Goal: Task Accomplishment & Management: Complete application form

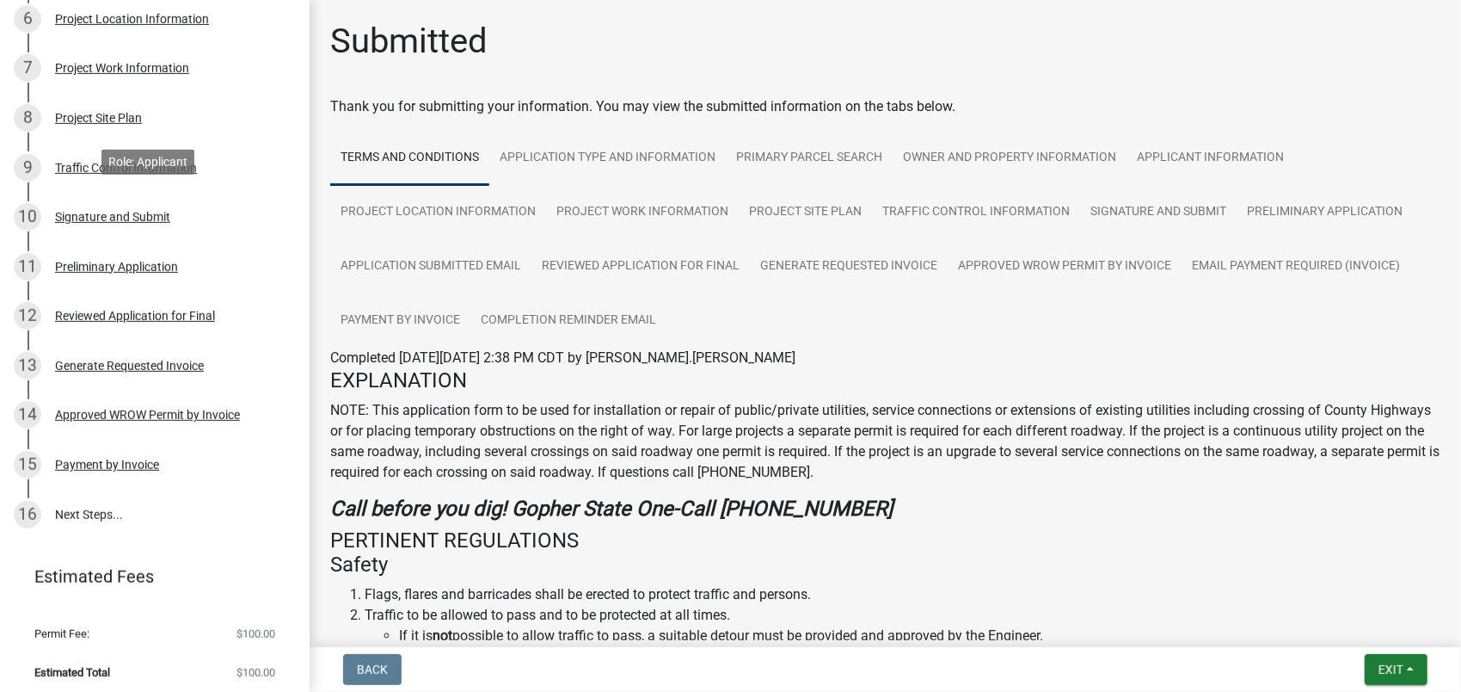
scroll to position [514, 0]
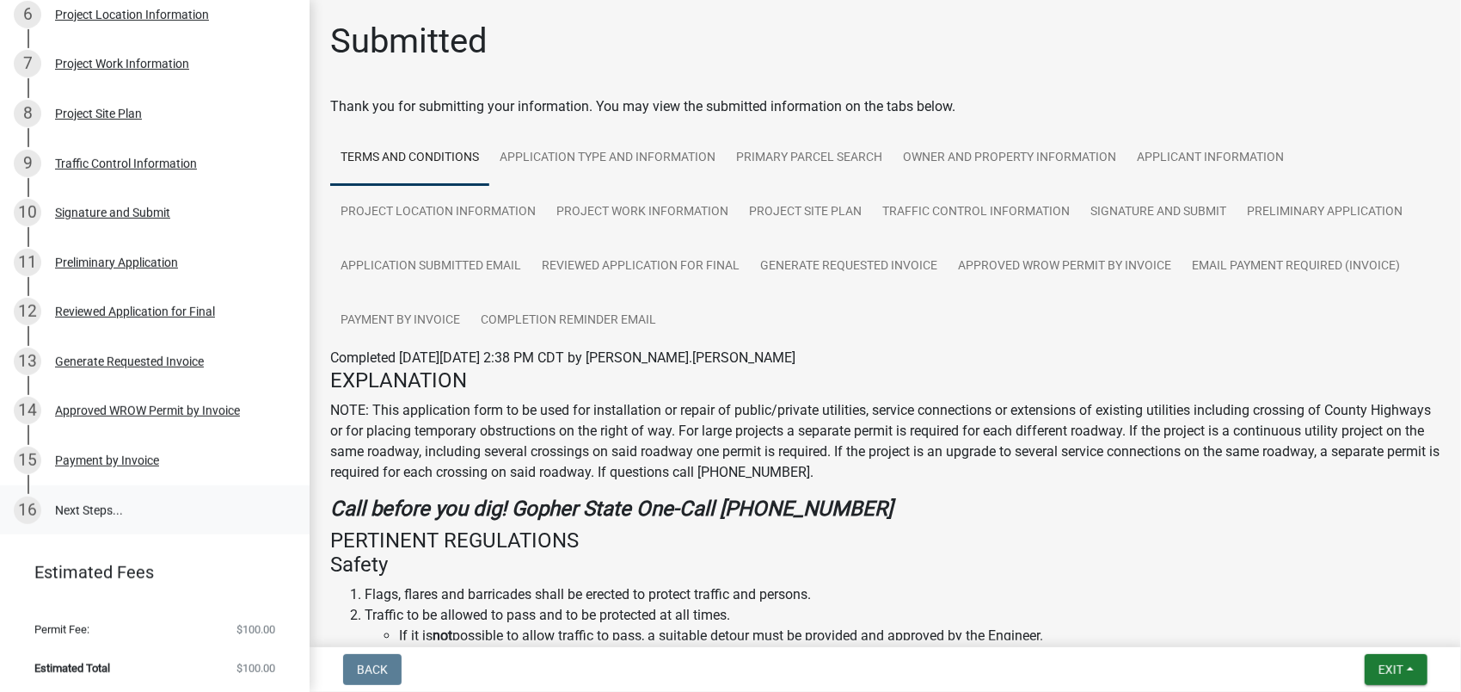
click at [93, 507] on link "16 Next Steps..." at bounding box center [155, 510] width 310 height 50
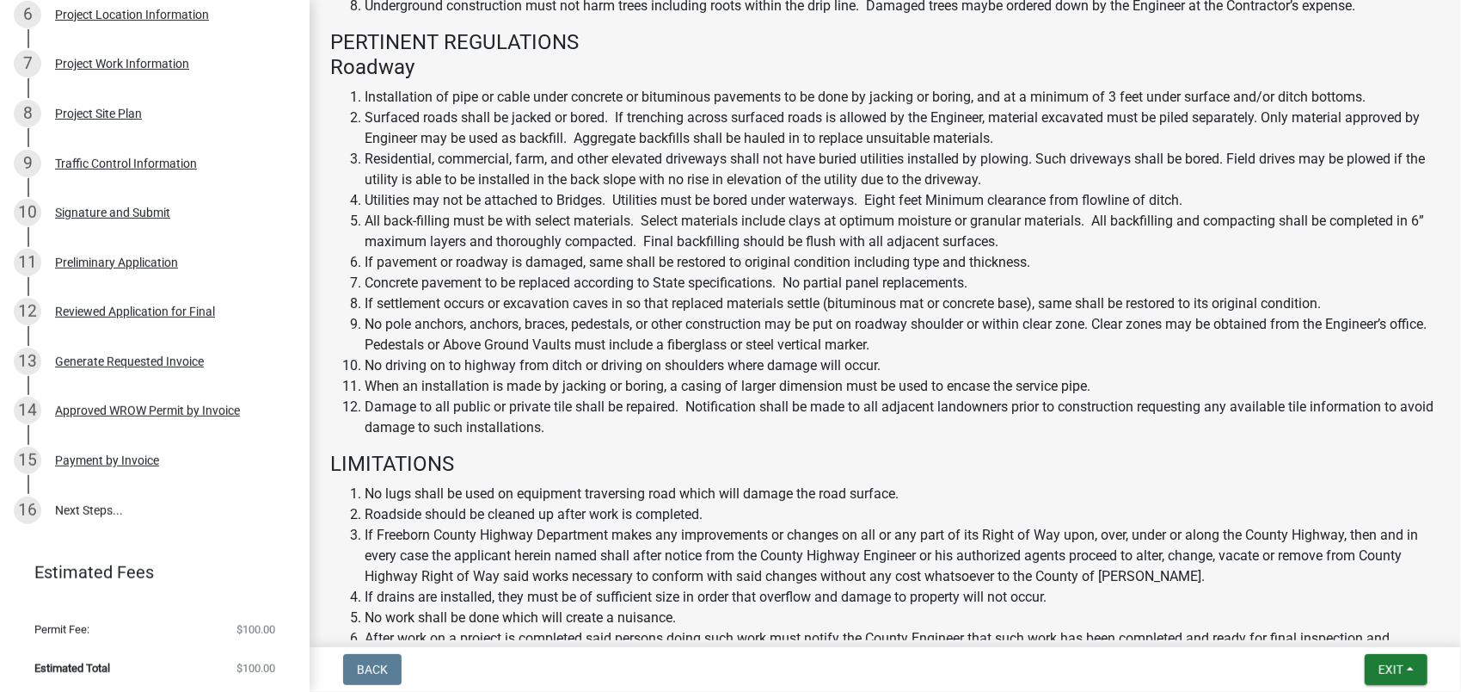
scroll to position [1126, 0]
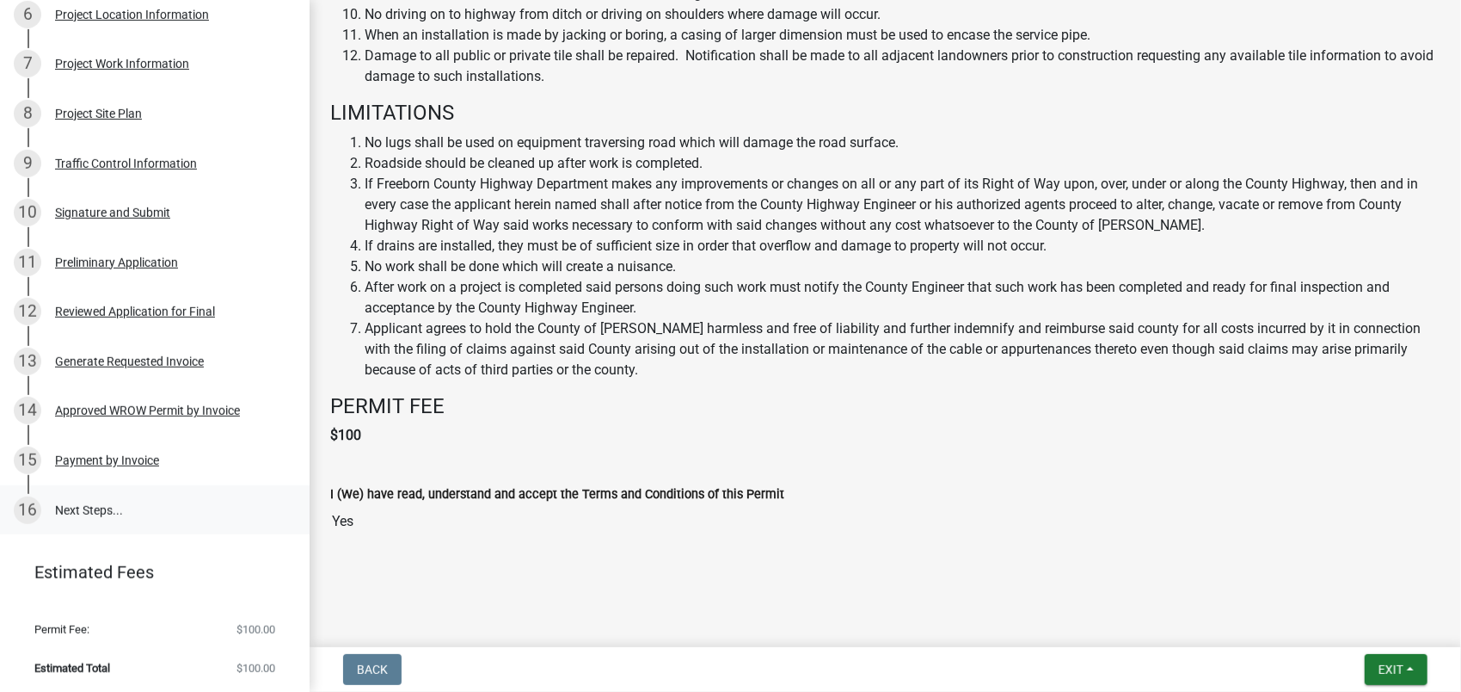
click at [28, 506] on div "16" at bounding box center [28, 510] width 28 height 28
click at [26, 456] on div "15" at bounding box center [28, 460] width 28 height 28
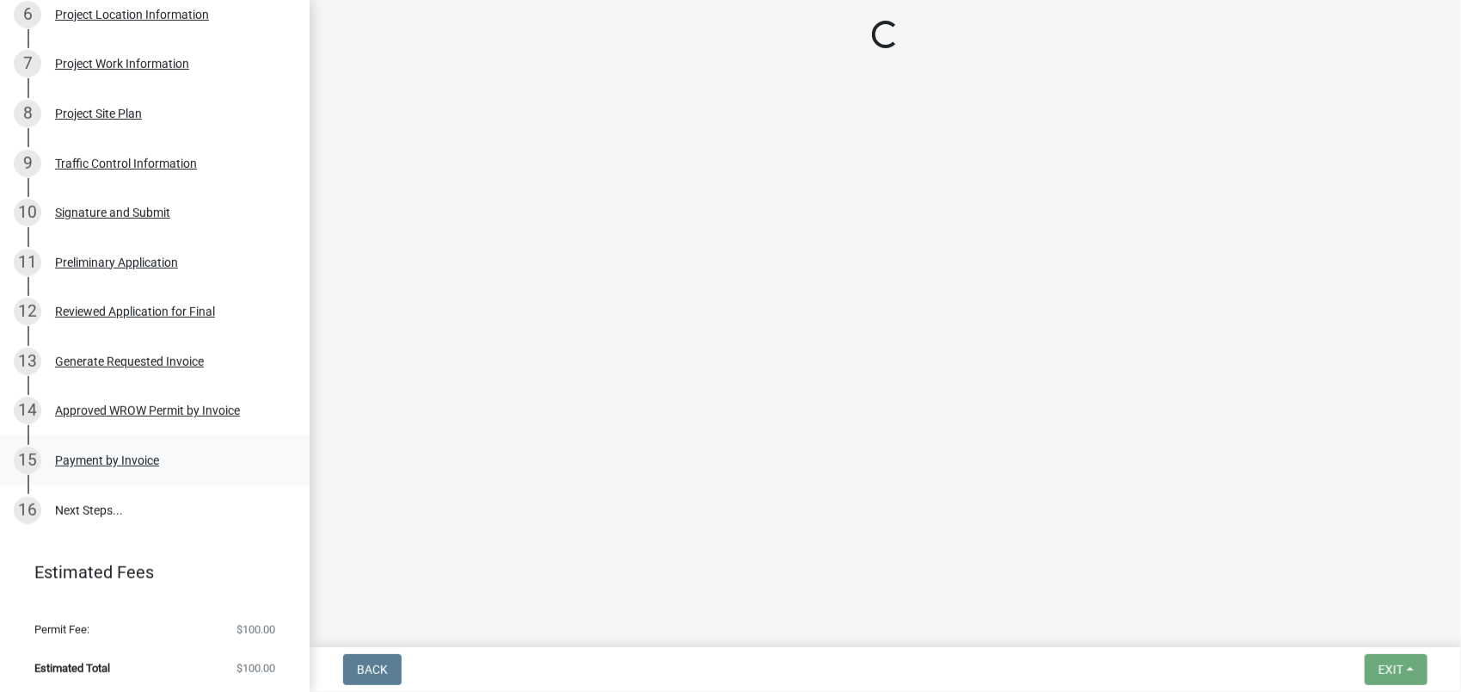
scroll to position [0, 0]
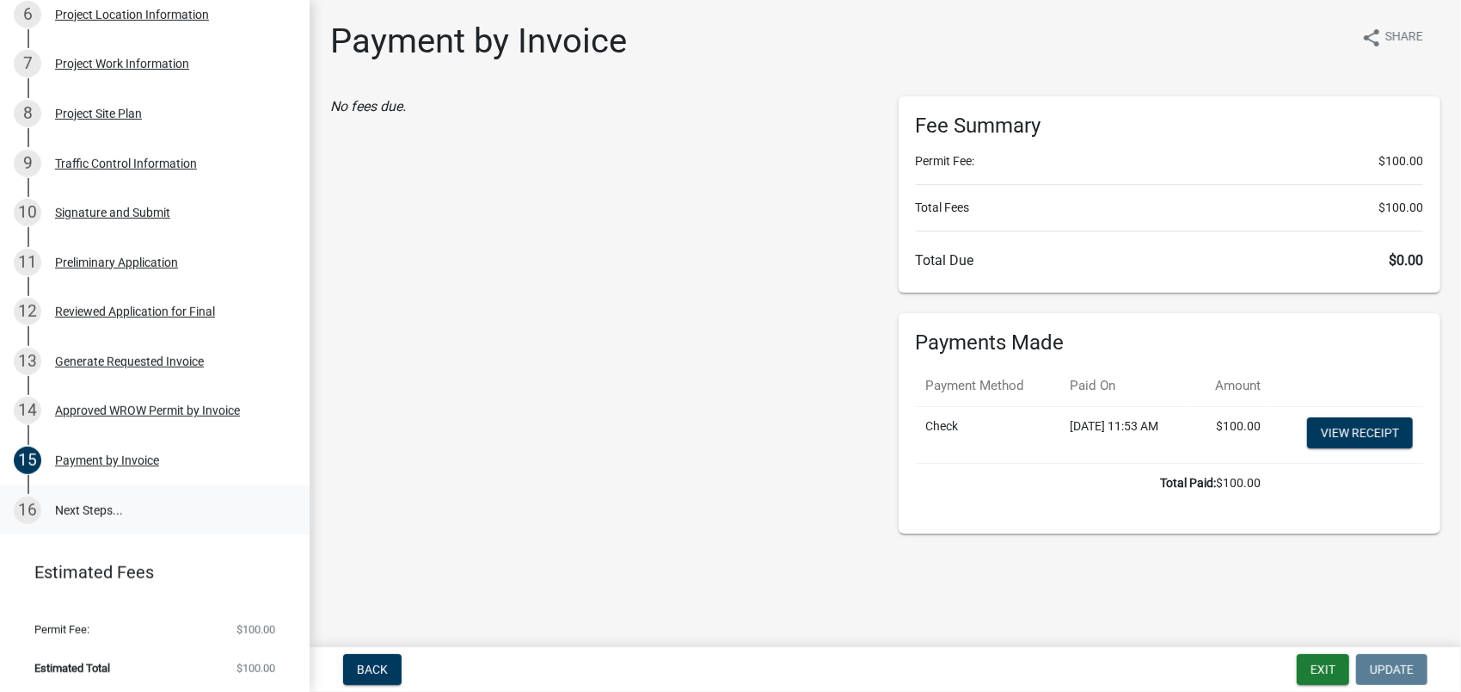
click at [26, 498] on div "16" at bounding box center [28, 510] width 28 height 28
click at [28, 507] on div "16" at bounding box center [28, 510] width 28 height 28
click at [80, 406] on div "Approved WROW Permit by Invoice" at bounding box center [147, 410] width 185 height 12
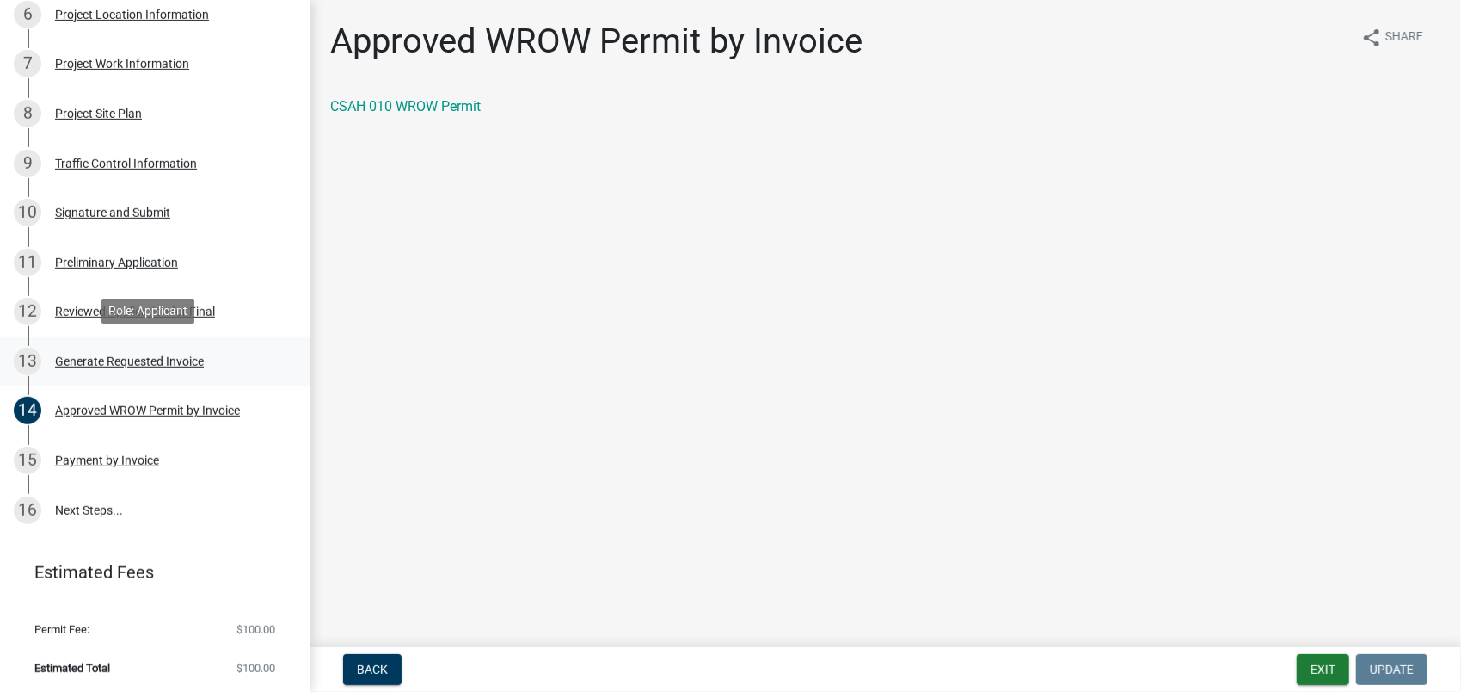
click at [29, 360] on div "13" at bounding box center [28, 361] width 28 height 28
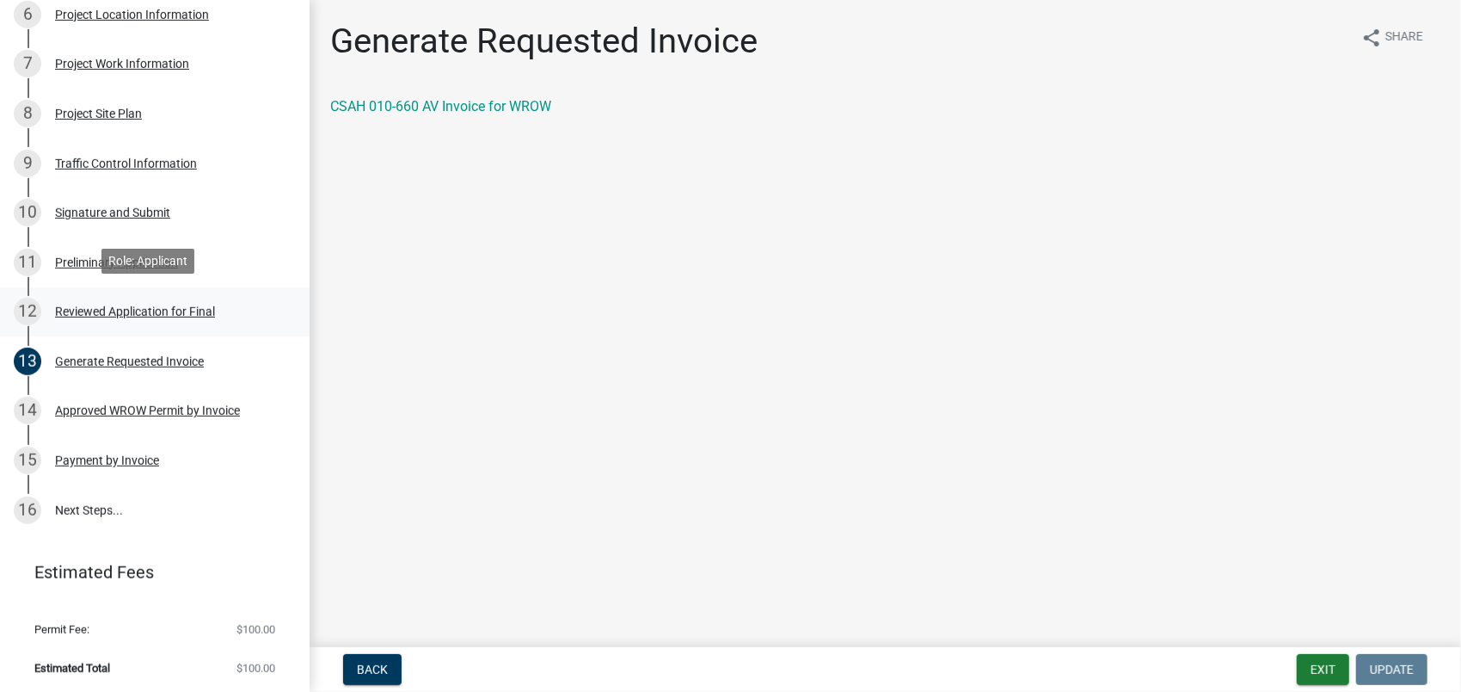
click at [28, 306] on div "12" at bounding box center [28, 312] width 28 height 28
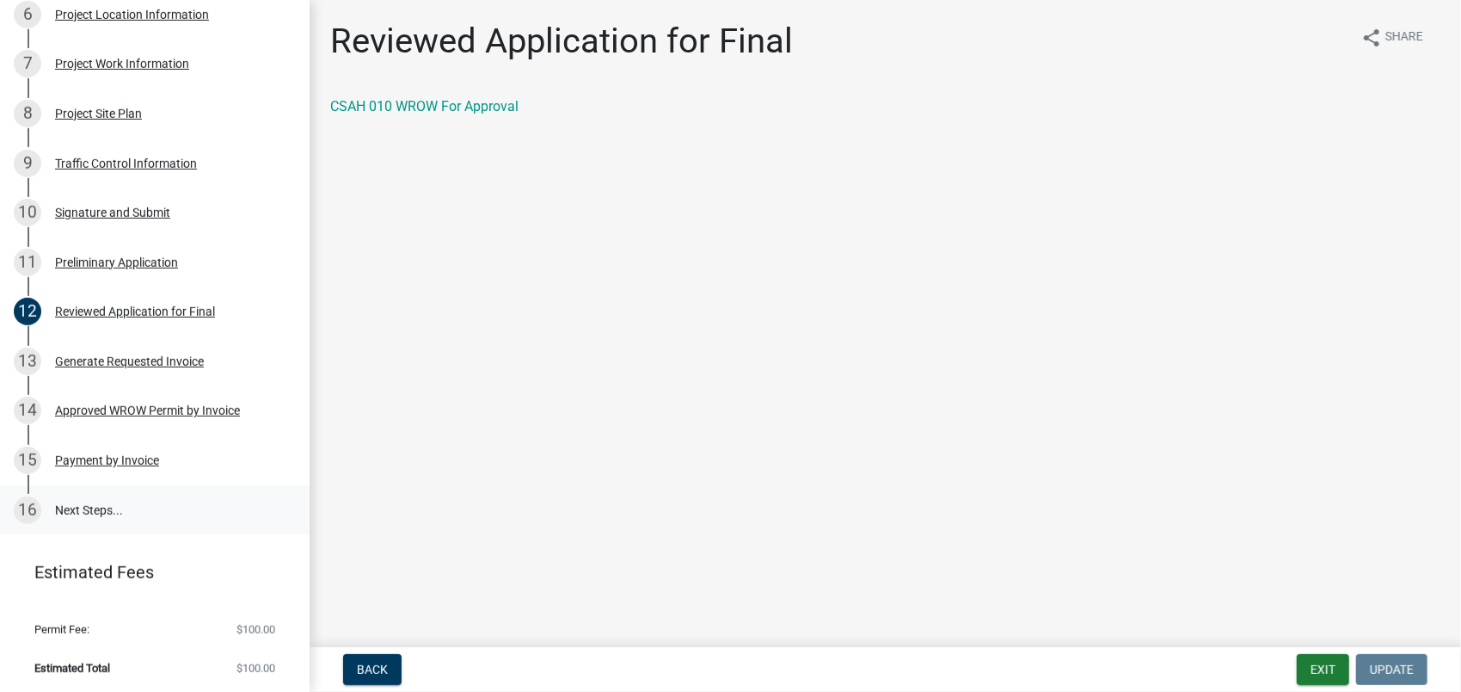
click at [29, 506] on div "16" at bounding box center [28, 510] width 28 height 28
click at [27, 499] on div "16" at bounding box center [28, 510] width 28 height 28
click at [37, 502] on div "16" at bounding box center [28, 510] width 28 height 28
click at [26, 452] on div "15" at bounding box center [28, 460] width 28 height 28
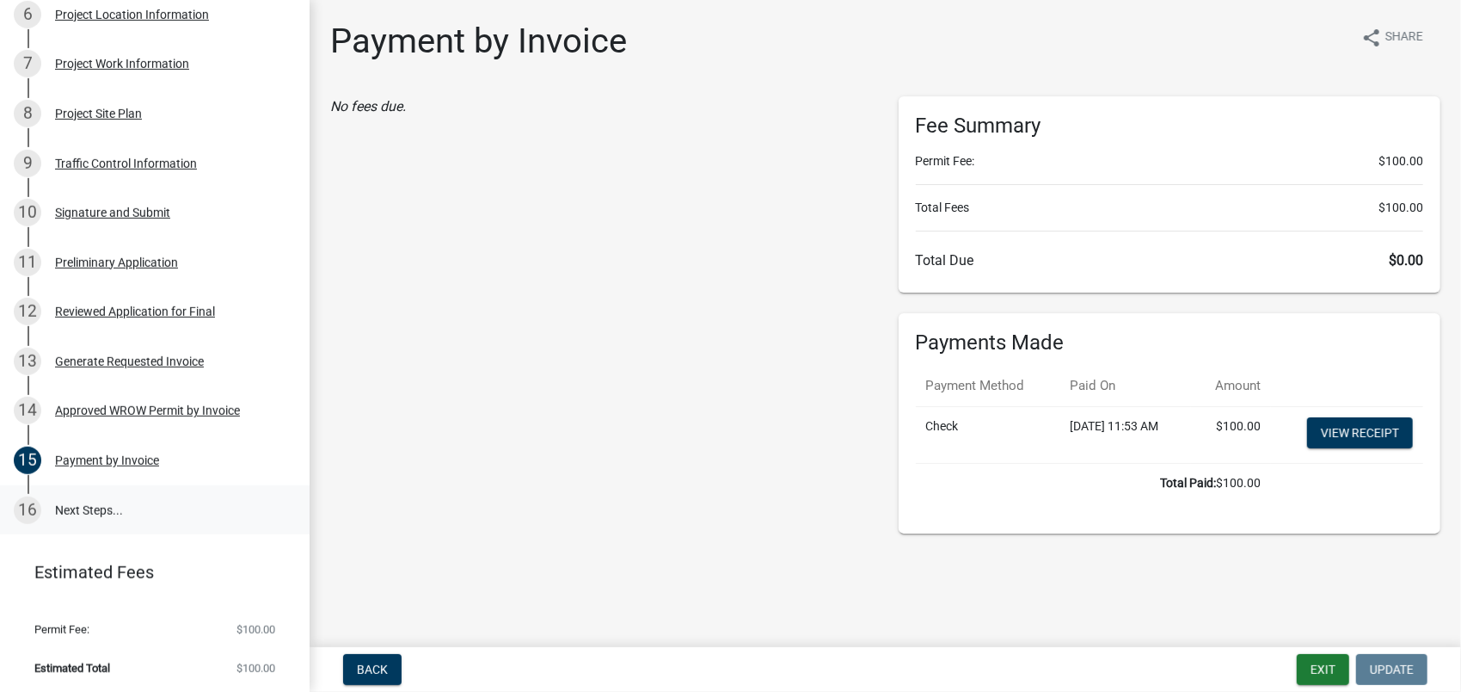
click at [25, 506] on div "16" at bounding box center [28, 510] width 28 height 28
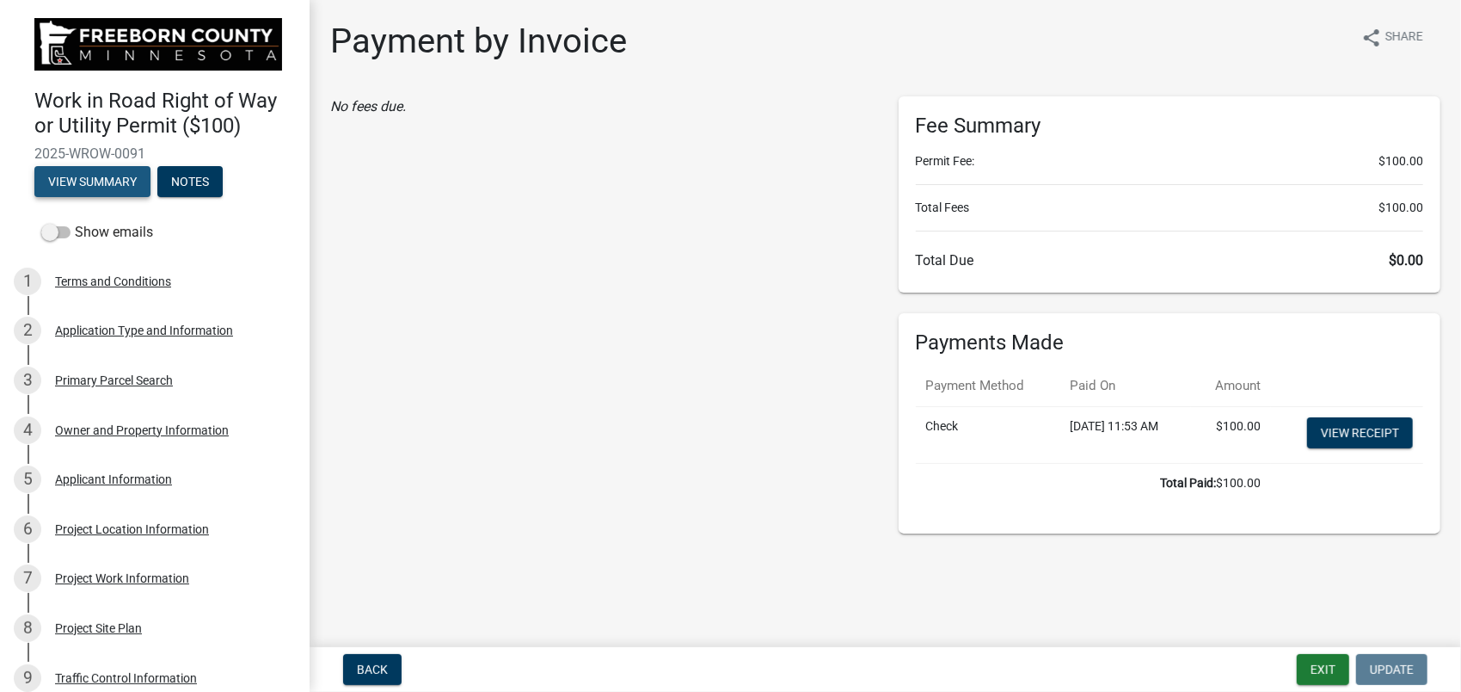
click at [131, 179] on button "View Summary" at bounding box center [92, 181] width 116 height 31
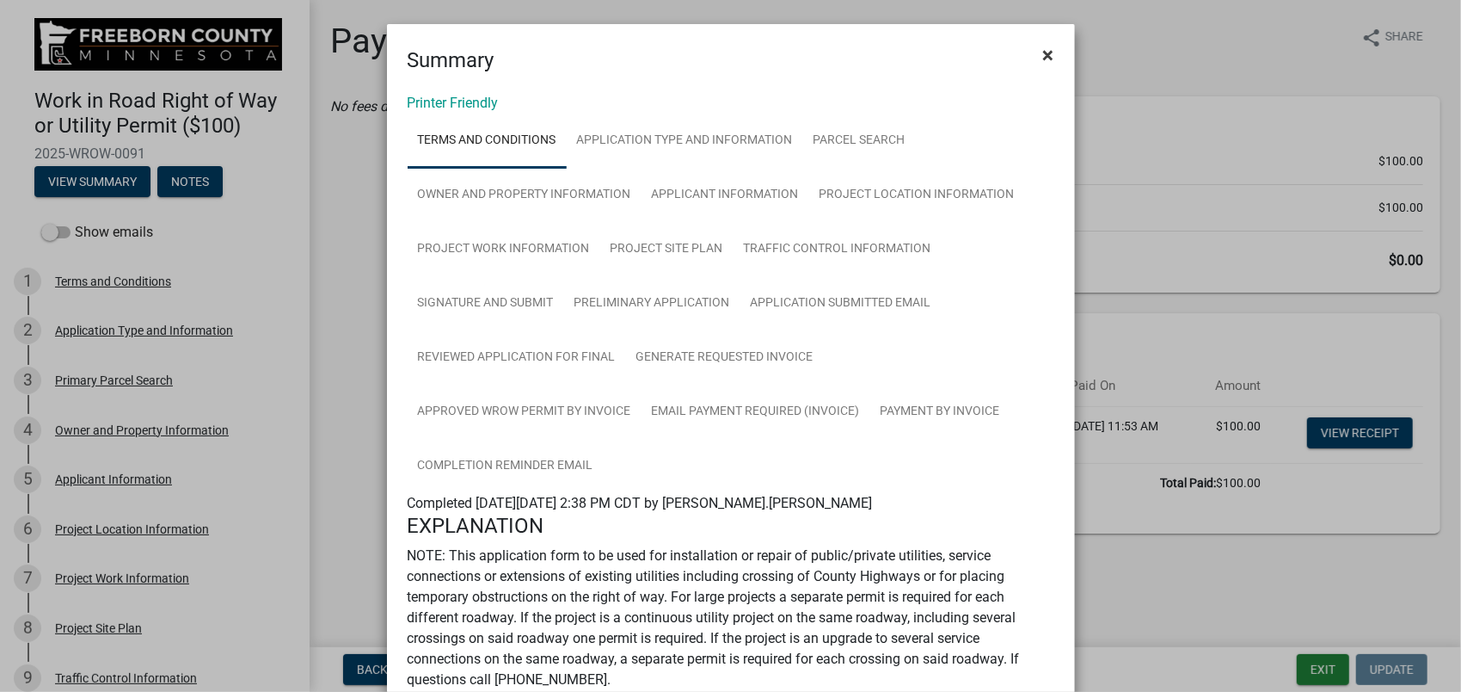
click at [1044, 58] on span "×" at bounding box center [1048, 55] width 11 height 24
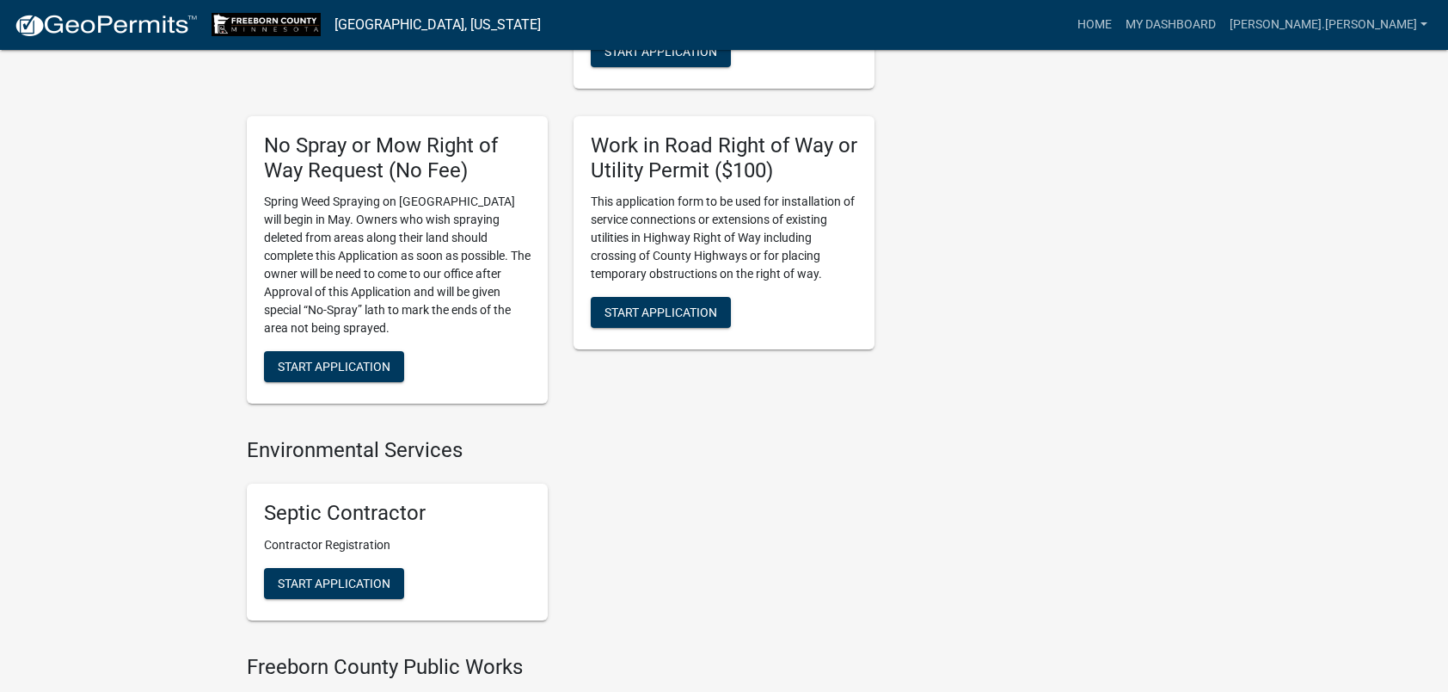
scroll to position [1232, 0]
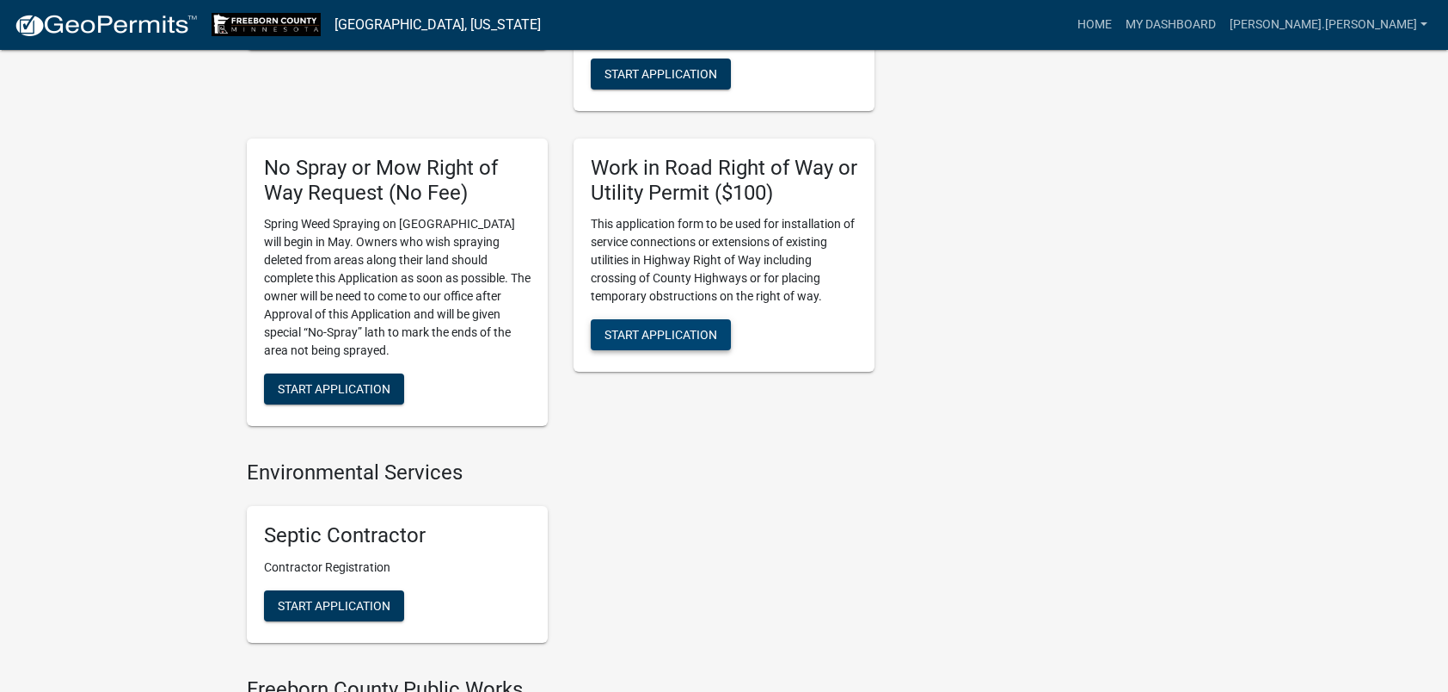
click at [684, 325] on button "Start Application" at bounding box center [661, 334] width 140 height 31
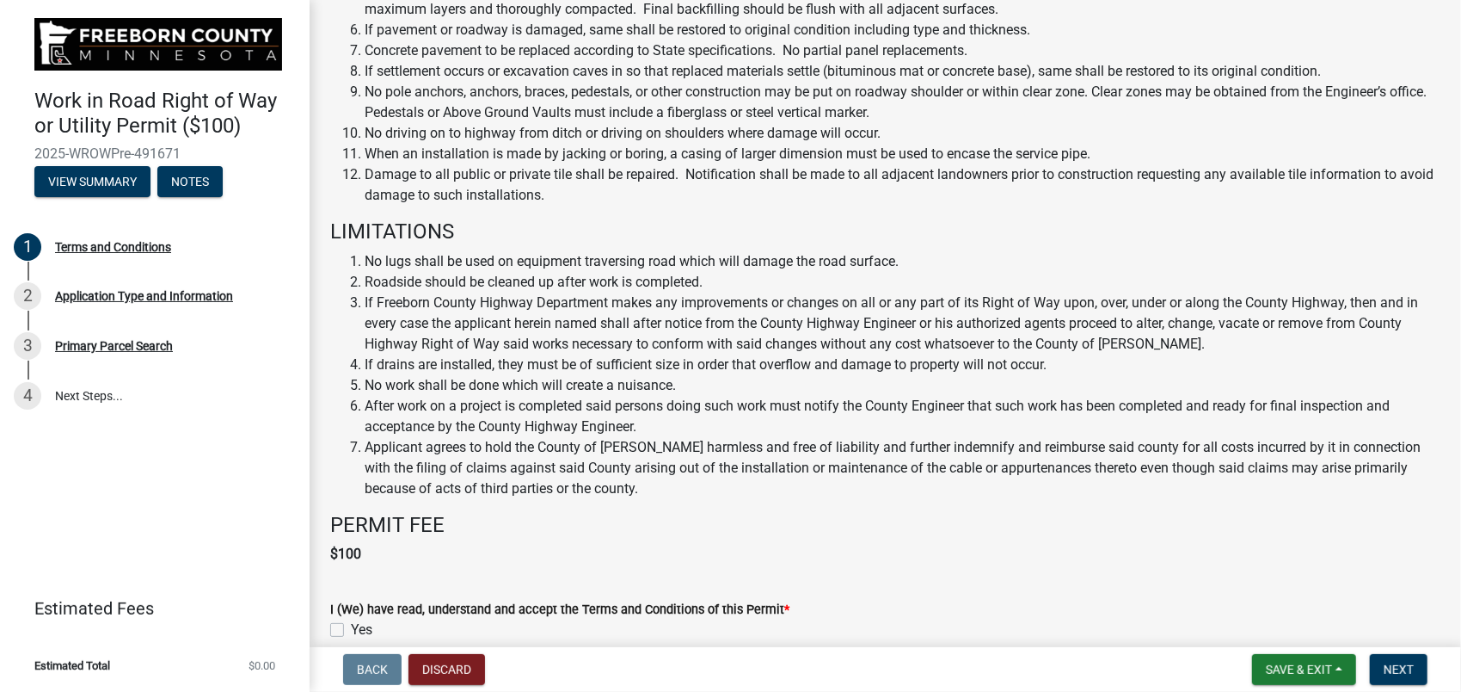
scroll to position [817, 0]
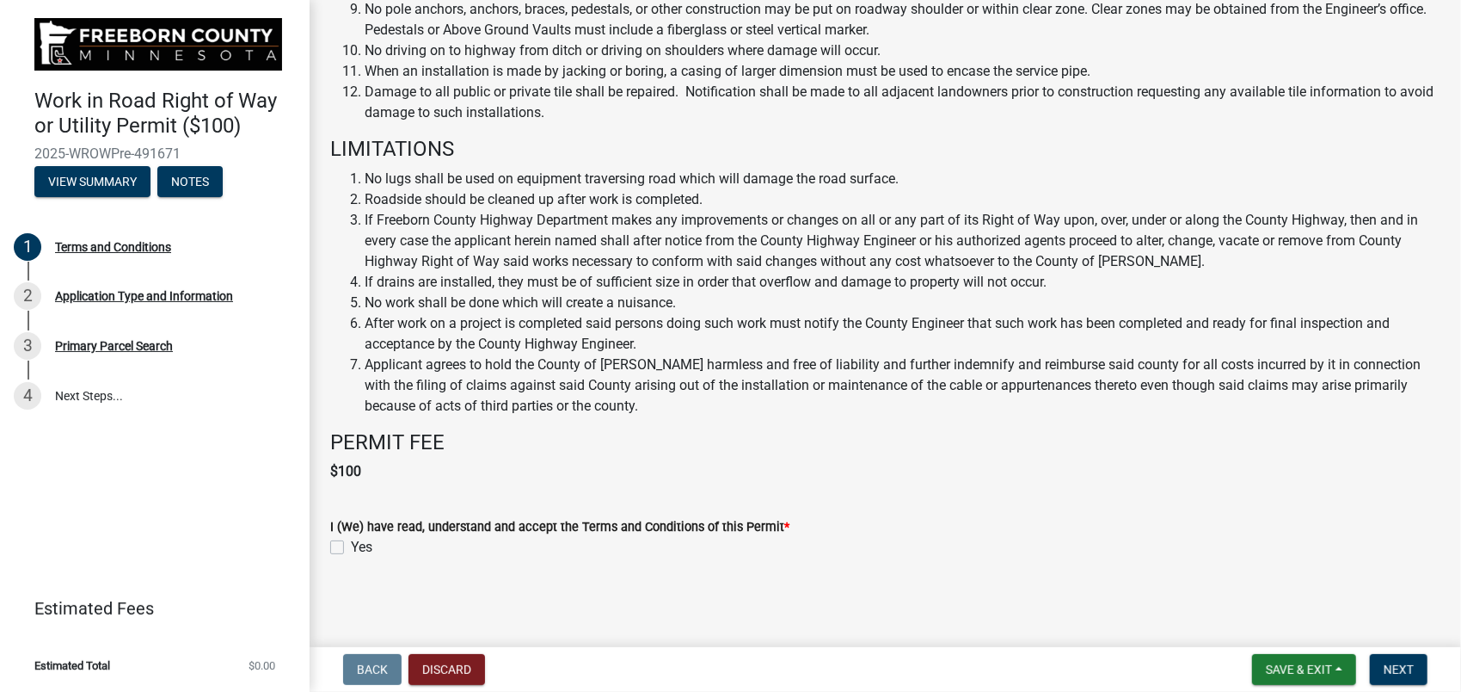
click at [351, 545] on label "Yes" at bounding box center [362, 547] width 22 height 21
click at [351, 545] on input "Yes" at bounding box center [356, 542] width 11 height 11
checkbox input "true"
click at [1406, 662] on span "Next" at bounding box center [1399, 669] width 30 height 14
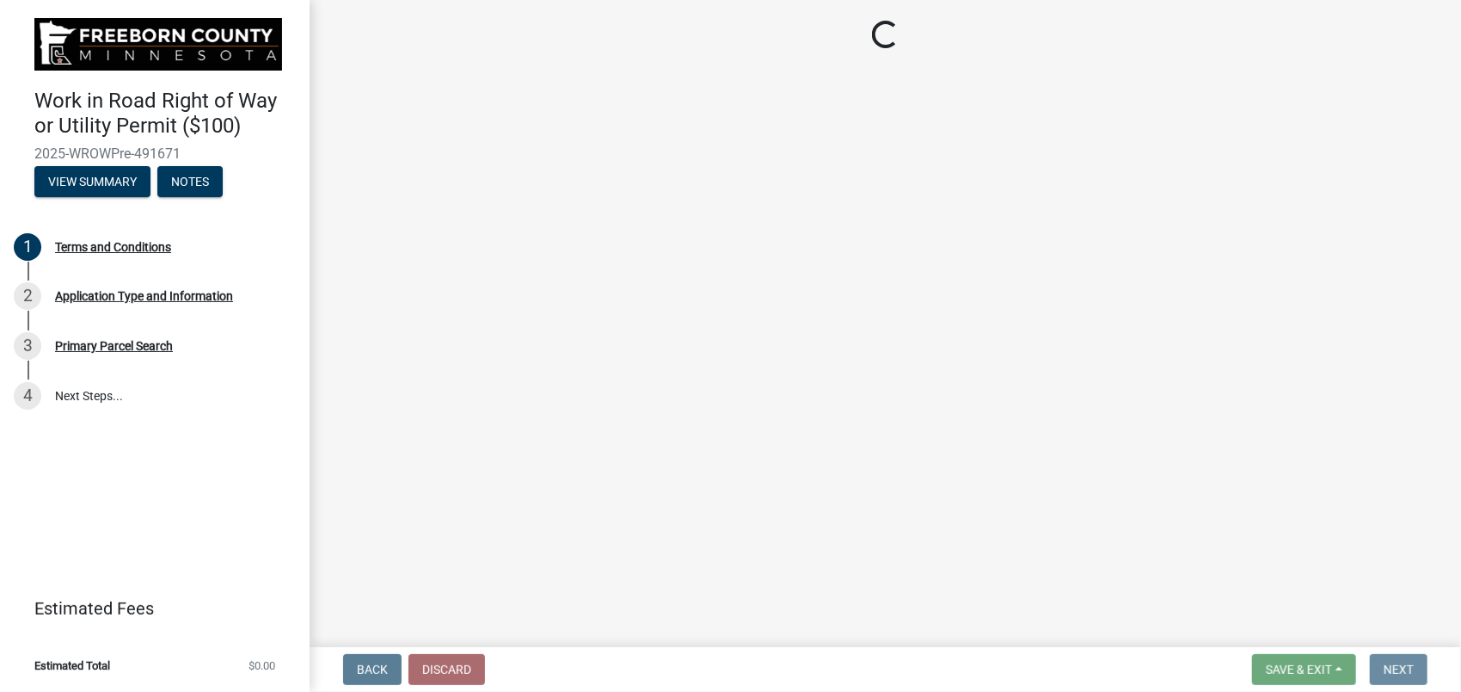
scroll to position [0, 0]
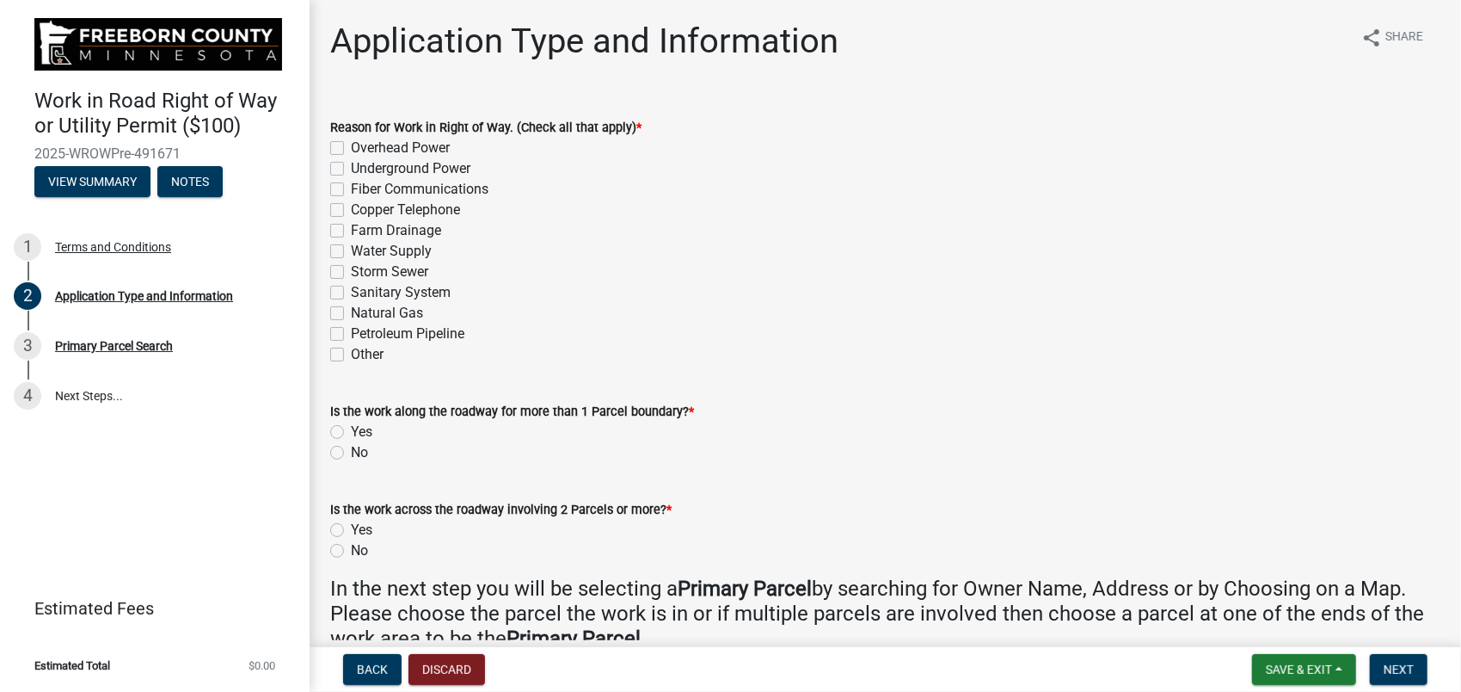
click at [351, 167] on label "Underground Power" at bounding box center [411, 168] width 120 height 21
click at [351, 167] on input "Underground Power" at bounding box center [356, 163] width 11 height 11
checkbox input "true"
checkbox input "false"
checkbox input "true"
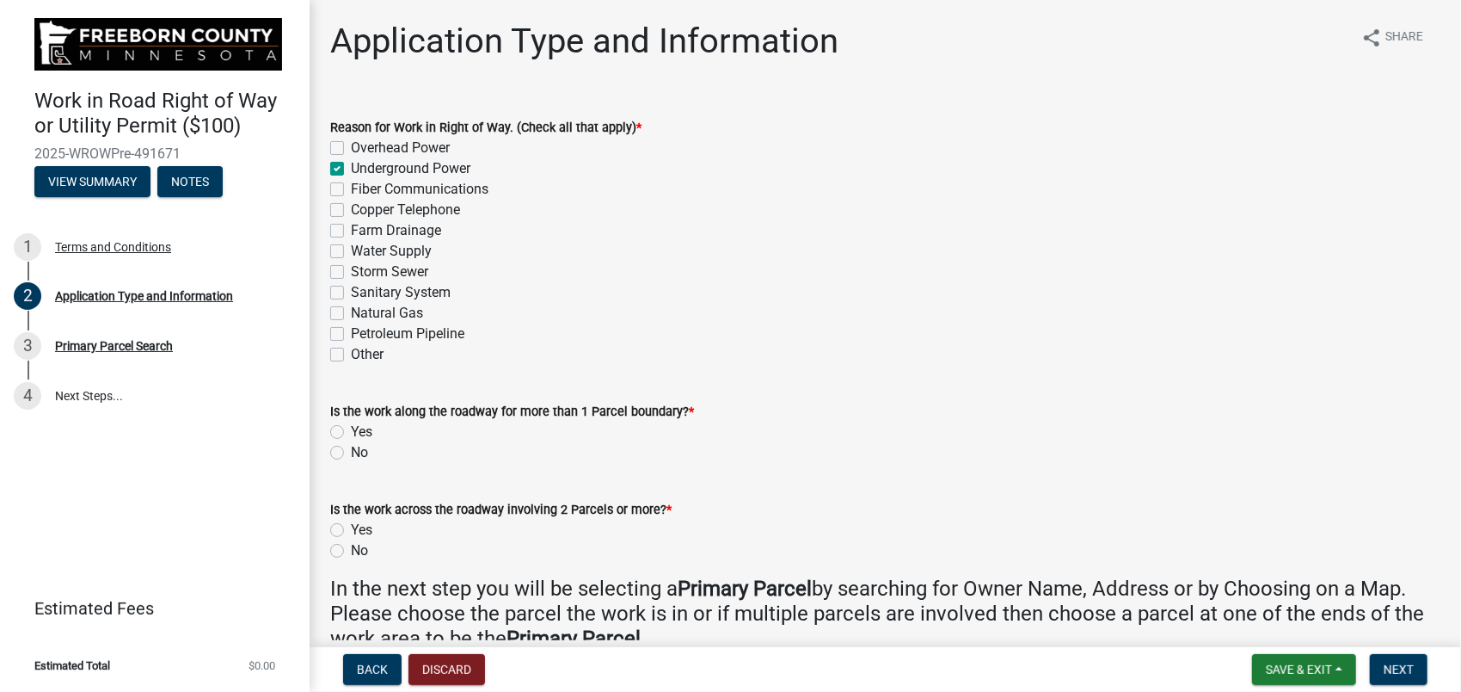
checkbox input "false"
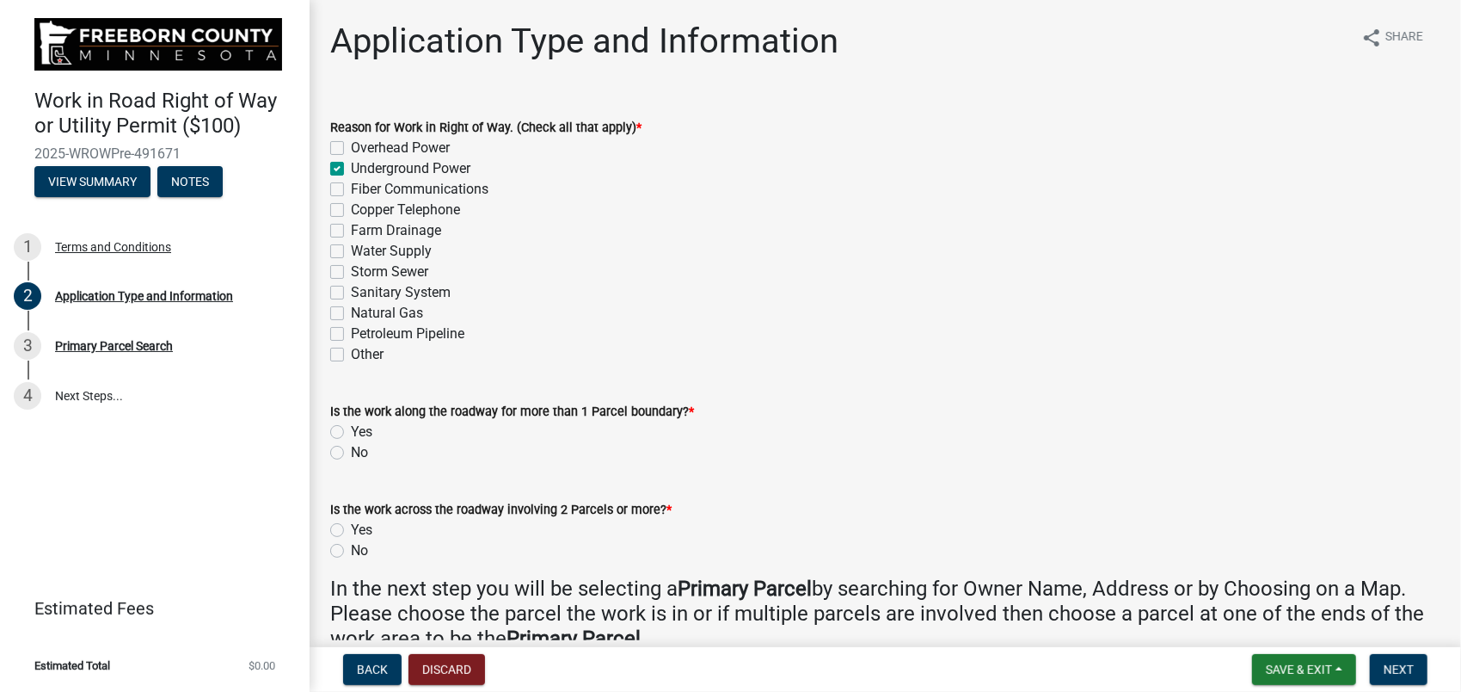
checkbox input "false"
click at [351, 427] on label "Yes" at bounding box center [362, 431] width 22 height 21
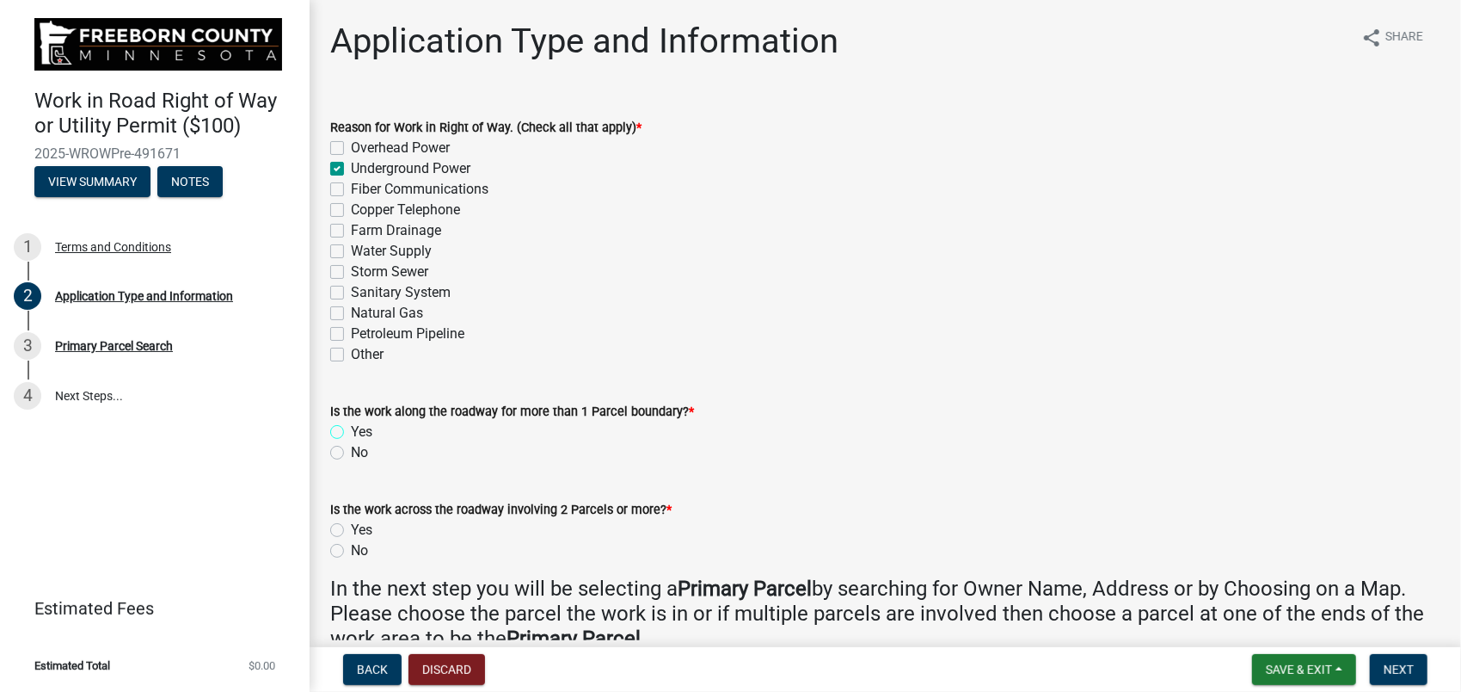
click at [351, 427] on input "Yes" at bounding box center [356, 426] width 11 height 11
radio input "true"
click at [351, 548] on label "No" at bounding box center [359, 550] width 17 height 21
click at [351, 548] on input "No" at bounding box center [356, 545] width 11 height 11
radio input "true"
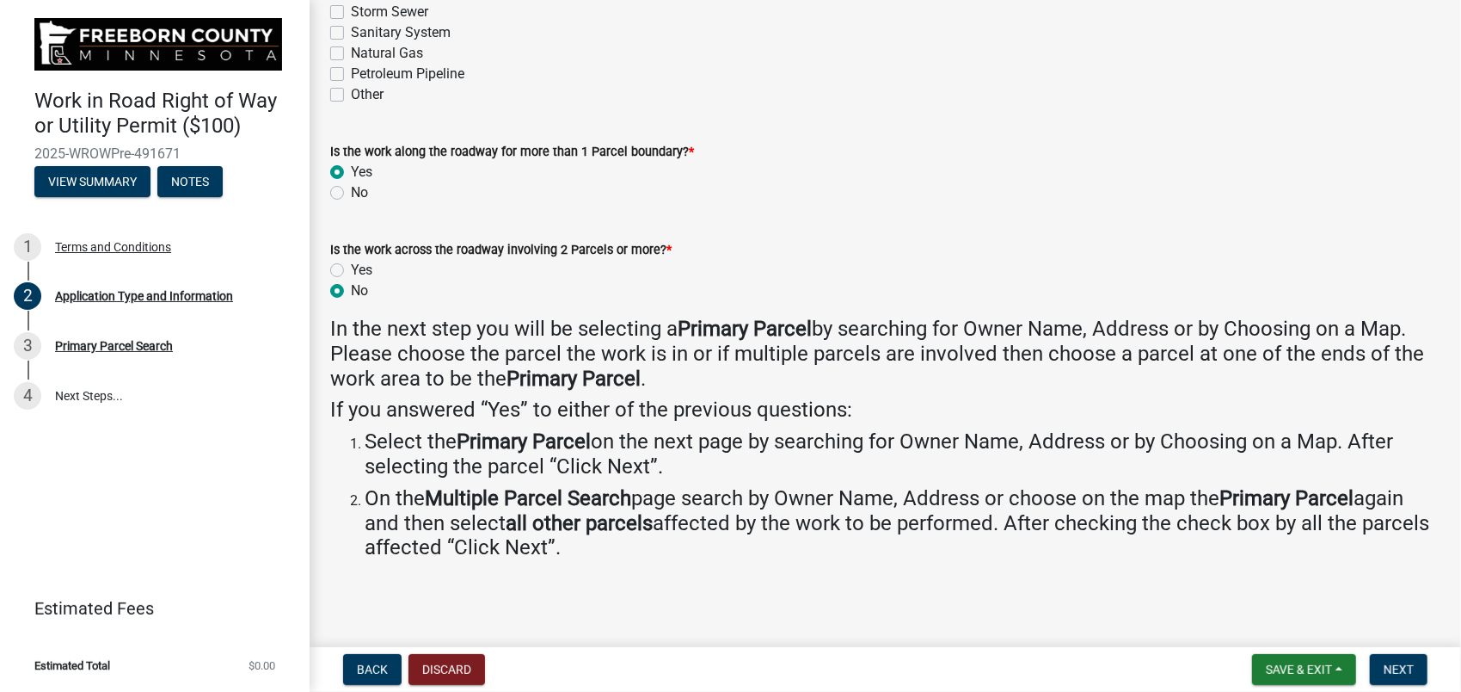
scroll to position [261, 0]
click at [1386, 664] on span "Next" at bounding box center [1399, 669] width 30 height 14
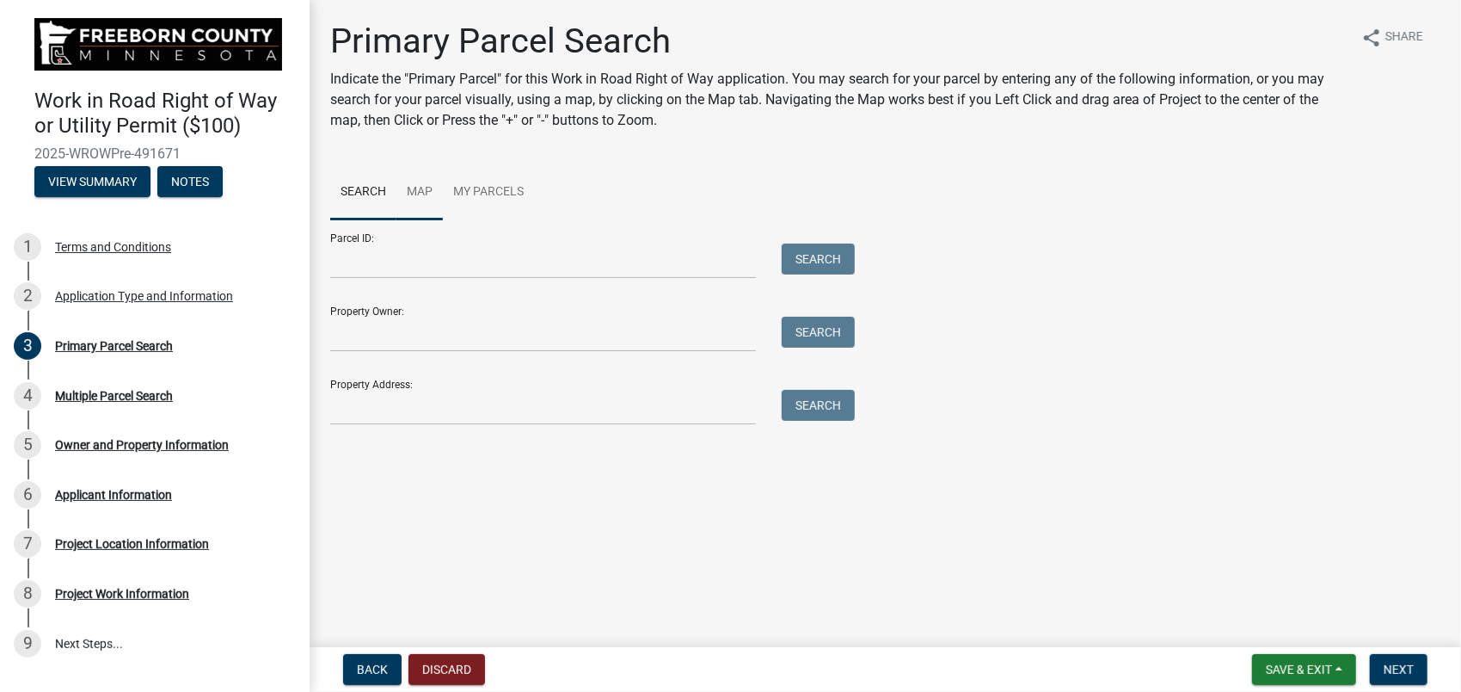
click at [417, 189] on link "Map" at bounding box center [420, 192] width 46 height 55
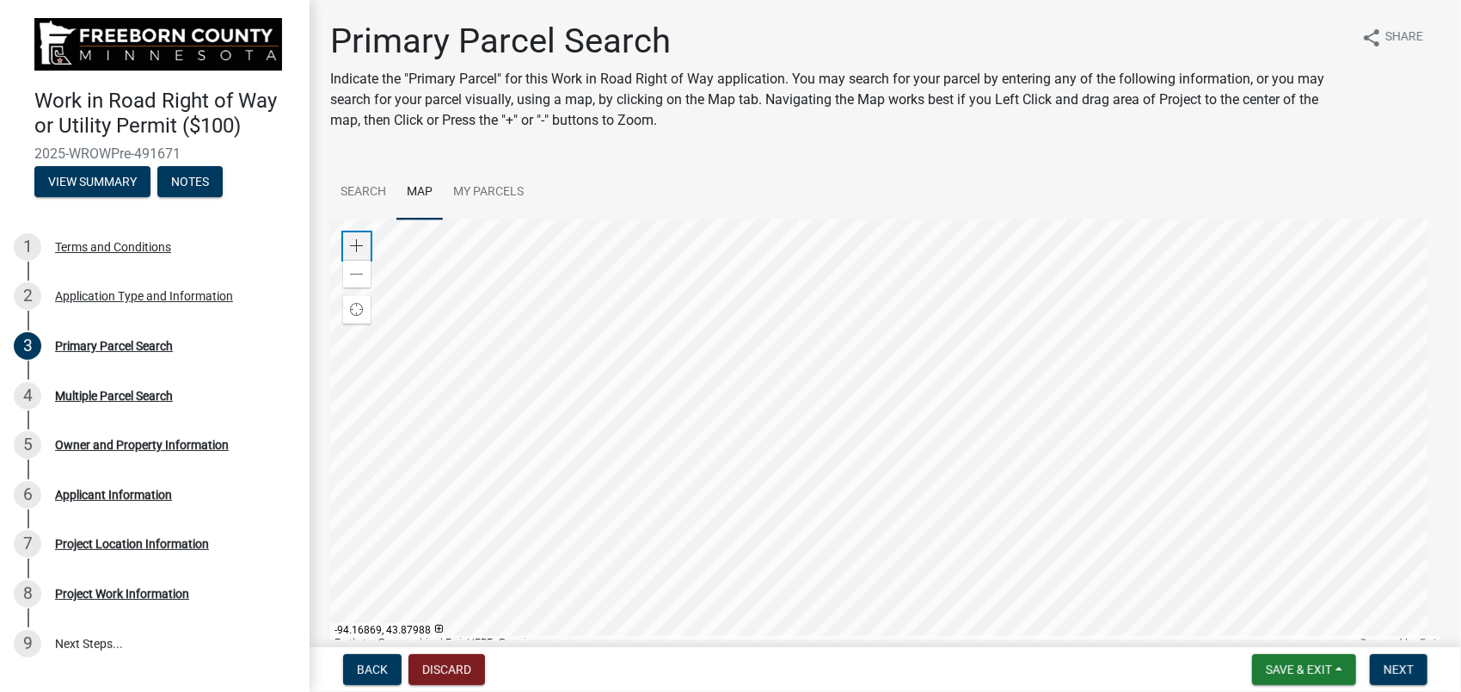
click at [360, 248] on span at bounding box center [357, 246] width 14 height 14
click at [1363, 219] on div at bounding box center [885, 434] width 1110 height 430
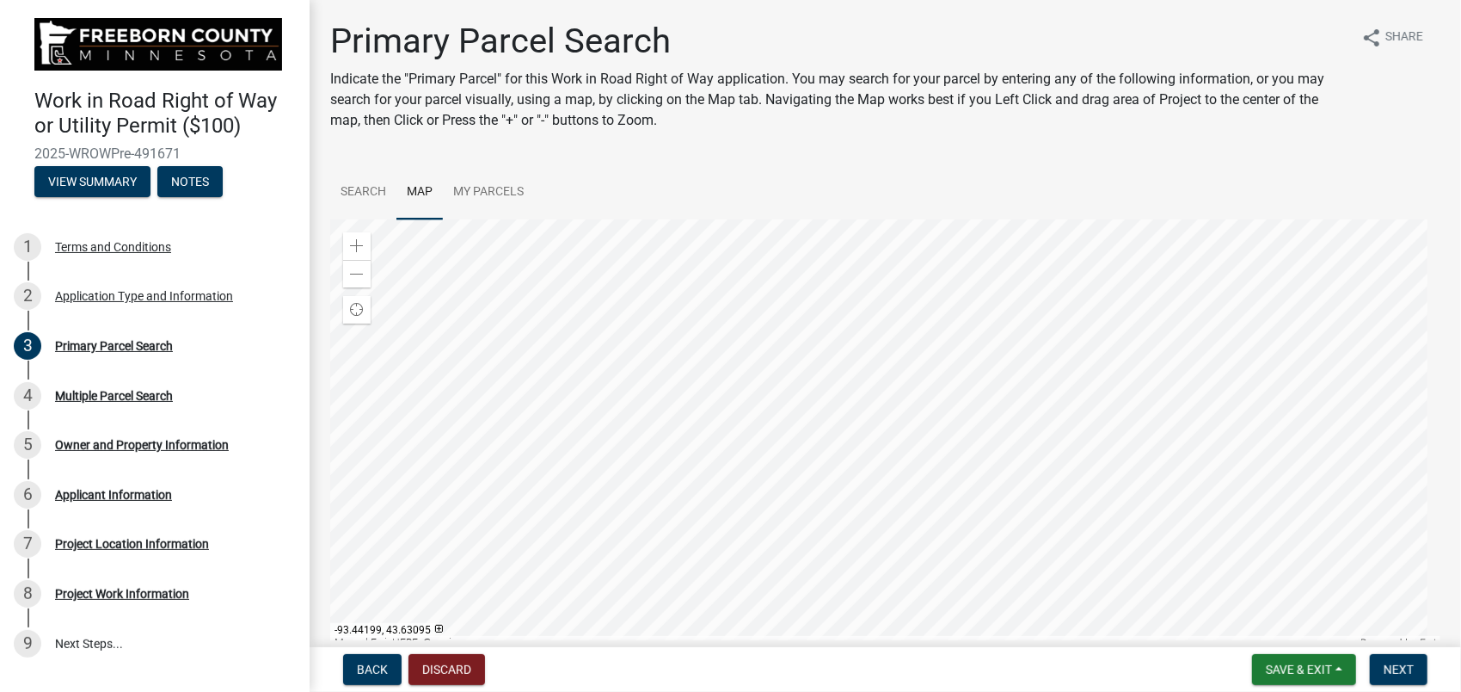
click at [1253, 343] on div at bounding box center [885, 434] width 1110 height 430
click at [1194, 462] on div at bounding box center [885, 434] width 1110 height 430
click at [1307, 396] on div at bounding box center [885, 434] width 1110 height 430
click at [923, 351] on div at bounding box center [885, 434] width 1110 height 430
click at [356, 246] on span at bounding box center [357, 246] width 14 height 14
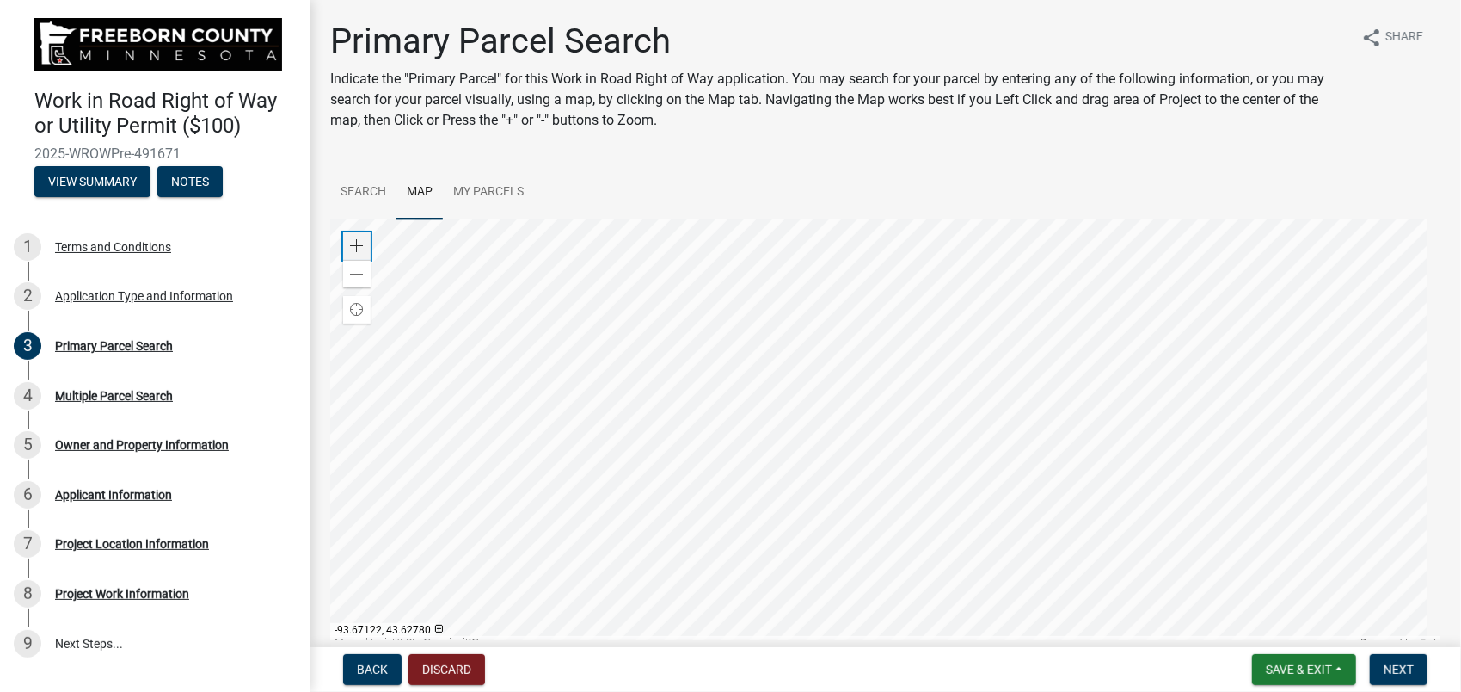
click at [356, 246] on span at bounding box center [357, 246] width 14 height 14
click at [685, 417] on div at bounding box center [885, 434] width 1110 height 430
click at [1266, 471] on div at bounding box center [885, 434] width 1110 height 430
click at [1400, 664] on span "Next" at bounding box center [1399, 669] width 30 height 14
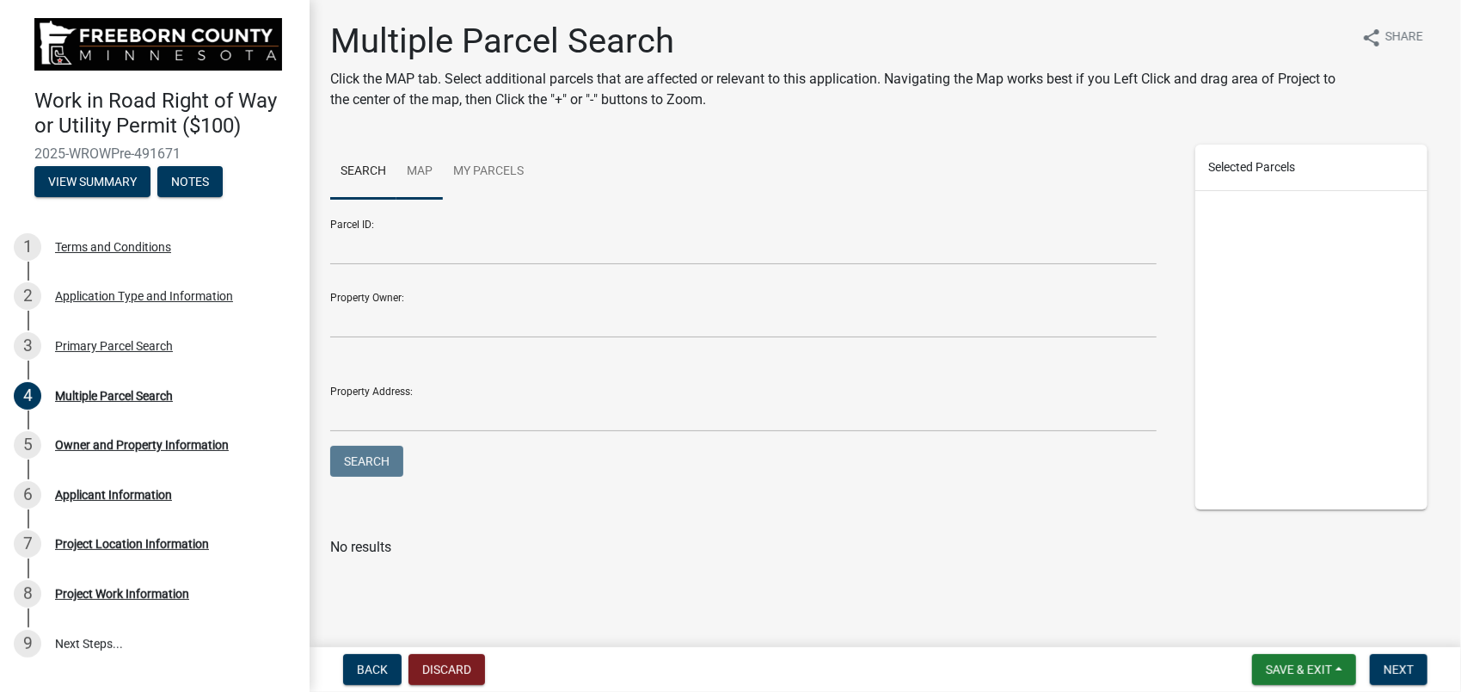
click at [418, 169] on link "Map" at bounding box center [420, 171] width 46 height 55
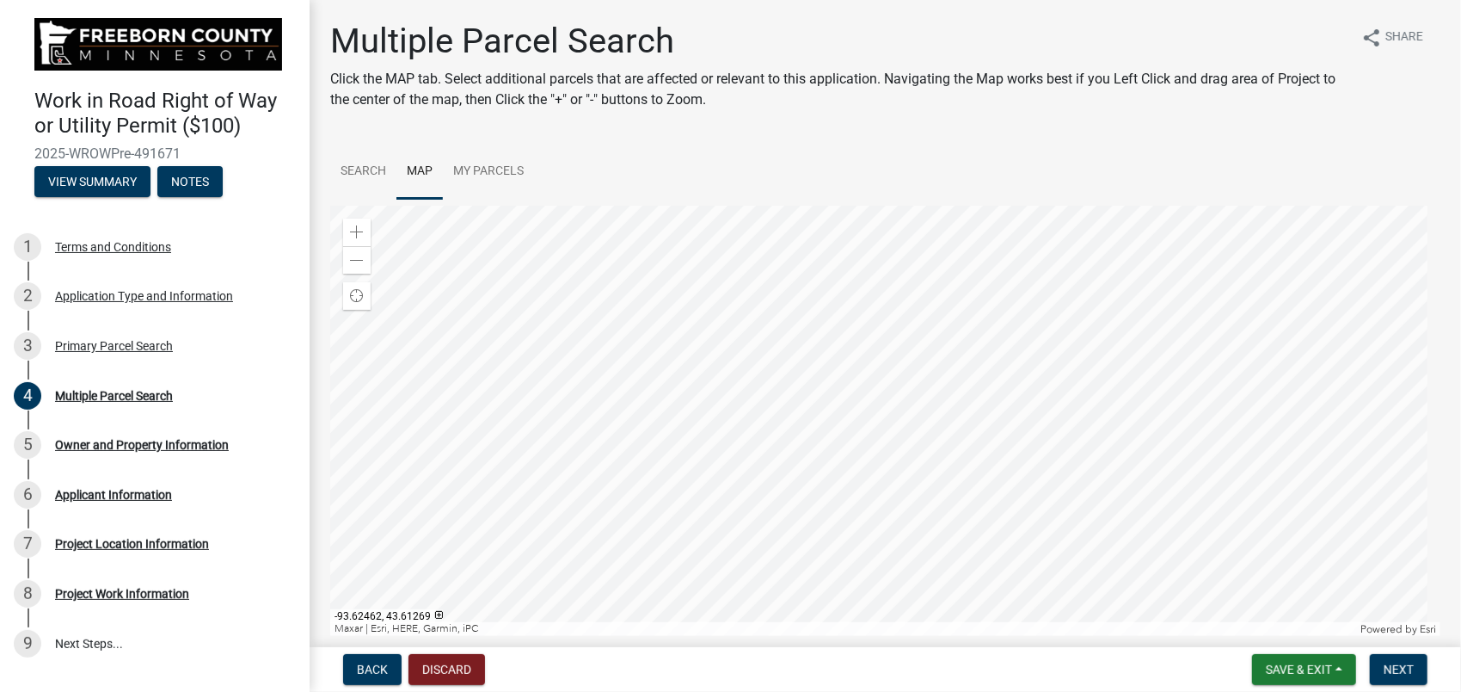
click at [896, 462] on div at bounding box center [885, 421] width 1110 height 430
click at [360, 232] on span at bounding box center [357, 232] width 14 height 14
click at [738, 473] on div at bounding box center [885, 421] width 1110 height 430
click at [962, 458] on div at bounding box center [885, 421] width 1110 height 430
click at [914, 458] on div at bounding box center [885, 421] width 1110 height 430
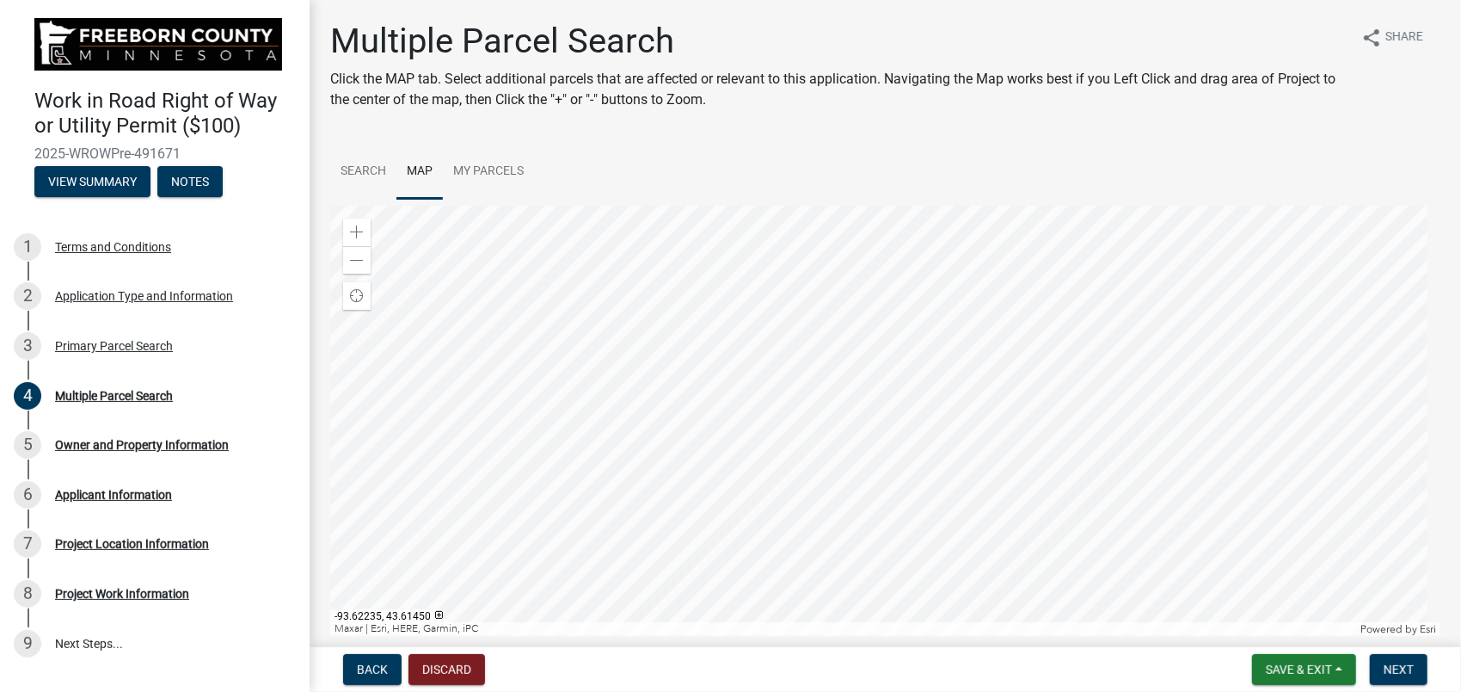
click at [836, 458] on div at bounding box center [885, 421] width 1110 height 430
click at [561, 458] on div at bounding box center [885, 421] width 1110 height 430
click at [416, 550] on div at bounding box center [885, 421] width 1110 height 430
click at [592, 372] on div at bounding box center [885, 421] width 1110 height 430
click at [1400, 666] on span "Next" at bounding box center [1399, 669] width 30 height 14
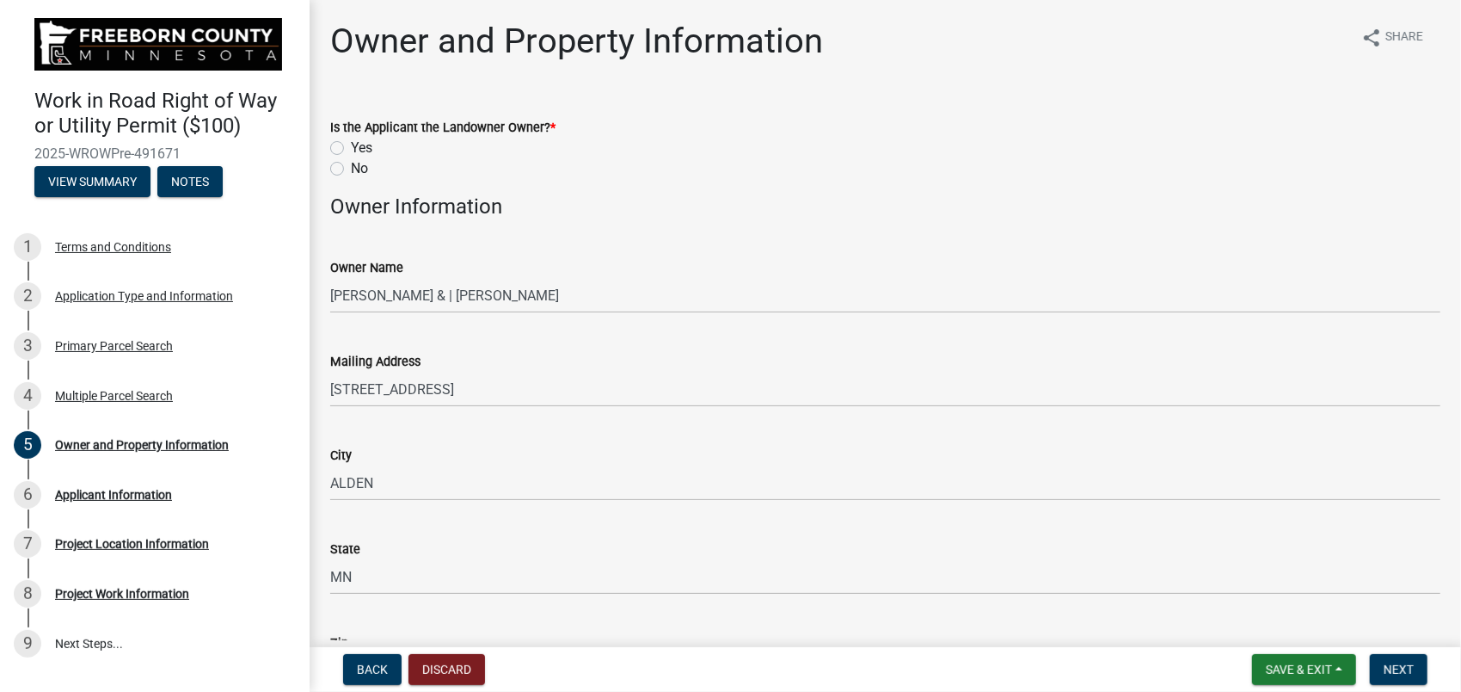
click at [351, 170] on label "No" at bounding box center [359, 168] width 17 height 21
click at [351, 169] on input "No" at bounding box center [356, 163] width 11 height 11
radio input "true"
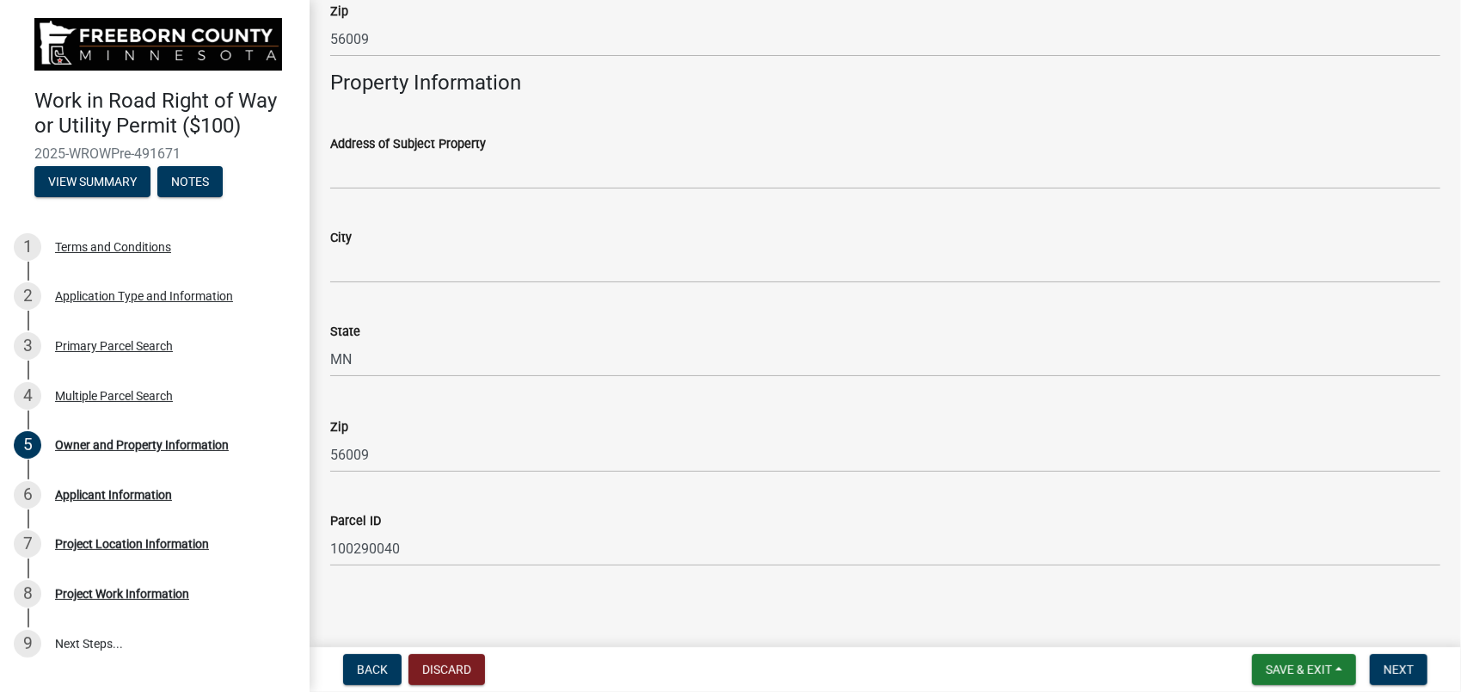
scroll to position [637, 0]
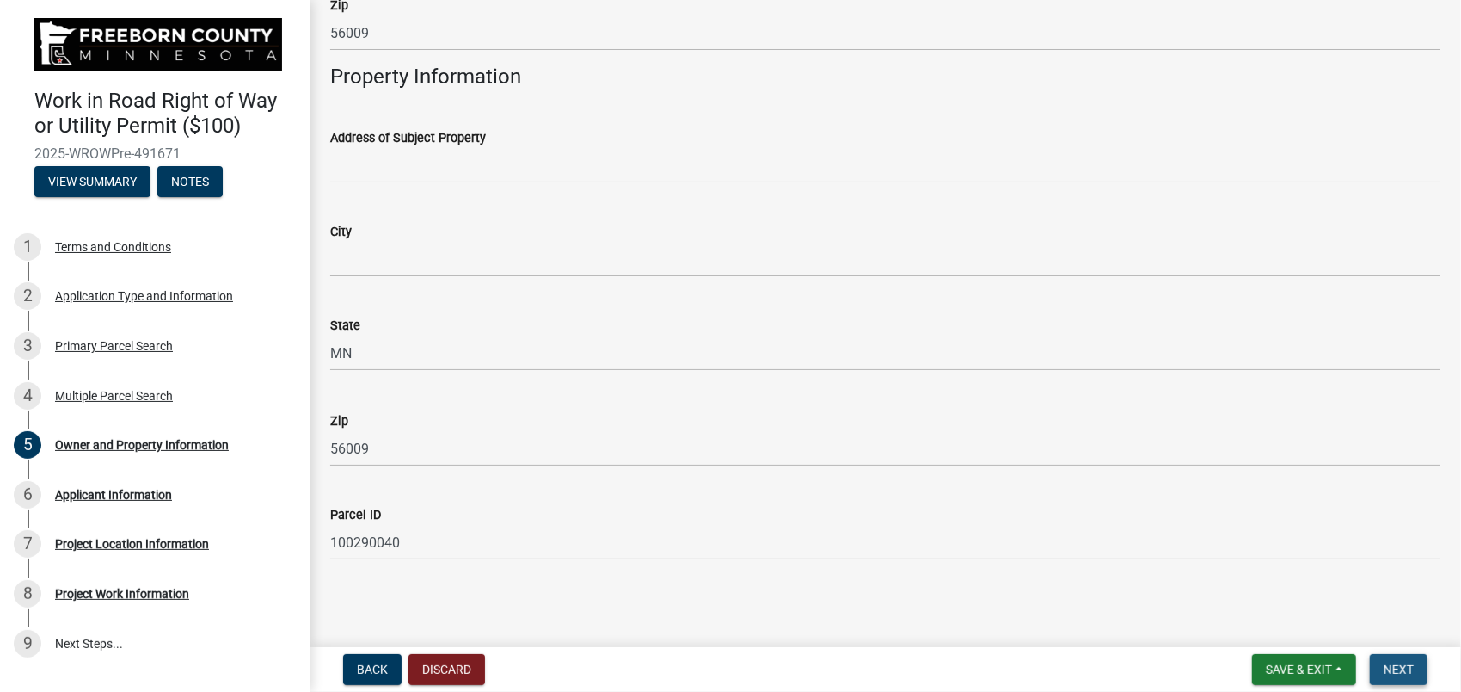
click at [1393, 671] on span "Next" at bounding box center [1399, 669] width 30 height 14
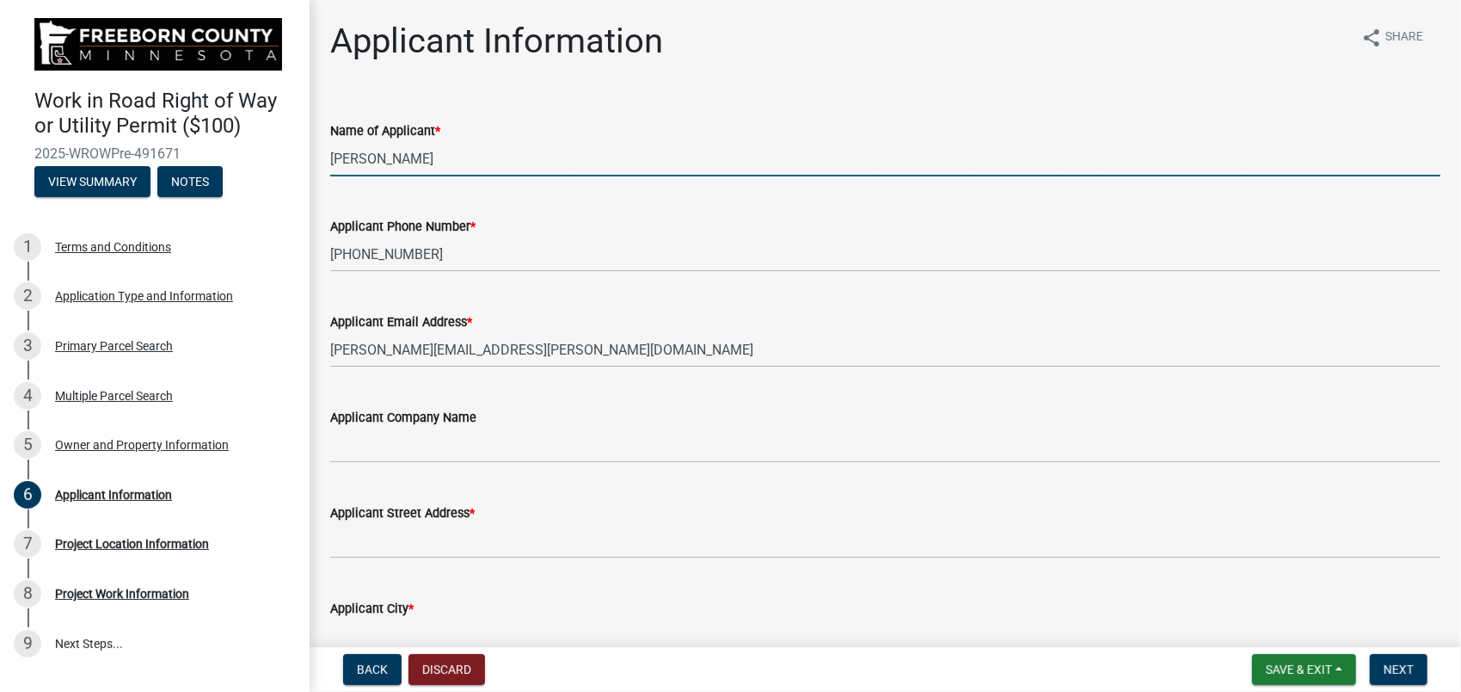
click at [556, 168] on input "[PERSON_NAME]" at bounding box center [885, 158] width 1110 height 35
click at [331, 157] on input "[PERSON_NAME]" at bounding box center [885, 158] width 1110 height 35
type input "[PERSON_NAME] MOWER ELECTRIC COOPERATIVE [PERSON_NAME]"
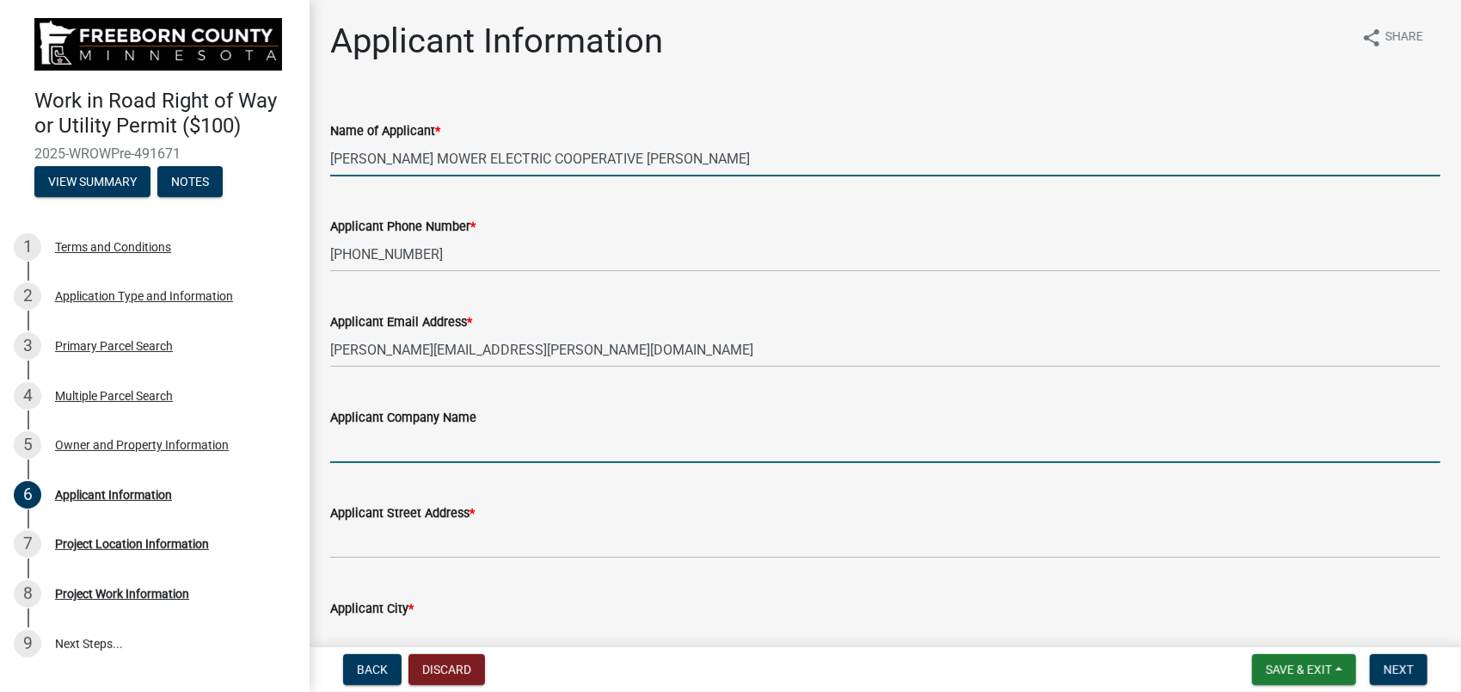
click at [383, 446] on input "Applicant Company Name" at bounding box center [885, 444] width 1110 height 35
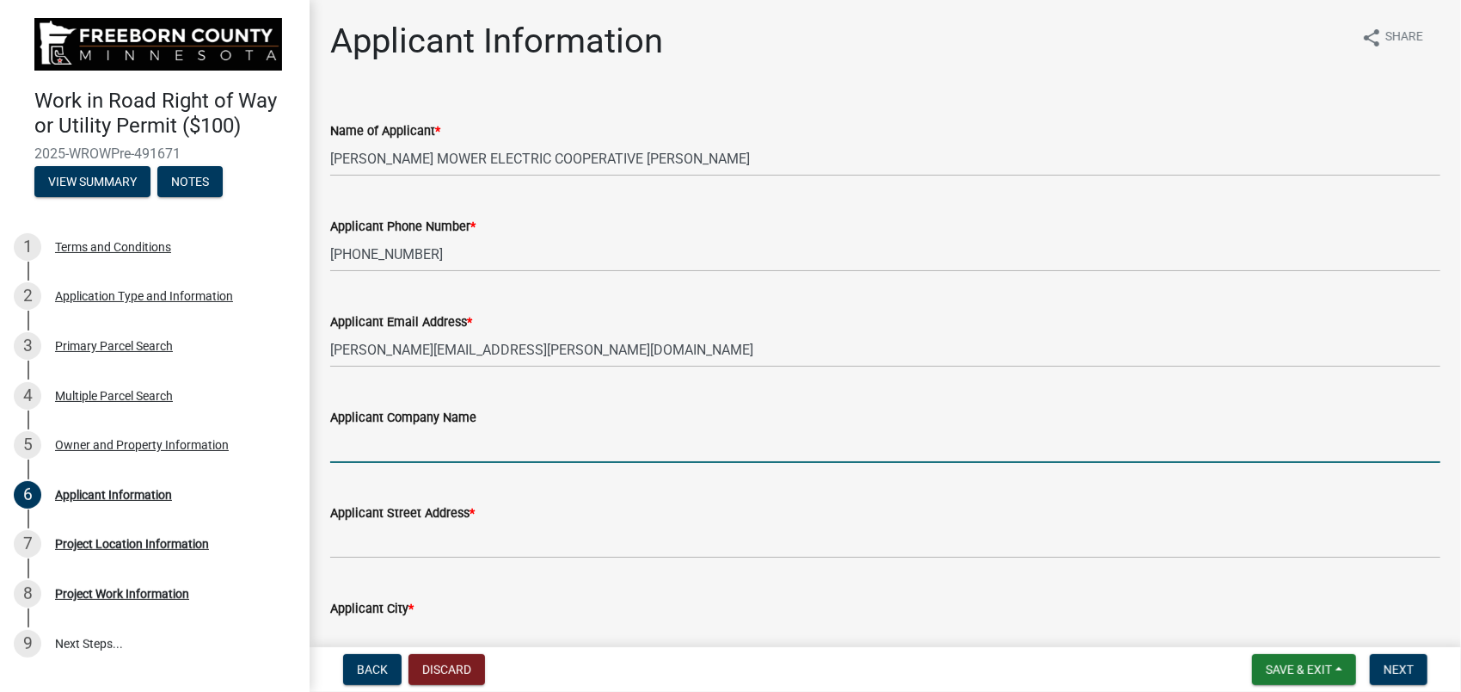
type input "[PERSON_NAME] Mower Electric Cooperative"
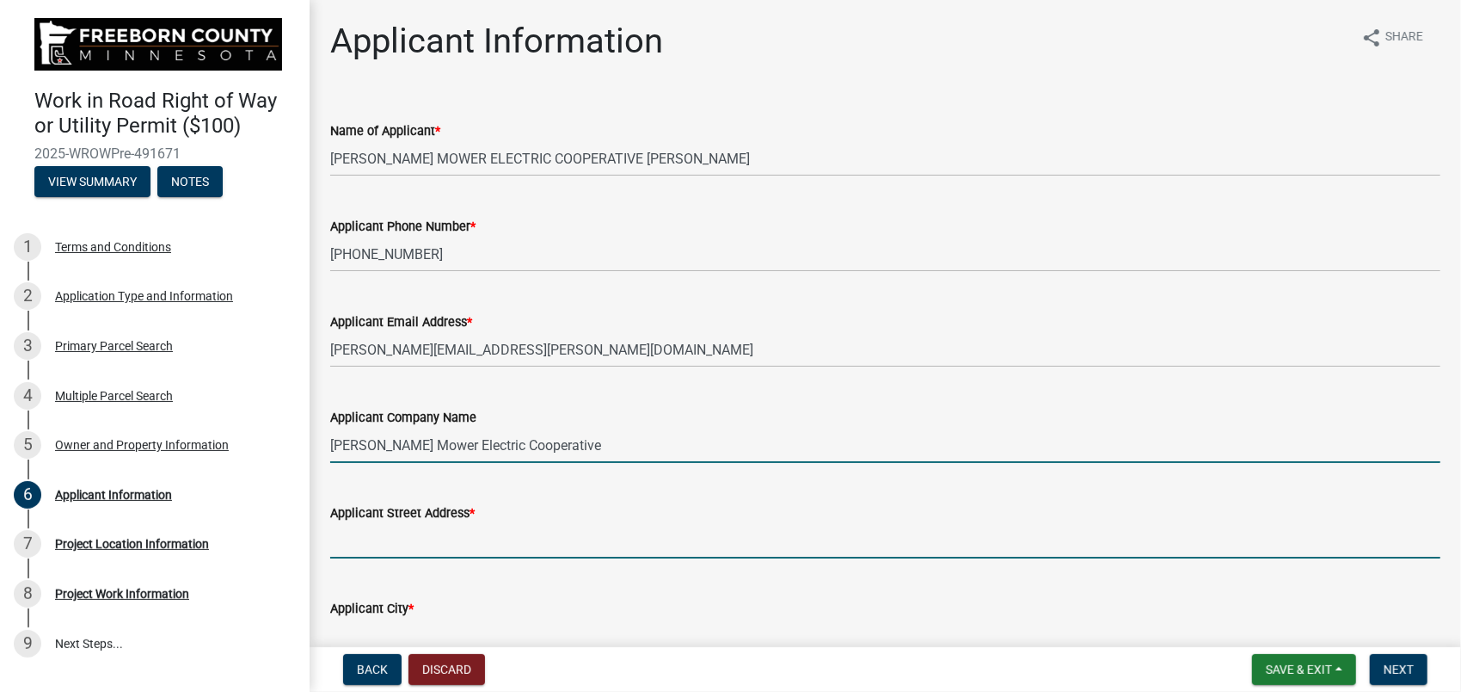
type input "[STREET_ADDRESS]"
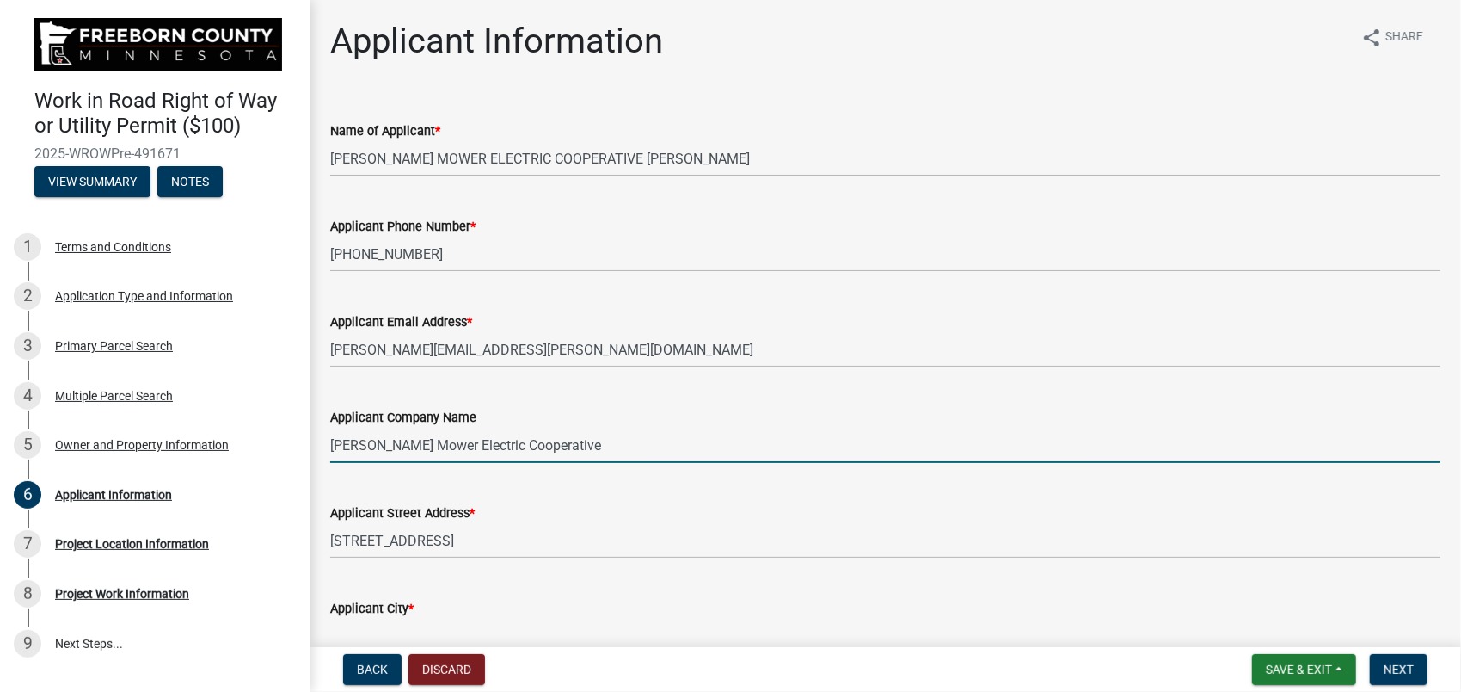
type input "[PERSON_NAME] [PERSON_NAME]"
type input "MN"
type input "56007"
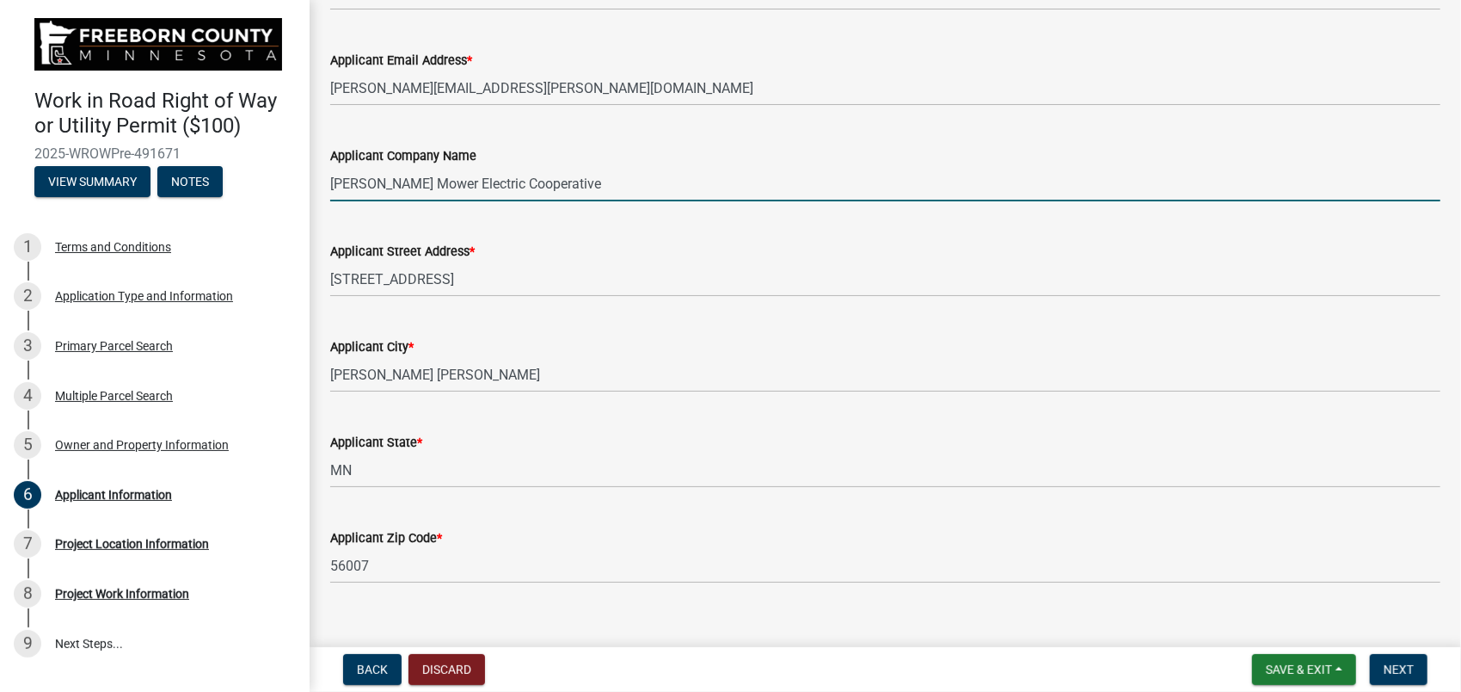
scroll to position [287, 0]
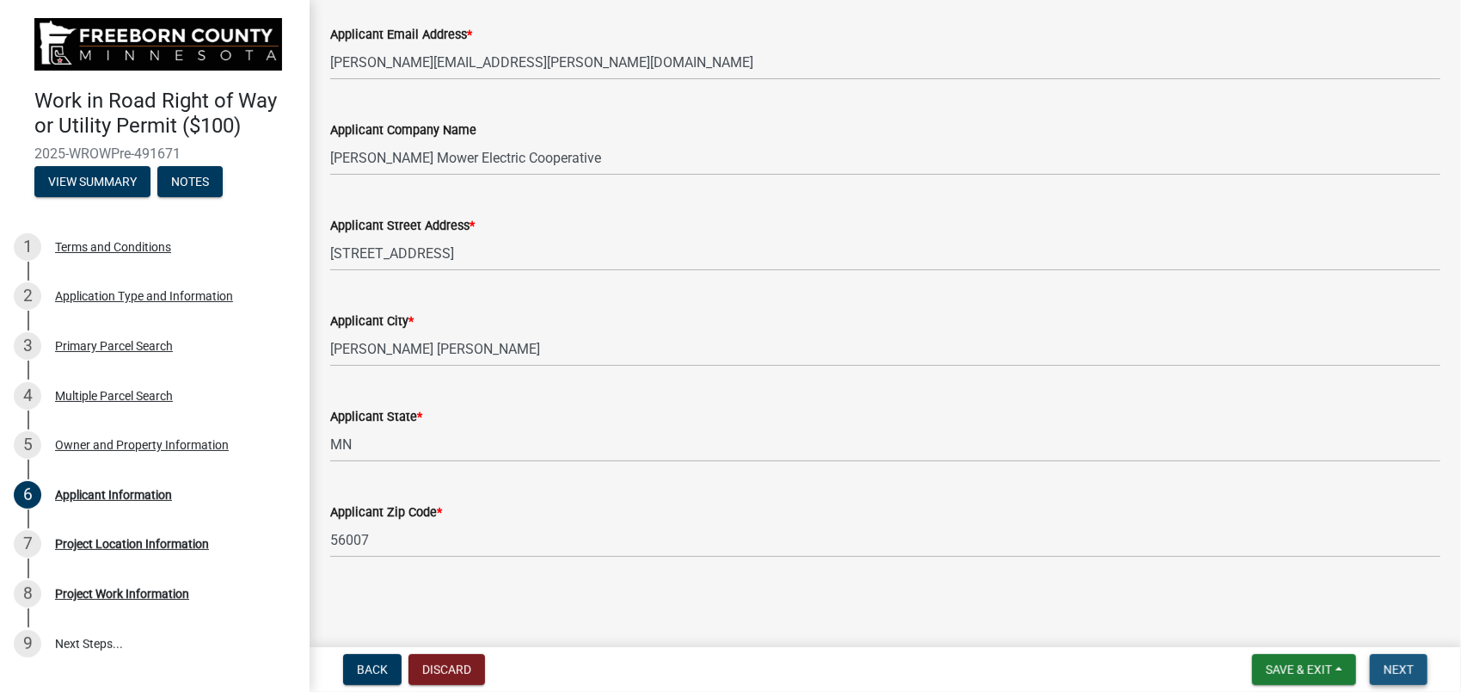
click at [1408, 669] on span "Next" at bounding box center [1399, 669] width 30 height 14
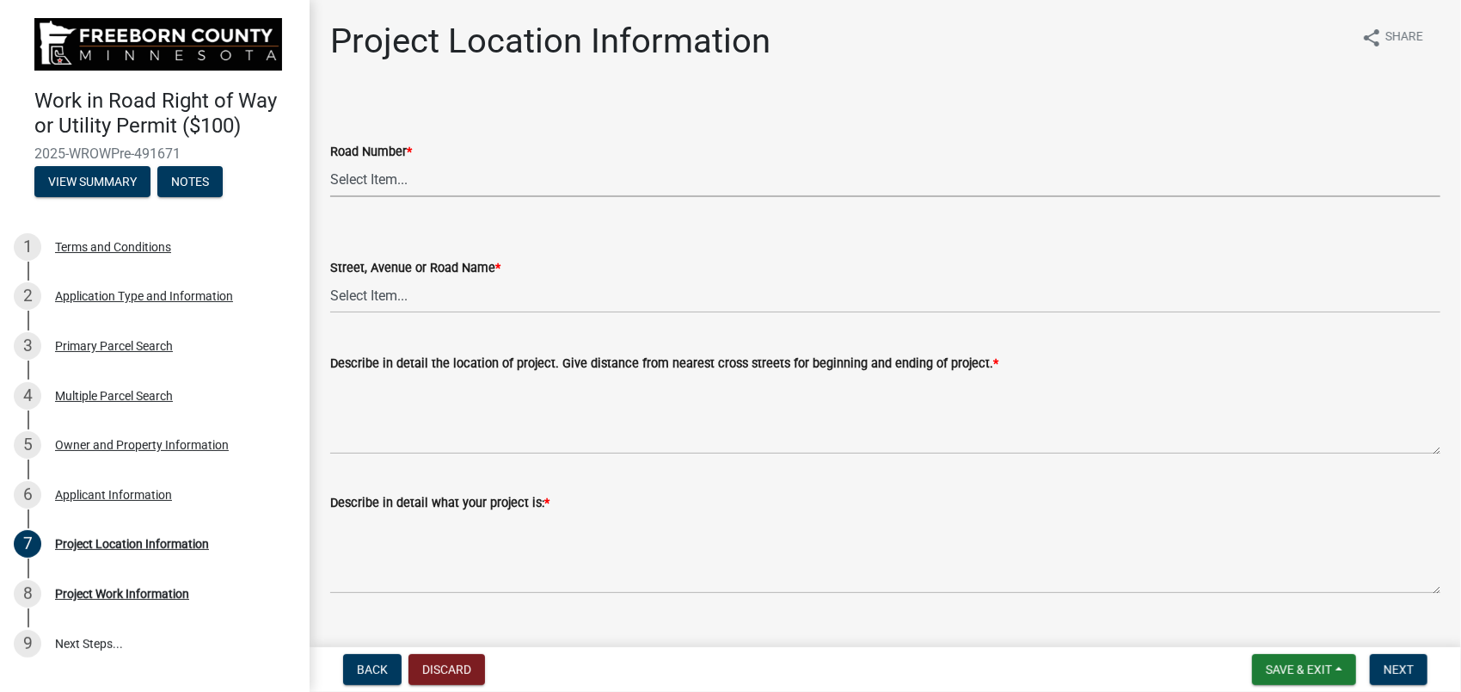
click at [397, 181] on select "Select Item... CSAH 001 CSAH 002 CSAH 003 CSAH 004 CSAH 005 CSAH 006 CSAH 007 C…" at bounding box center [885, 179] width 1110 height 35
click at [330, 162] on select "Select Item... CSAH 001 CSAH 002 CSAH 003 CSAH 004 CSAH 005 CSAH 006 CSAH 007 C…" at bounding box center [885, 179] width 1110 height 35
select select "59543b60-8641-4821-8f2c-5dc9431a7d75"
click at [401, 295] on select "Select Item... 1 AV 1 AV N 1 AV NE 1 AV NW 1 AV S 1 AV SE [GEOGRAPHIC_DATA] AV …" at bounding box center [885, 295] width 1110 height 35
click at [330, 278] on select "Select Item... 1 AV 1 AV N 1 AV NE 1 AV NW 1 AV S 1 AV SE [GEOGRAPHIC_DATA] AV …" at bounding box center [885, 295] width 1110 height 35
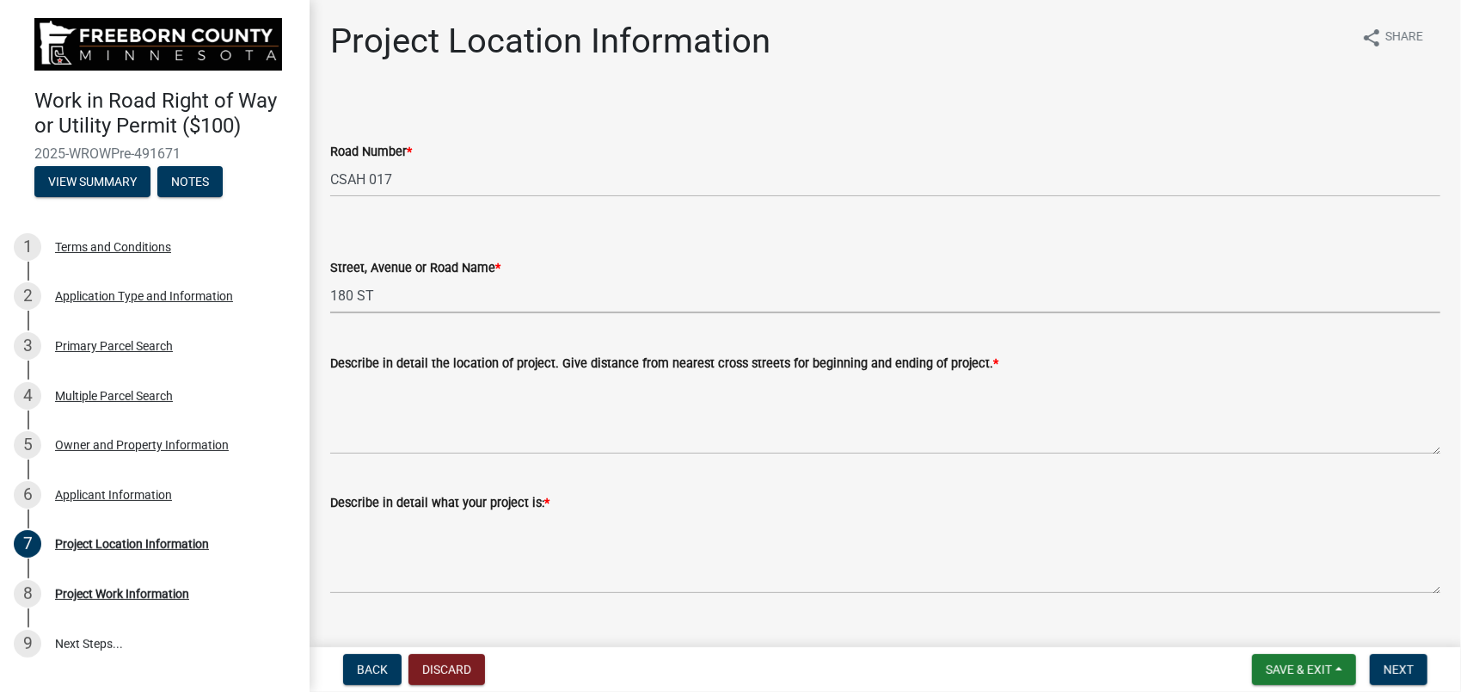
select select "b90162ac-3355-4ee0-bded-74f985de06e2"
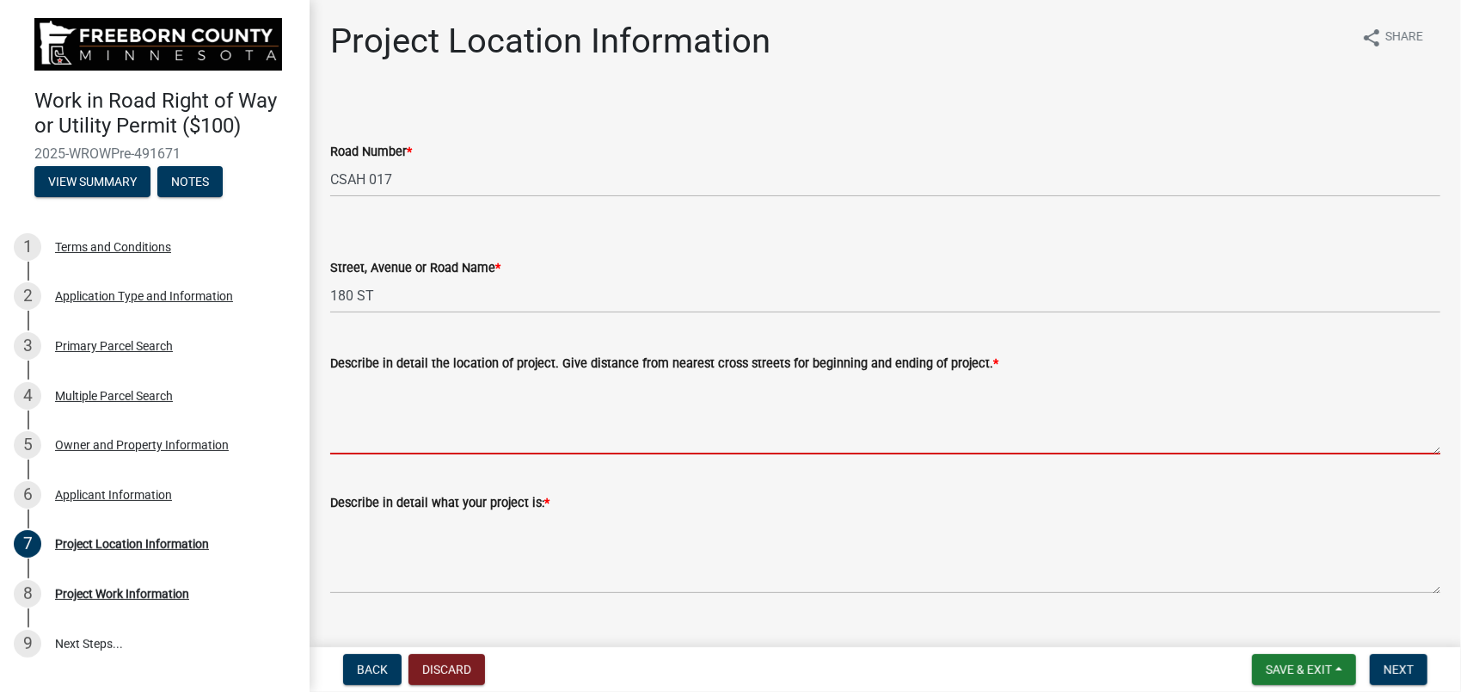
click at [361, 378] on textarea "Describe in detail the location of project. Give distance from nearest cross st…" at bounding box center [885, 413] width 1110 height 81
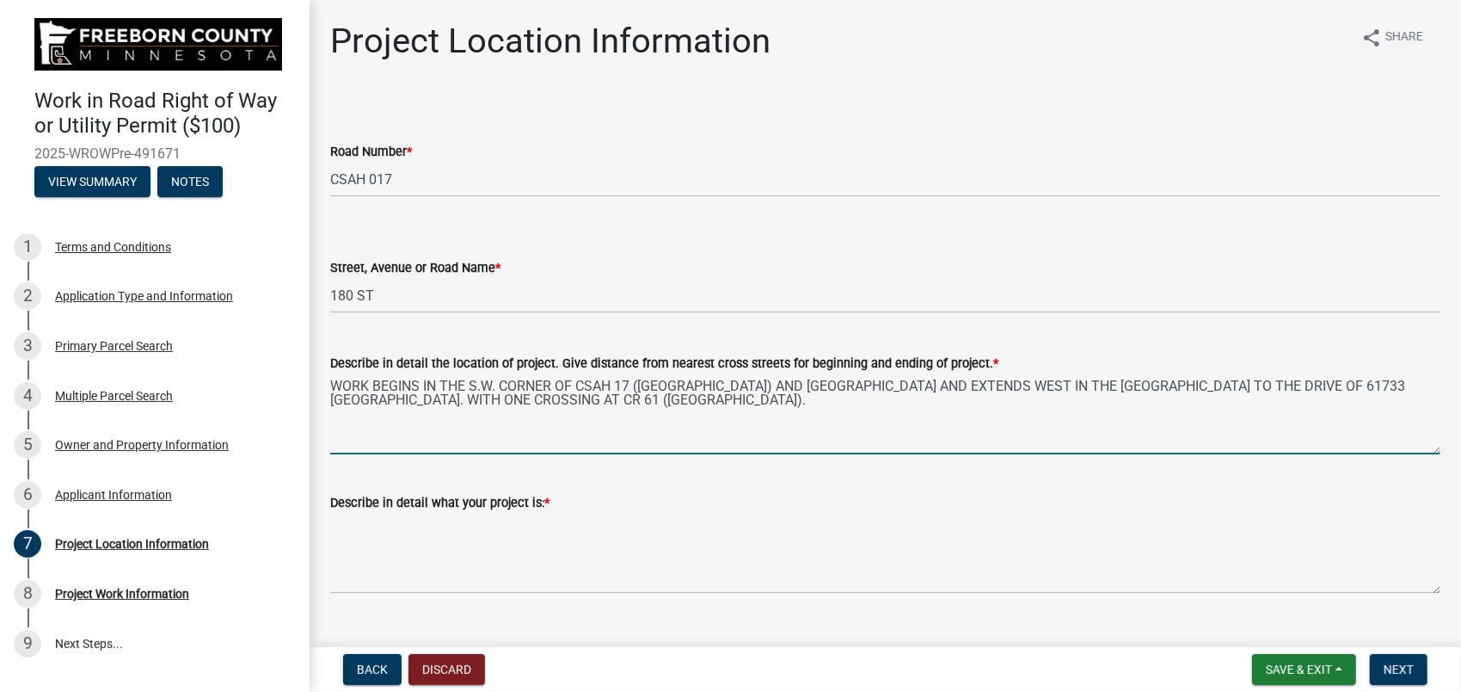
type textarea "WORK BEGINS IN THE S.W. CORNER OF CSAH 17 ([GEOGRAPHIC_DATA]) AND [GEOGRAPHIC_D…"
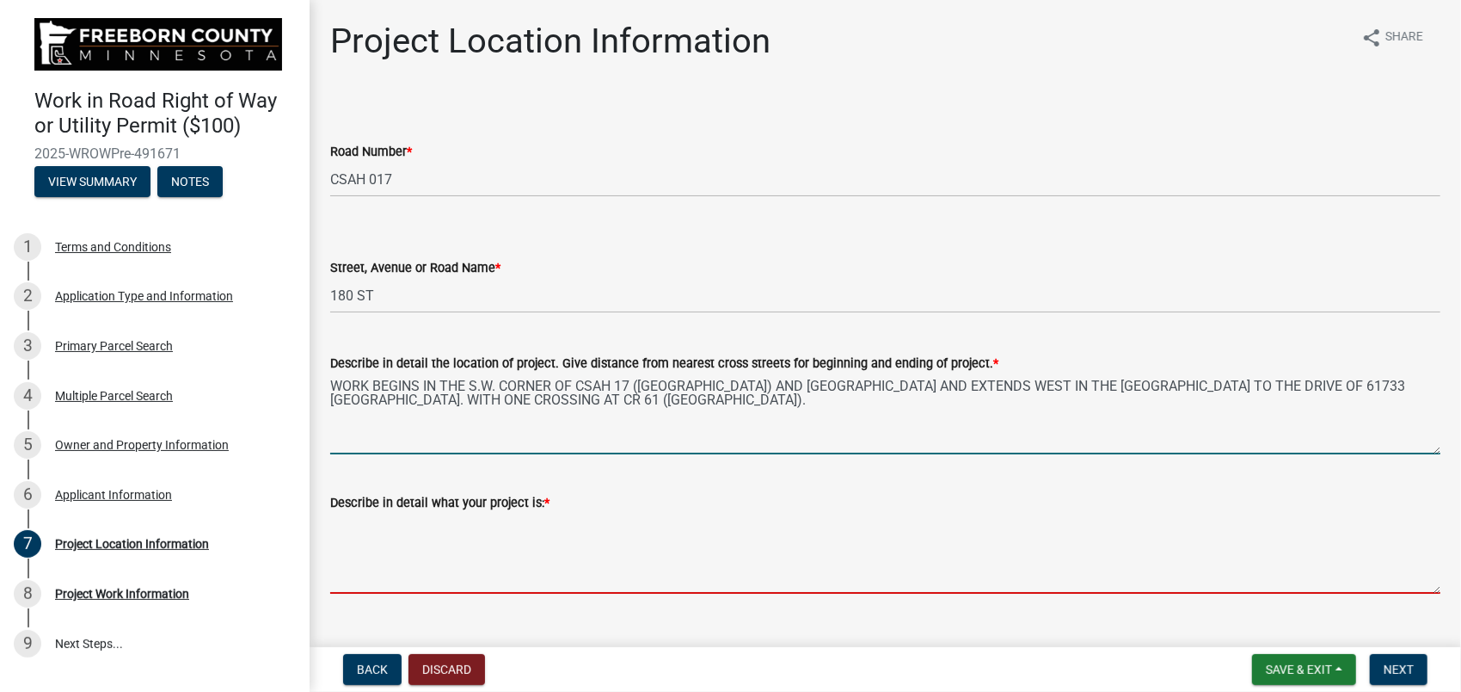
click at [351, 518] on textarea "Describe in detail what your project is: *" at bounding box center [885, 553] width 1110 height 81
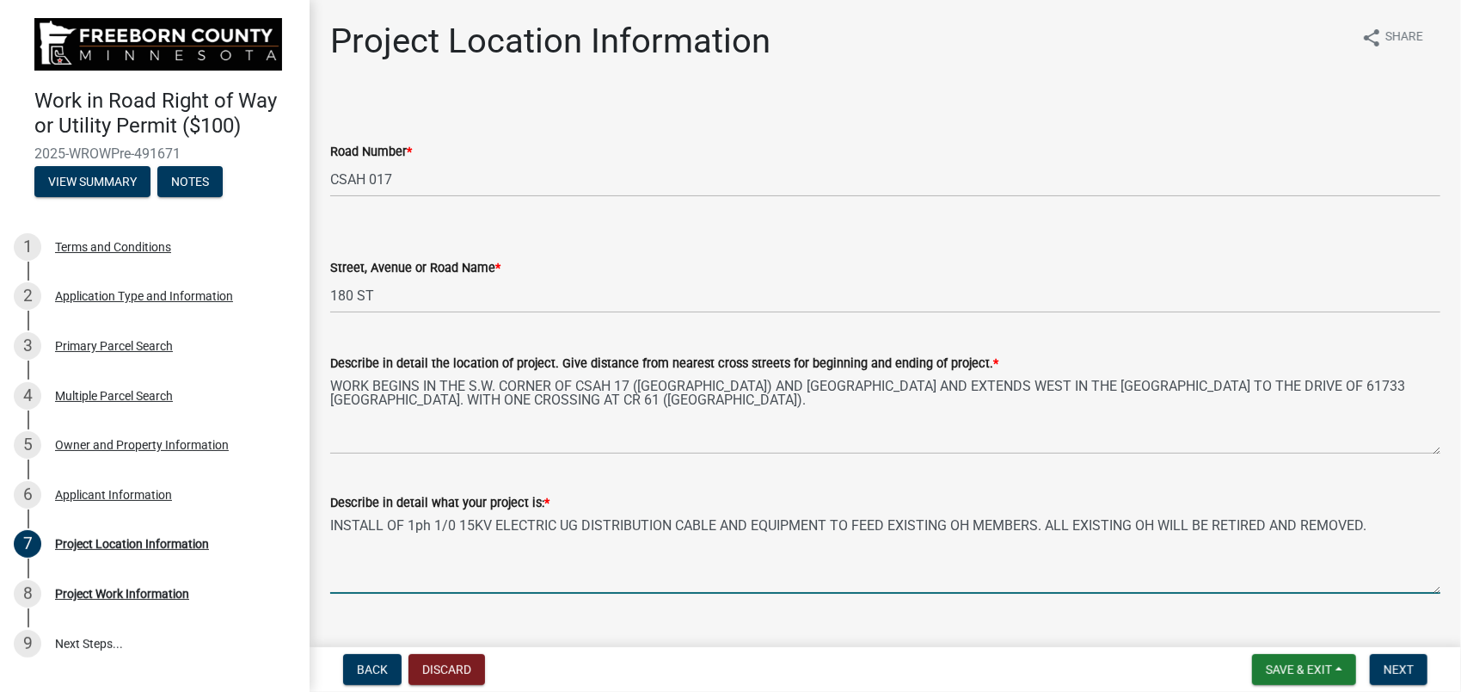
click at [1158, 522] on textarea "INSTALL OF 1ph 1/0 15KV ELECTRIC UG DISTRIBUTION CABLE AND EQUIPMENT TO FEED EX…" at bounding box center [885, 553] width 1110 height 81
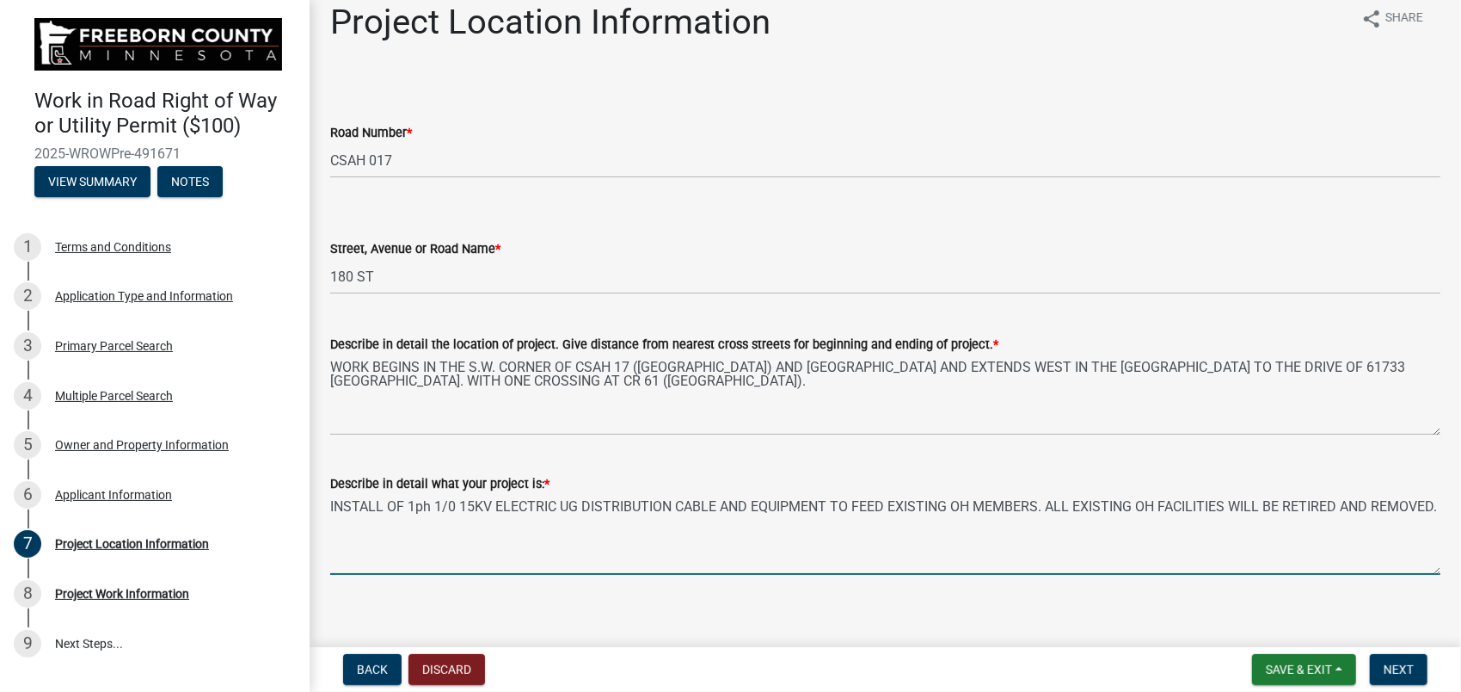
scroll to position [34, 0]
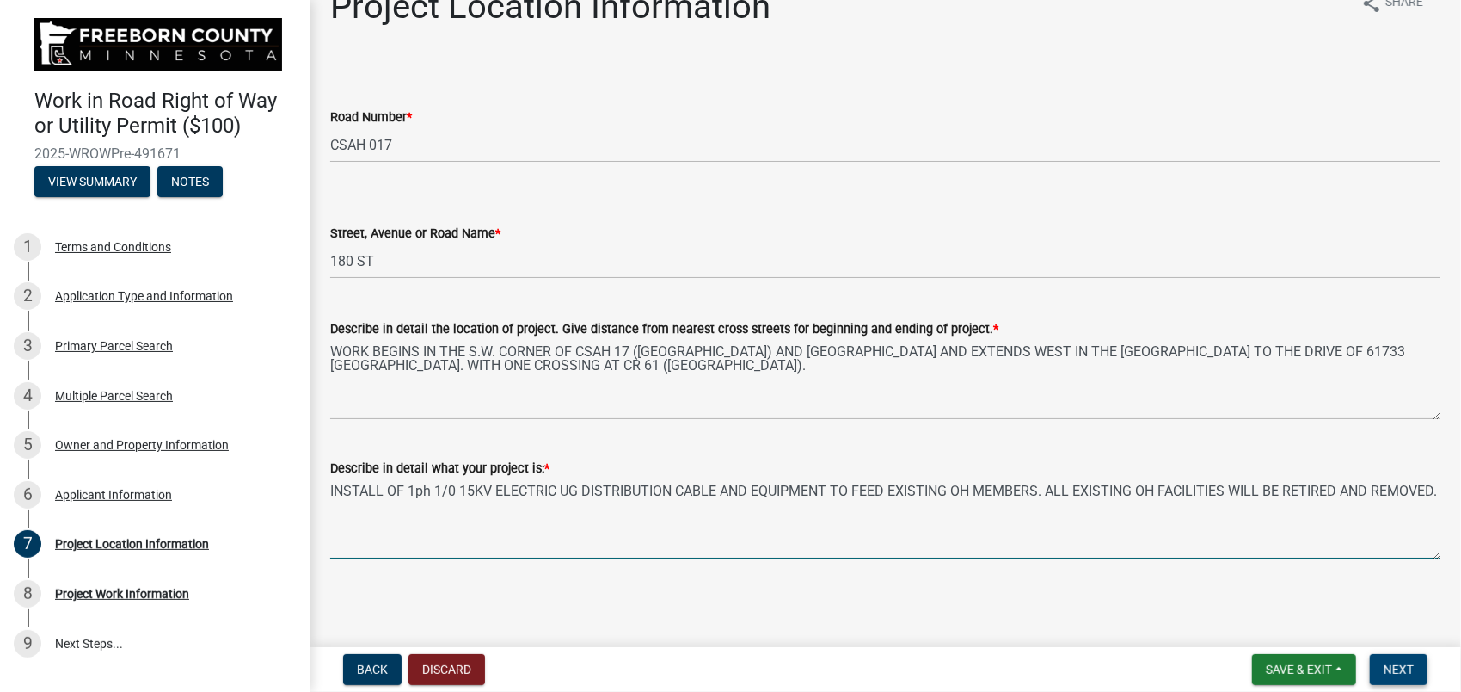
type textarea "INSTALL OF 1ph 1/0 15KV ELECTRIC UG DISTRIBUTION CABLE AND EQUIPMENT TO FEED EX…"
click at [1403, 667] on span "Next" at bounding box center [1399, 669] width 30 height 14
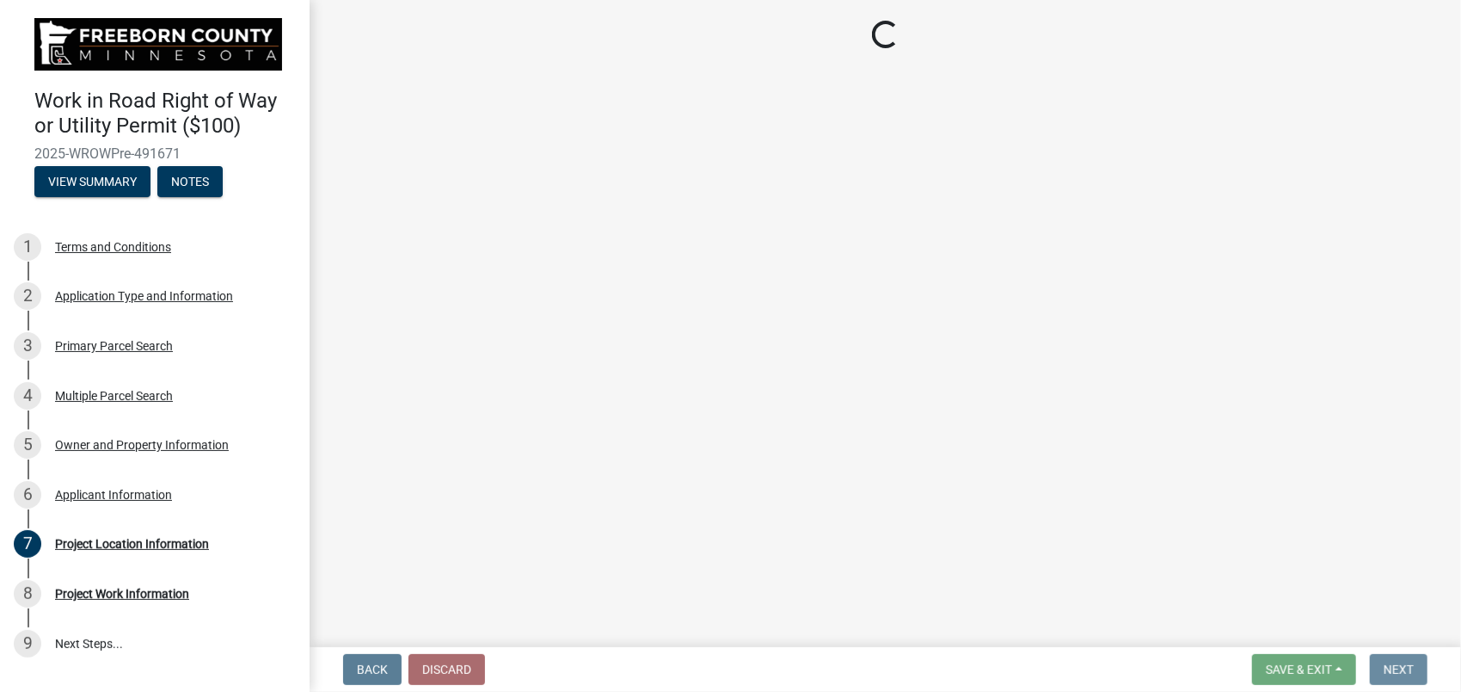
scroll to position [0, 0]
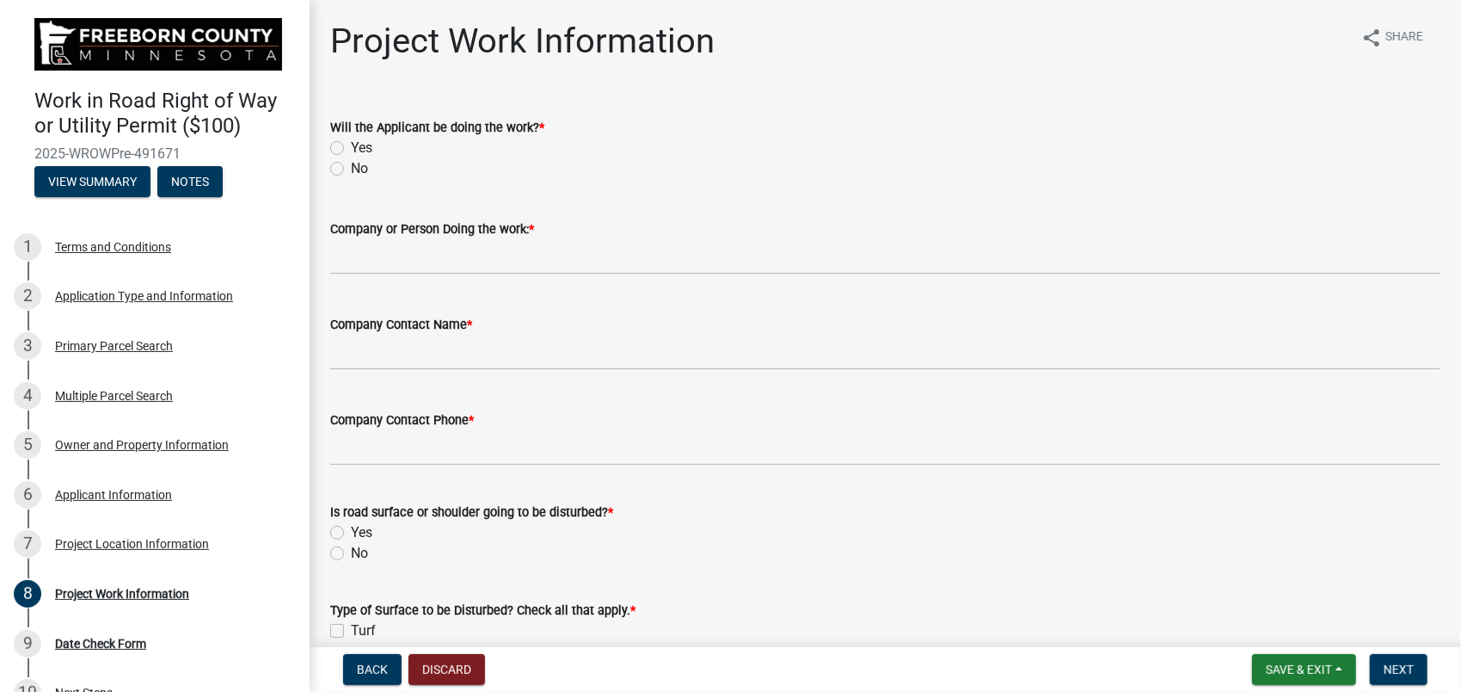
click at [351, 148] on label "Yes" at bounding box center [362, 148] width 22 height 21
click at [351, 148] on input "Yes" at bounding box center [356, 143] width 11 height 11
radio input "true"
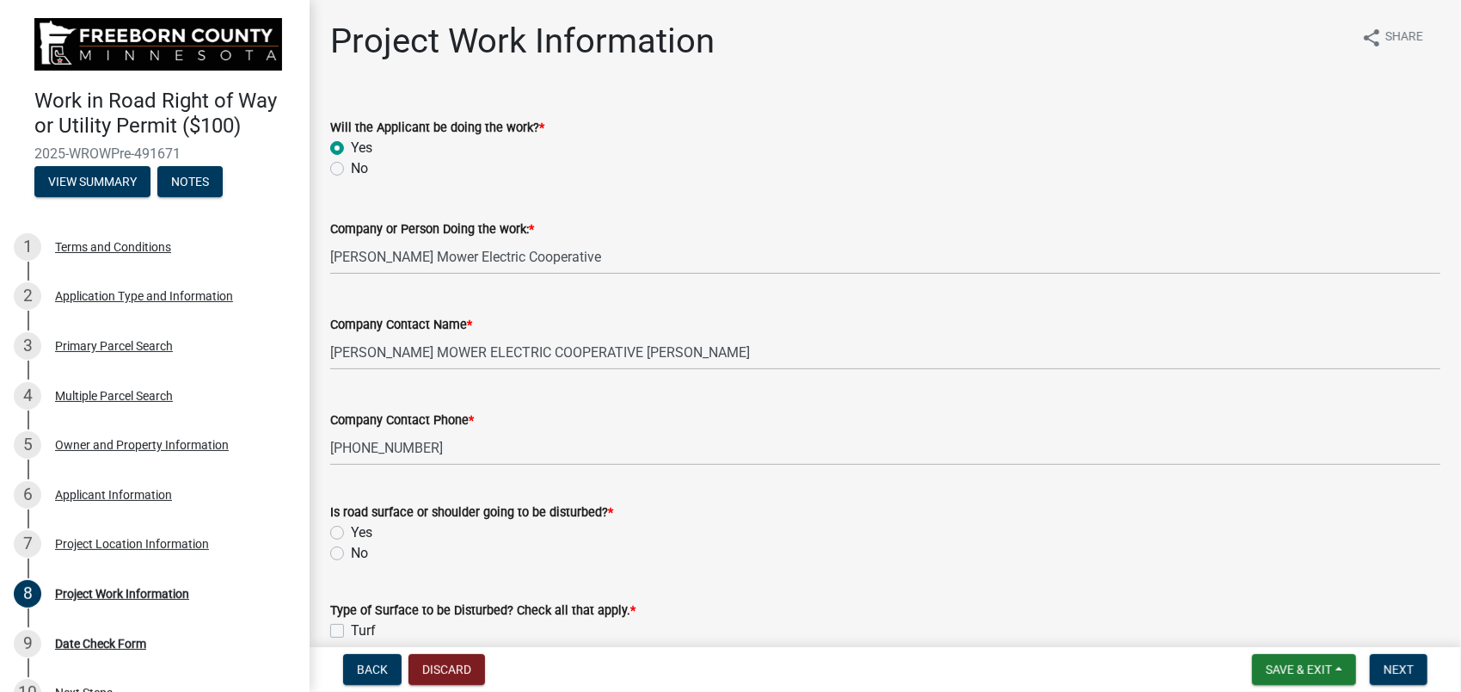
click at [351, 550] on label "No" at bounding box center [359, 553] width 17 height 21
click at [351, 550] on input "No" at bounding box center [356, 548] width 11 height 11
radio input "true"
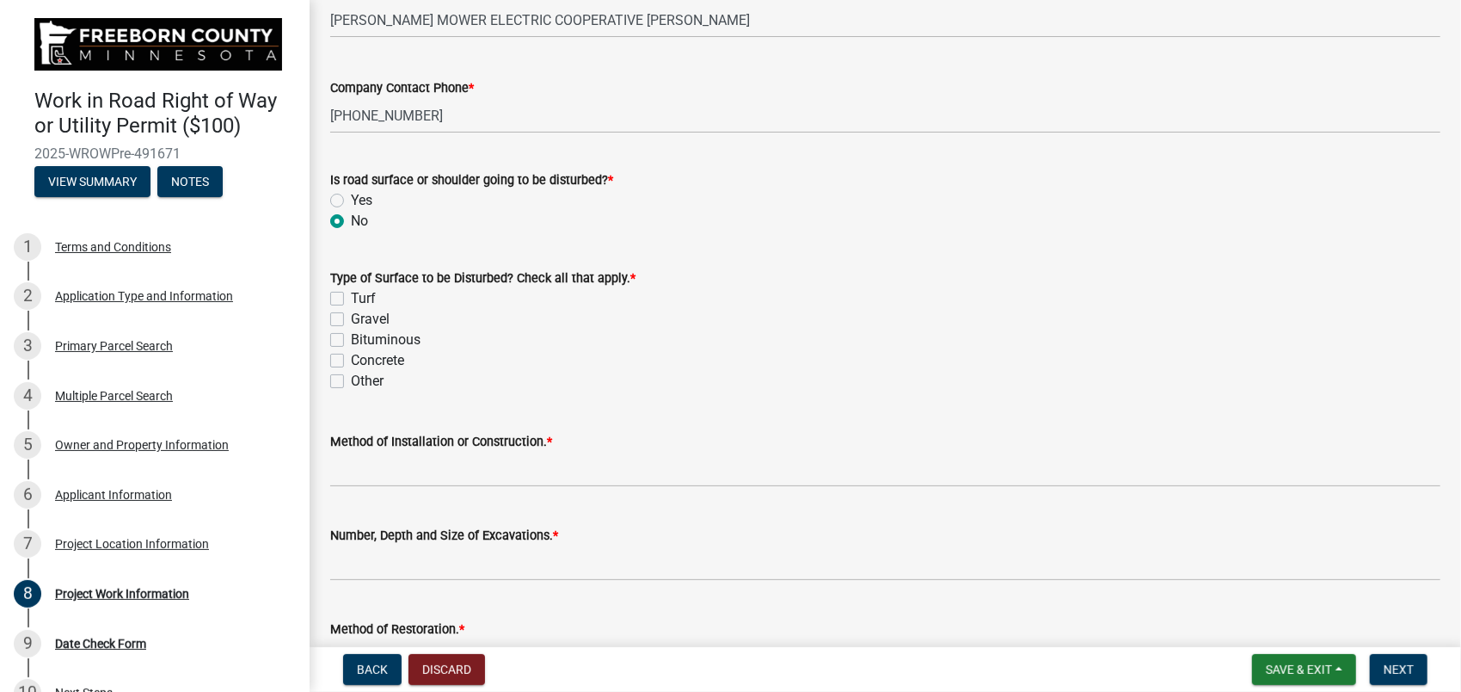
scroll to position [430, 0]
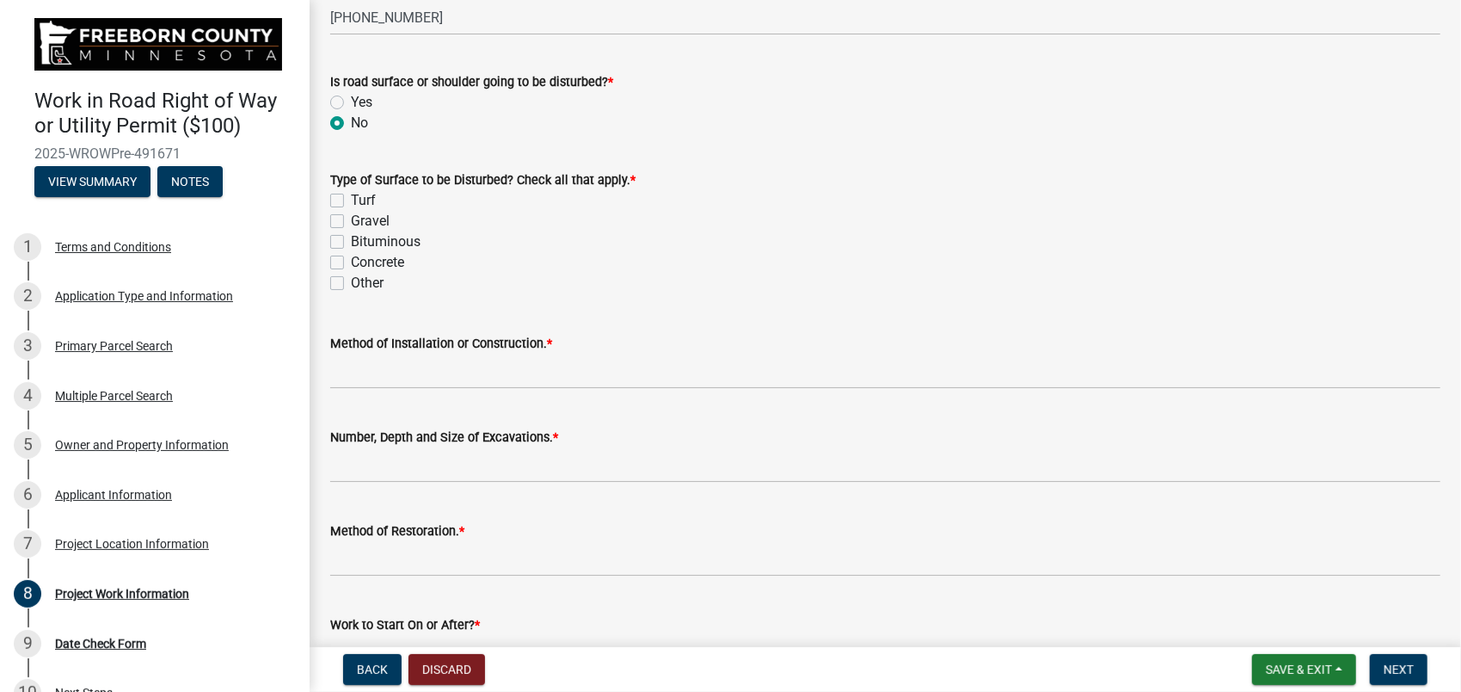
click at [351, 201] on label "Turf" at bounding box center [363, 200] width 25 height 21
click at [351, 201] on input "Turf" at bounding box center [356, 195] width 11 height 11
checkbox input "true"
checkbox input "false"
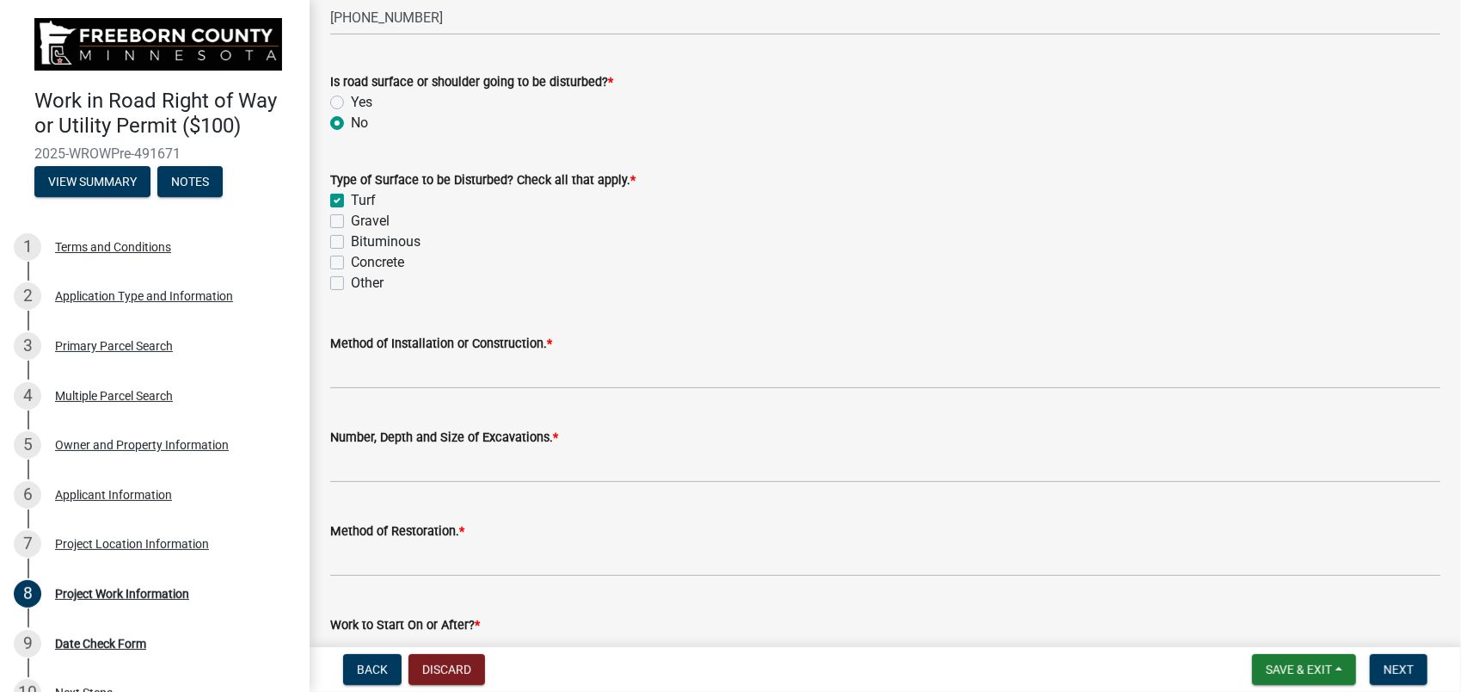
checkbox input "false"
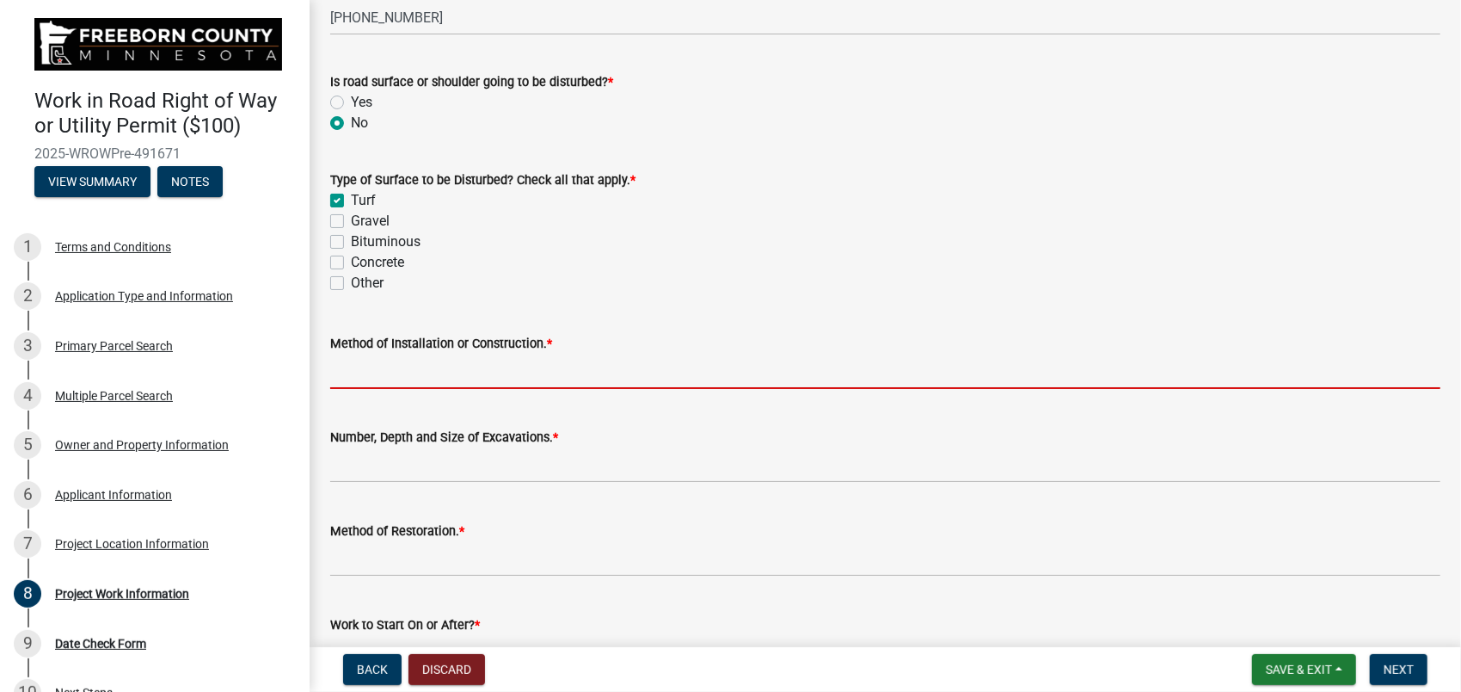
click at [450, 366] on input "Method of Installation or Construction. *" at bounding box center [885, 370] width 1110 height 35
type input "VIBRATORY PLOW AND BORE."
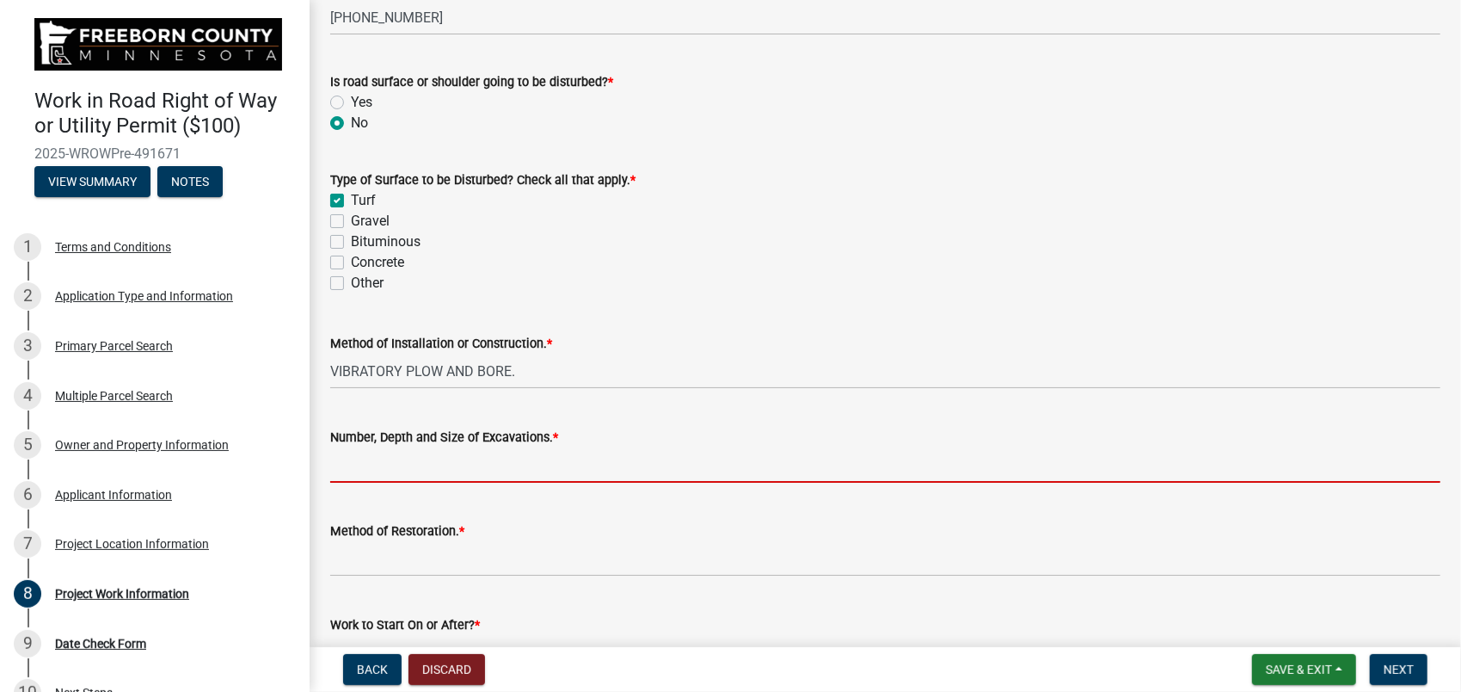
click at [448, 463] on input "Number, Depth and Size of Excavations. *" at bounding box center [885, 464] width 1110 height 35
type input "NUMEROUS PLOW AND BORE OPENINGS."
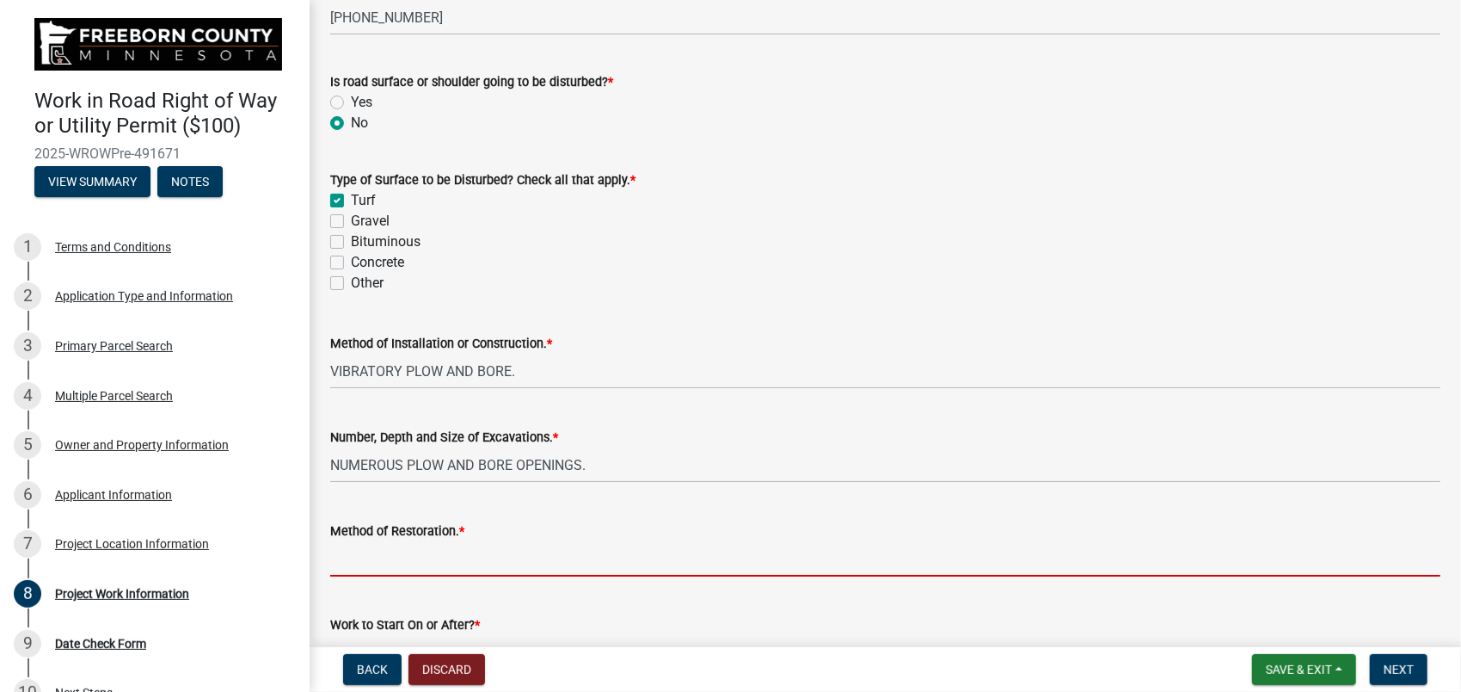
click at [480, 556] on input "Method of Restoration. *" at bounding box center [885, 558] width 1110 height 35
type input "BACK FILL, TAMP, AND SEED."
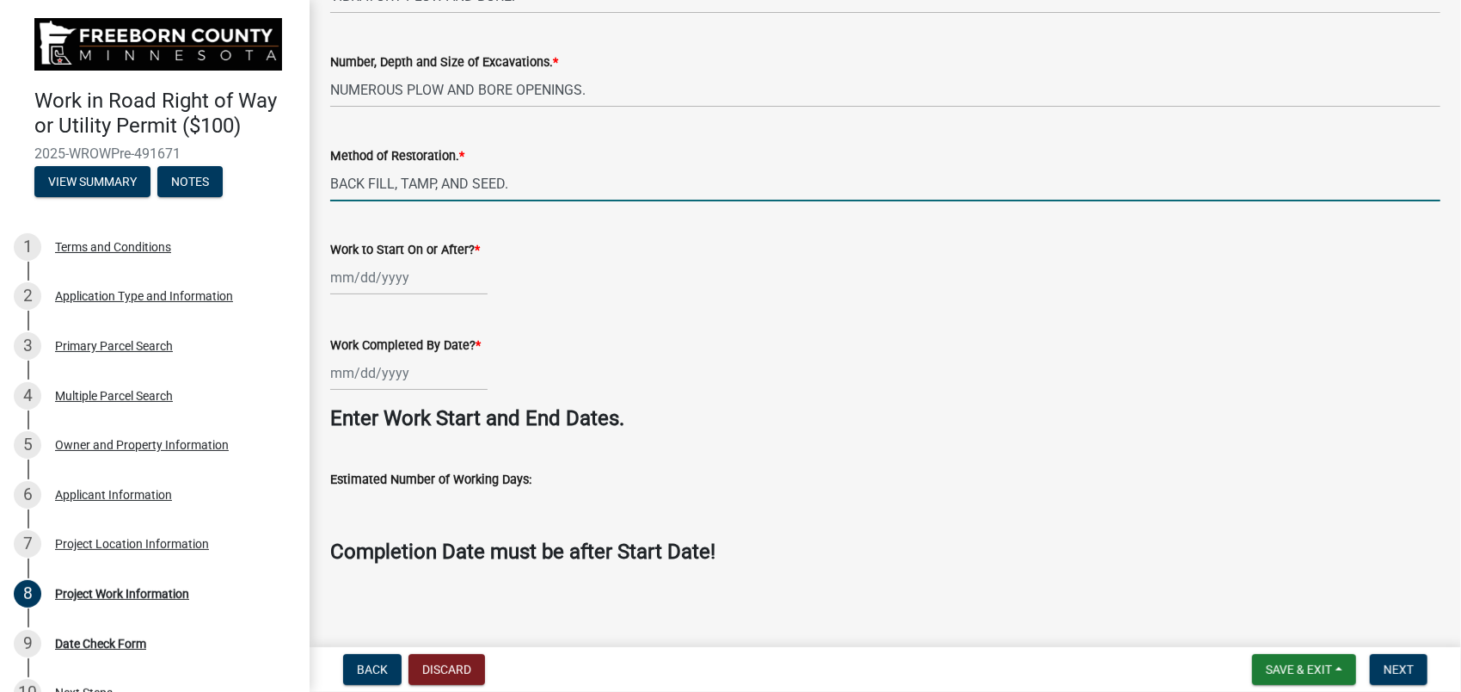
scroll to position [808, 0]
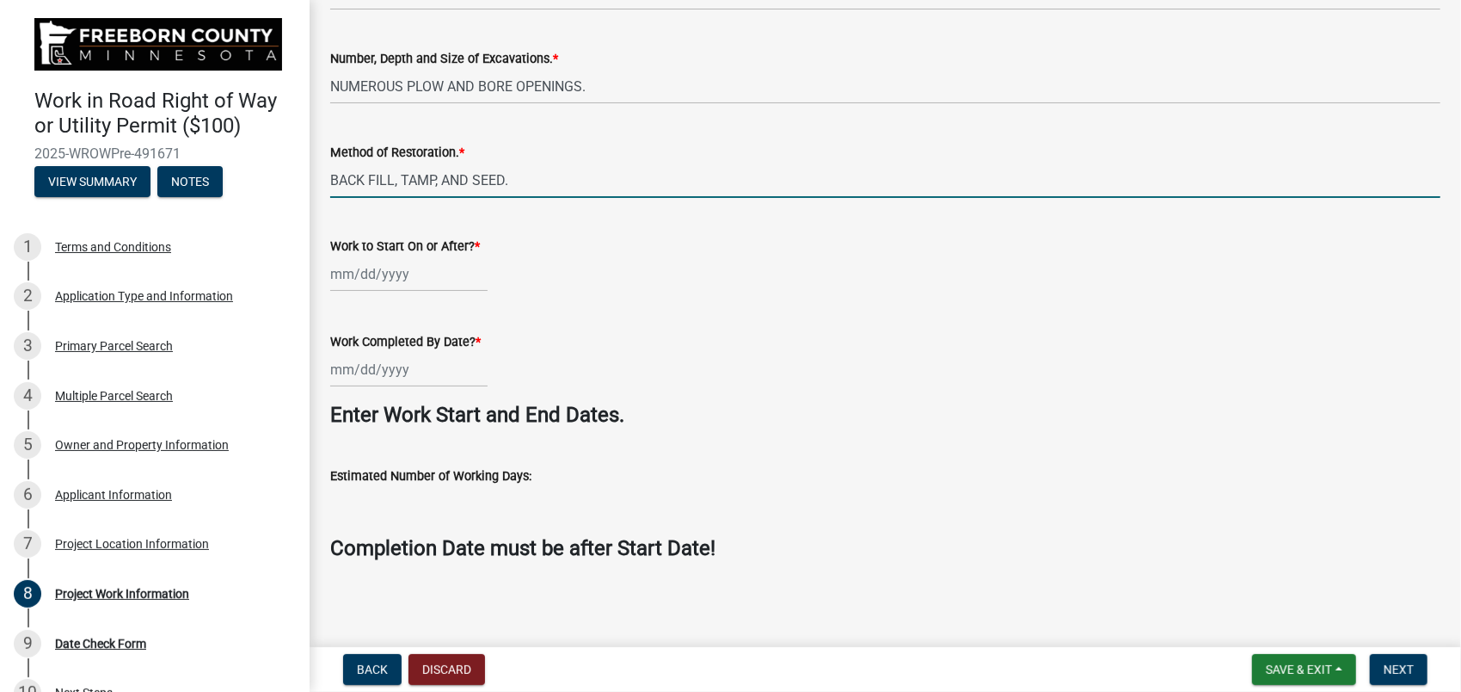
click at [402, 268] on div at bounding box center [408, 273] width 157 height 35
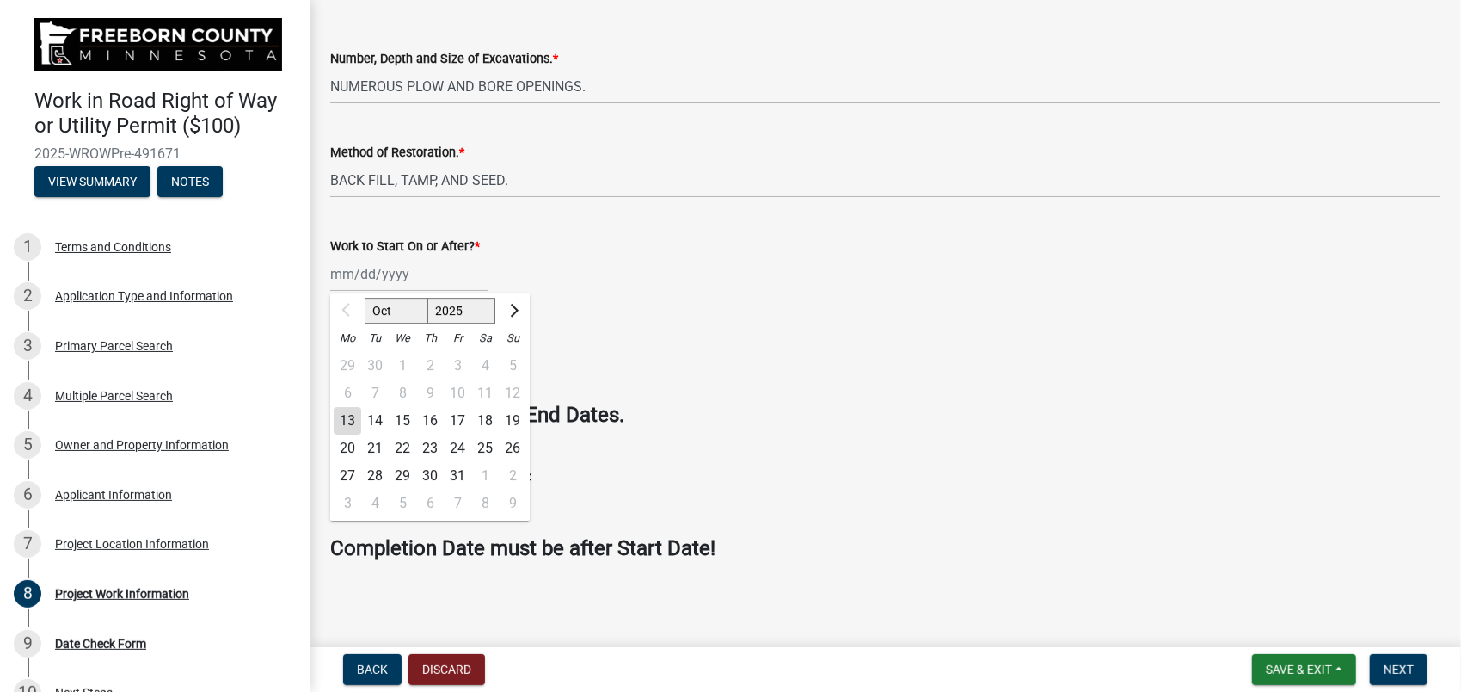
click at [348, 446] on div "20" at bounding box center [348, 448] width 28 height 28
type input "[DATE]"
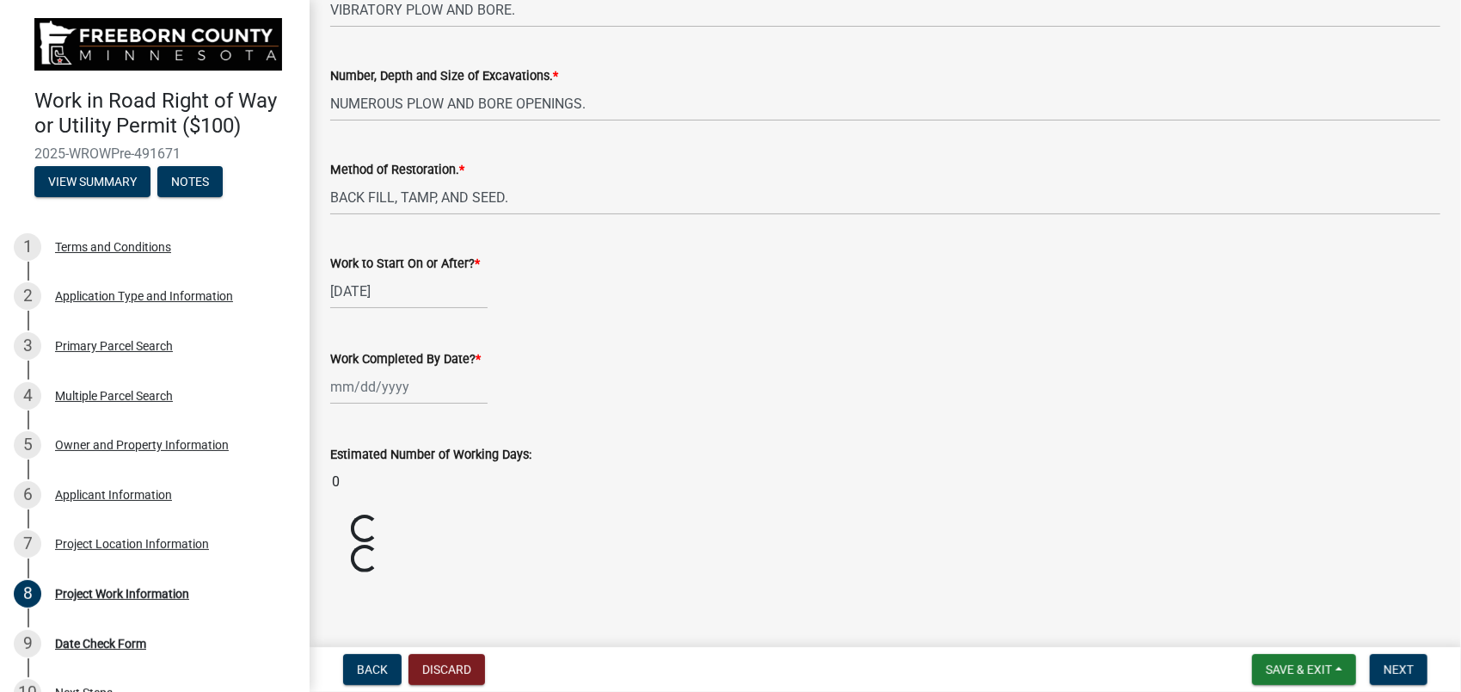
scroll to position [771, 0]
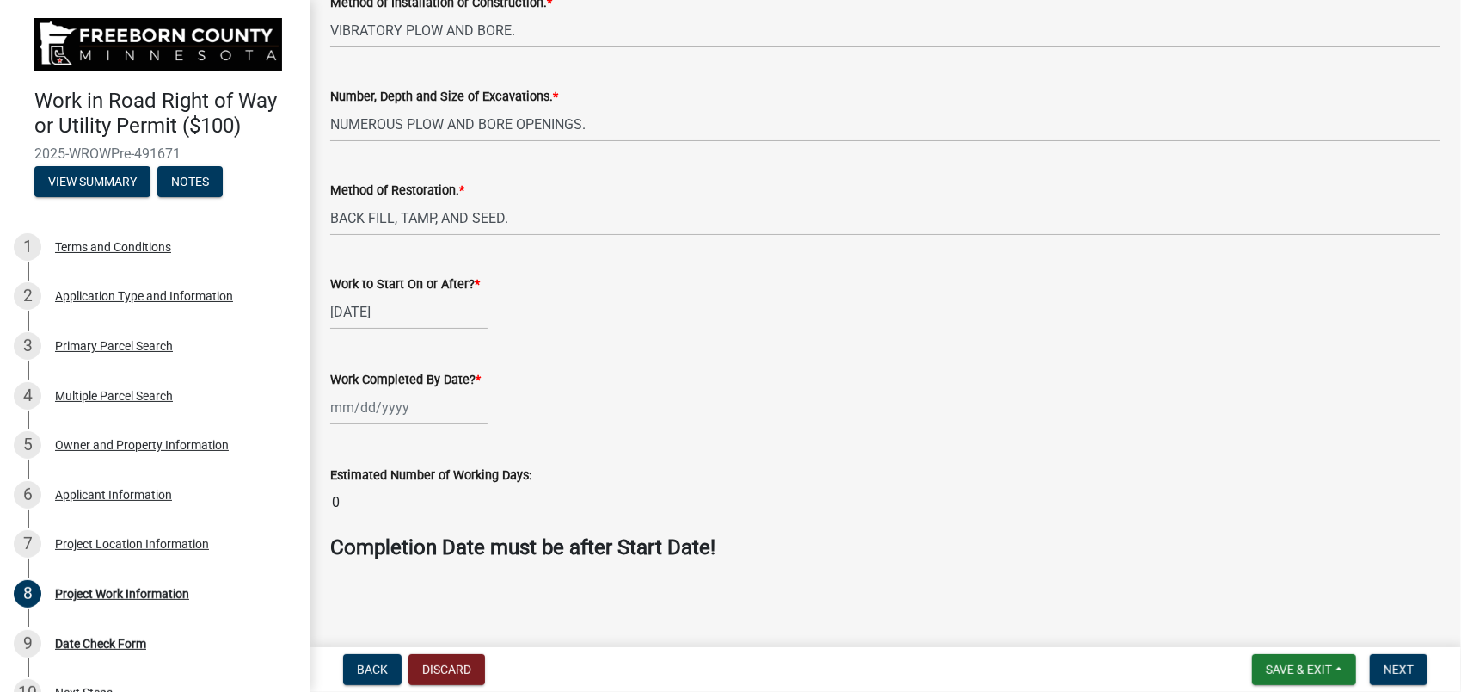
click at [391, 411] on div at bounding box center [408, 407] width 157 height 35
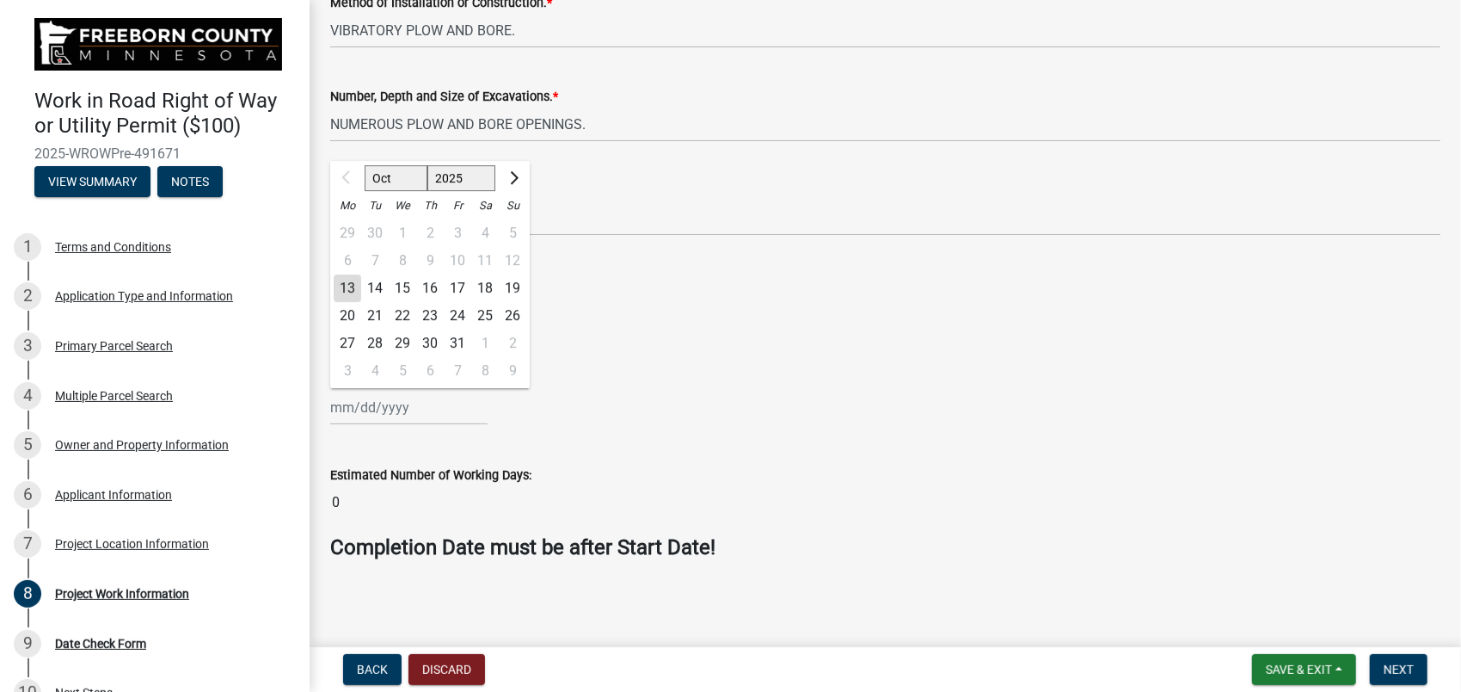
click at [456, 341] on div "31" at bounding box center [458, 343] width 28 height 28
type input "[DATE]"
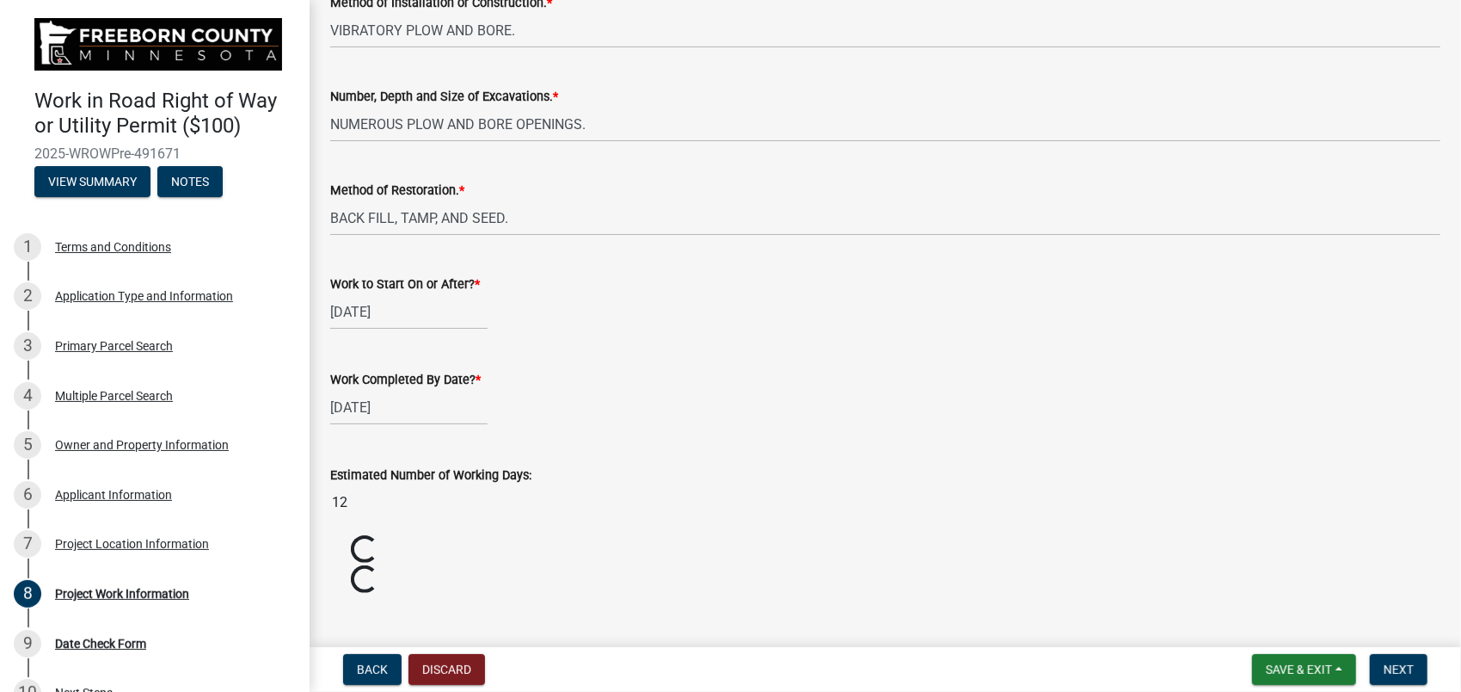
scroll to position [746, 0]
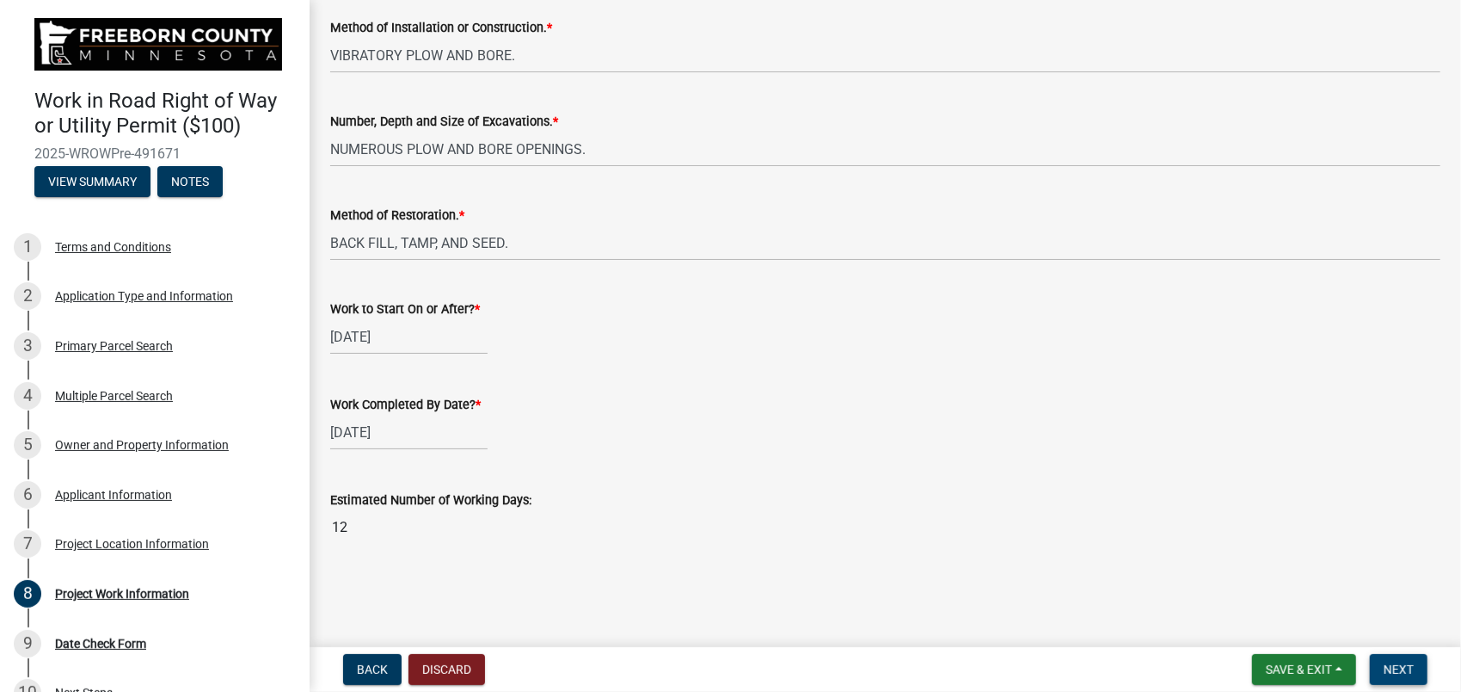
click at [1409, 671] on span "Next" at bounding box center [1399, 669] width 30 height 14
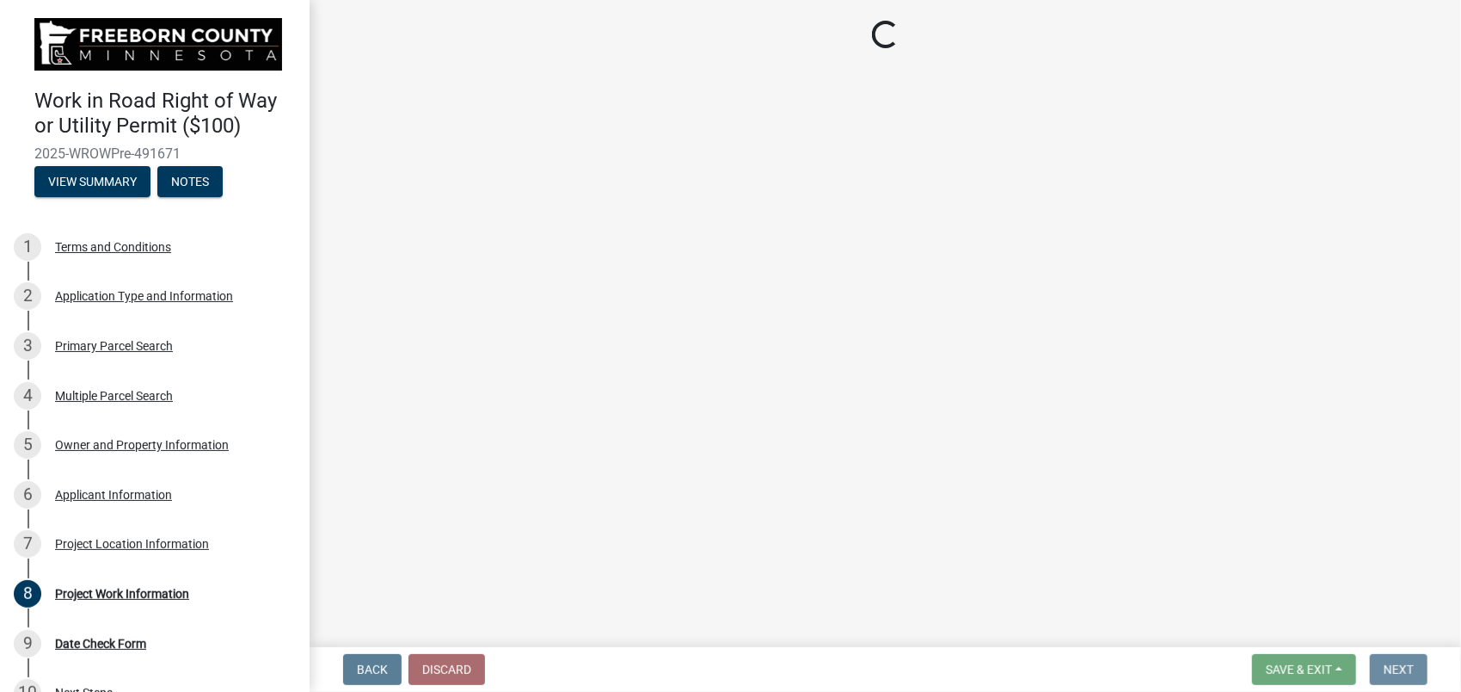
scroll to position [0, 0]
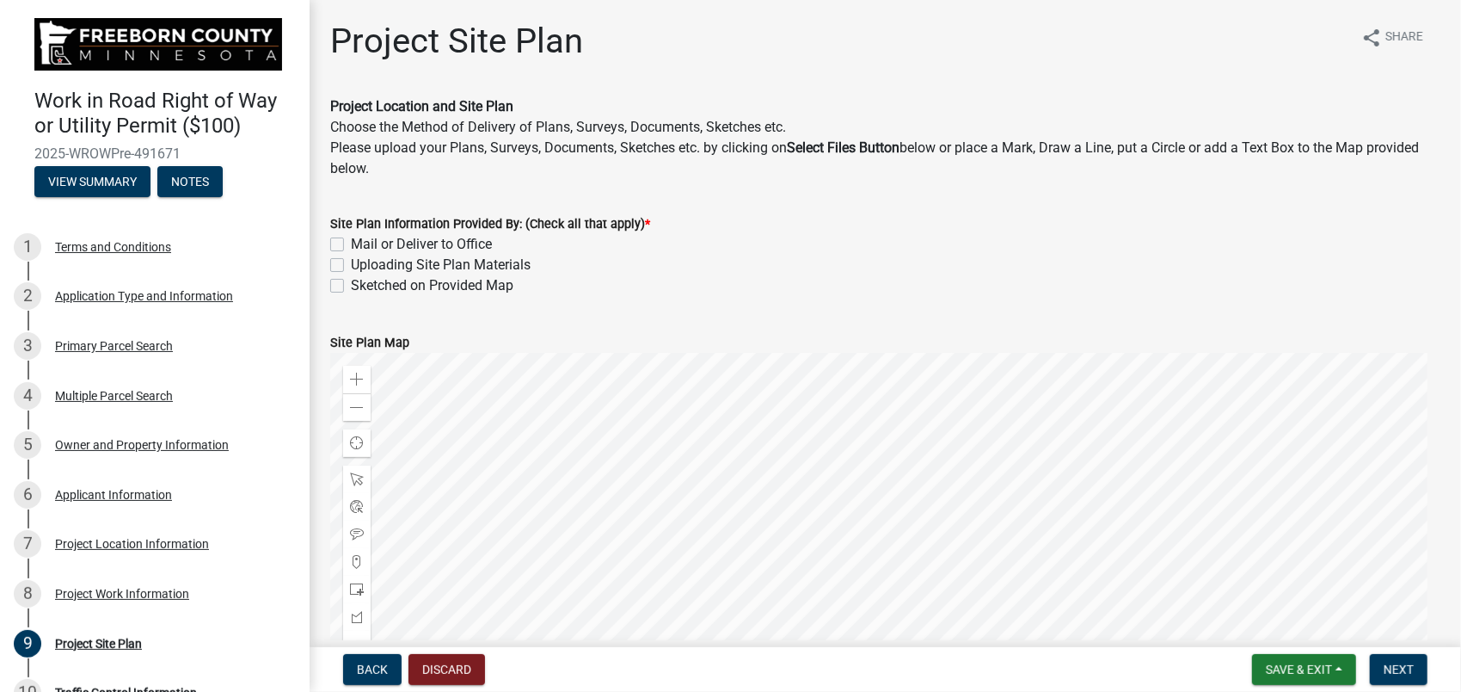
click at [351, 264] on label "Uploading Site Plan Materials" at bounding box center [441, 265] width 180 height 21
click at [351, 264] on input "Uploading Site Plan Materials" at bounding box center [356, 260] width 11 height 11
checkbox input "true"
checkbox input "false"
checkbox input "true"
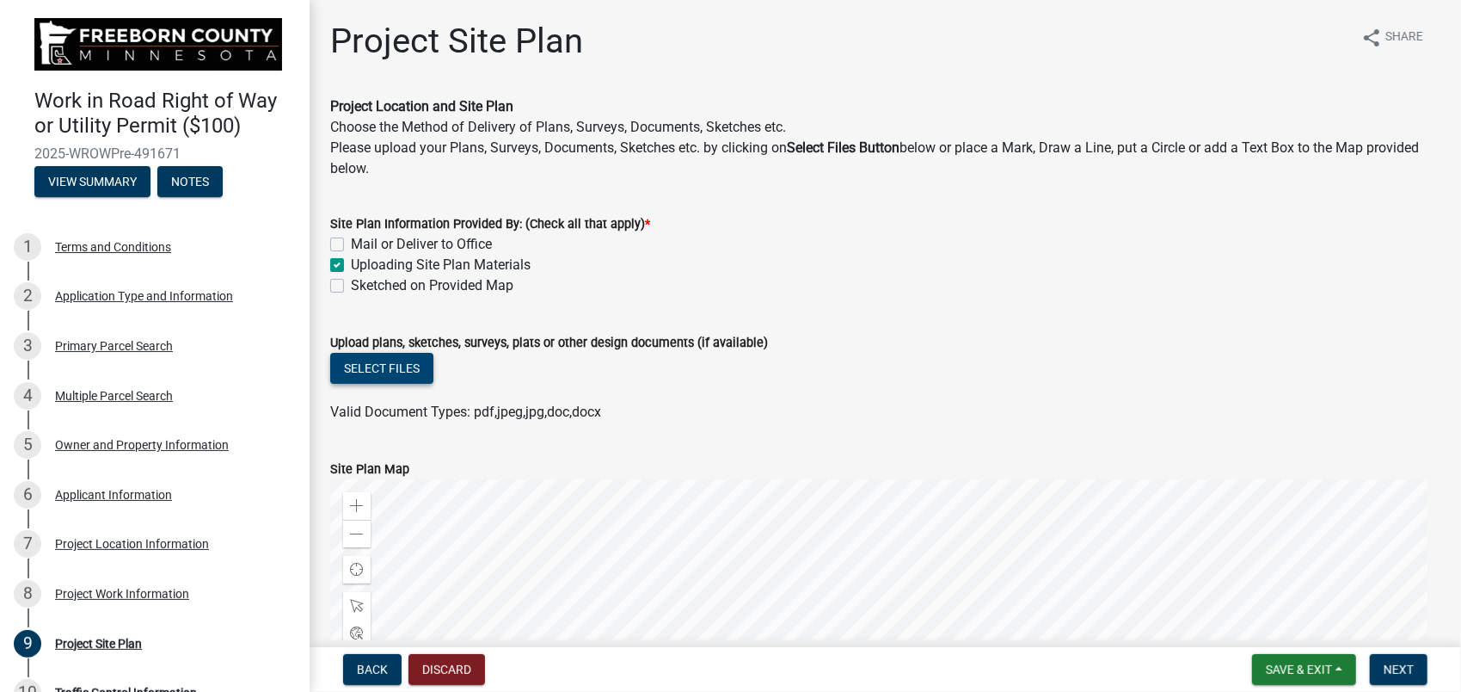
click at [374, 366] on button "Select files" at bounding box center [381, 368] width 103 height 31
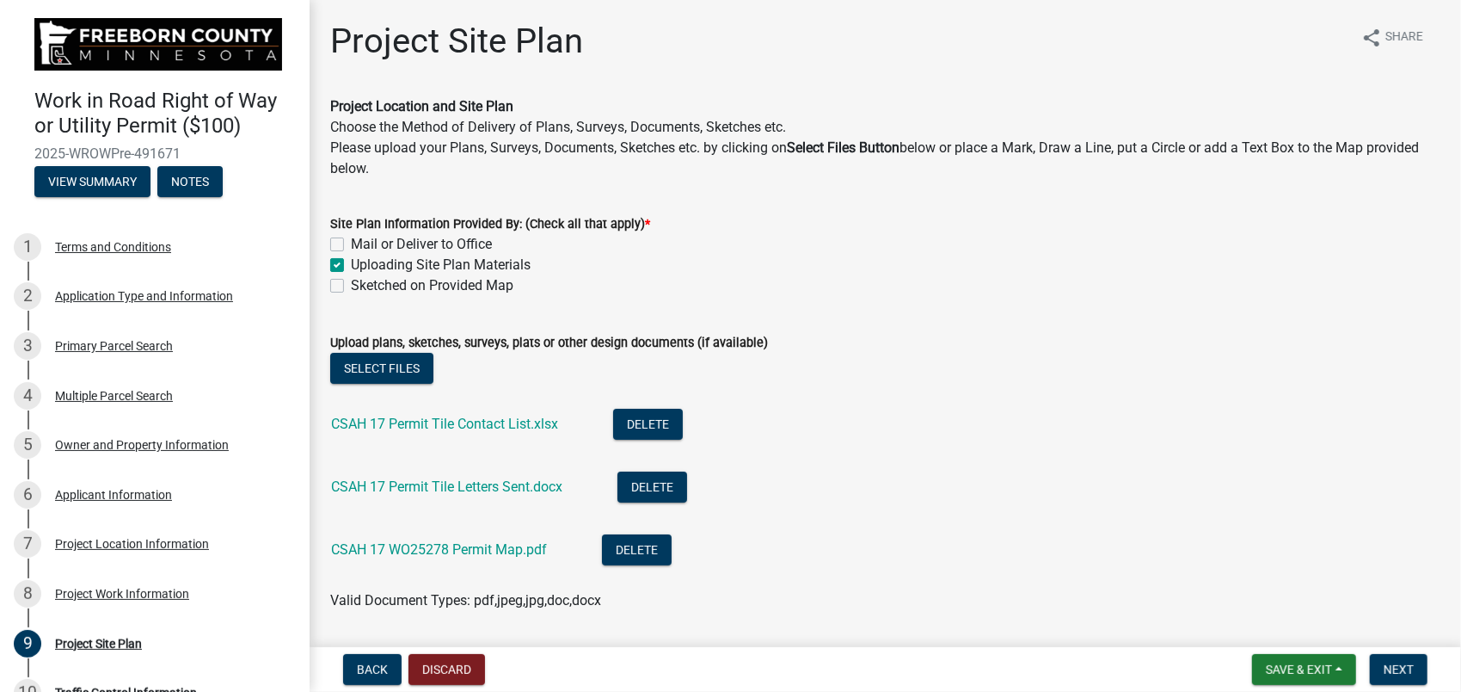
click at [351, 285] on label "Sketched on Provided Map" at bounding box center [432, 285] width 163 height 21
click at [351, 285] on input "Sketched on Provided Map" at bounding box center [356, 280] width 11 height 11
checkbox input "true"
checkbox input "false"
checkbox input "true"
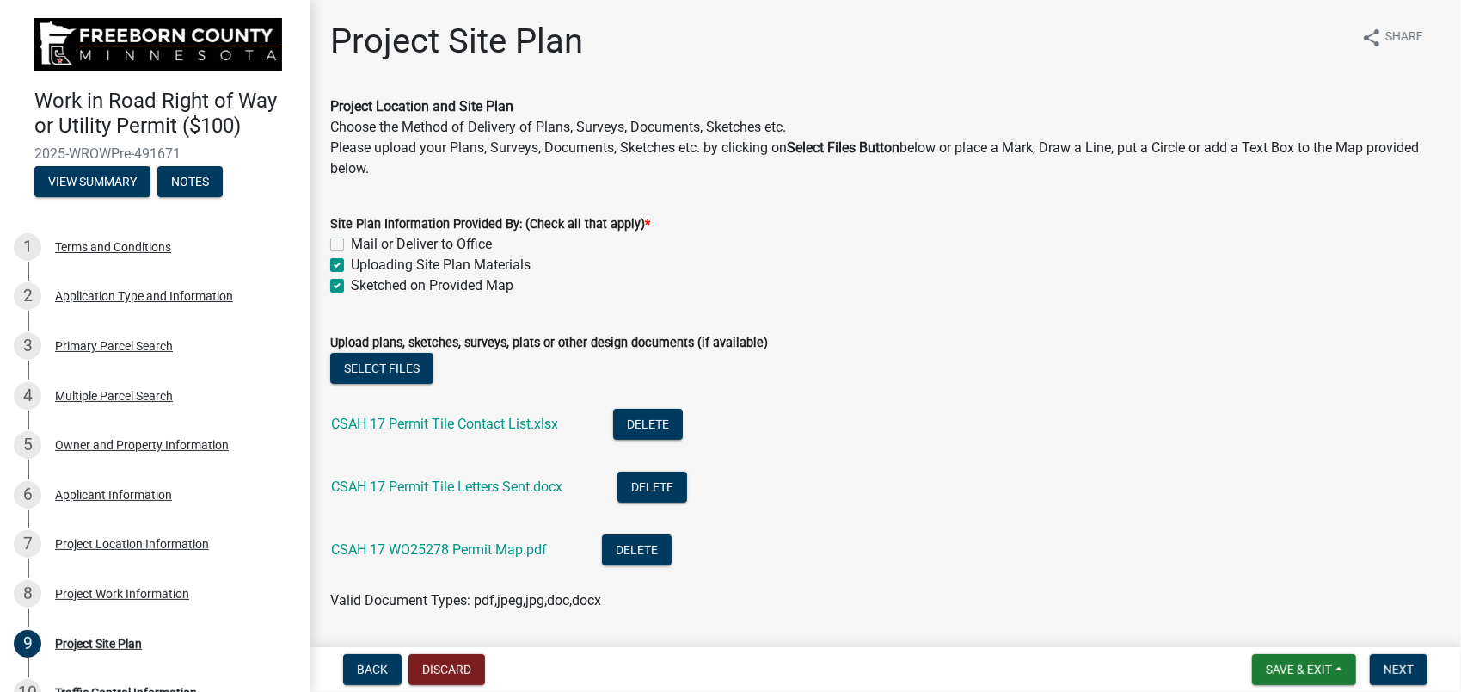
checkbox input "true"
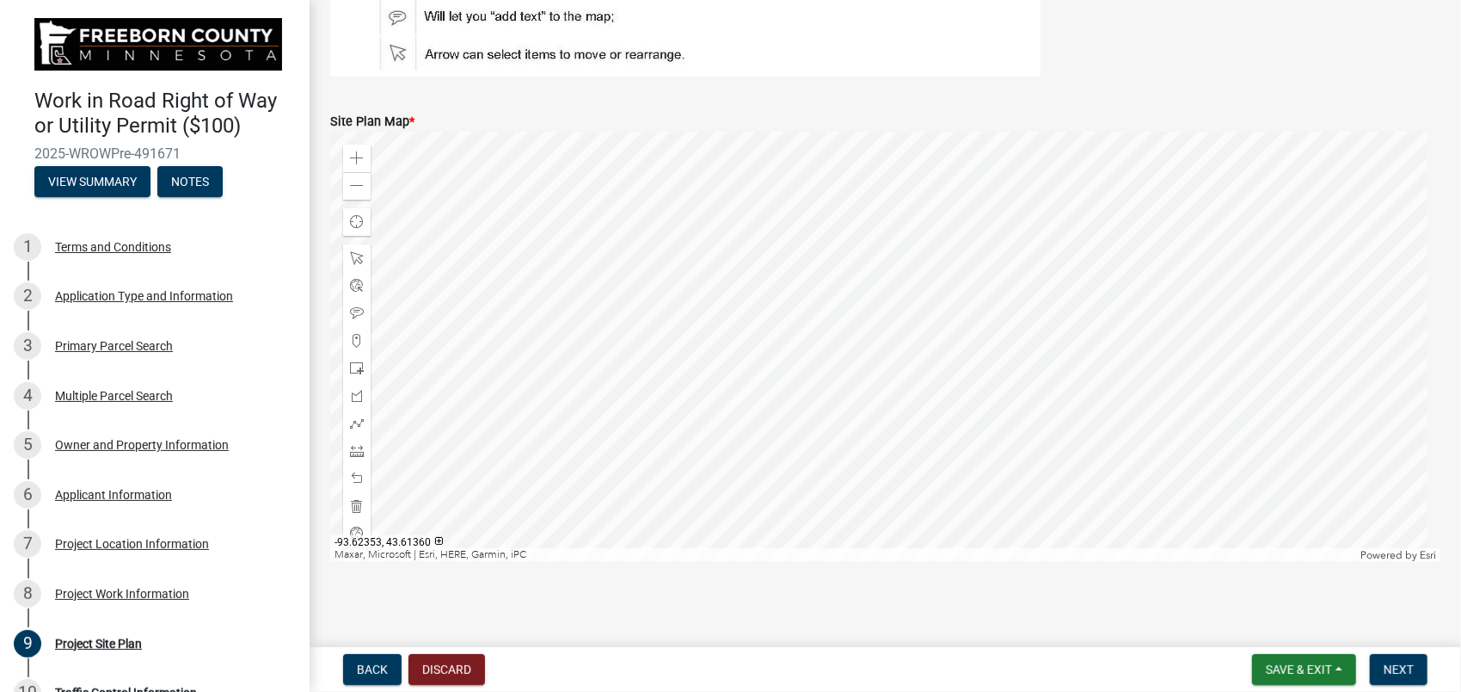
scroll to position [773, 0]
click at [354, 182] on span at bounding box center [357, 185] width 14 height 14
click at [858, 431] on div at bounding box center [885, 346] width 1110 height 430
click at [357, 421] on span at bounding box center [357, 422] width 14 height 14
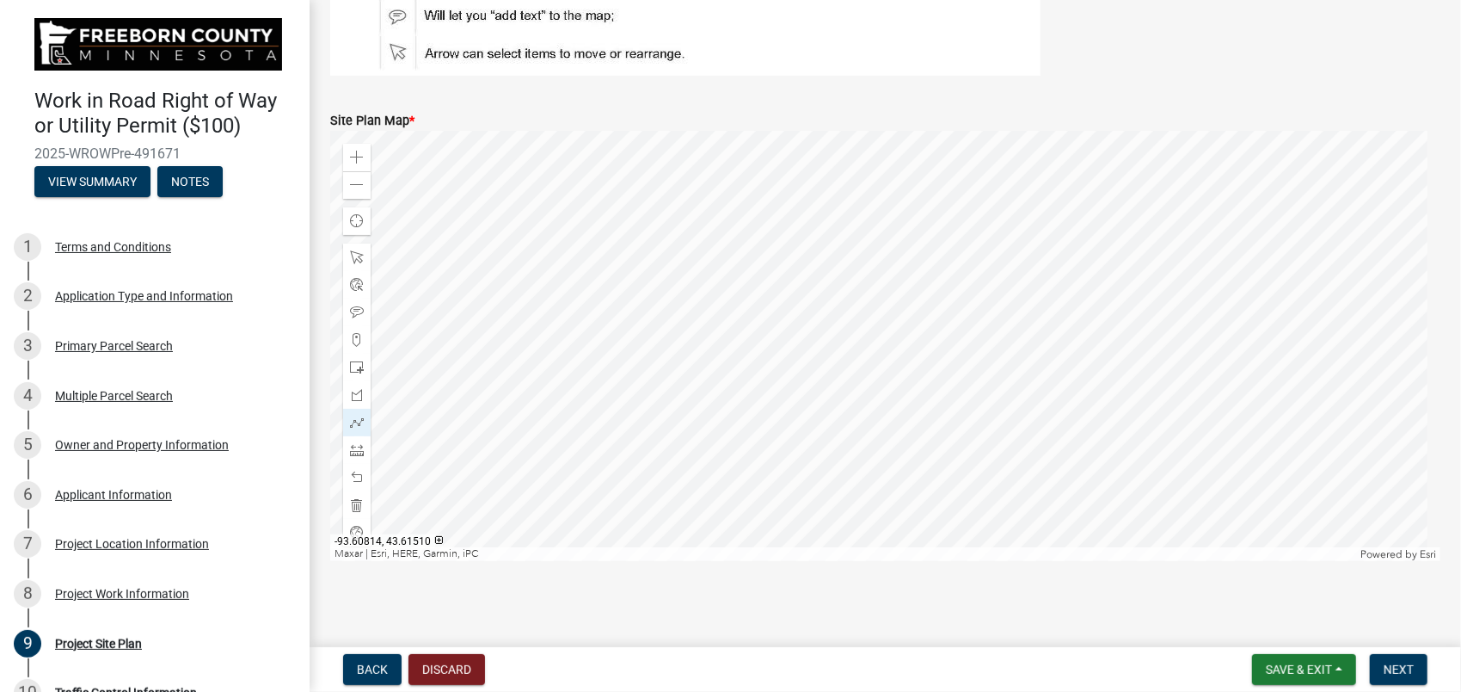
click at [1408, 341] on div at bounding box center [885, 346] width 1110 height 430
click at [397, 335] on div at bounding box center [885, 346] width 1110 height 430
click at [390, 473] on div at bounding box center [885, 346] width 1110 height 430
click at [612, 335] on div at bounding box center [885, 346] width 1110 height 430
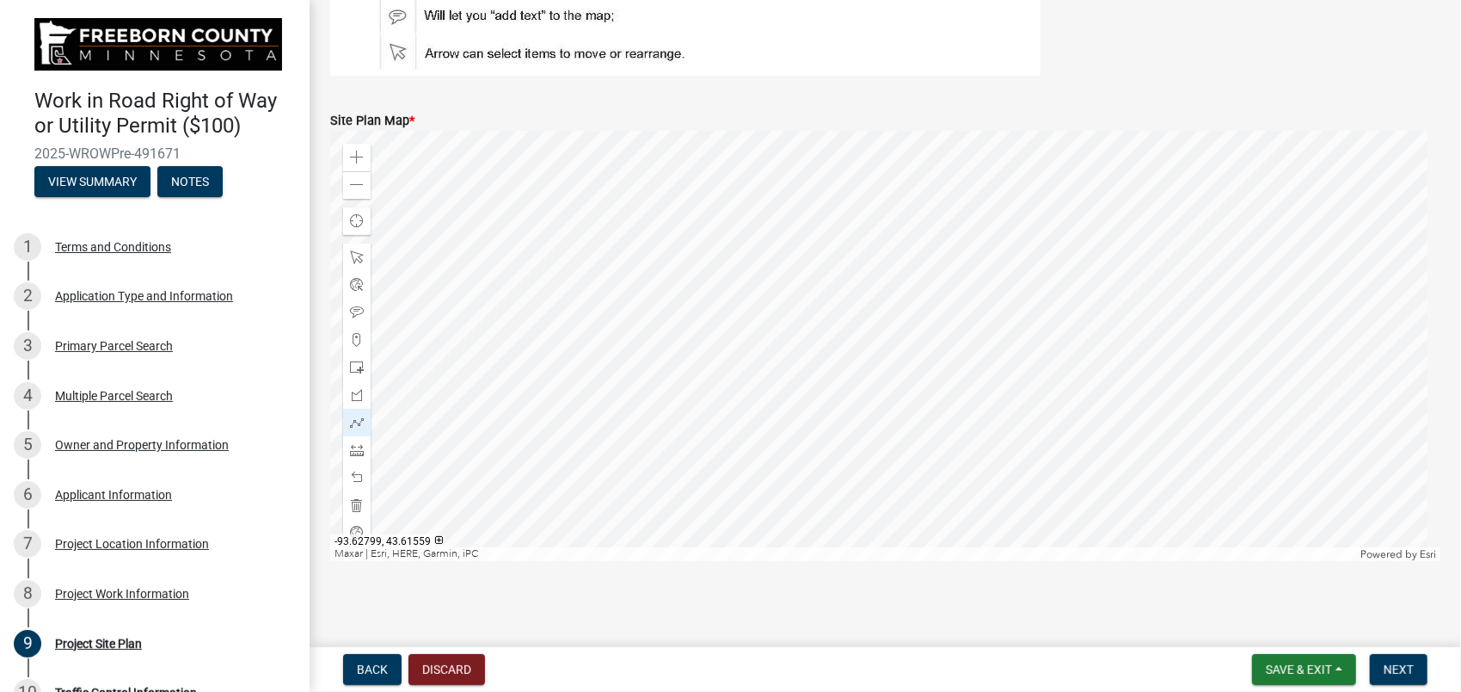
click at [612, 314] on div at bounding box center [885, 346] width 1110 height 430
click at [966, 338] on div at bounding box center [885, 346] width 1110 height 430
click at [960, 415] on div at bounding box center [885, 346] width 1110 height 430
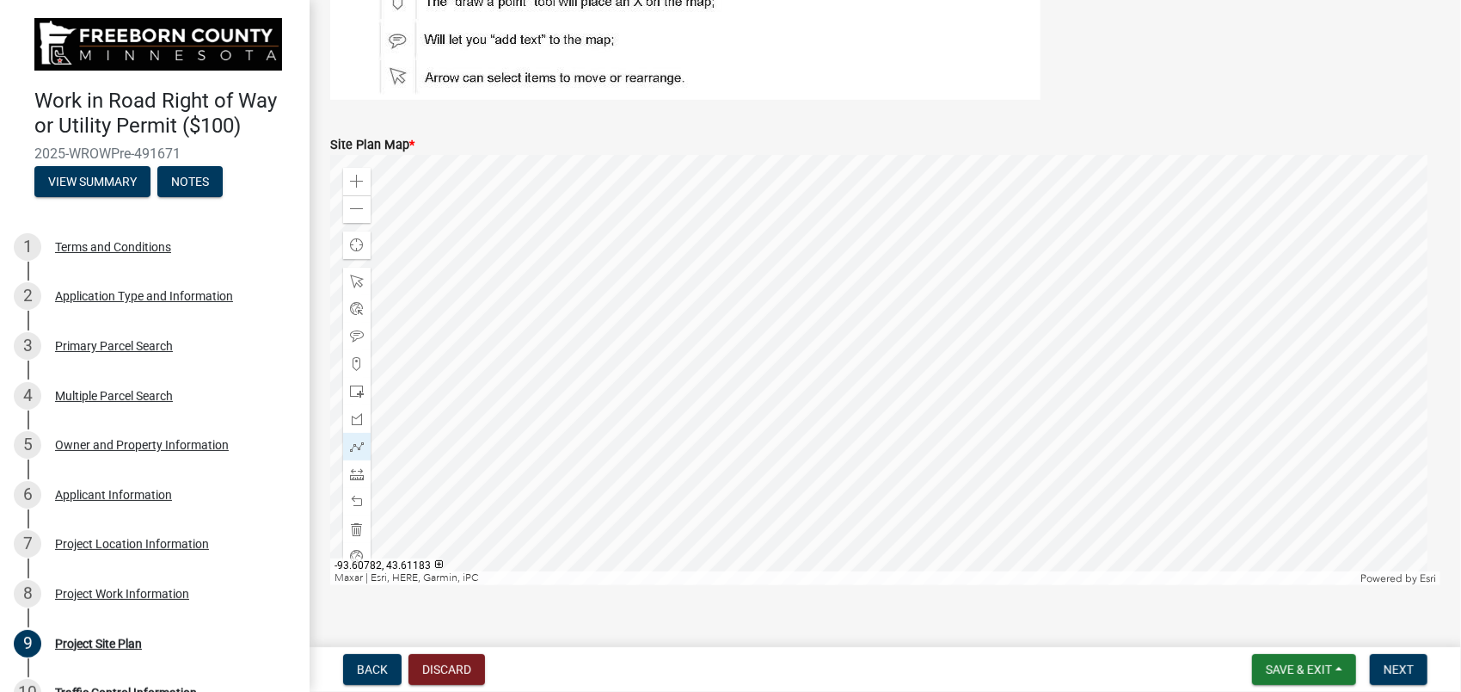
scroll to position [776, 0]
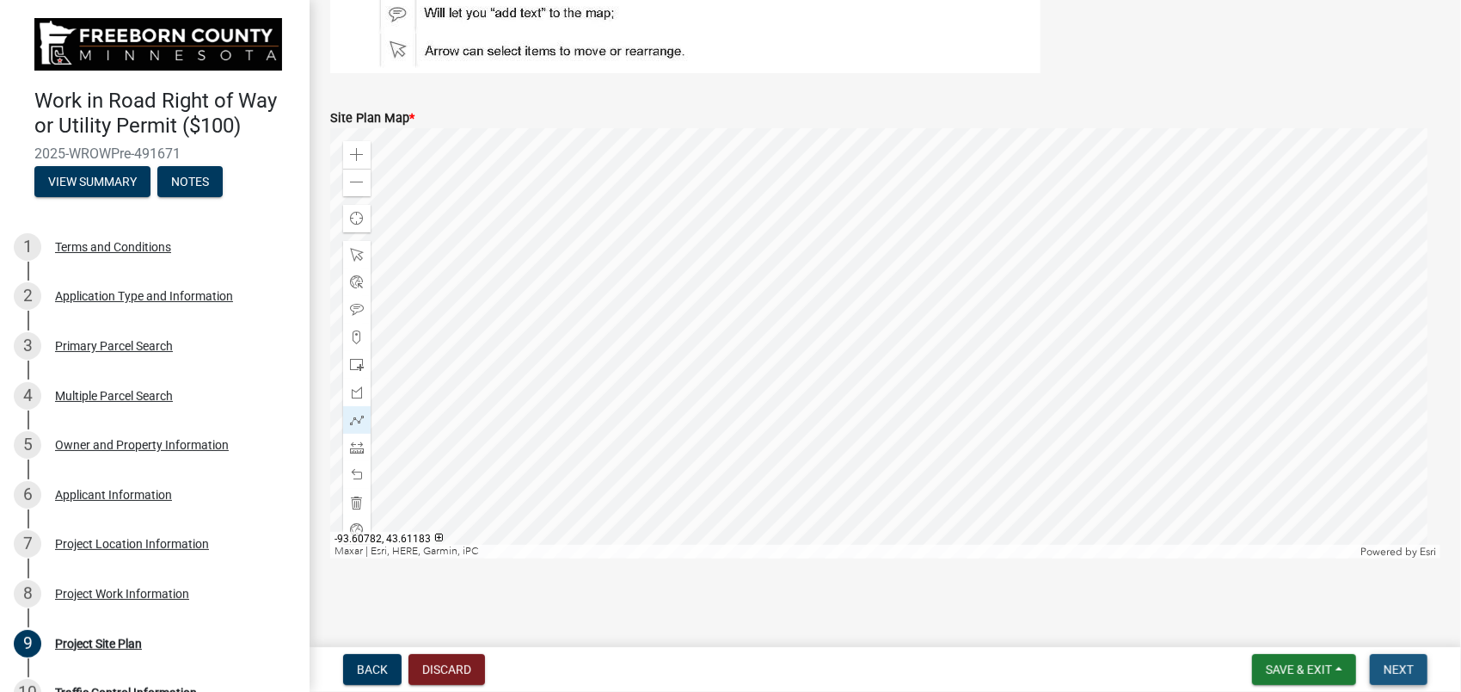
click at [1382, 666] on button "Next" at bounding box center [1399, 669] width 58 height 31
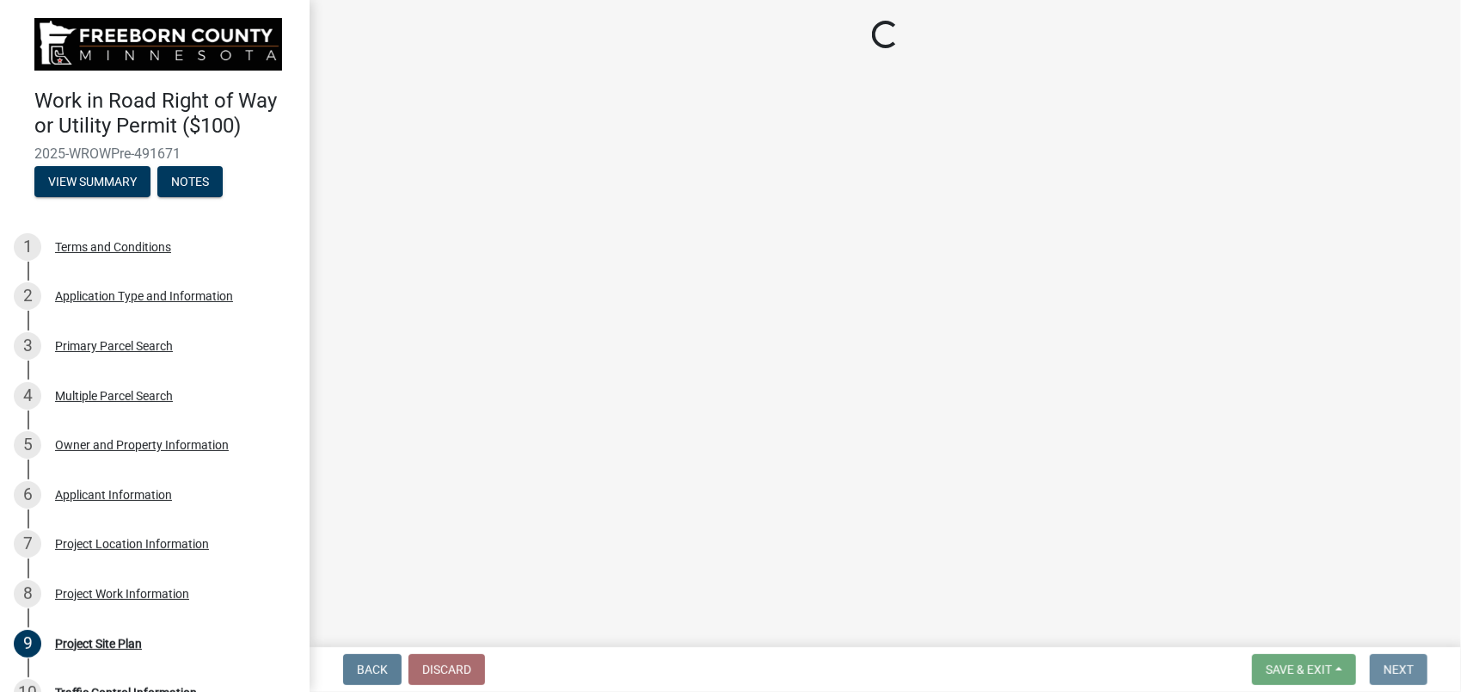
scroll to position [0, 0]
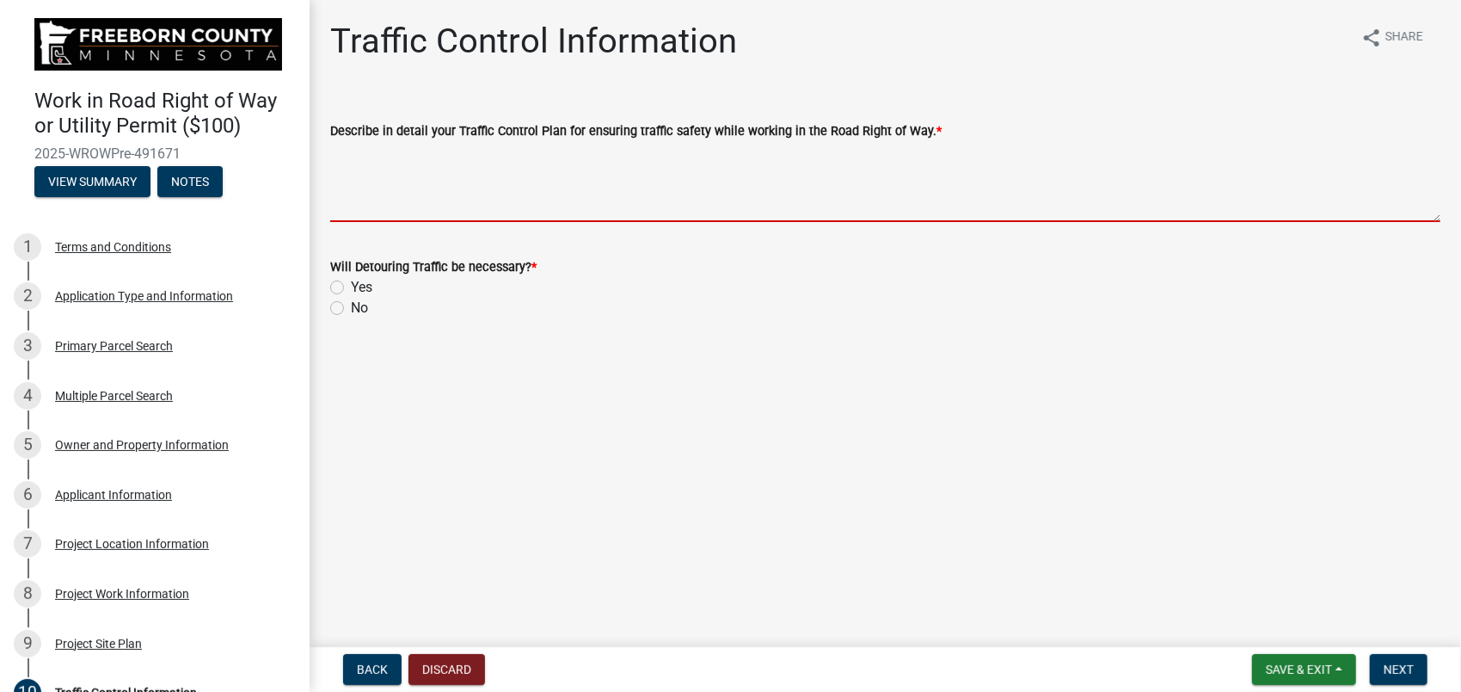
click at [421, 158] on textarea "Describe in detail your Traffic Control Plan for ensuring traffic safety while …" at bounding box center [885, 181] width 1110 height 81
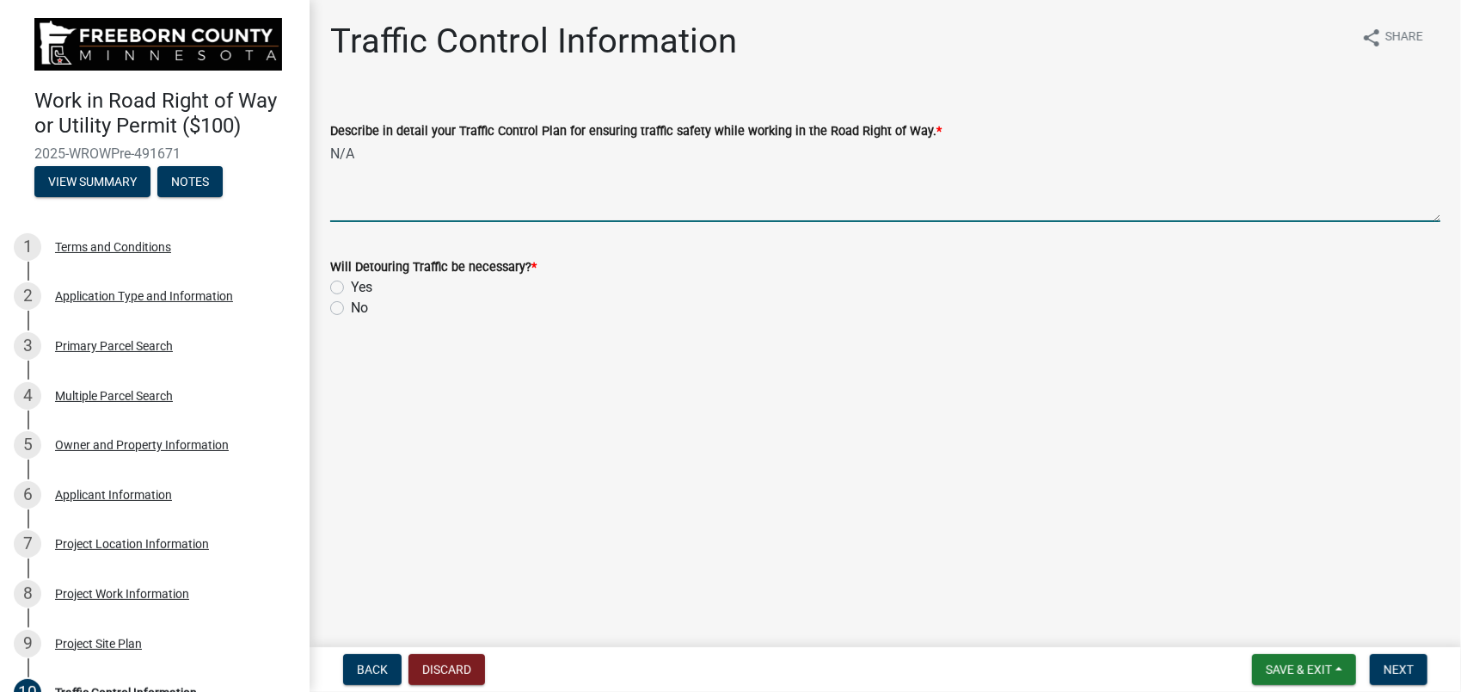
type textarea "N/A"
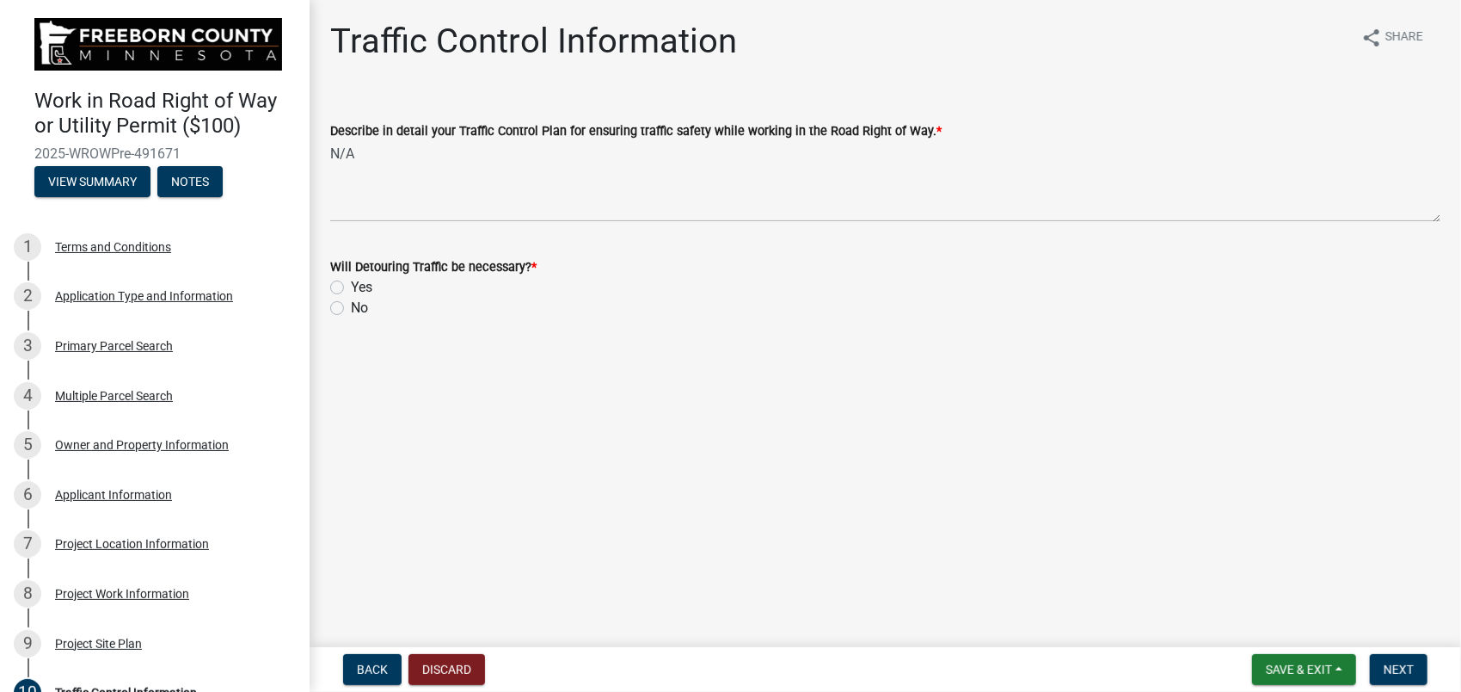
click at [351, 308] on label "No" at bounding box center [359, 308] width 17 height 21
click at [351, 308] on input "No" at bounding box center [356, 303] width 11 height 11
radio input "true"
click at [1394, 669] on span "Next" at bounding box center [1399, 669] width 30 height 14
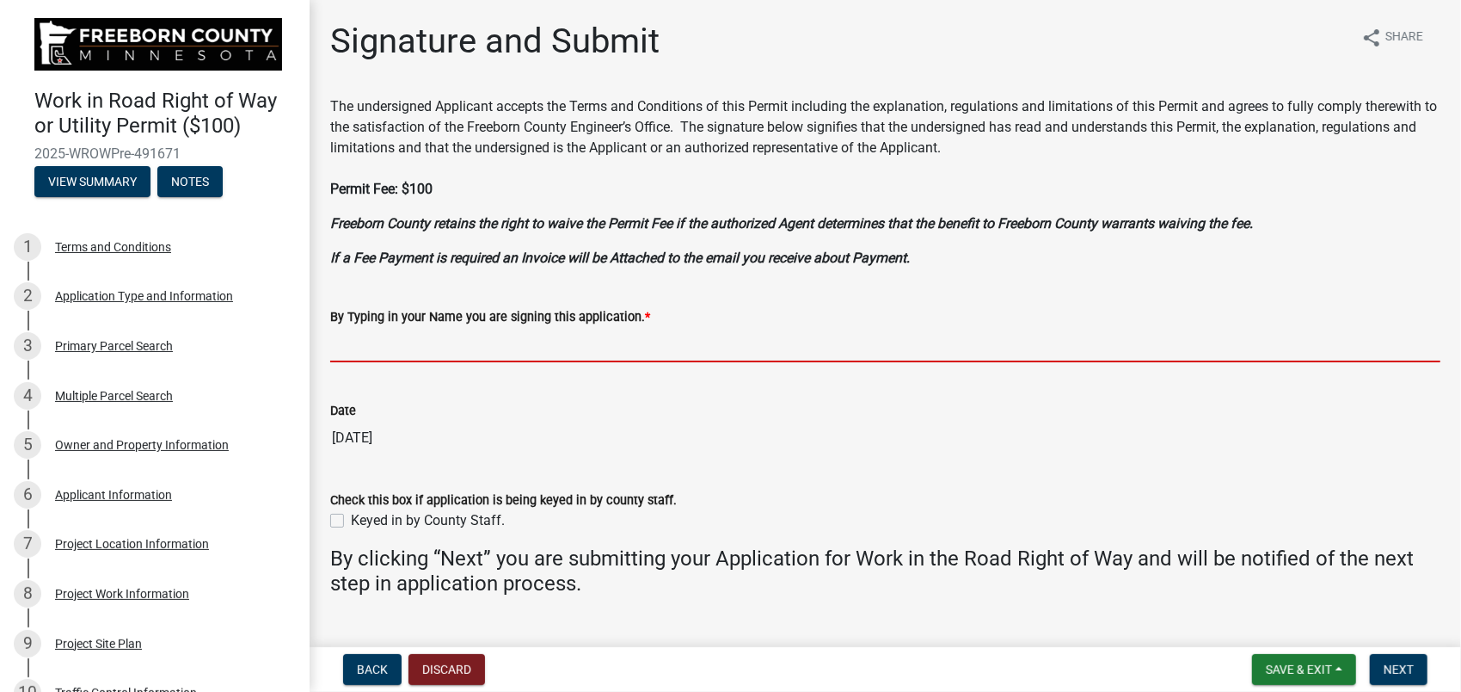
click at [456, 350] on input "By Typing in your Name you are signing this application. *" at bounding box center [885, 344] width 1110 height 35
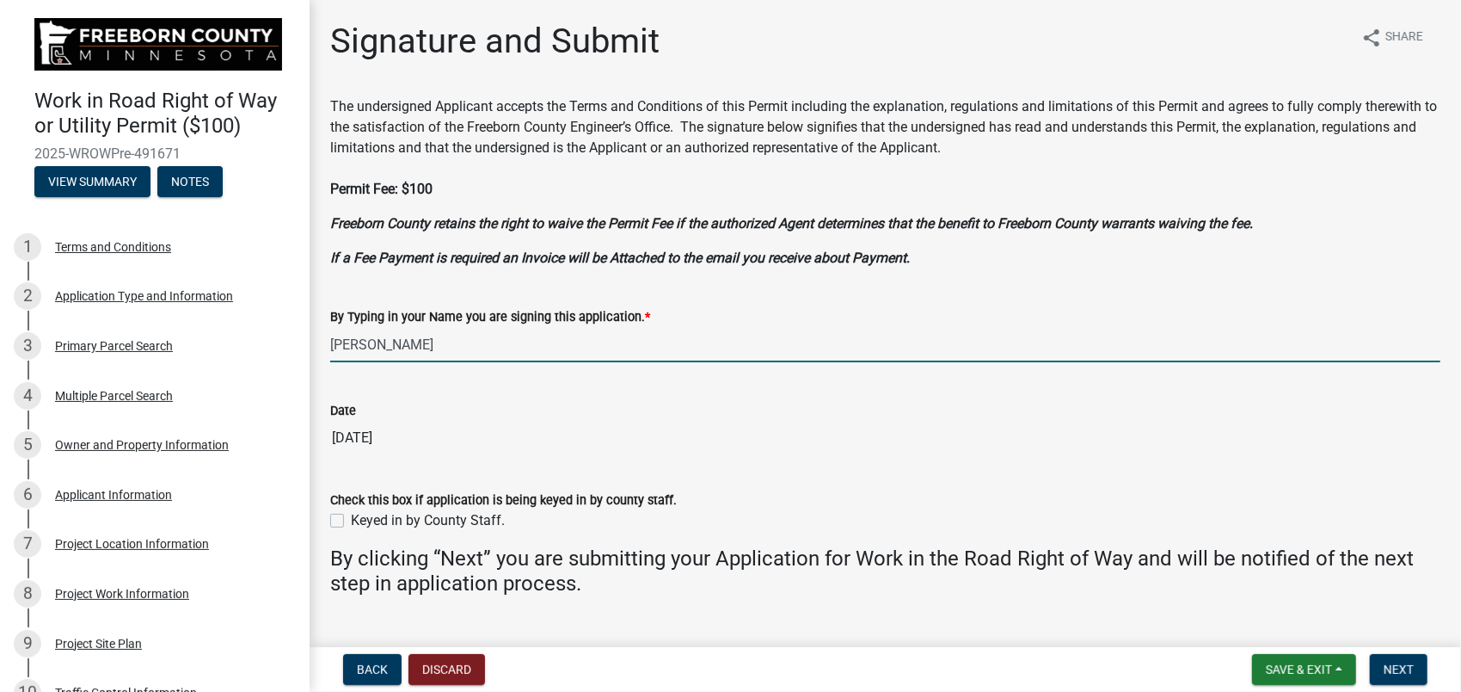
click at [439, 347] on input "[PERSON_NAME]" at bounding box center [885, 344] width 1110 height 35
type input "J"
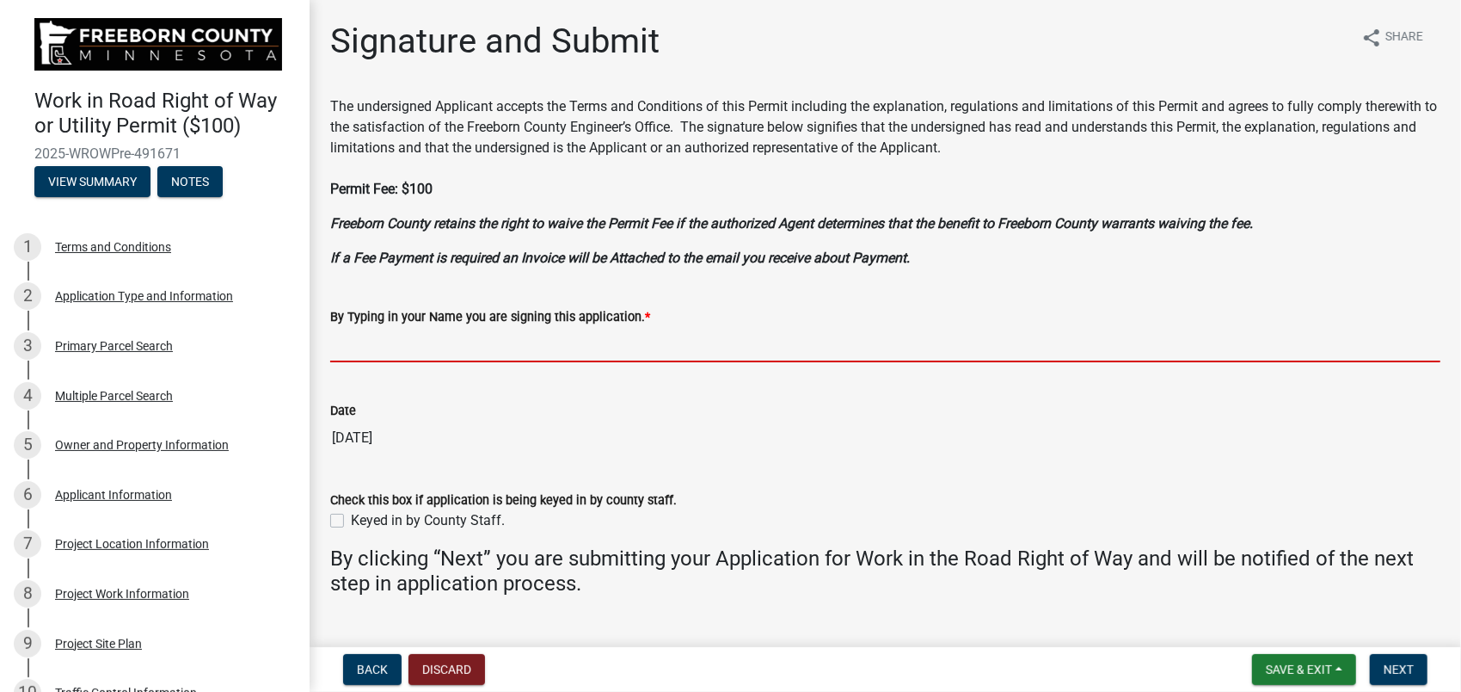
click at [440, 347] on input "By Typing in your Name you are signing this application. *" at bounding box center [885, 344] width 1110 height 35
type input "[PERSON_NAME]"
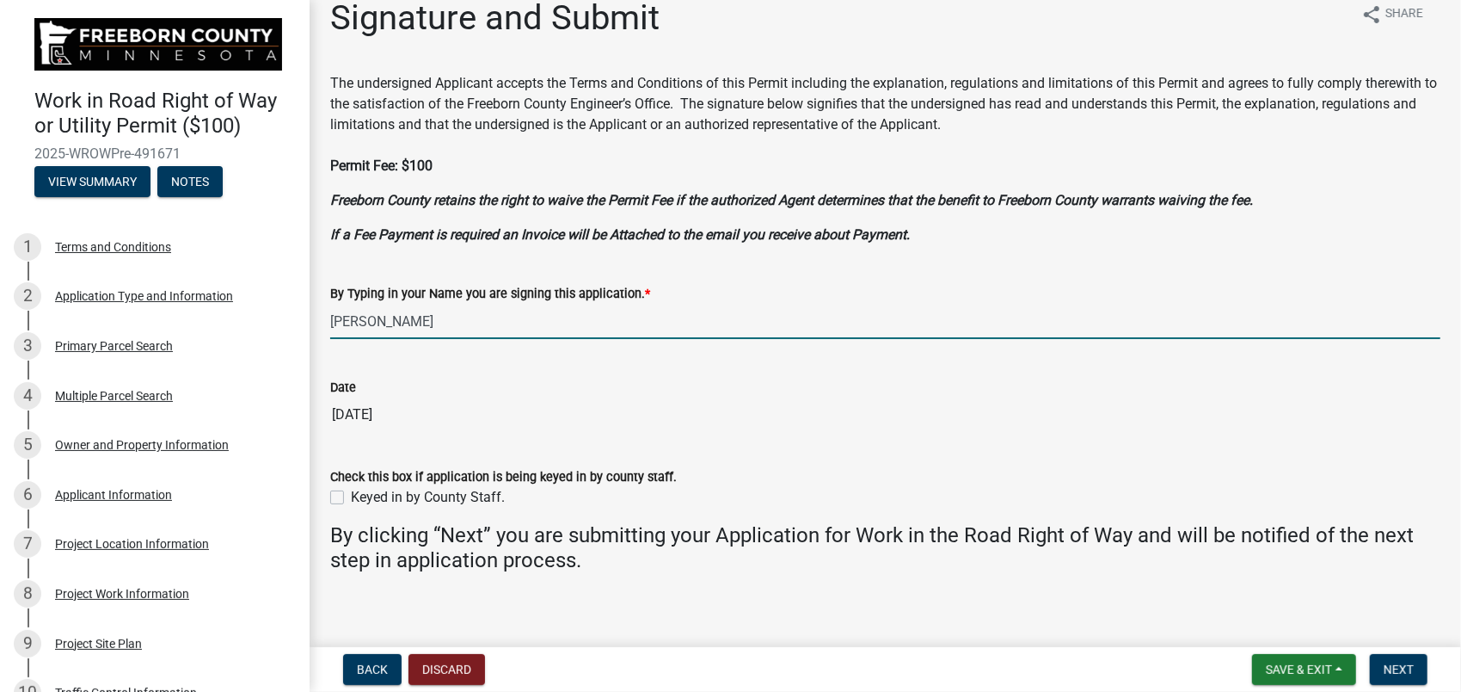
scroll to position [36, 0]
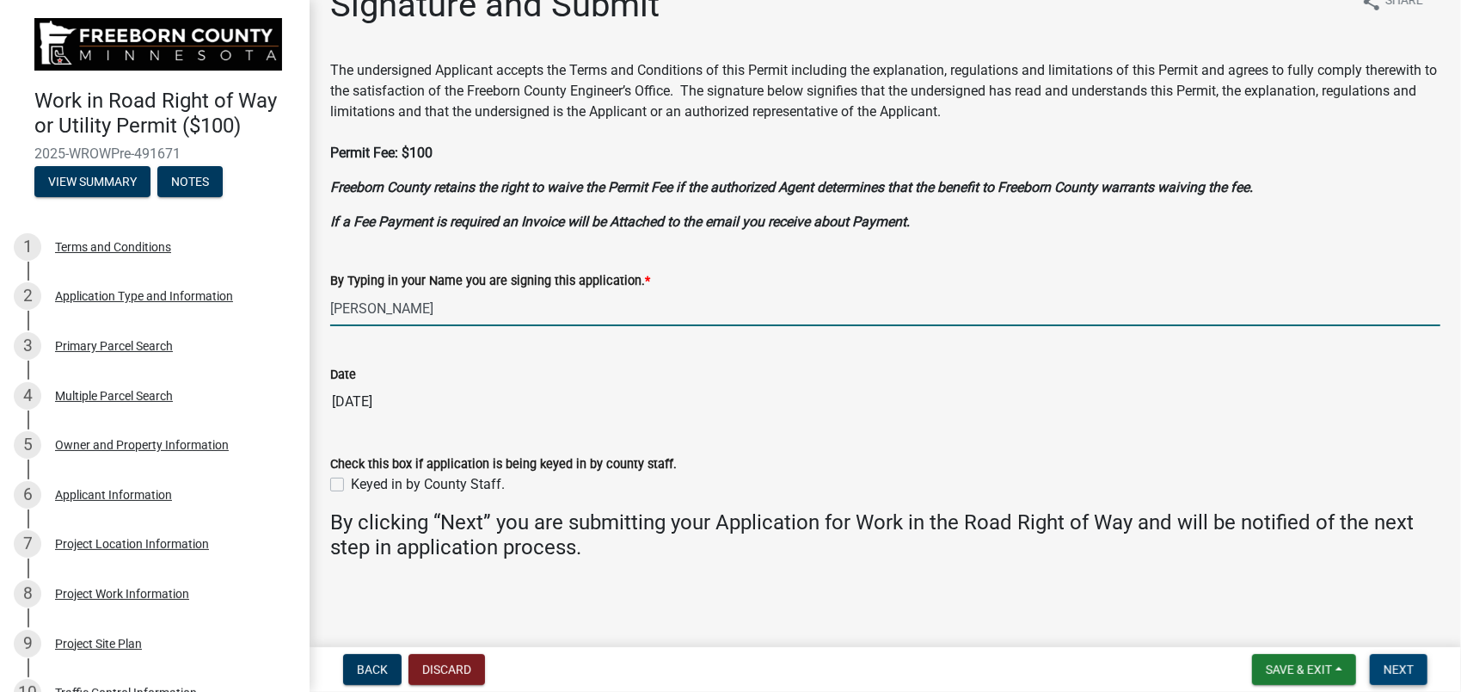
click at [1404, 671] on span "Next" at bounding box center [1399, 669] width 30 height 14
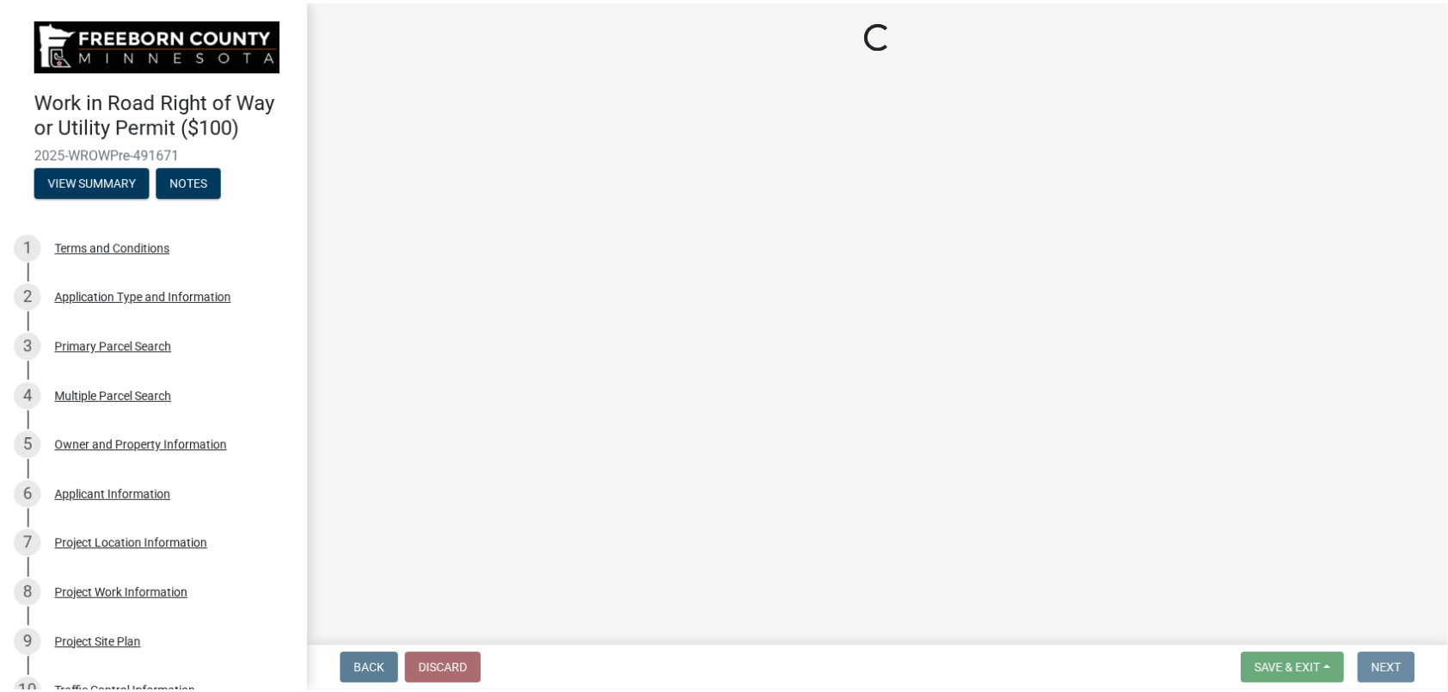
scroll to position [0, 0]
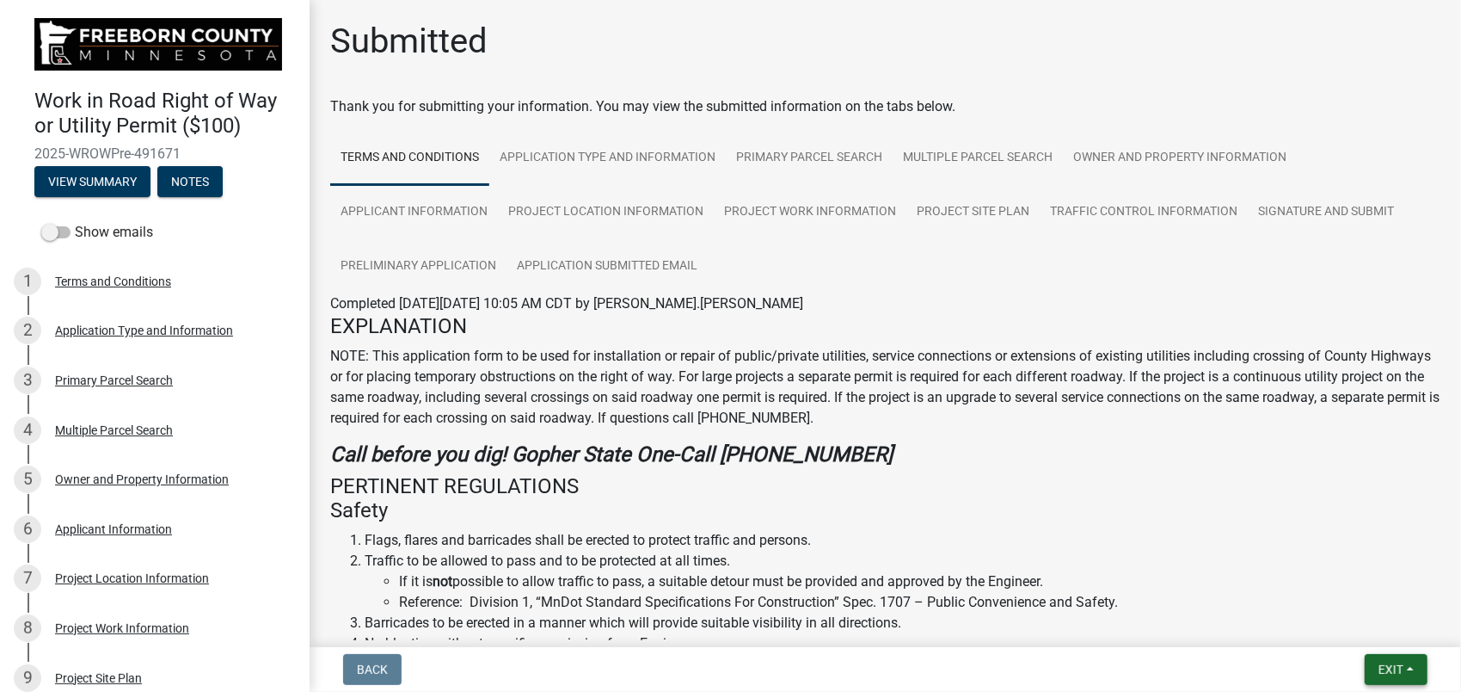
click at [1383, 665] on span "Exit" at bounding box center [1391, 669] width 25 height 14
click at [1343, 630] on button "Save & Exit" at bounding box center [1360, 624] width 138 height 41
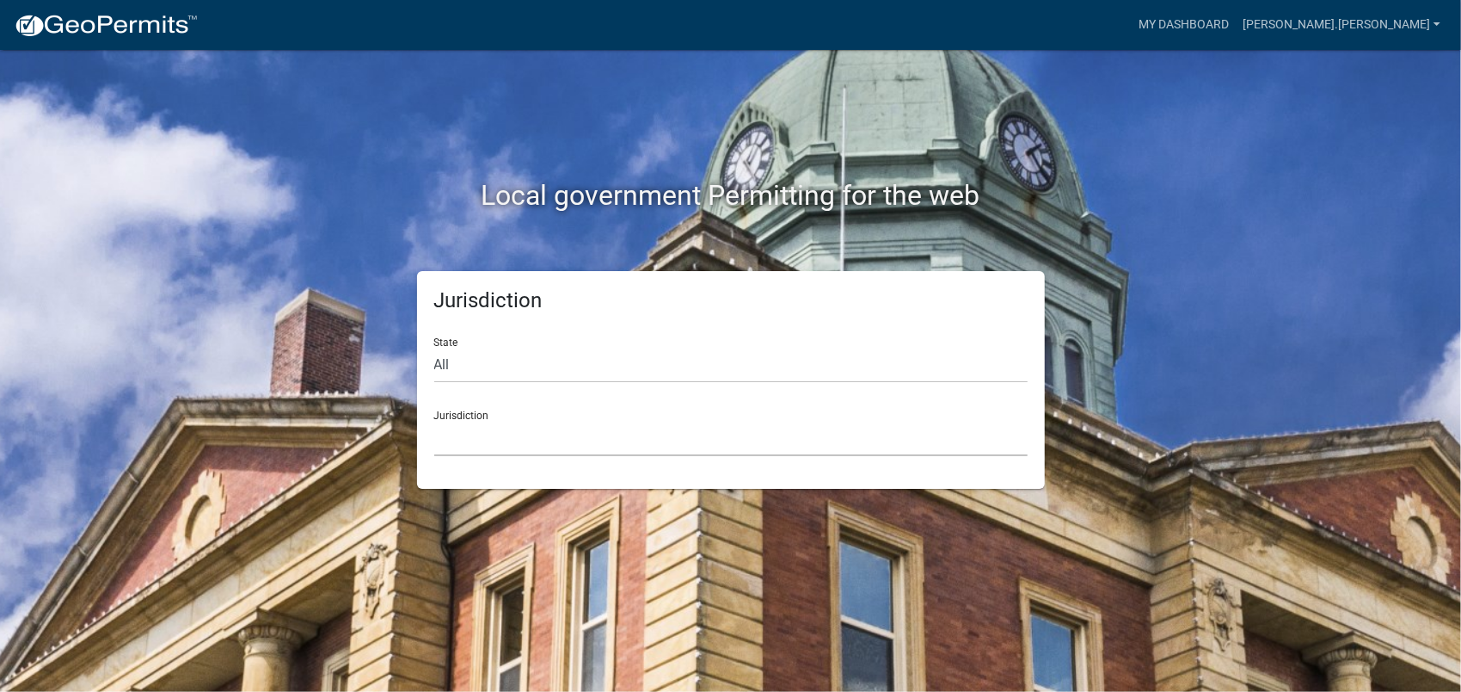
click at [595, 447] on select "[GEOGRAPHIC_DATA], [US_STATE] [GEOGRAPHIC_DATA], [US_STATE][PERSON_NAME][GEOGRA…" at bounding box center [730, 438] width 593 height 35
click at [1236, 28] on link "My Dashboard" at bounding box center [1184, 25] width 104 height 33
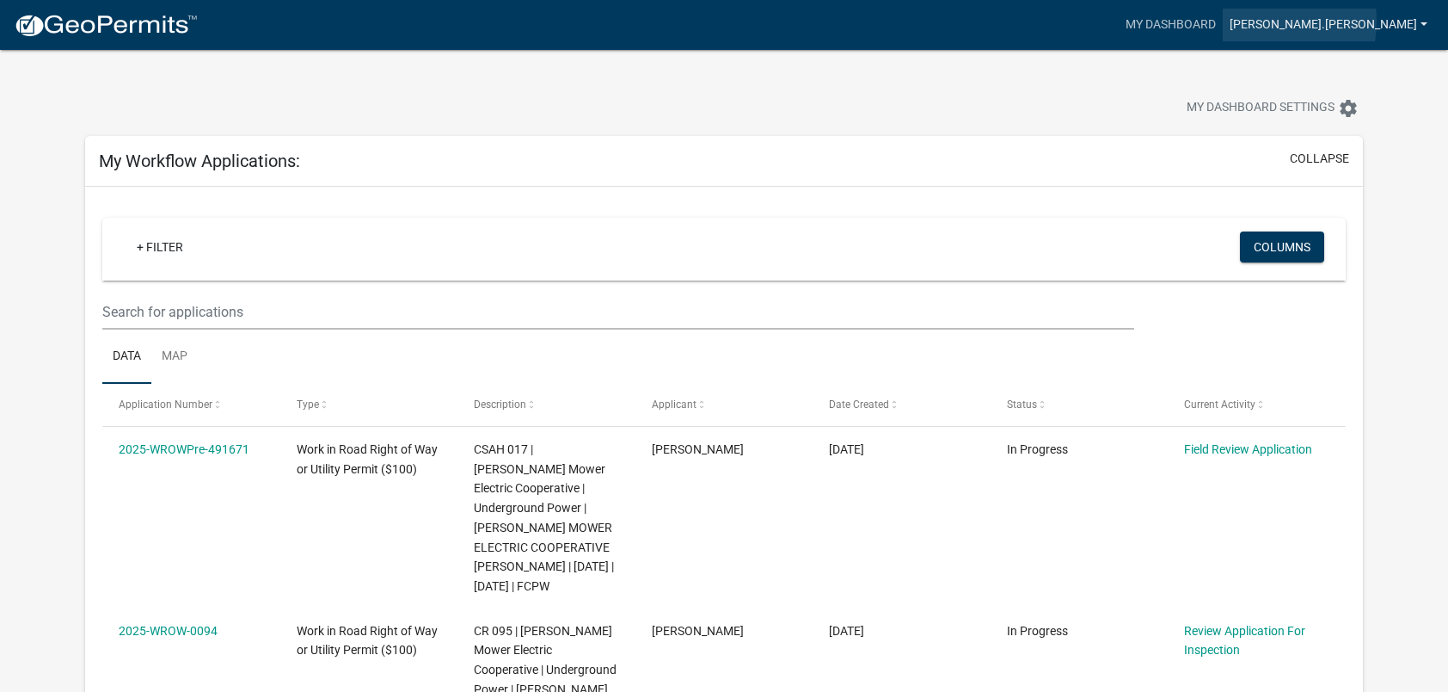
click at [1376, 22] on link "[PERSON_NAME].[PERSON_NAME]" at bounding box center [1329, 25] width 212 height 33
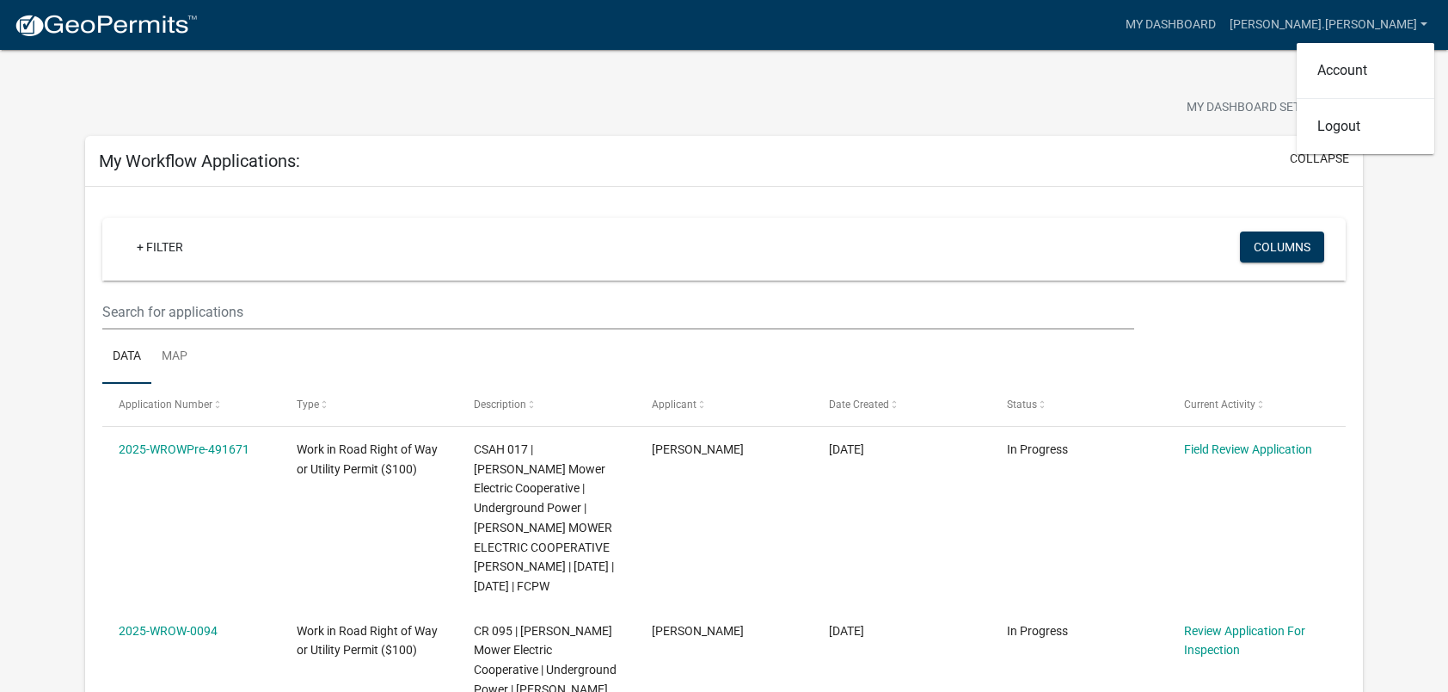
click at [1215, 41] on nav "more_horiz My Dashboard [PERSON_NAME].[PERSON_NAME] Account Logout" at bounding box center [724, 25] width 1448 height 50
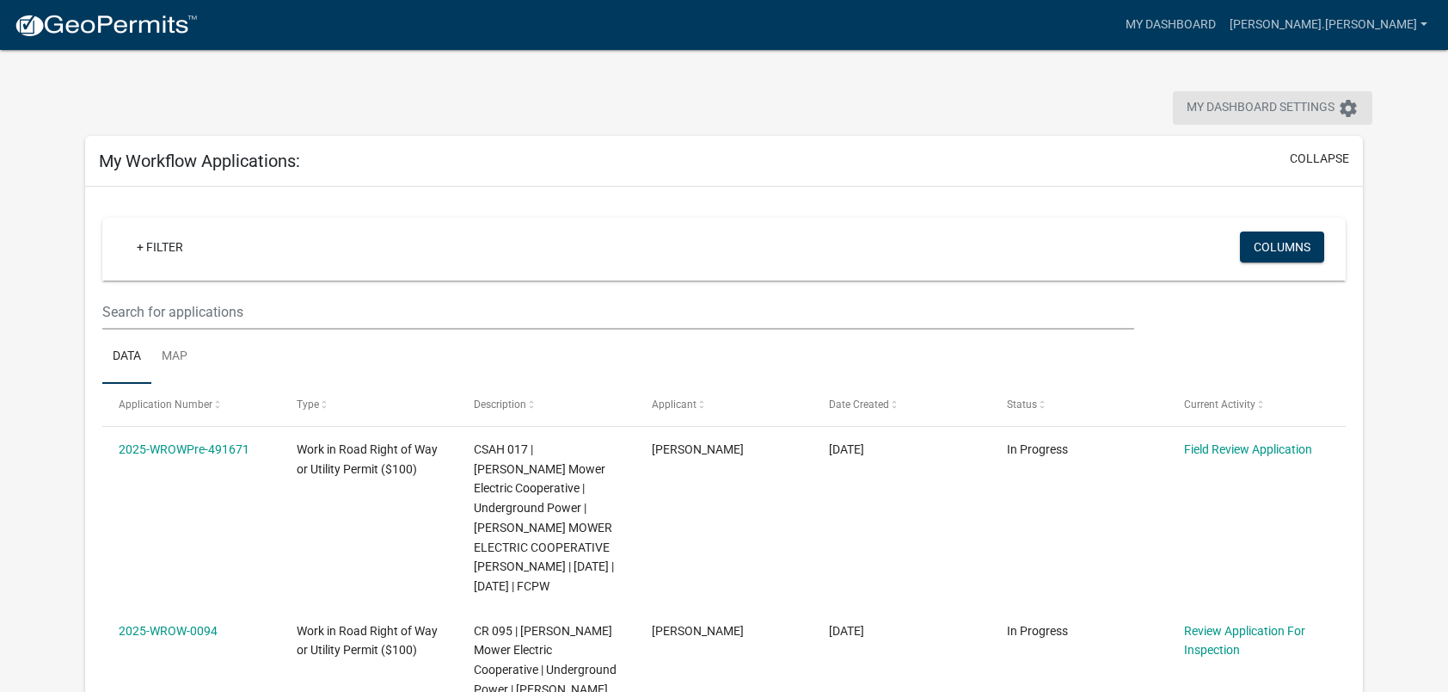
click at [1323, 112] on span "My Dashboard Settings" at bounding box center [1261, 108] width 148 height 21
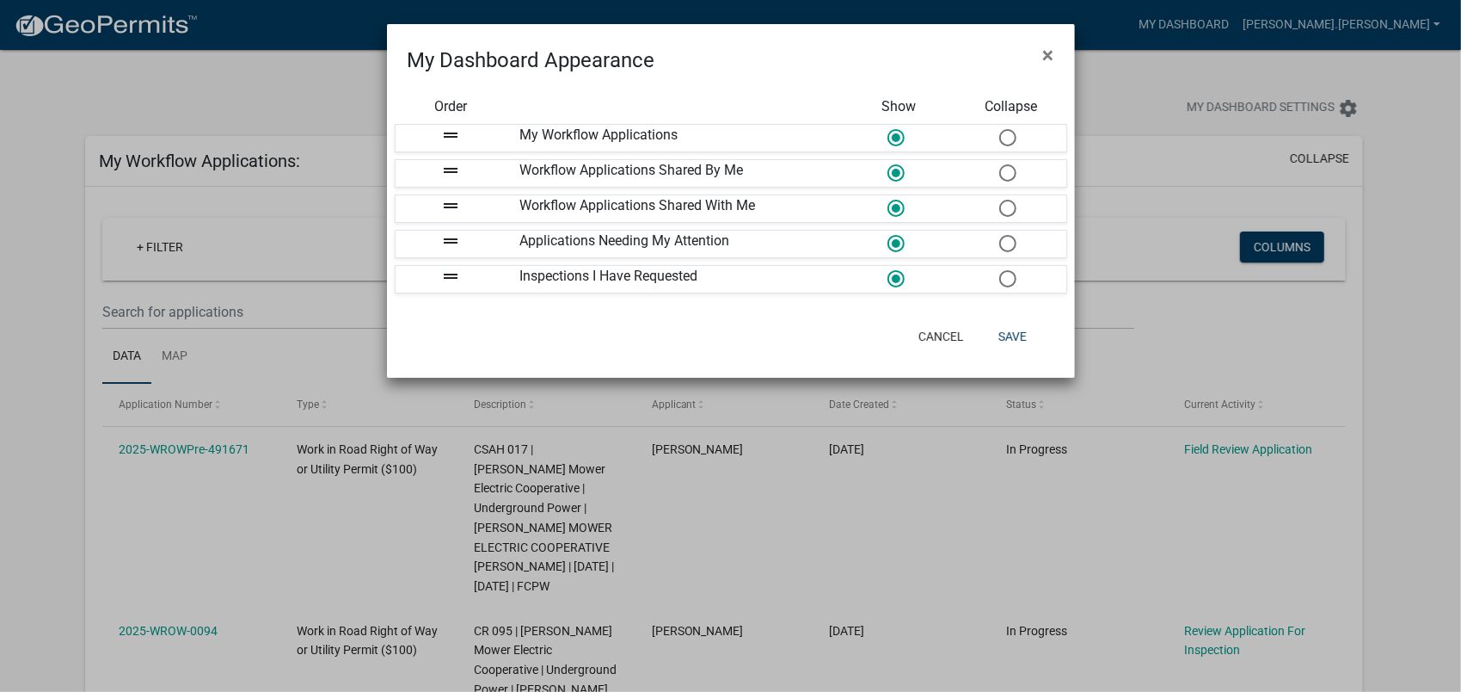
click at [1302, 101] on ngb-modal-window "My Dashboard Appearance × Order Show Collapse drag_handle My Workflow Applicati…" at bounding box center [730, 346] width 1461 height 692
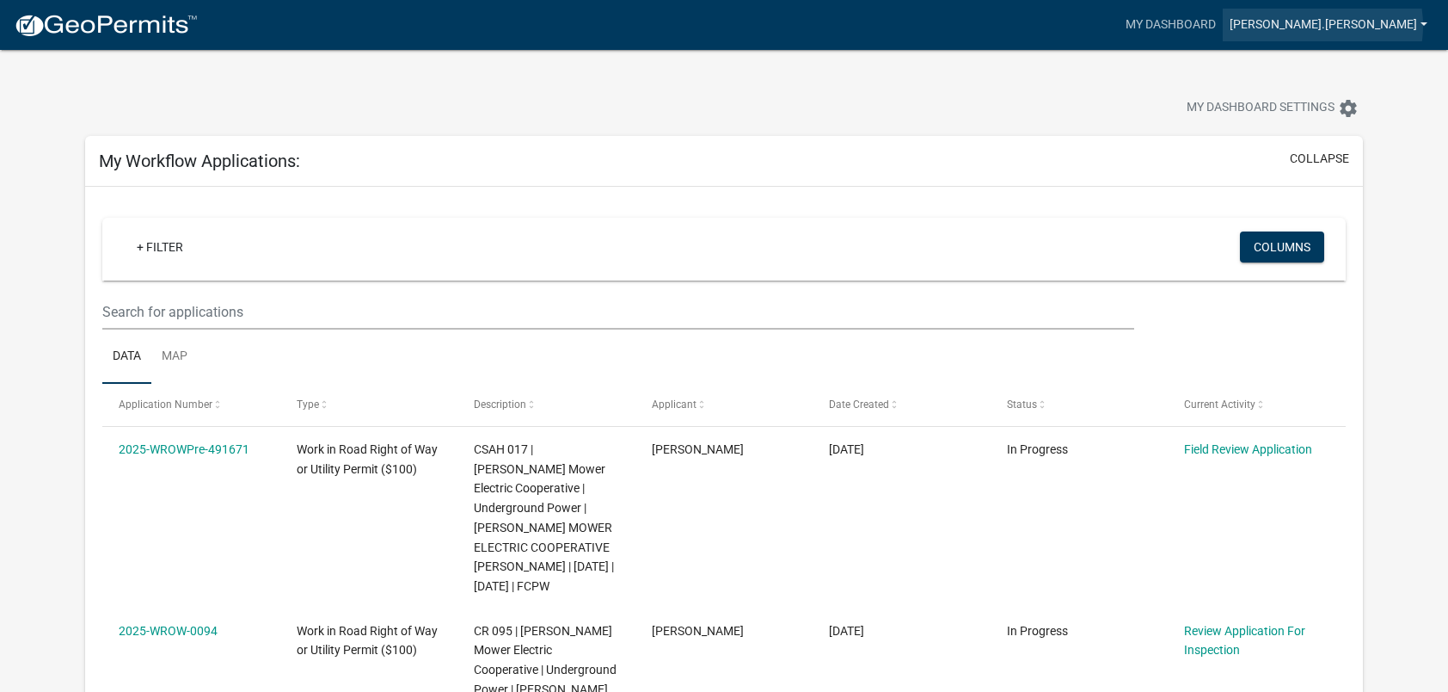
click at [1423, 26] on link "[PERSON_NAME].[PERSON_NAME]" at bounding box center [1329, 25] width 212 height 33
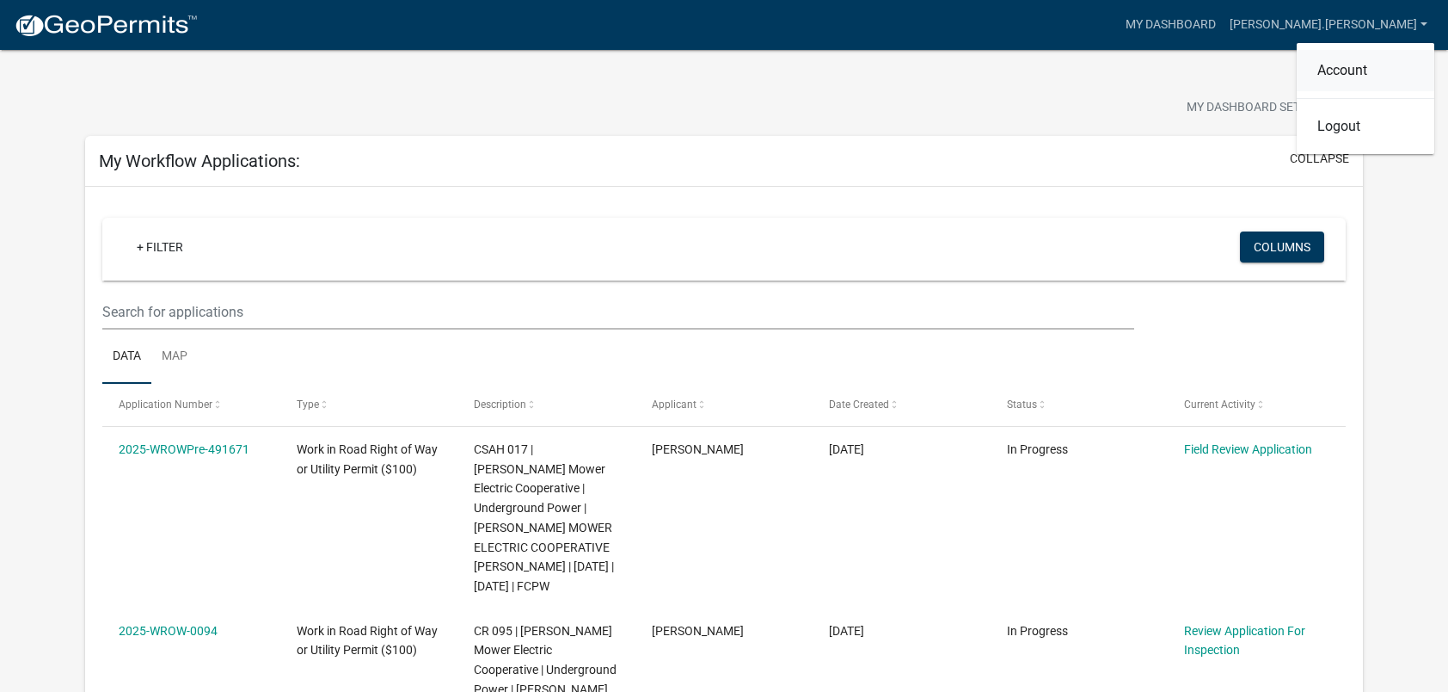
click at [1355, 69] on link "Account" at bounding box center [1366, 70] width 138 height 41
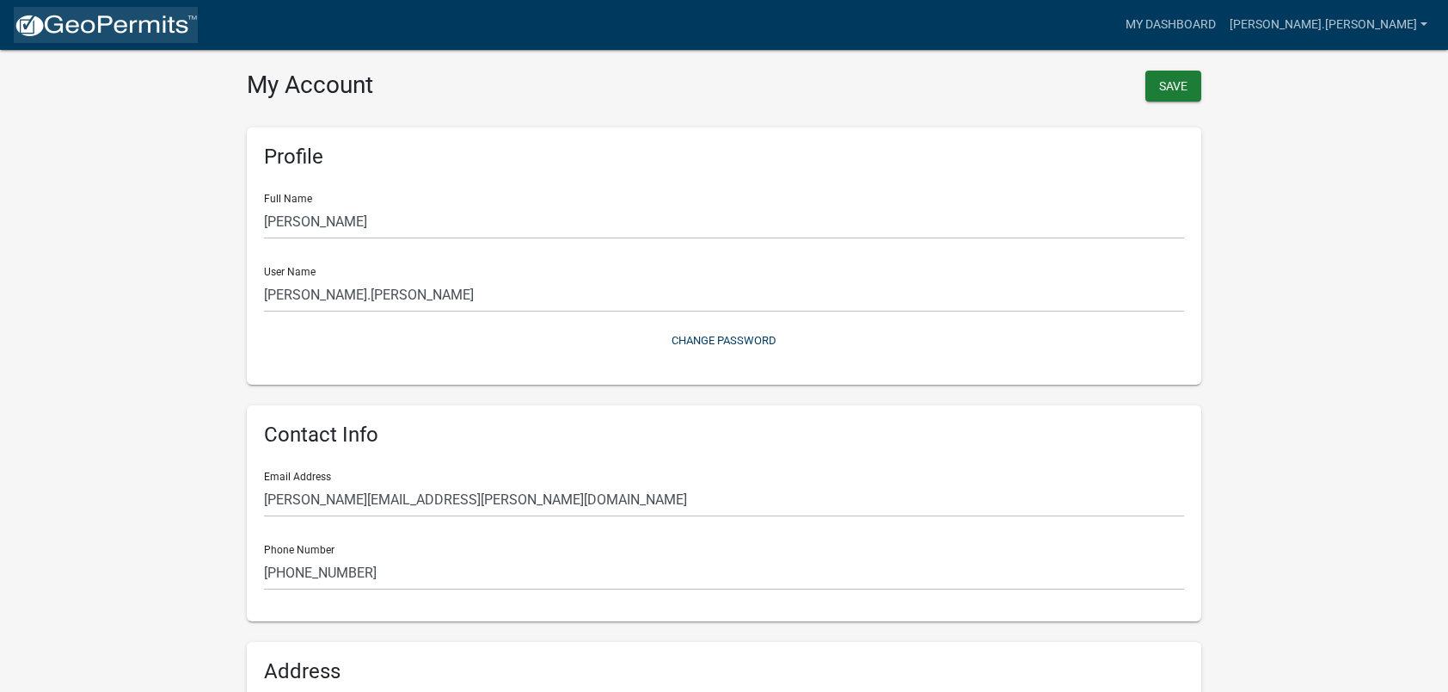
click at [138, 24] on img at bounding box center [106, 26] width 184 height 26
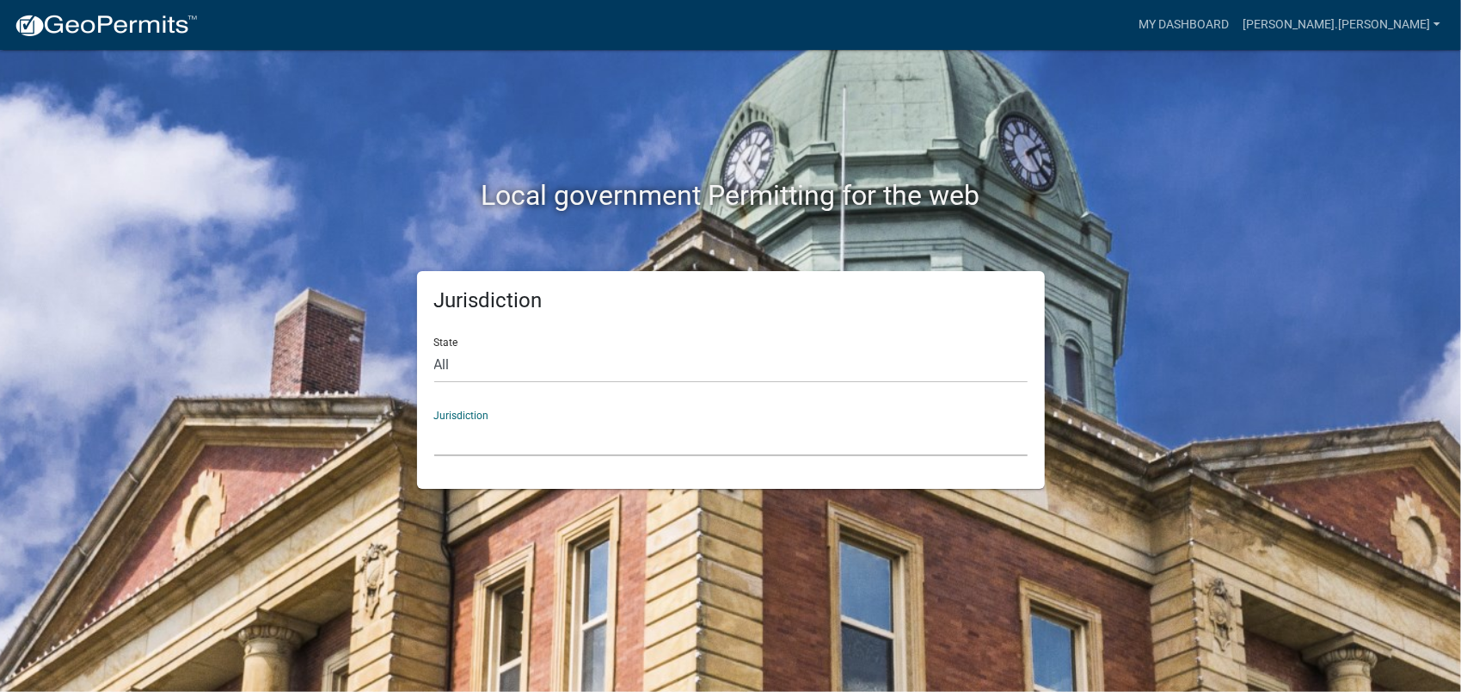
click at [525, 440] on select "[GEOGRAPHIC_DATA], [US_STATE] [GEOGRAPHIC_DATA], [US_STATE][PERSON_NAME][GEOGRA…" at bounding box center [730, 438] width 593 height 35
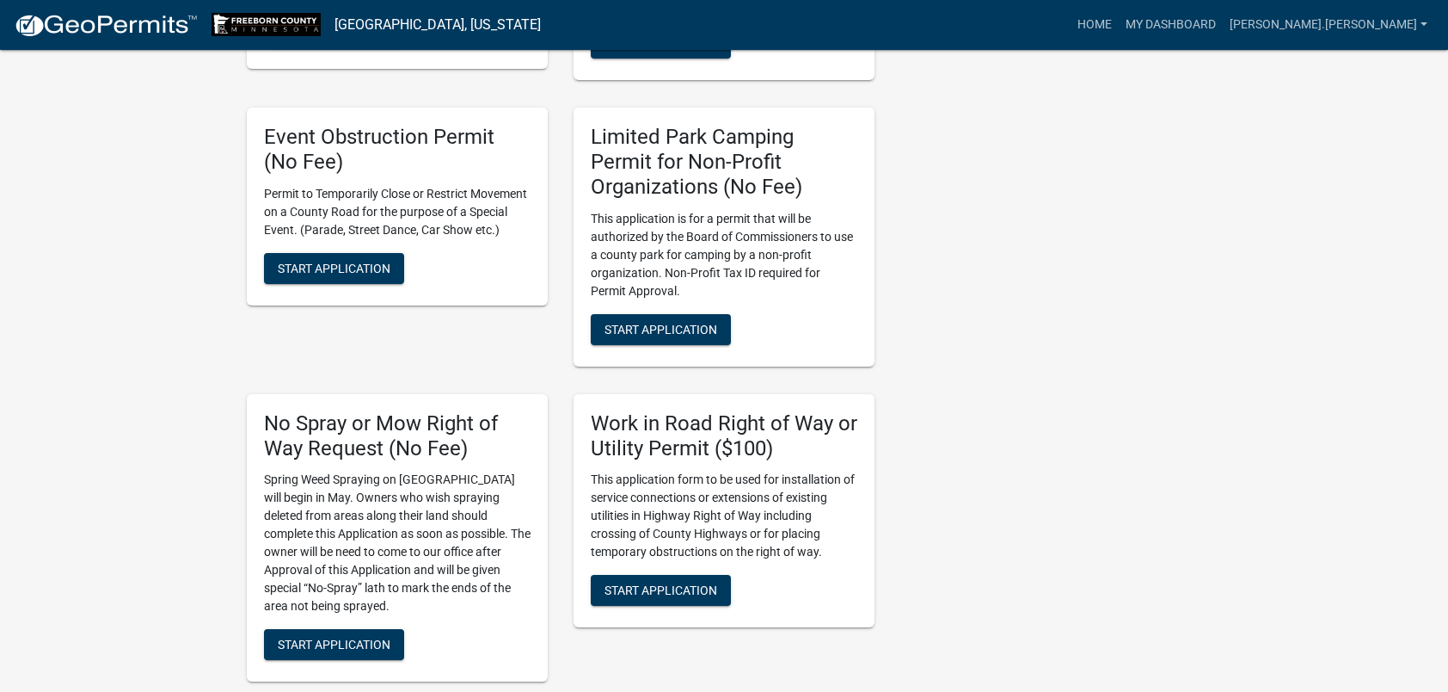
scroll to position [1032, 0]
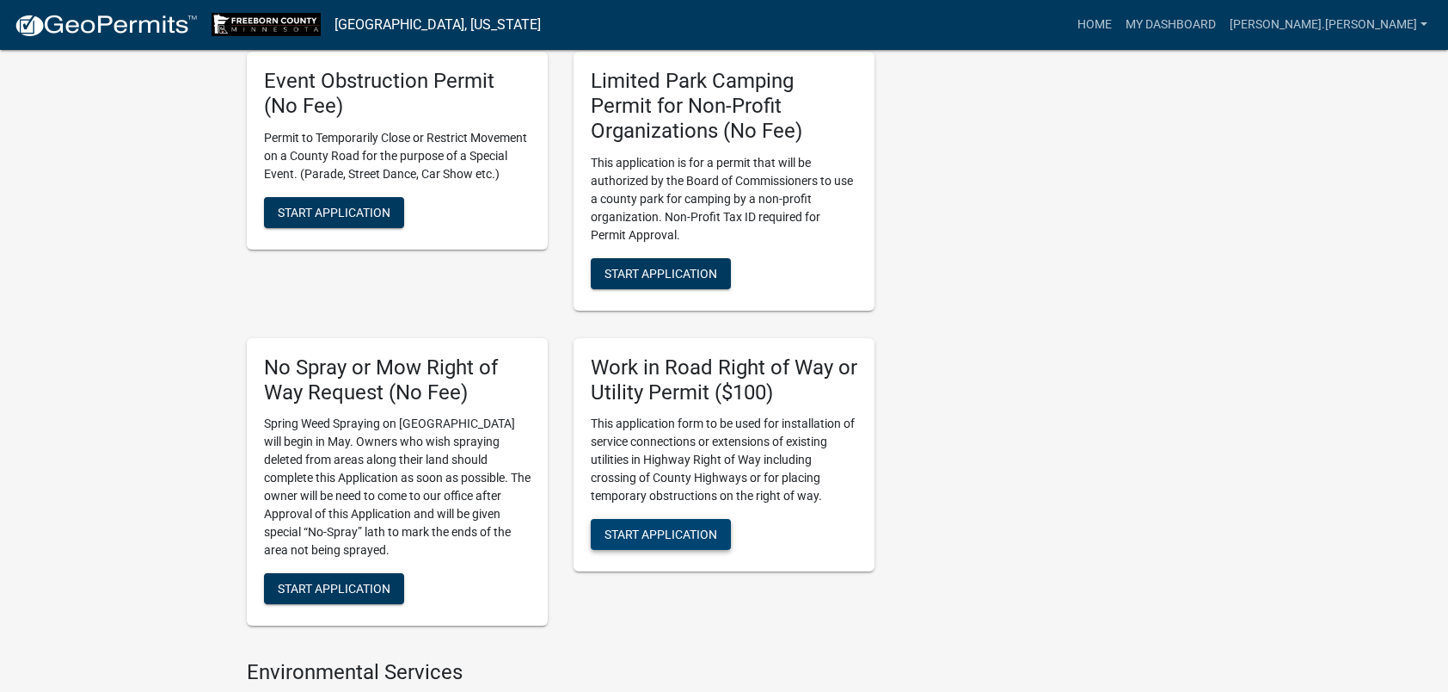
click at [685, 527] on span "Start Application" at bounding box center [661, 534] width 113 height 14
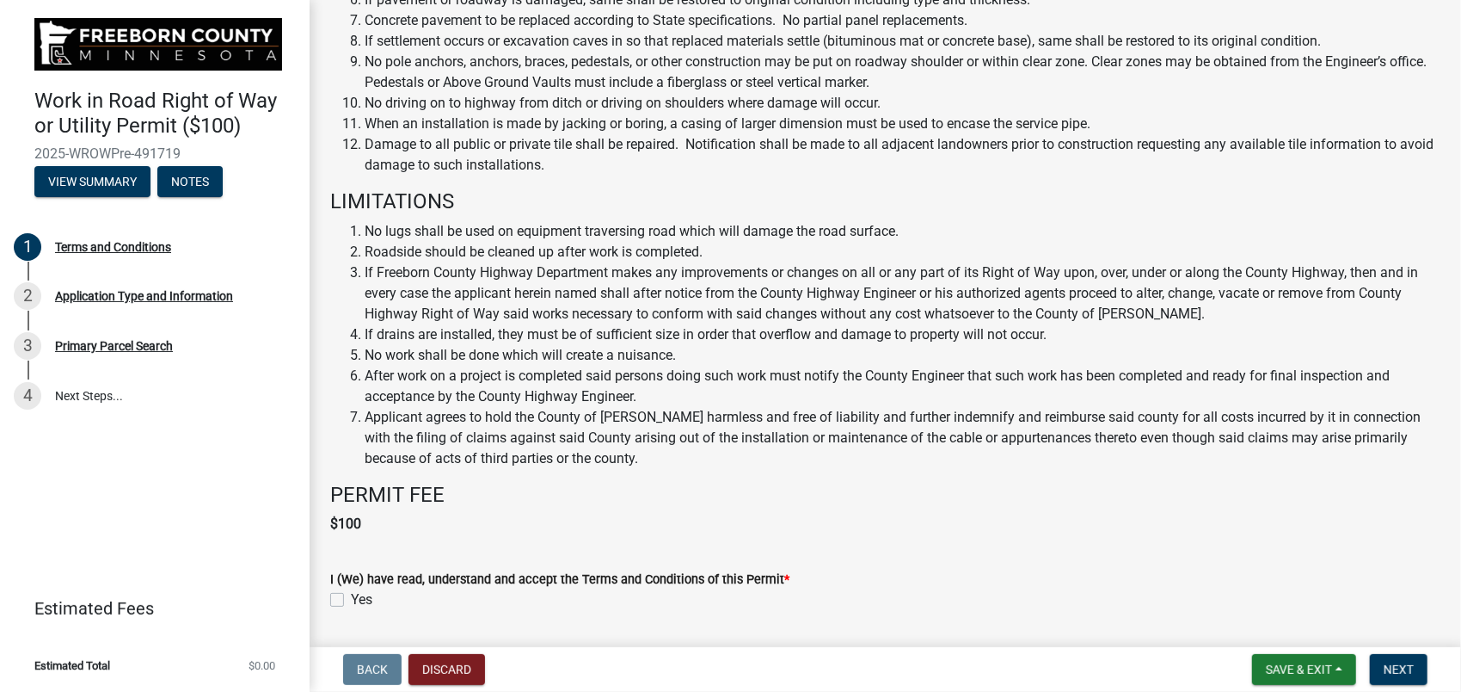
scroll to position [817, 0]
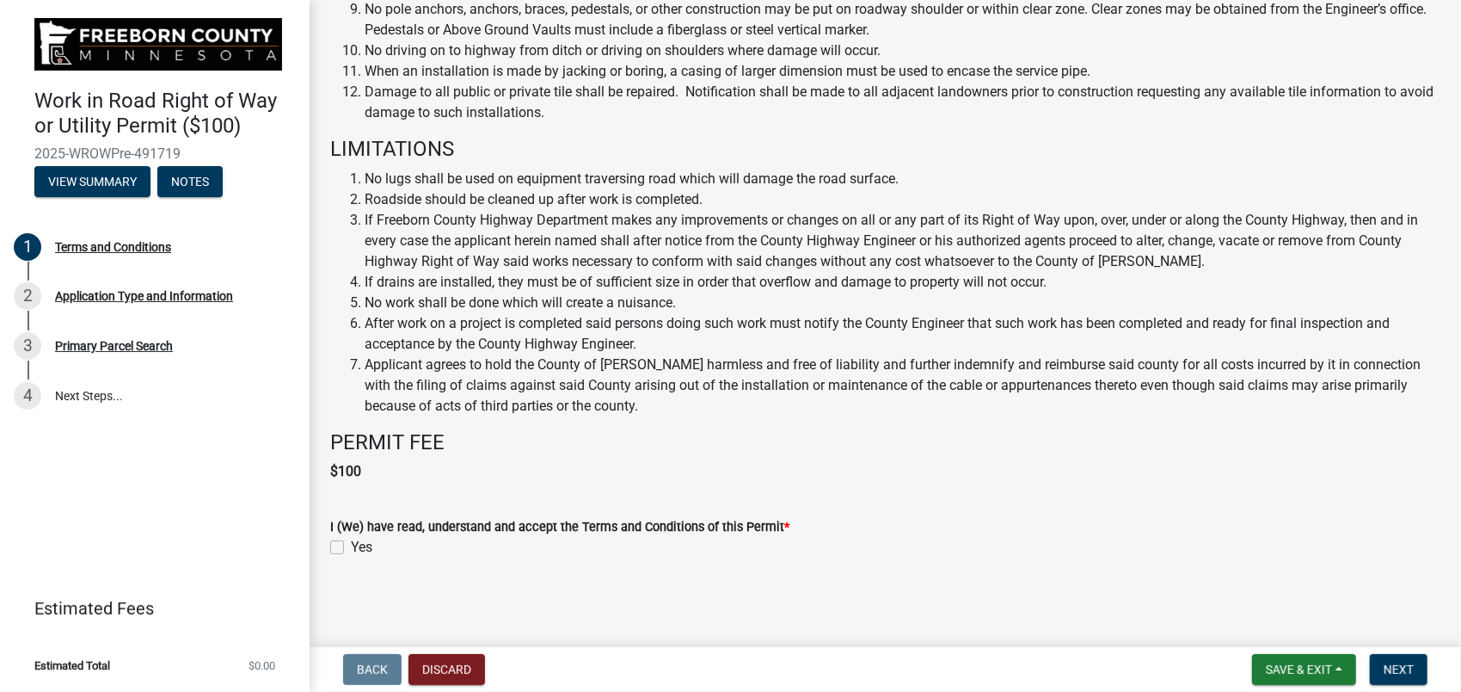
click at [351, 547] on label "Yes" at bounding box center [362, 547] width 22 height 21
click at [351, 547] on input "Yes" at bounding box center [356, 542] width 11 height 11
checkbox input "true"
click at [1390, 667] on span "Next" at bounding box center [1399, 669] width 30 height 14
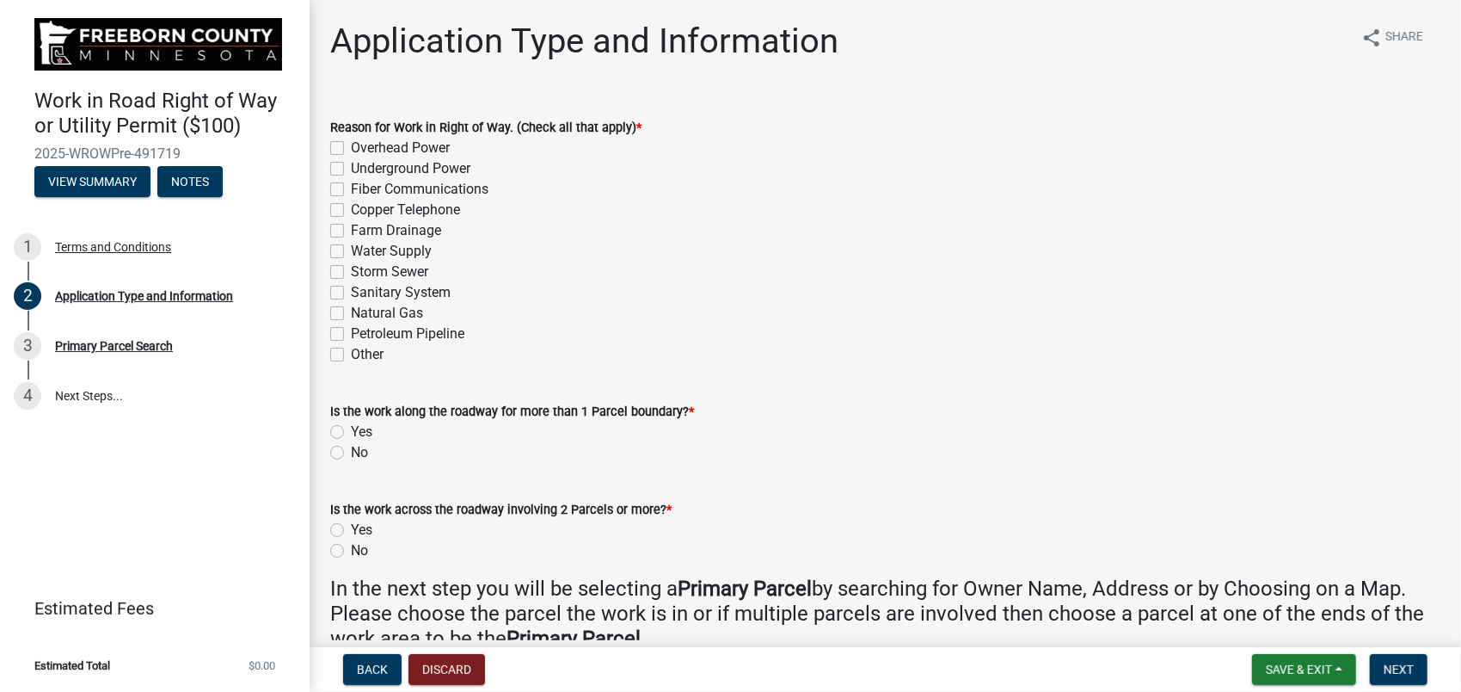
click at [351, 163] on label "Underground Power" at bounding box center [411, 168] width 120 height 21
click at [351, 163] on input "Underground Power" at bounding box center [356, 163] width 11 height 11
checkbox input "true"
checkbox input "false"
checkbox input "true"
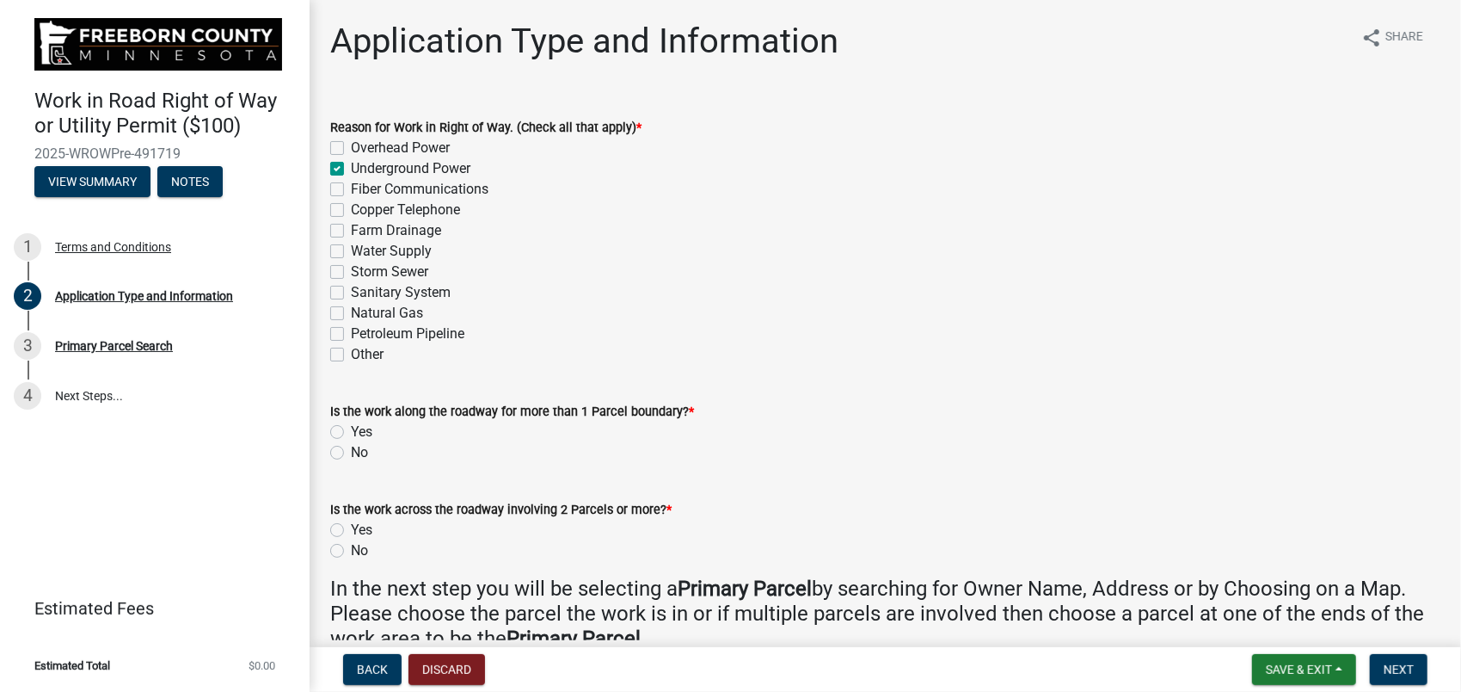
checkbox input "false"
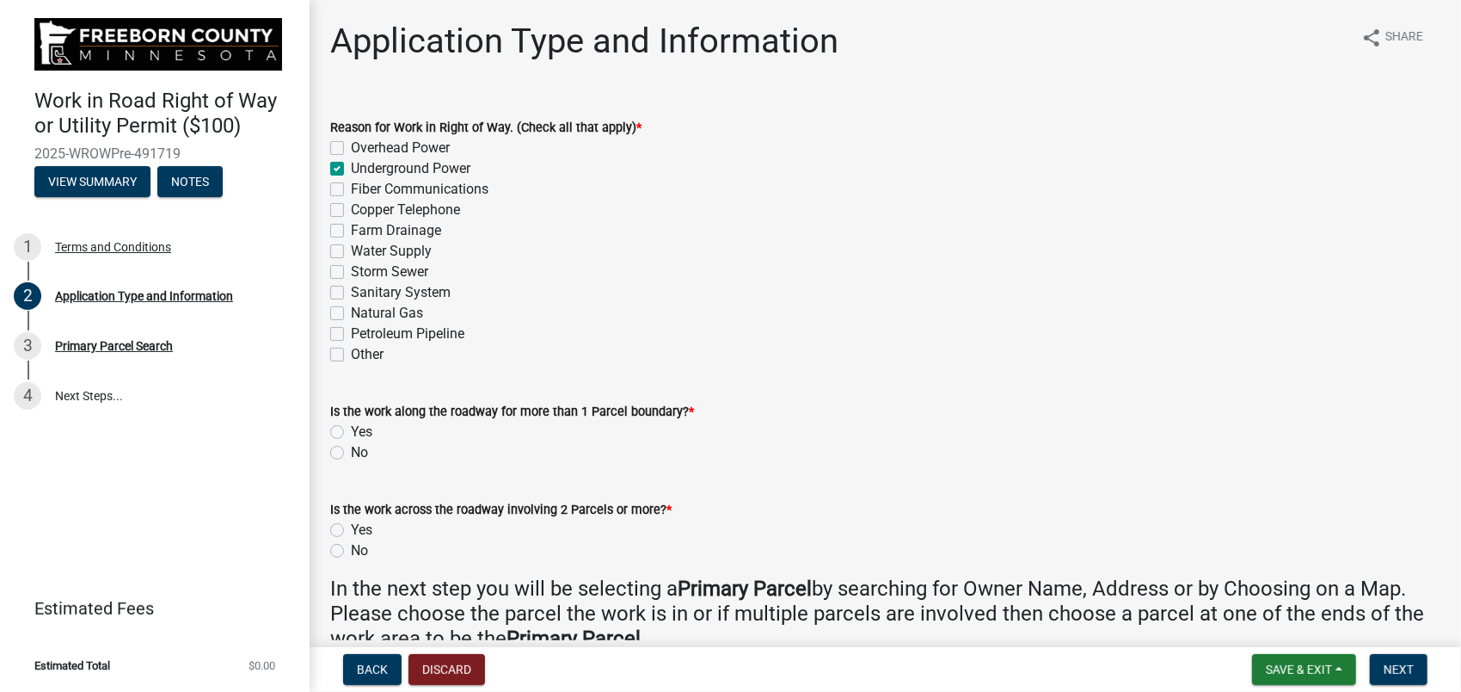
checkbox input "false"
click at [351, 430] on label "Yes" at bounding box center [362, 431] width 22 height 21
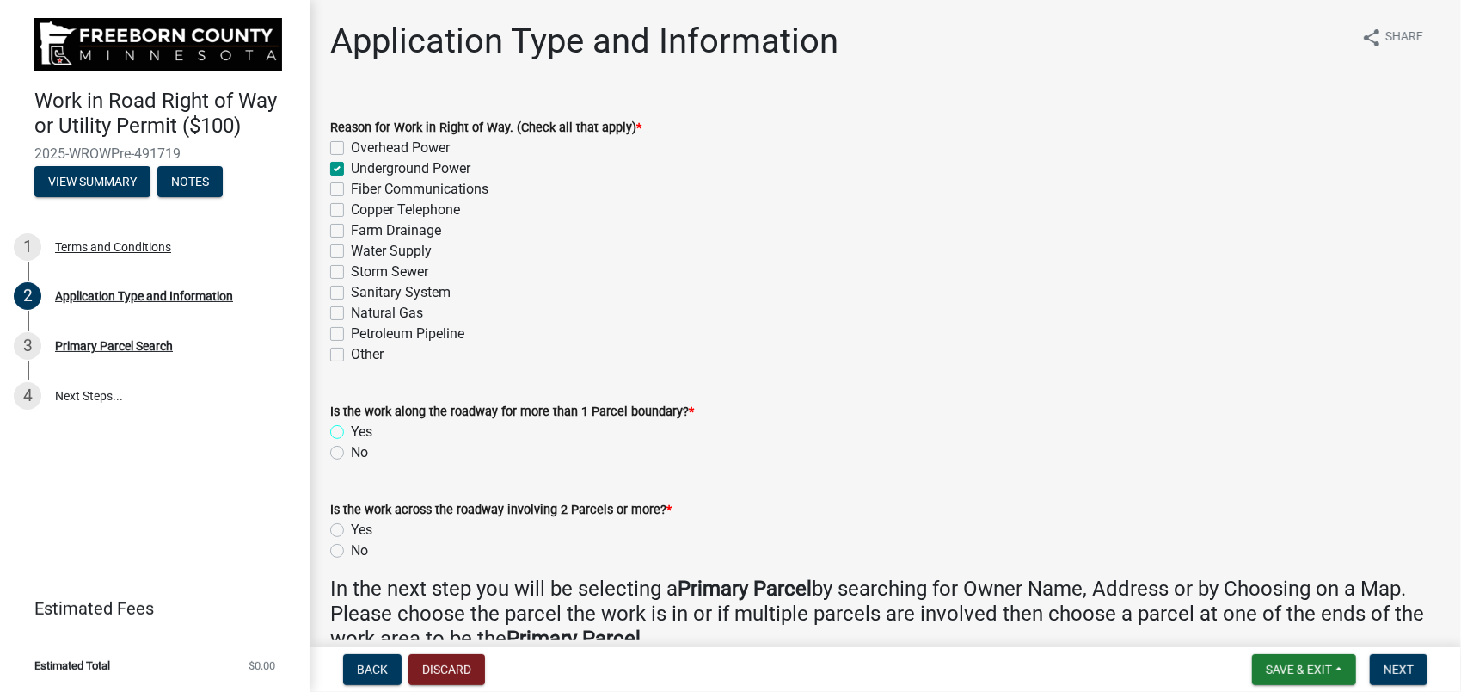
click at [351, 430] on input "Yes" at bounding box center [356, 426] width 11 height 11
radio input "true"
click at [351, 549] on label "No" at bounding box center [359, 550] width 17 height 21
click at [351, 549] on input "No" at bounding box center [356, 545] width 11 height 11
radio input "true"
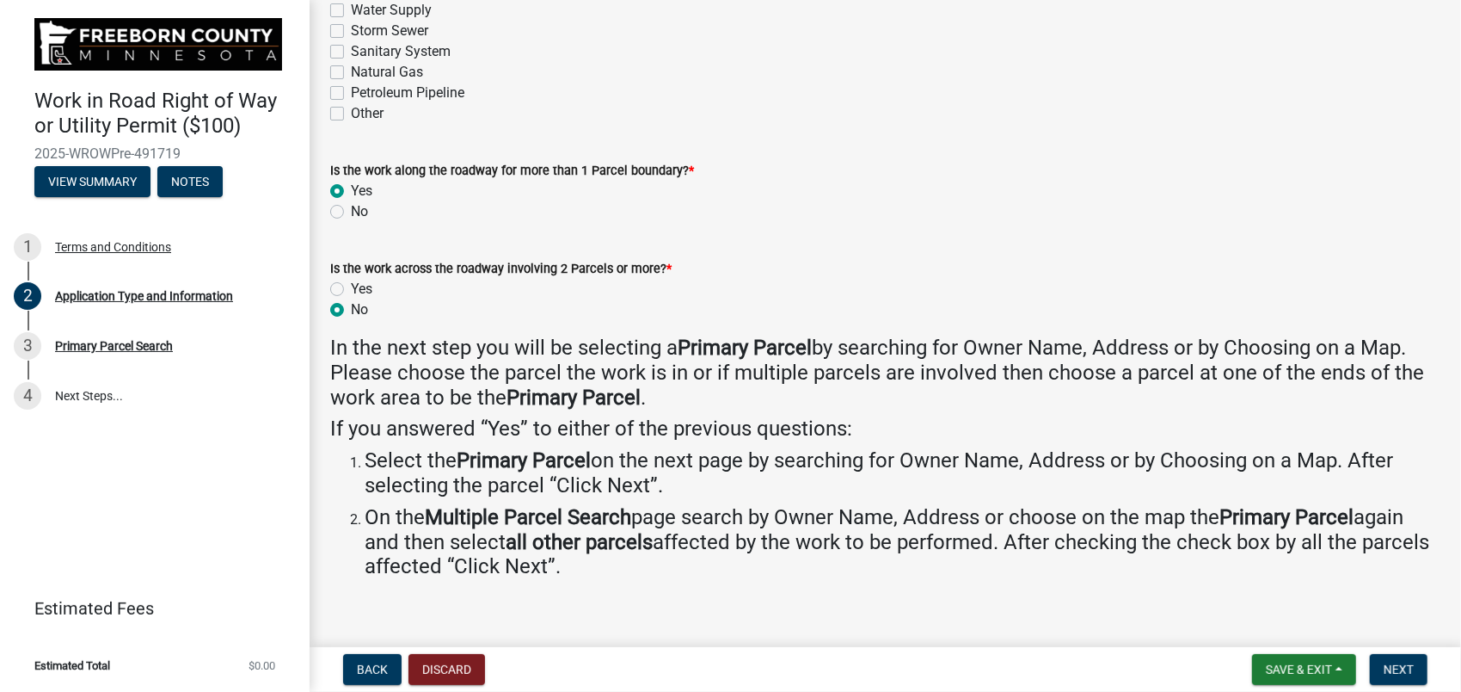
scroll to position [261, 0]
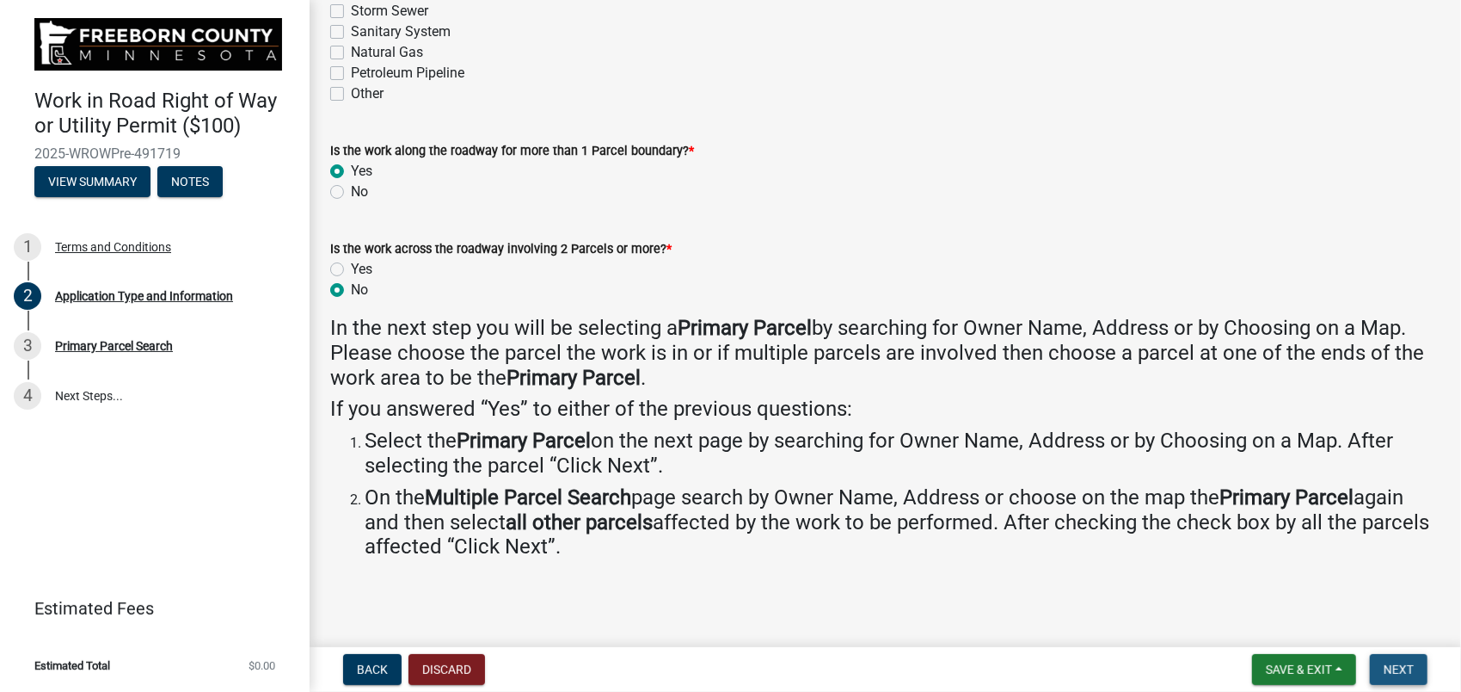
click at [1386, 666] on span "Next" at bounding box center [1399, 669] width 30 height 14
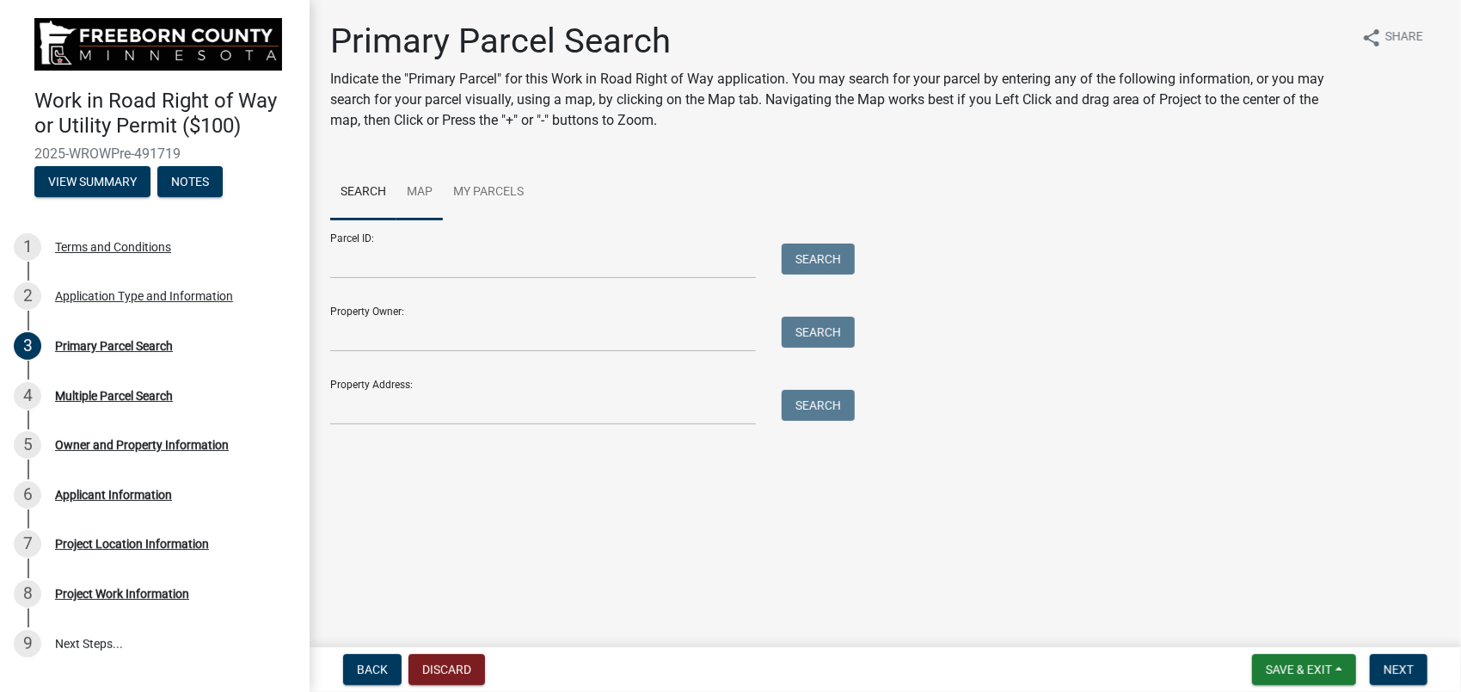
click at [424, 193] on link "Map" at bounding box center [420, 192] width 46 height 55
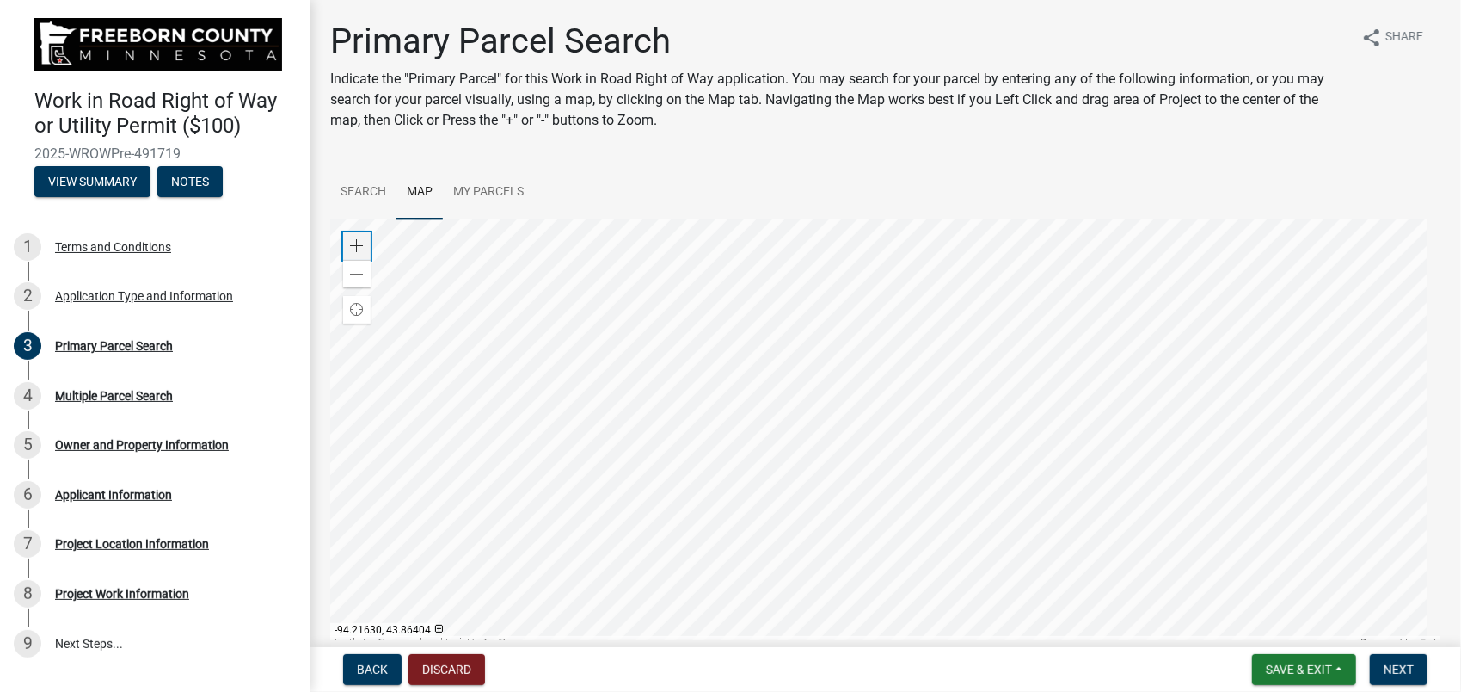
click at [353, 248] on span at bounding box center [357, 246] width 14 height 14
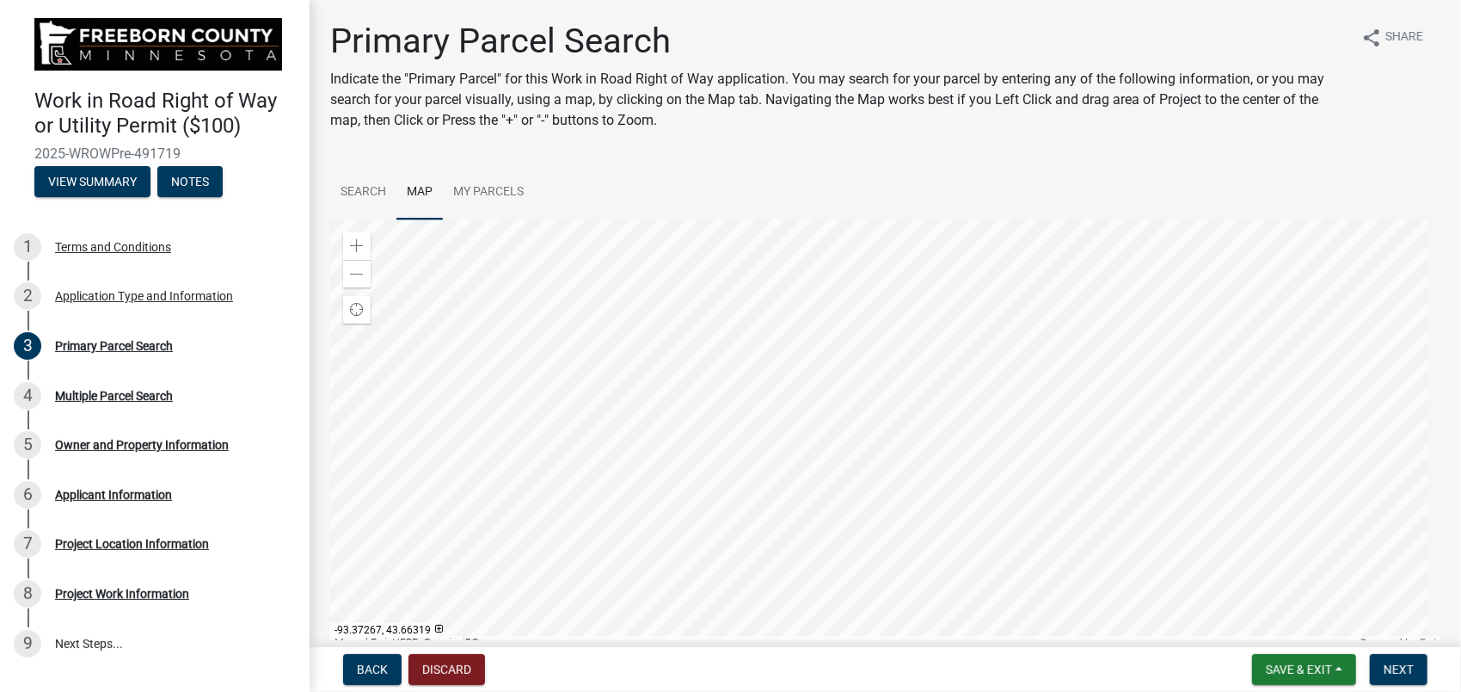
click at [1179, 380] on div at bounding box center [885, 434] width 1110 height 430
click at [1087, 311] on div at bounding box center [885, 434] width 1110 height 430
click at [913, 344] on div at bounding box center [885, 434] width 1110 height 430
click at [901, 350] on div at bounding box center [885, 434] width 1110 height 430
click at [896, 368] on div at bounding box center [885, 434] width 1110 height 430
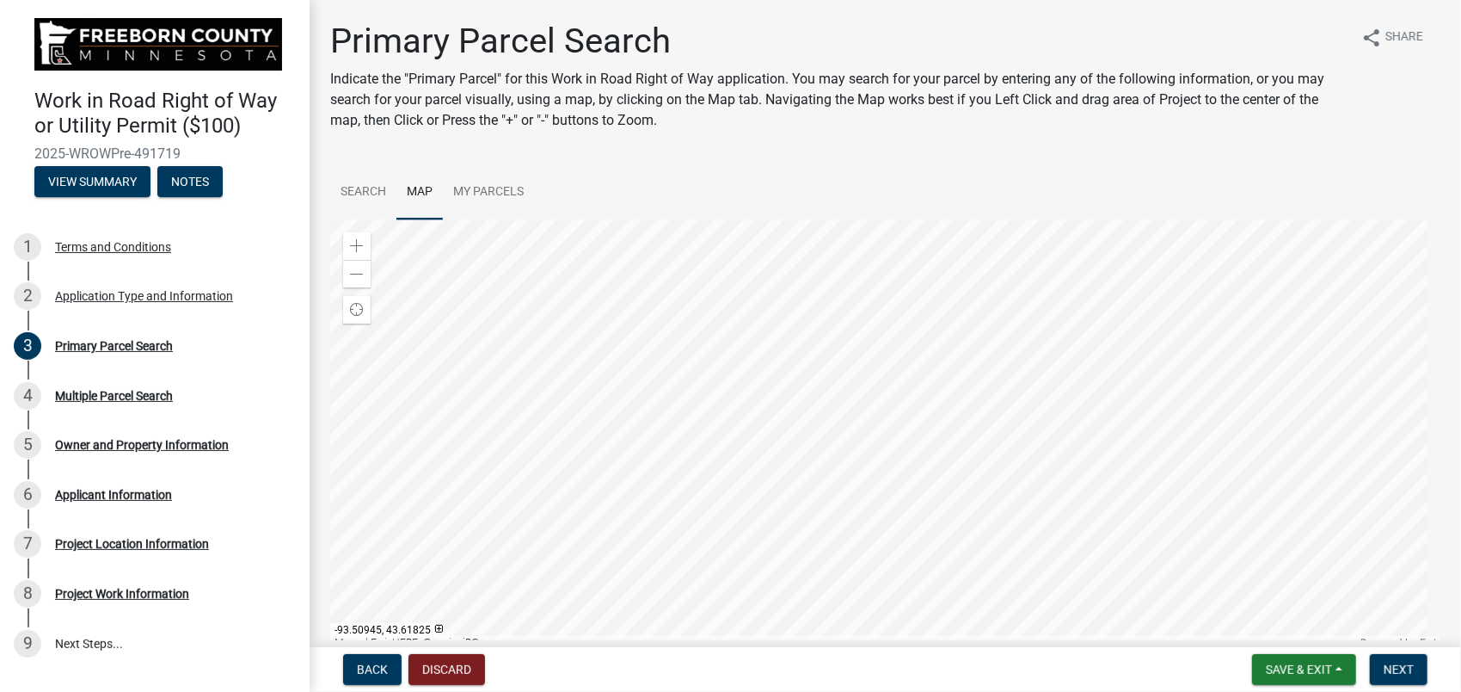
click at [931, 385] on div at bounding box center [885, 434] width 1110 height 430
click at [1035, 382] on div at bounding box center [885, 434] width 1110 height 430
click at [956, 399] on div at bounding box center [885, 434] width 1110 height 430
click at [941, 398] on div at bounding box center [885, 434] width 1110 height 430
click at [1060, 404] on div at bounding box center [885, 434] width 1110 height 430
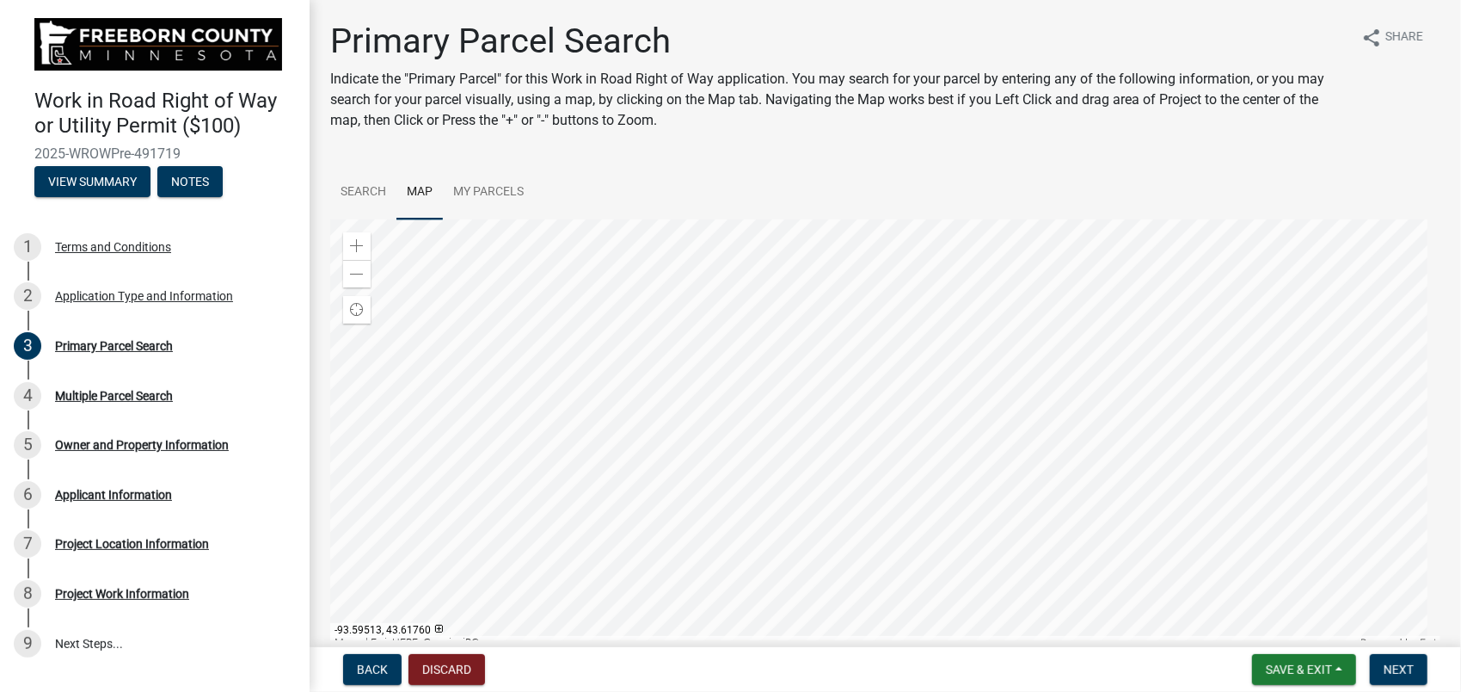
click at [853, 424] on div at bounding box center [885, 434] width 1110 height 430
click at [913, 403] on div at bounding box center [885, 434] width 1110 height 430
click at [771, 464] on div at bounding box center [885, 434] width 1110 height 430
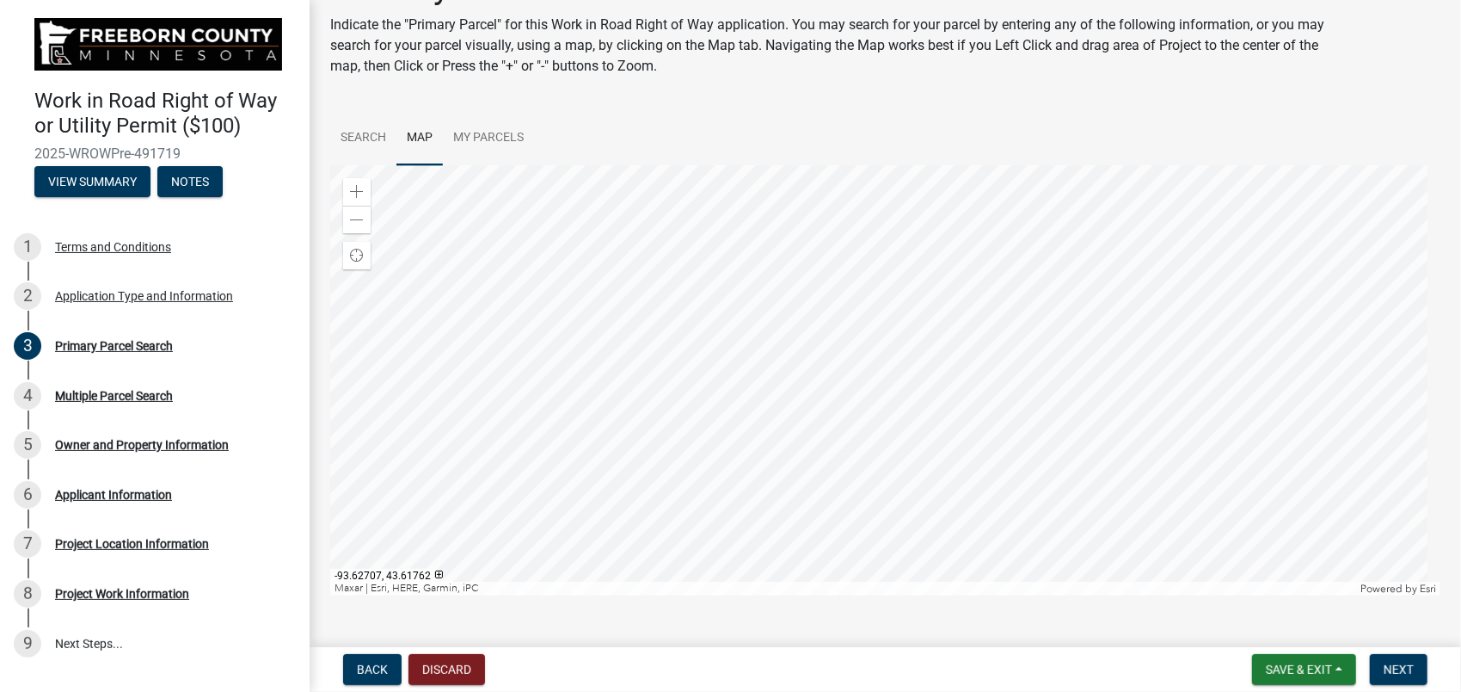
scroll to position [77, 0]
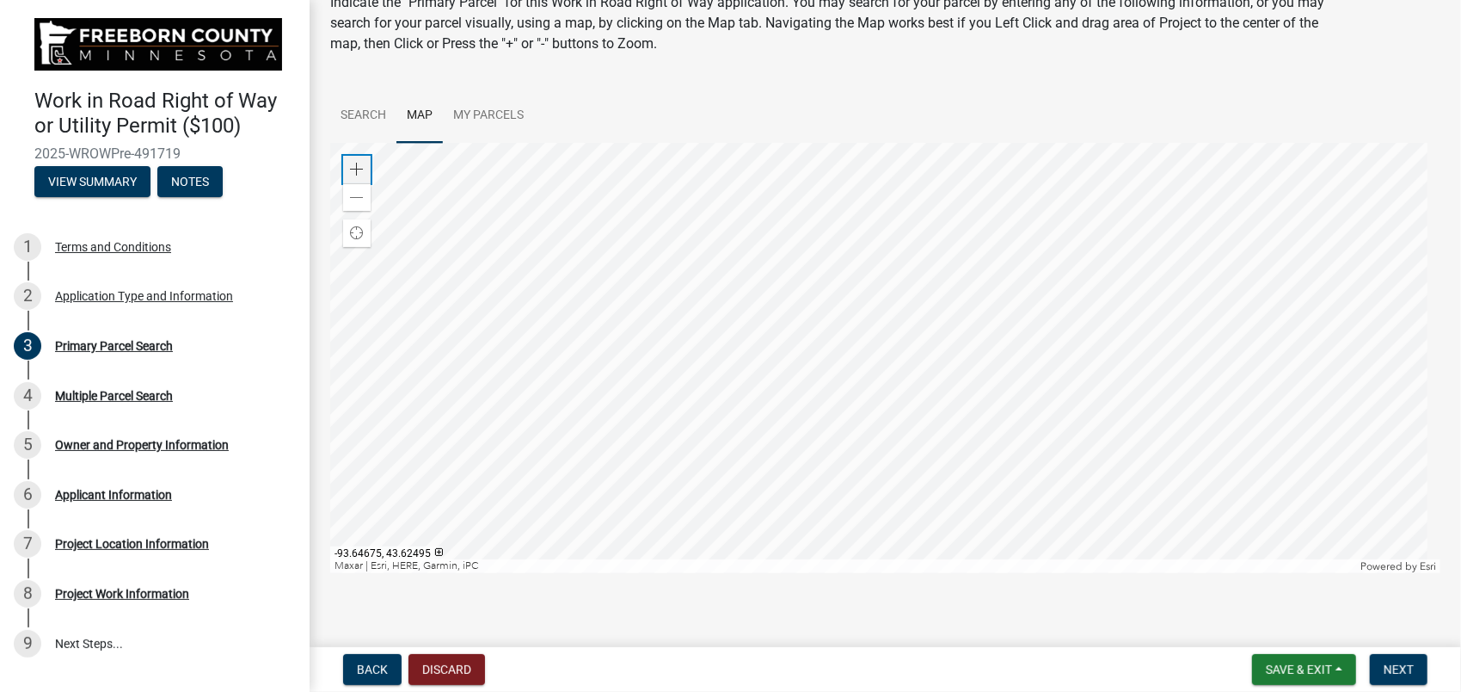
click at [358, 169] on span at bounding box center [357, 170] width 14 height 14
click at [991, 340] on div at bounding box center [885, 358] width 1110 height 430
click at [360, 199] on span at bounding box center [357, 198] width 14 height 14
click at [882, 365] on div at bounding box center [885, 358] width 1110 height 430
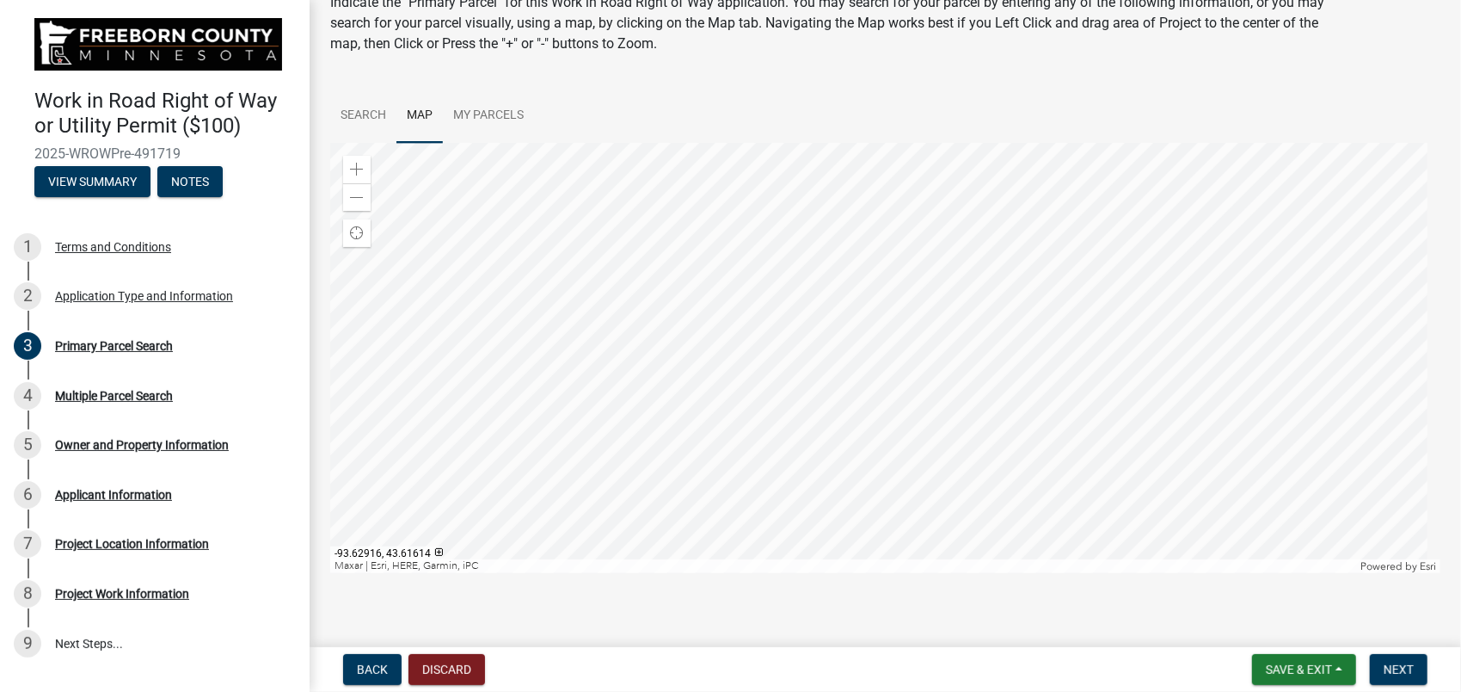
click at [769, 452] on div at bounding box center [885, 358] width 1110 height 430
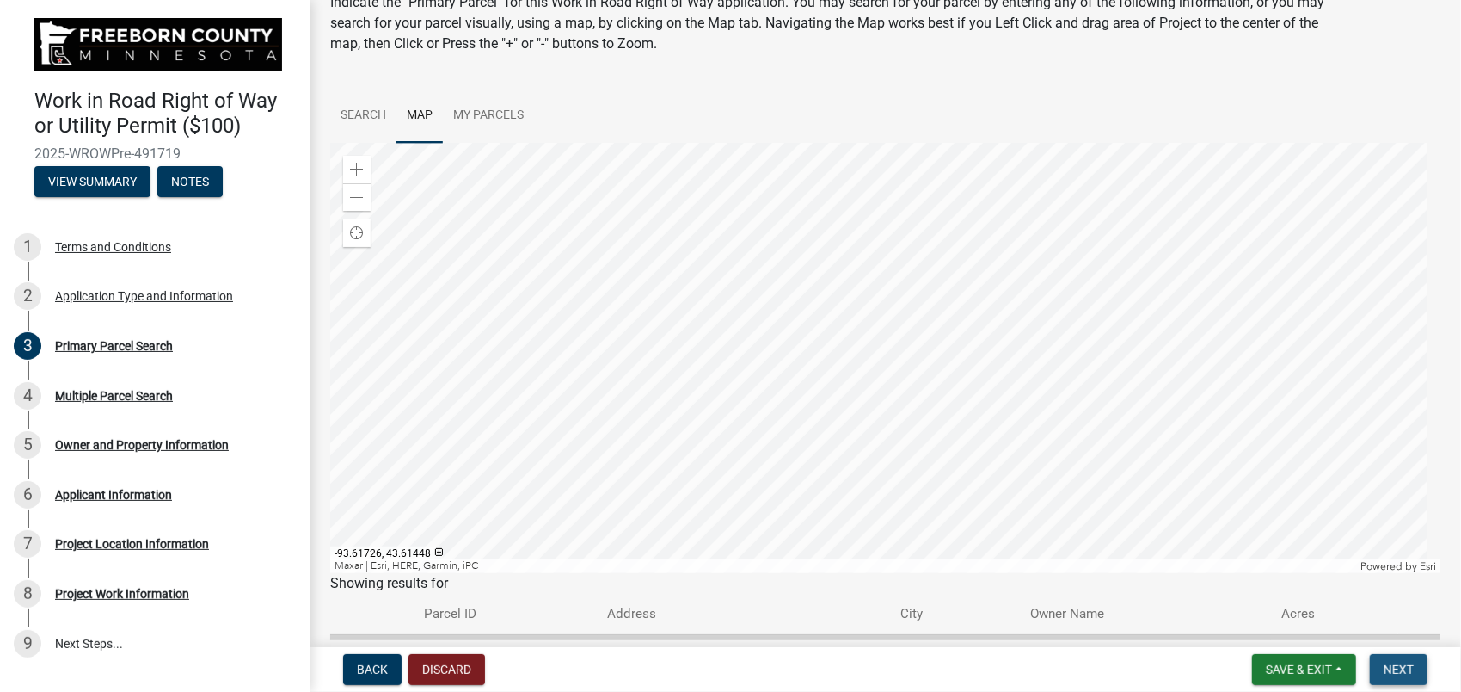
click at [1401, 674] on span "Next" at bounding box center [1399, 669] width 30 height 14
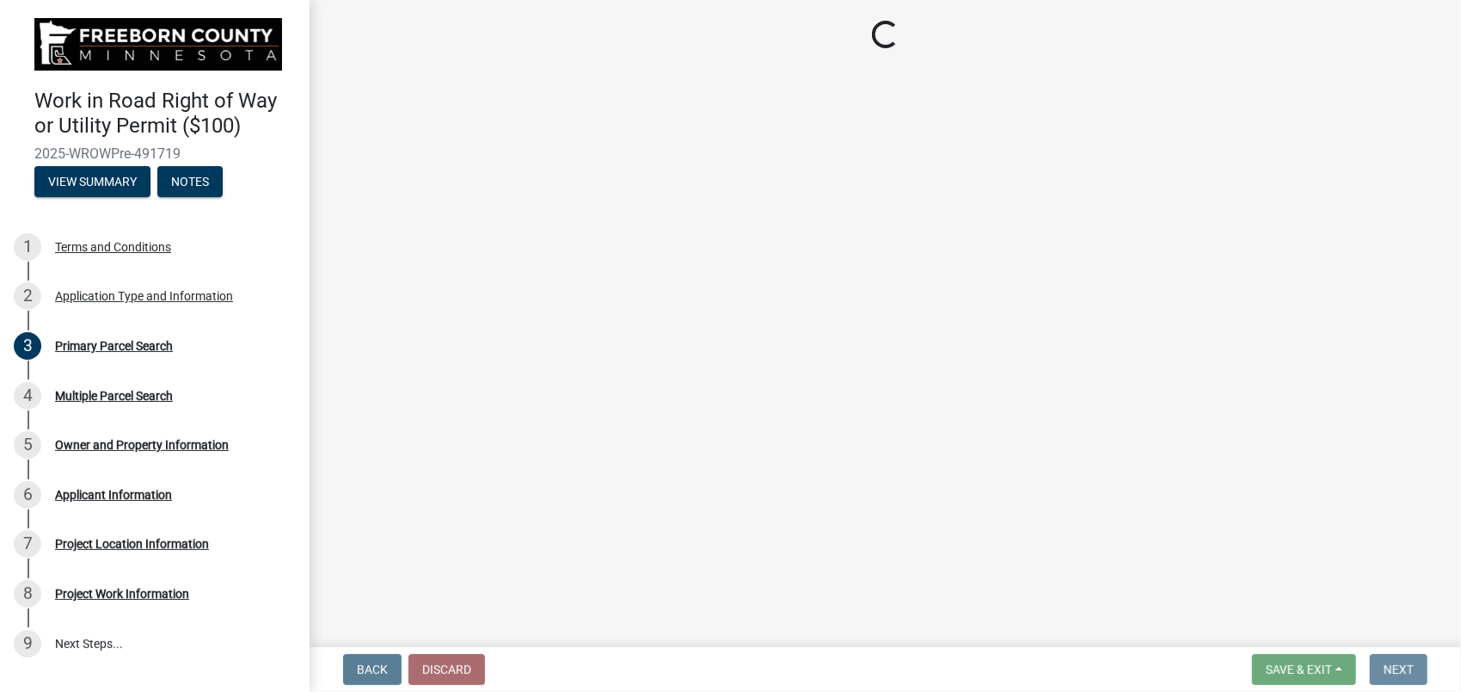
scroll to position [0, 0]
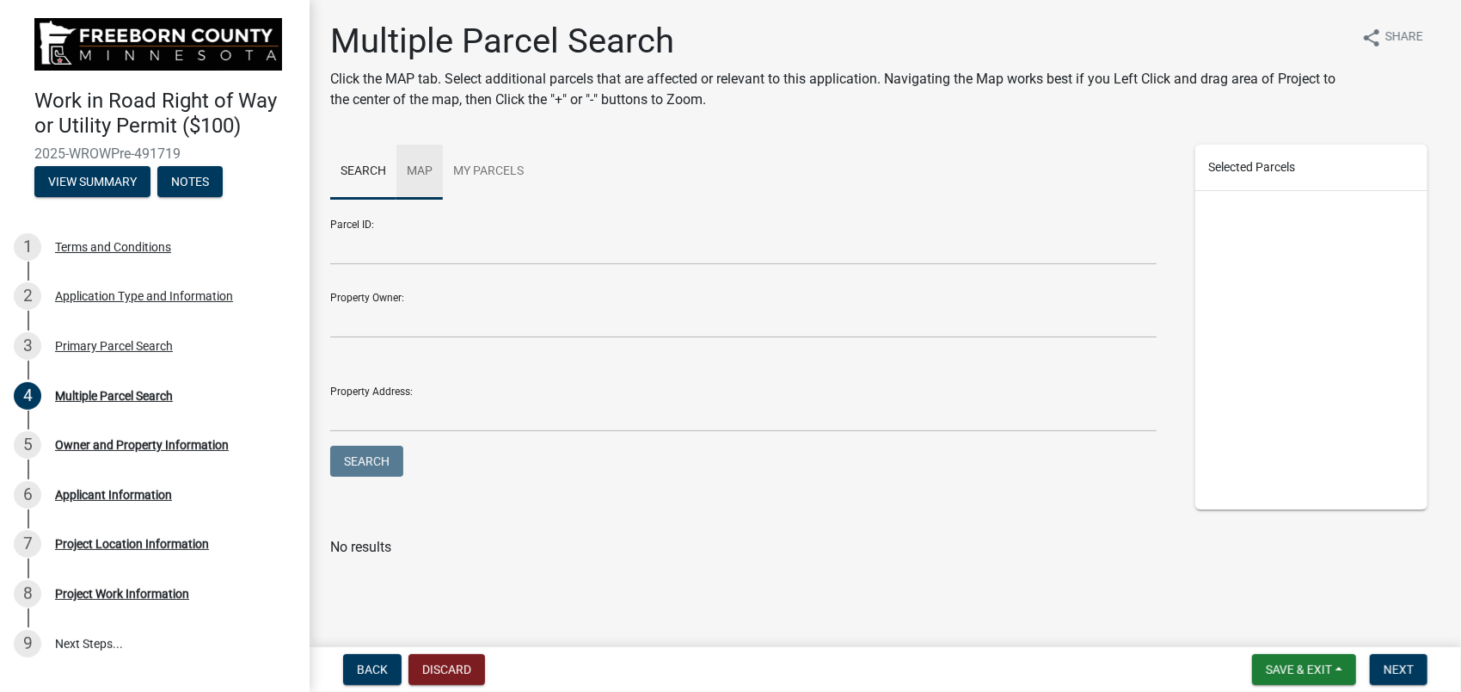
click at [426, 172] on link "Map" at bounding box center [420, 171] width 46 height 55
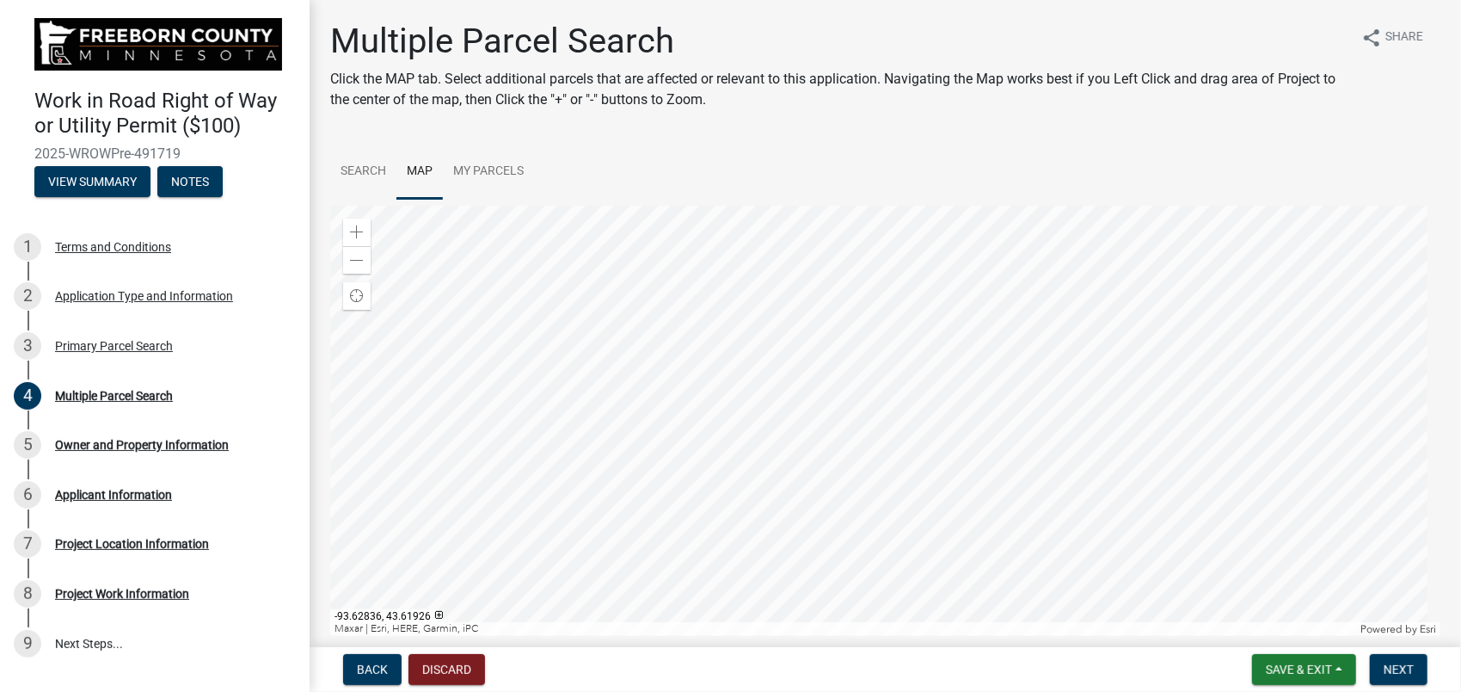
click at [1067, 298] on div at bounding box center [885, 421] width 1110 height 430
click at [1106, 275] on div at bounding box center [885, 421] width 1110 height 430
click at [1393, 670] on span "Next" at bounding box center [1399, 669] width 30 height 14
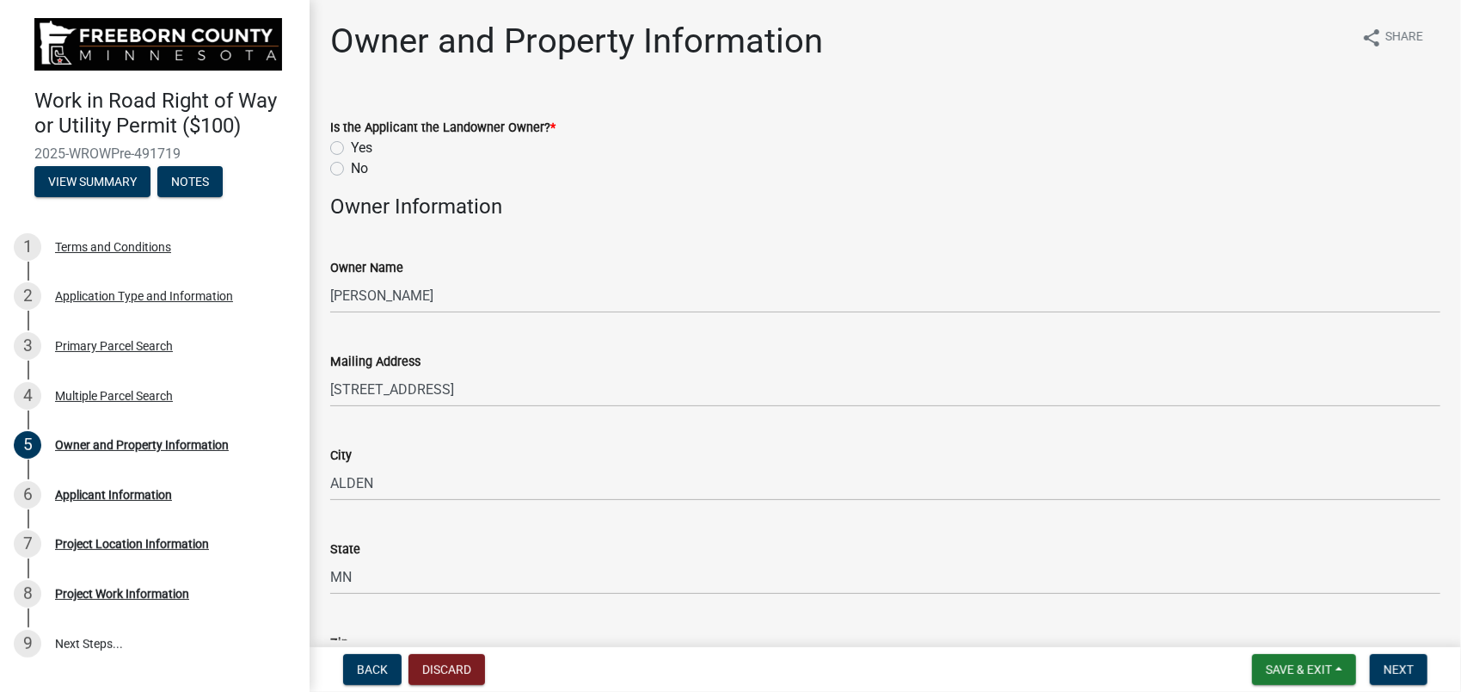
click at [351, 173] on label "No" at bounding box center [359, 168] width 17 height 21
click at [351, 169] on input "No" at bounding box center [356, 163] width 11 height 11
radio input "true"
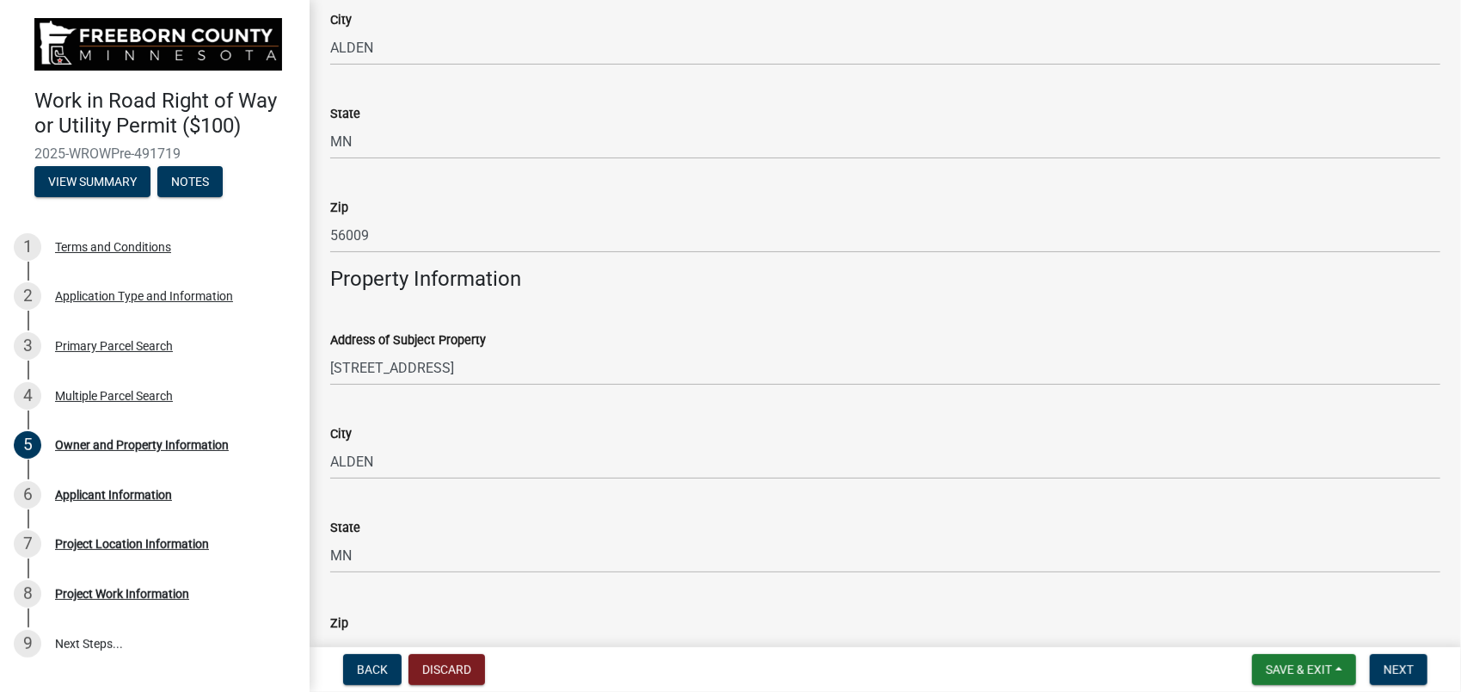
scroll to position [637, 0]
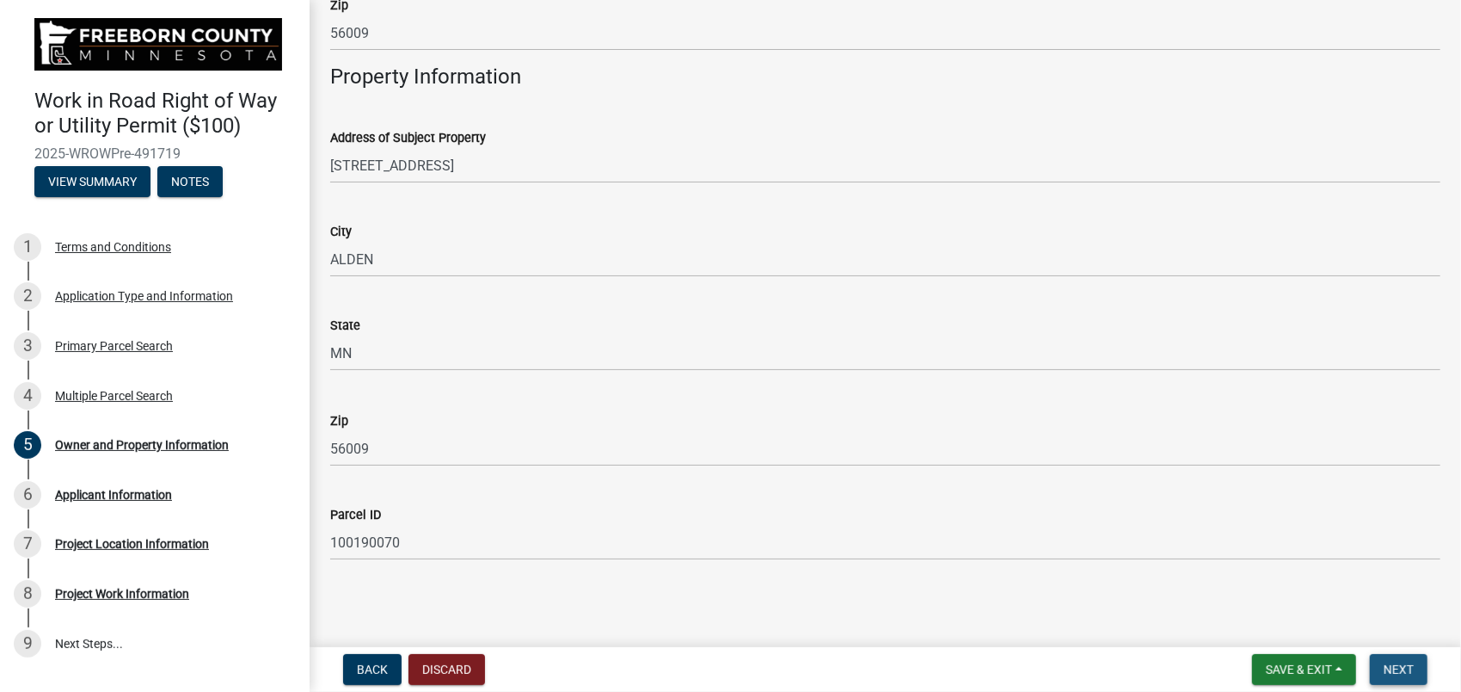
click at [1381, 670] on button "Next" at bounding box center [1399, 669] width 58 height 31
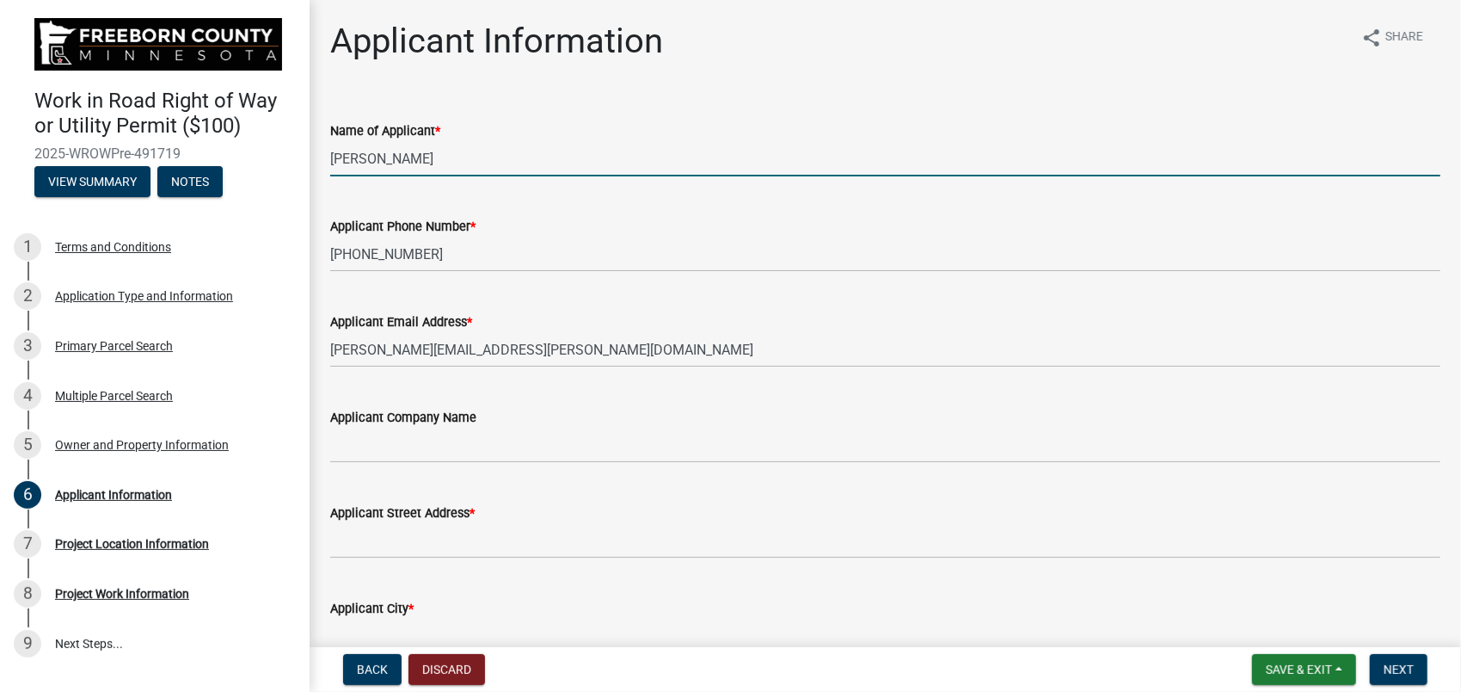
click at [333, 159] on input "[PERSON_NAME]" at bounding box center [885, 158] width 1110 height 35
type input "[PERSON_NAME] MOWER ELECTRIC COOPERATIVE [PERSON_NAME]"
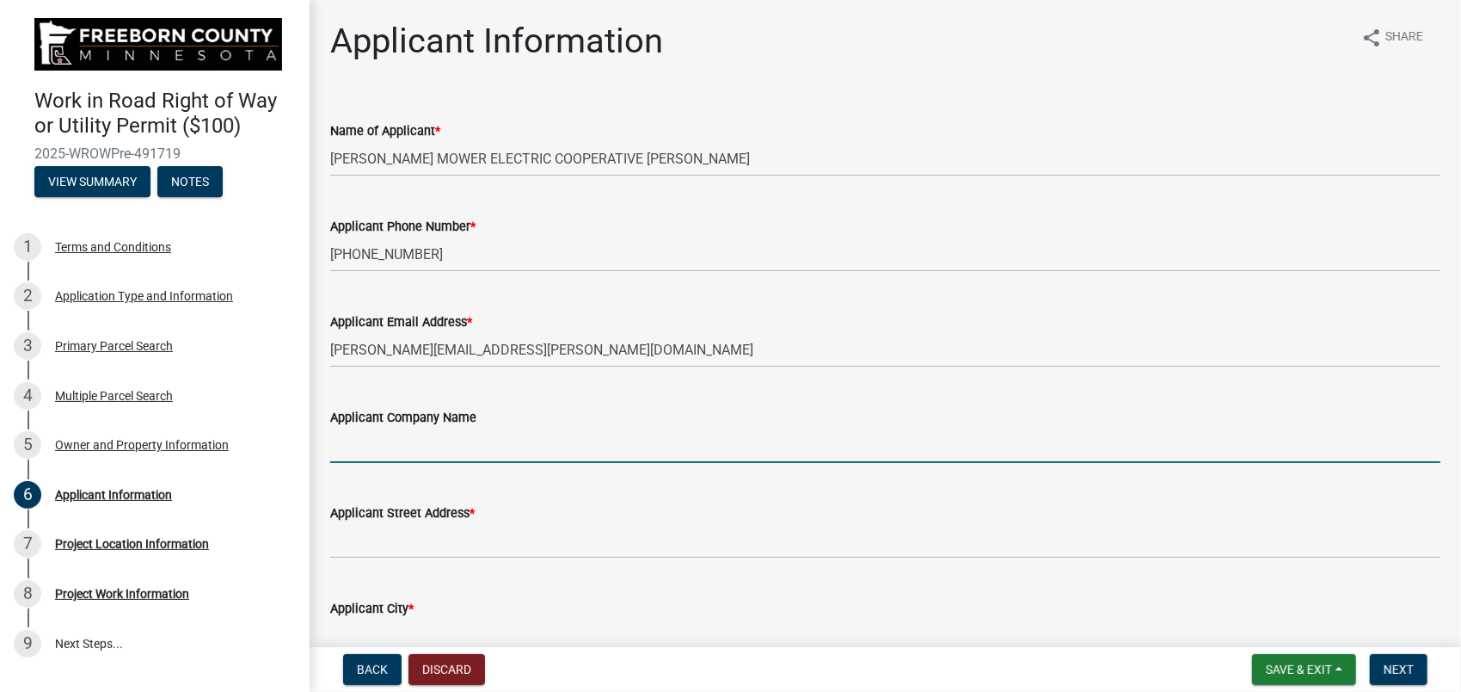
click at [453, 446] on input "Applicant Company Name" at bounding box center [885, 444] width 1110 height 35
type input "[PERSON_NAME] Mower Electric Cooperative"
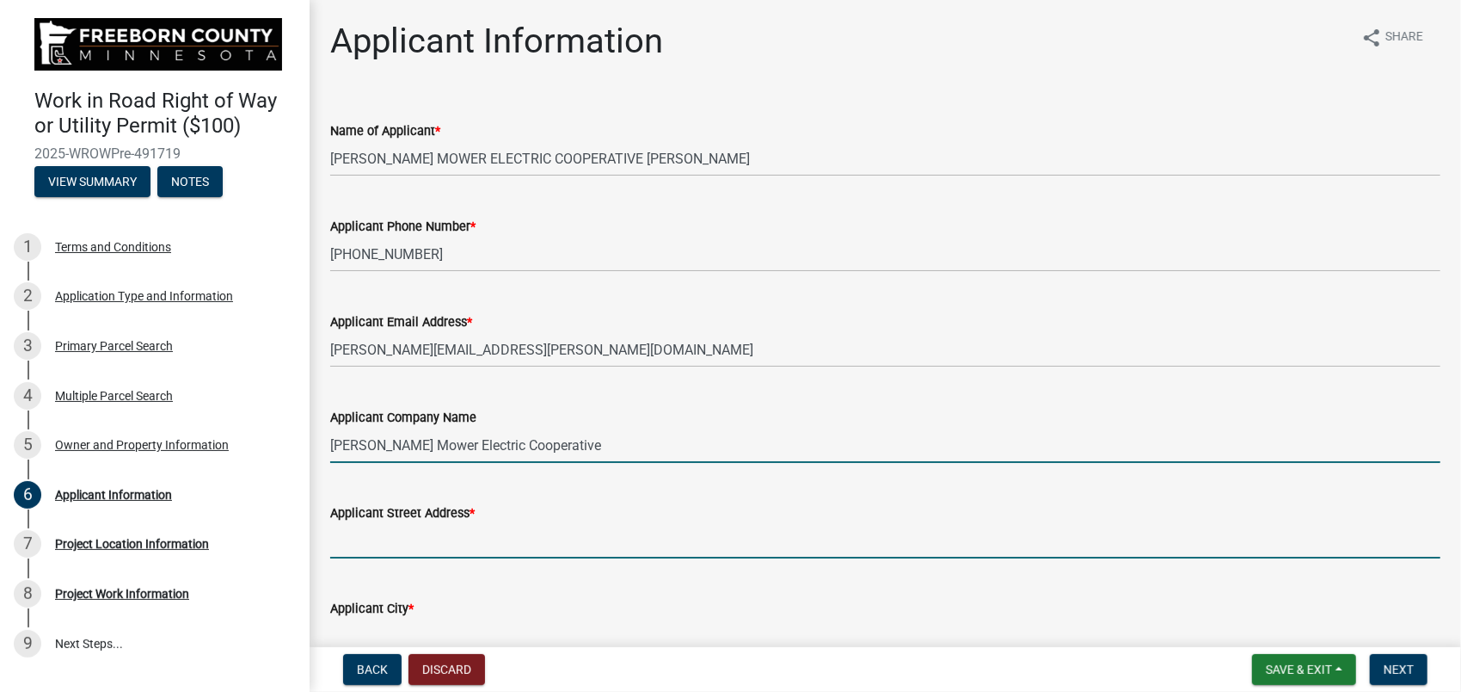
type input "[STREET_ADDRESS]"
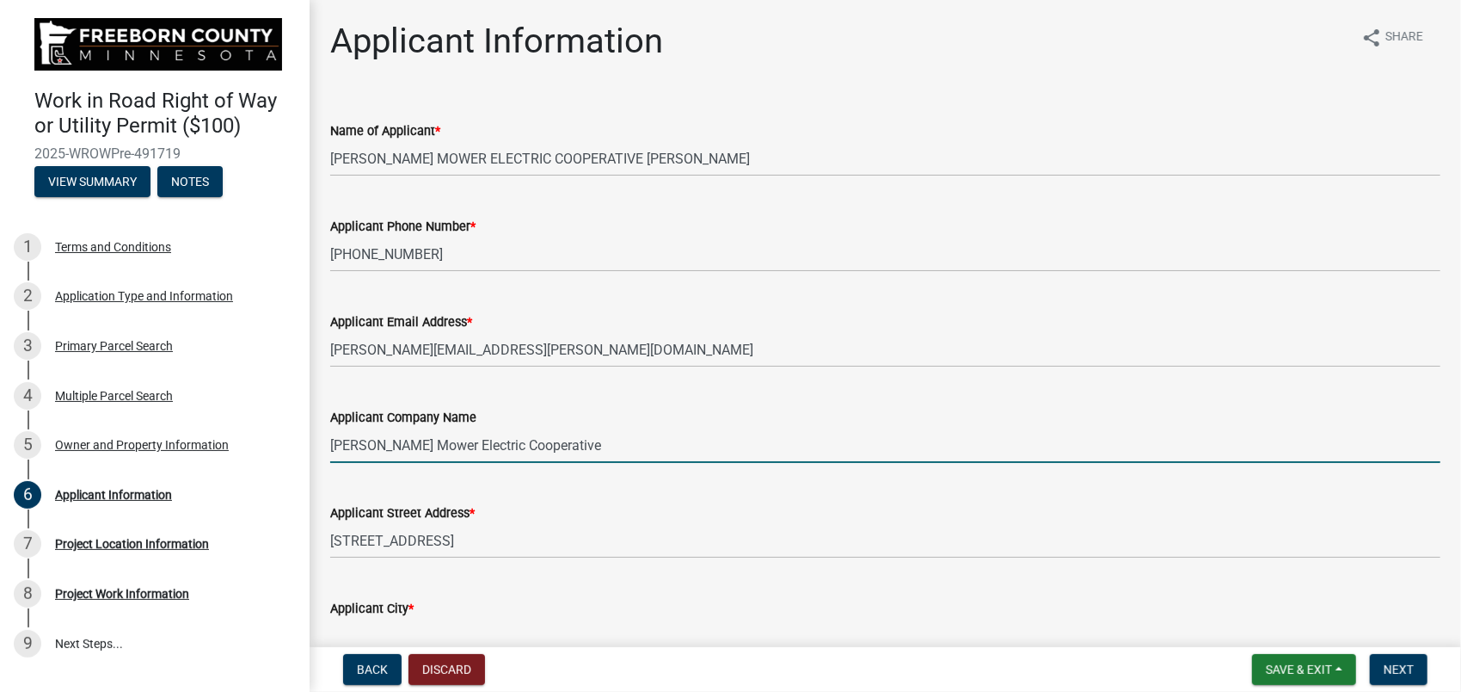
type input "[PERSON_NAME] [PERSON_NAME]"
type input "MN"
type input "56007"
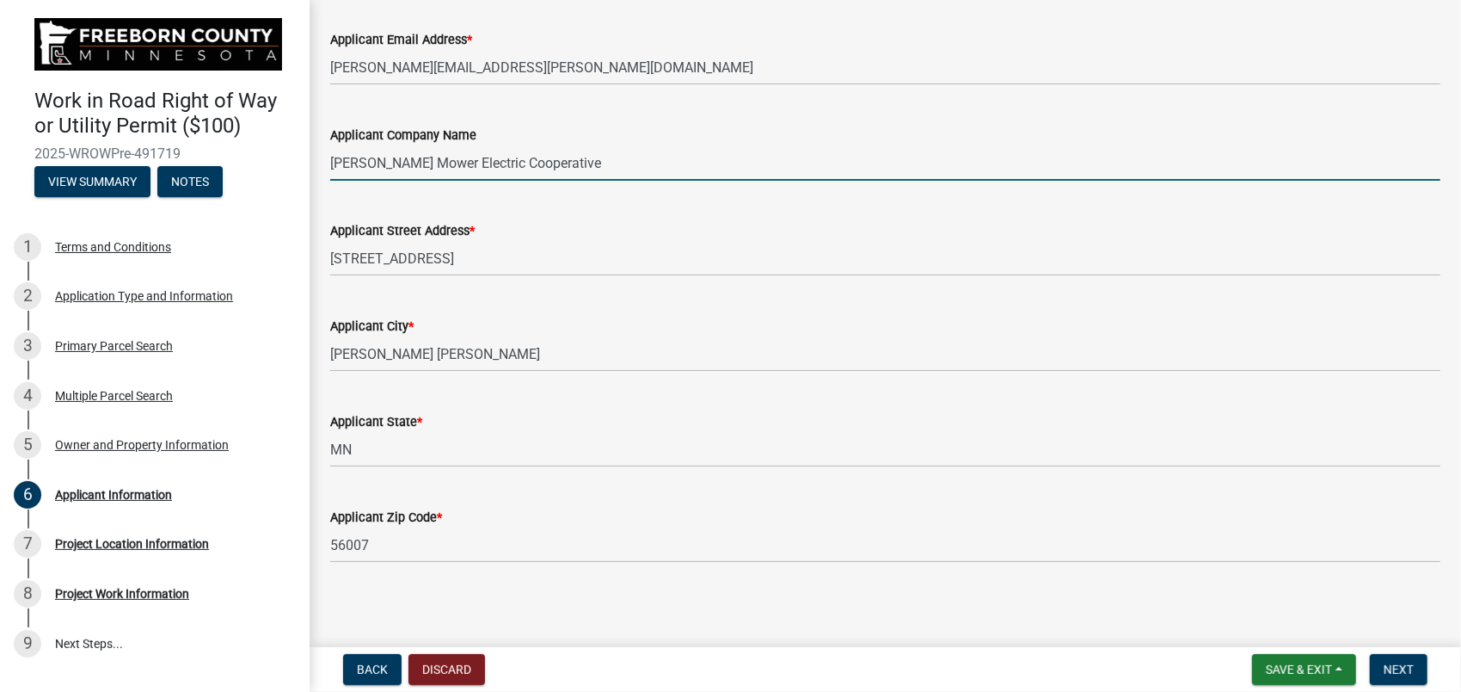
scroll to position [287, 0]
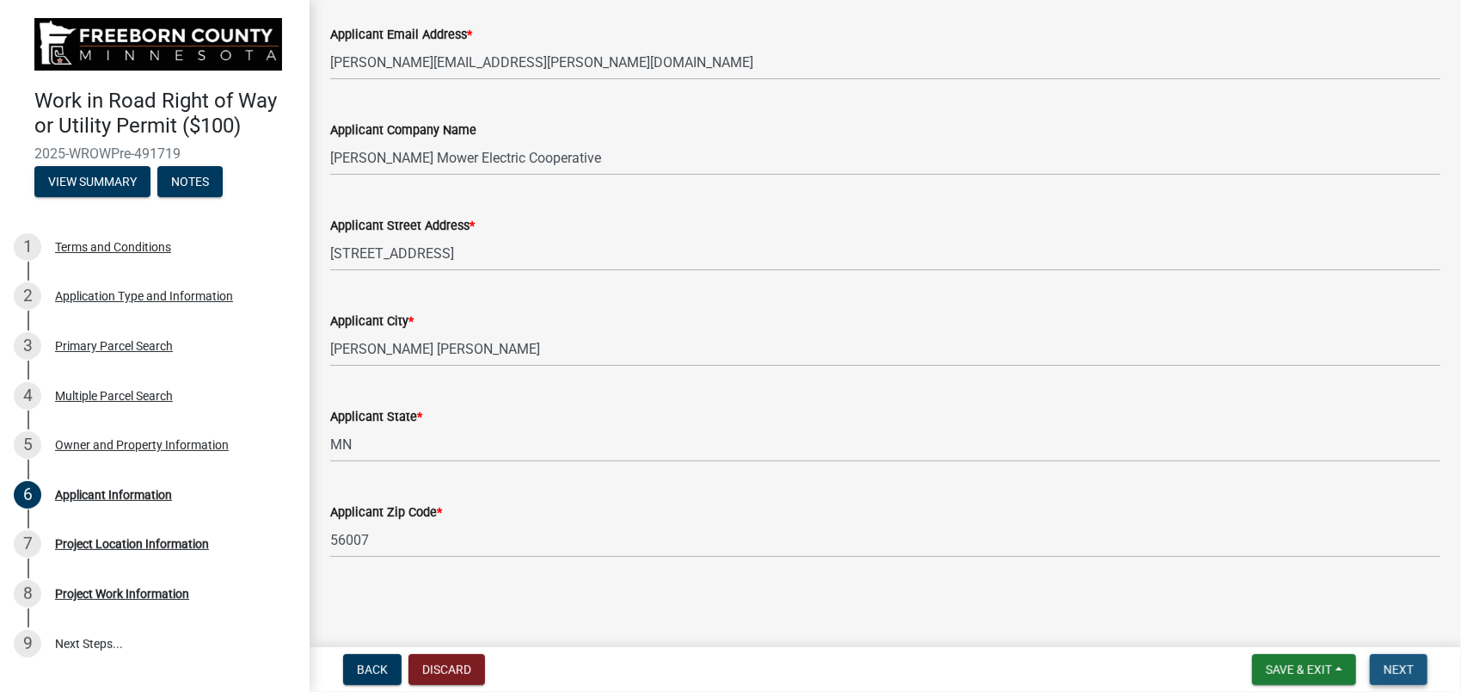
click at [1398, 666] on span "Next" at bounding box center [1399, 669] width 30 height 14
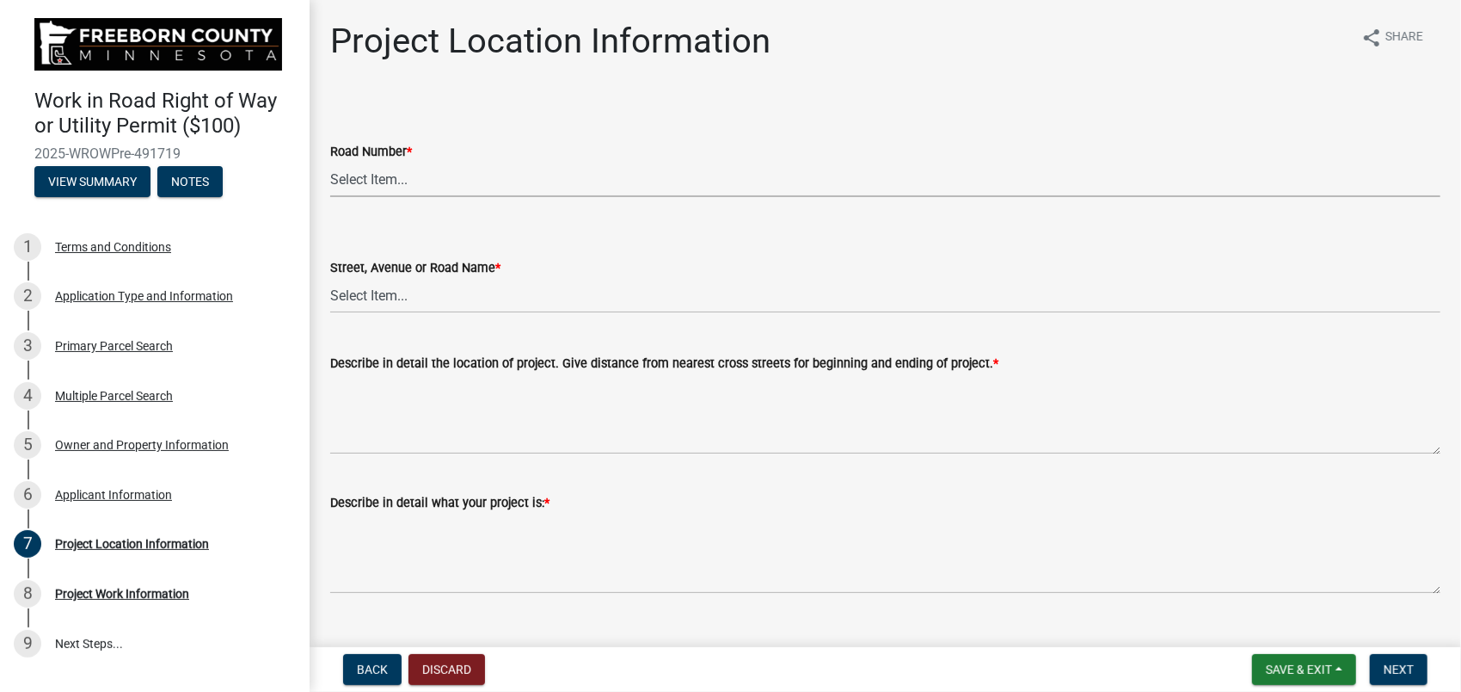
click at [384, 179] on select "Select Item... CSAH 001 CSAH 002 CSAH 003 CSAH 004 CSAH 005 CSAH 006 CSAH 007 C…" at bounding box center [885, 179] width 1110 height 35
click at [330, 162] on select "Select Item... CSAH 001 CSAH 002 CSAH 003 CSAH 004 CSAH 005 CSAH 006 CSAH 007 C…" at bounding box center [885, 179] width 1110 height 35
select select "642d6298-6379-4f91-9396-1749f4c75614"
click at [389, 301] on select "Select Item... 1 AV 1 AV N 1 AV NE 1 AV NW 1 AV S 1 AV SE [GEOGRAPHIC_DATA] AV …" at bounding box center [885, 295] width 1110 height 35
click at [330, 278] on select "Select Item... 1 AV 1 AV N 1 AV NE 1 AV NW 1 AV S 1 AV SE [GEOGRAPHIC_DATA] AV …" at bounding box center [885, 295] width 1110 height 35
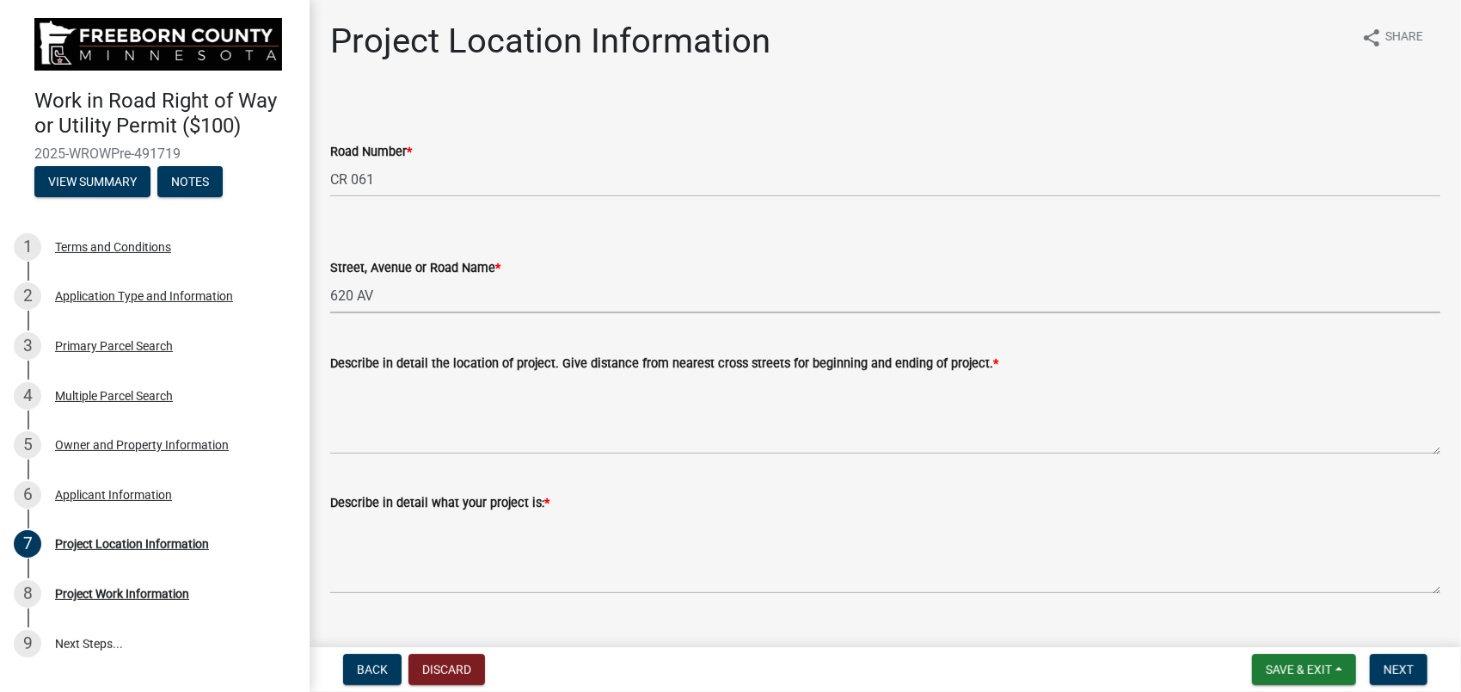
select select "35fcfca5-63c2-4994-868d-4ae9a8522520"
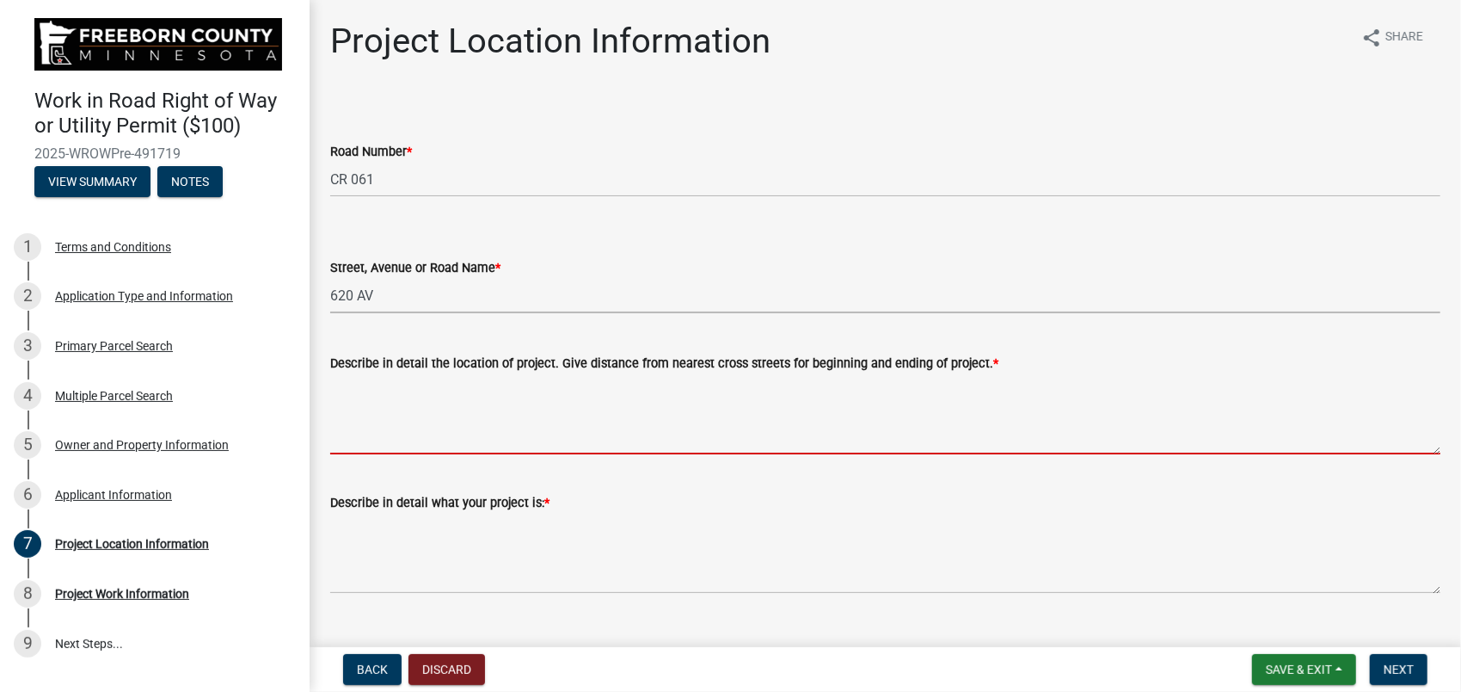
click at [361, 383] on textarea "Describe in detail the location of project. Give distance from nearest cross st…" at bounding box center [885, 413] width 1110 height 81
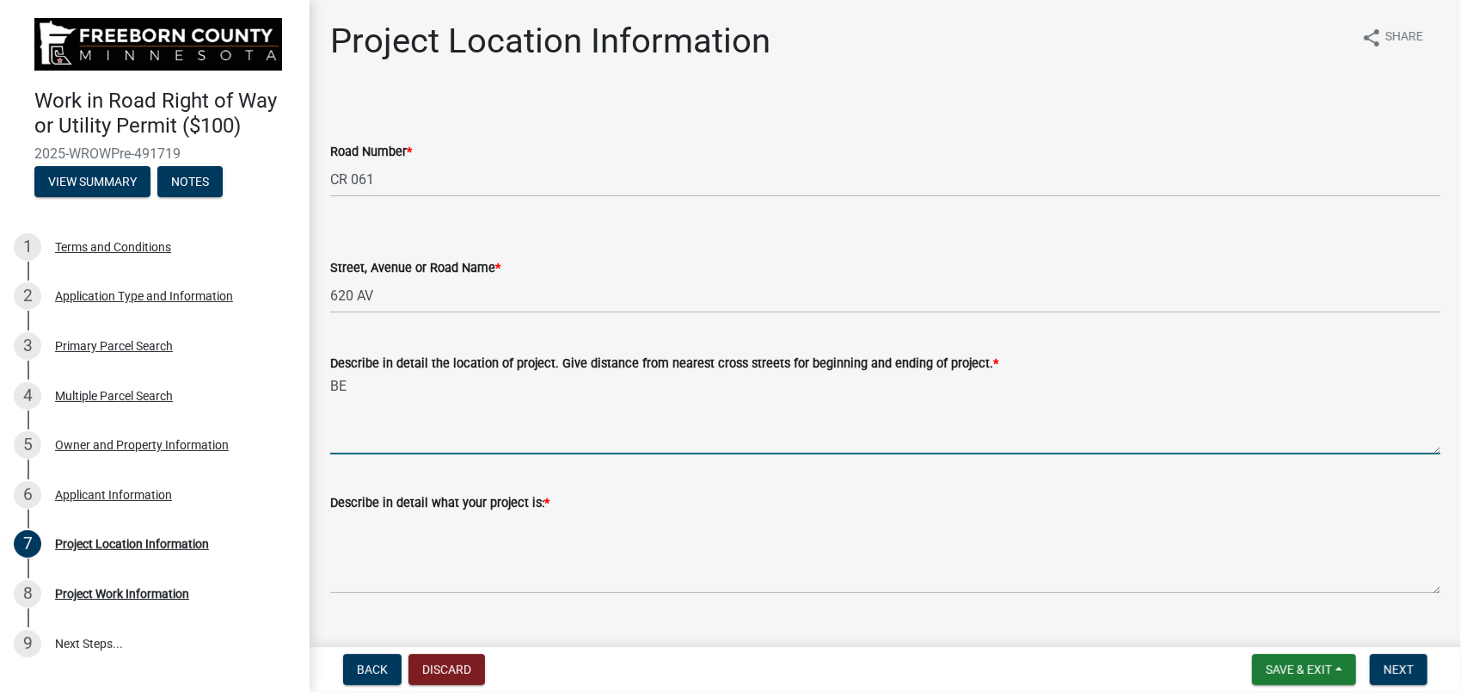
type textarea "B"
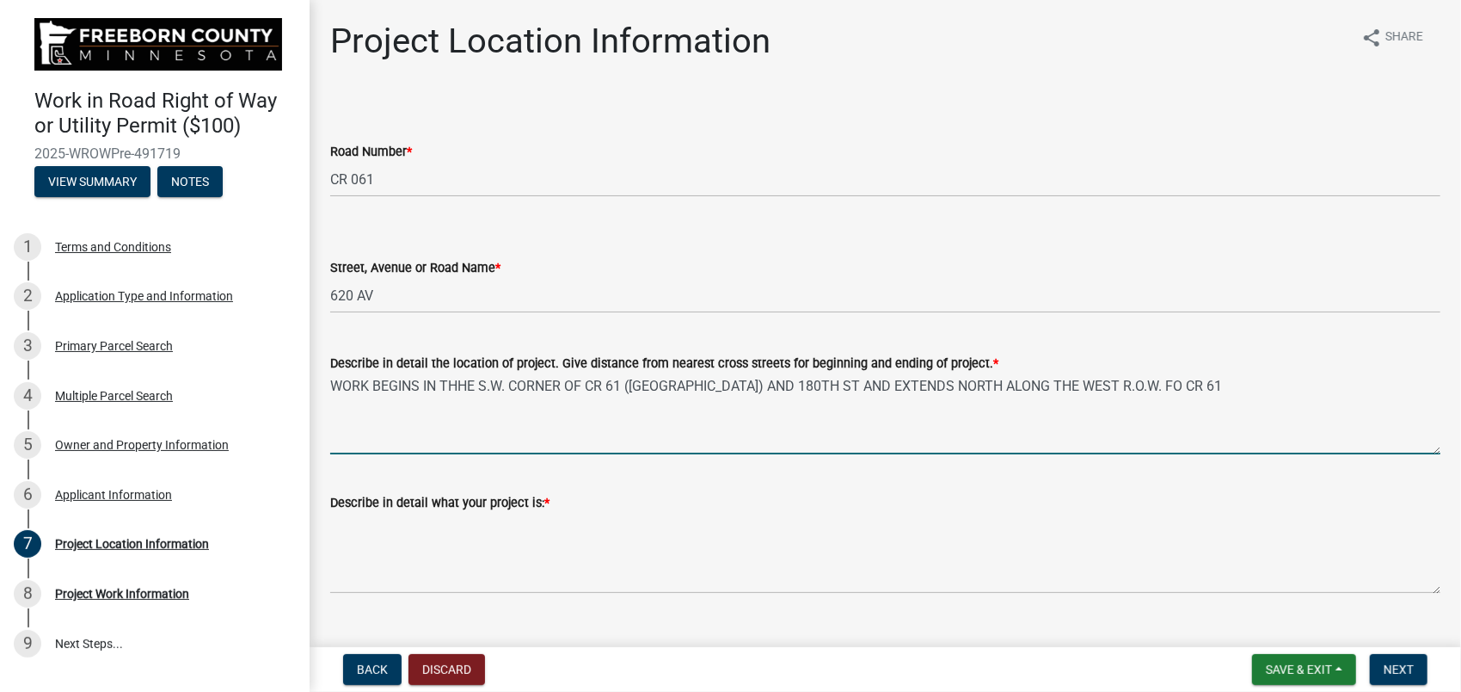
click at [1122, 386] on textarea "WORK BEGINS IN THHE S.W. CORNER OF CR 61 ([GEOGRAPHIC_DATA]) AND 180TH ST AND E…" at bounding box center [885, 413] width 1110 height 81
click at [1180, 394] on textarea "WORK BEGINS IN THHE S.W. CORNER OF CR 61 ([GEOGRAPHIC_DATA]) AND 180TH ST AND E…" at bounding box center [885, 413] width 1110 height 81
click at [453, 380] on textarea "WORK BEGINS IN THHE S.W. CORNER OF CR 61 ([GEOGRAPHIC_DATA]) AND 180TH ST AND E…" at bounding box center [885, 413] width 1110 height 81
click at [1183, 390] on textarea "WORK BEGINS IN THE S.W. CORNER OF CR 61 ([GEOGRAPHIC_DATA]) AND 180TH ST AND EX…" at bounding box center [885, 413] width 1110 height 81
click at [1158, 385] on textarea "WORK BEGINS IN THE S.W. CORNER OF CR 61 ([GEOGRAPHIC_DATA]) AND 180TH ST AND EX…" at bounding box center [885, 413] width 1110 height 81
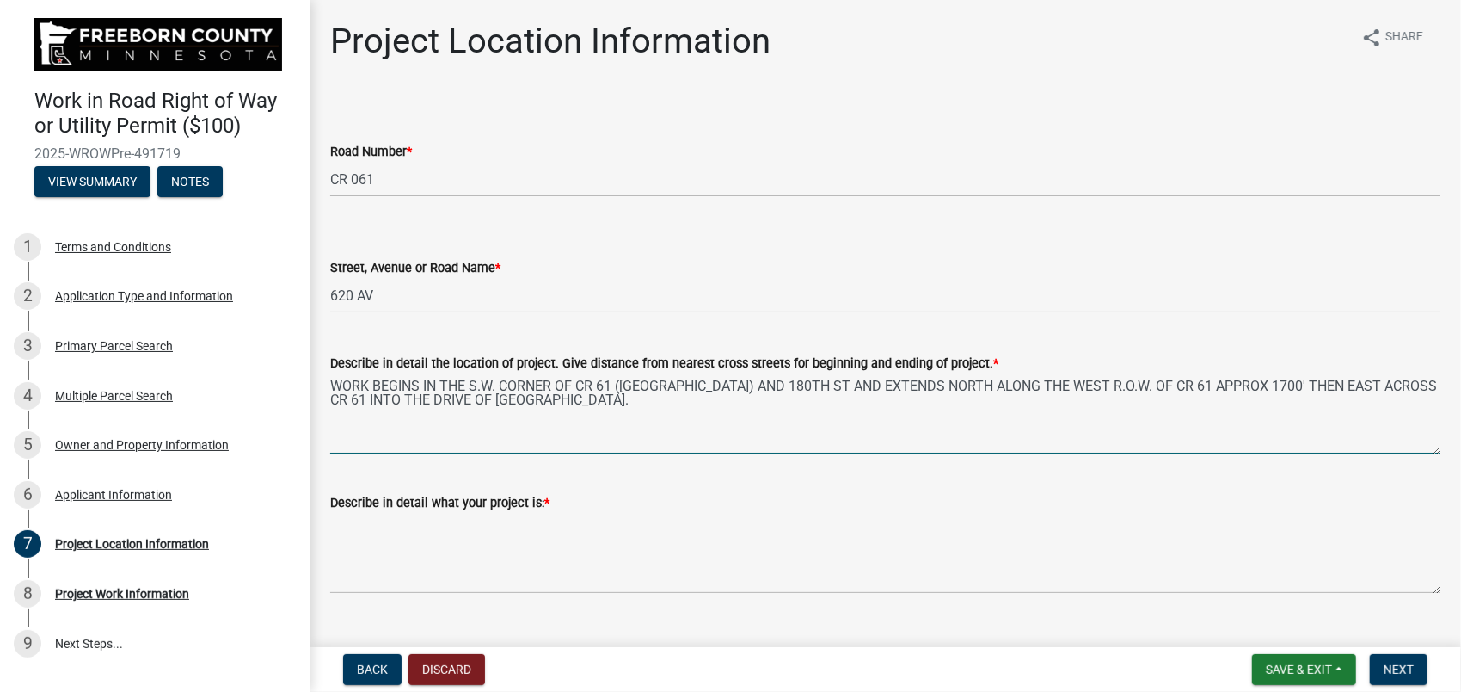
type textarea "WORK BEGINS IN THE S.W. CORNER OF CR 61 ([GEOGRAPHIC_DATA]) AND 180TH ST AND EX…"
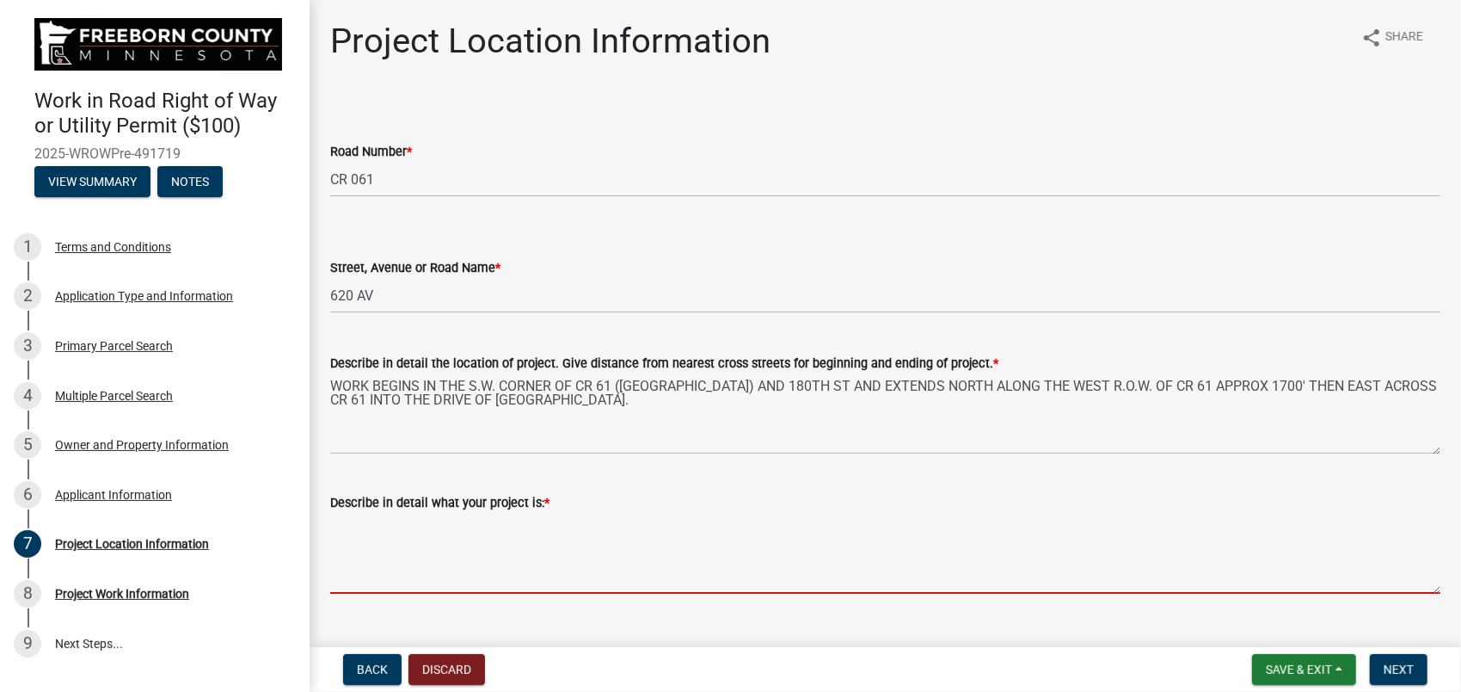
click at [373, 521] on textarea "Describe in detail what your project is: *" at bounding box center [885, 553] width 1110 height 81
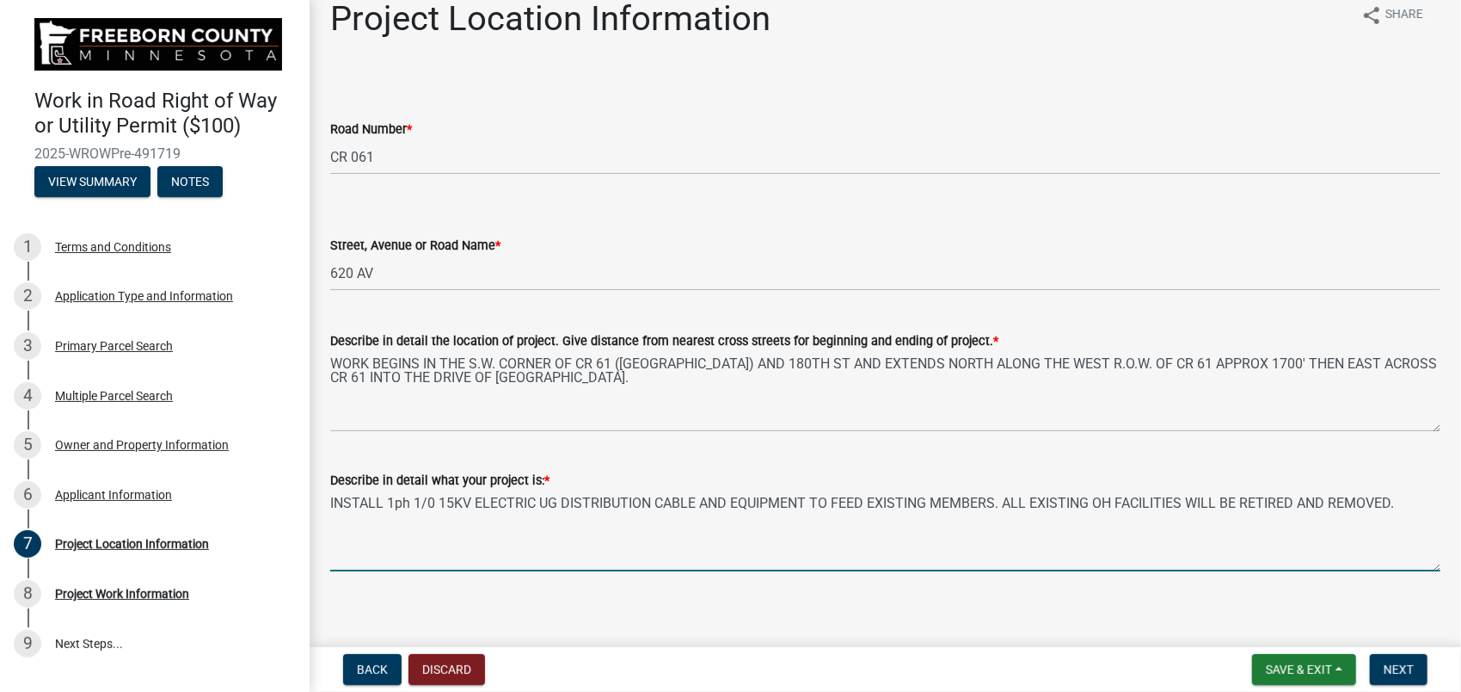
scroll to position [34, 0]
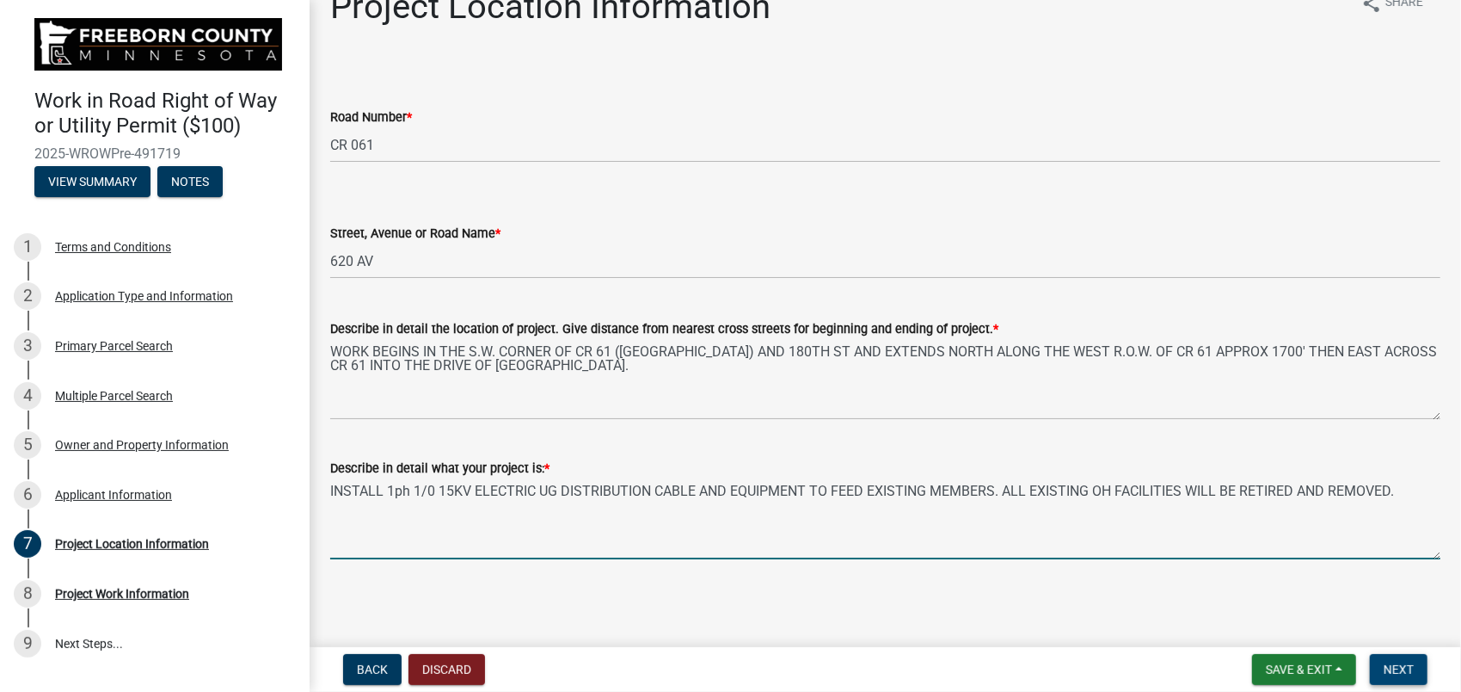
type textarea "INSTALL 1ph 1/0 15KV ELECTRIC UG DISTRIBUTION CABLE AND EQUIPMENT TO FEED EXIST…"
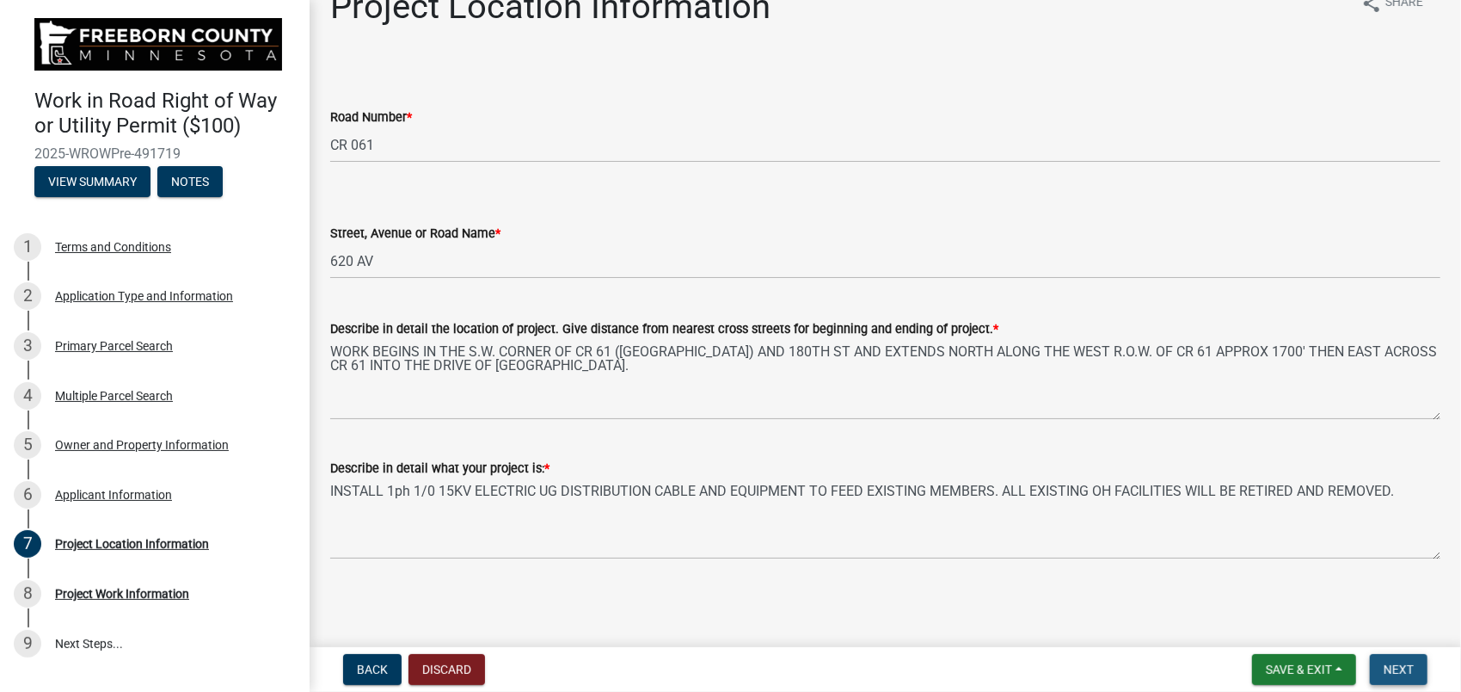
click at [1409, 664] on span "Next" at bounding box center [1399, 669] width 30 height 14
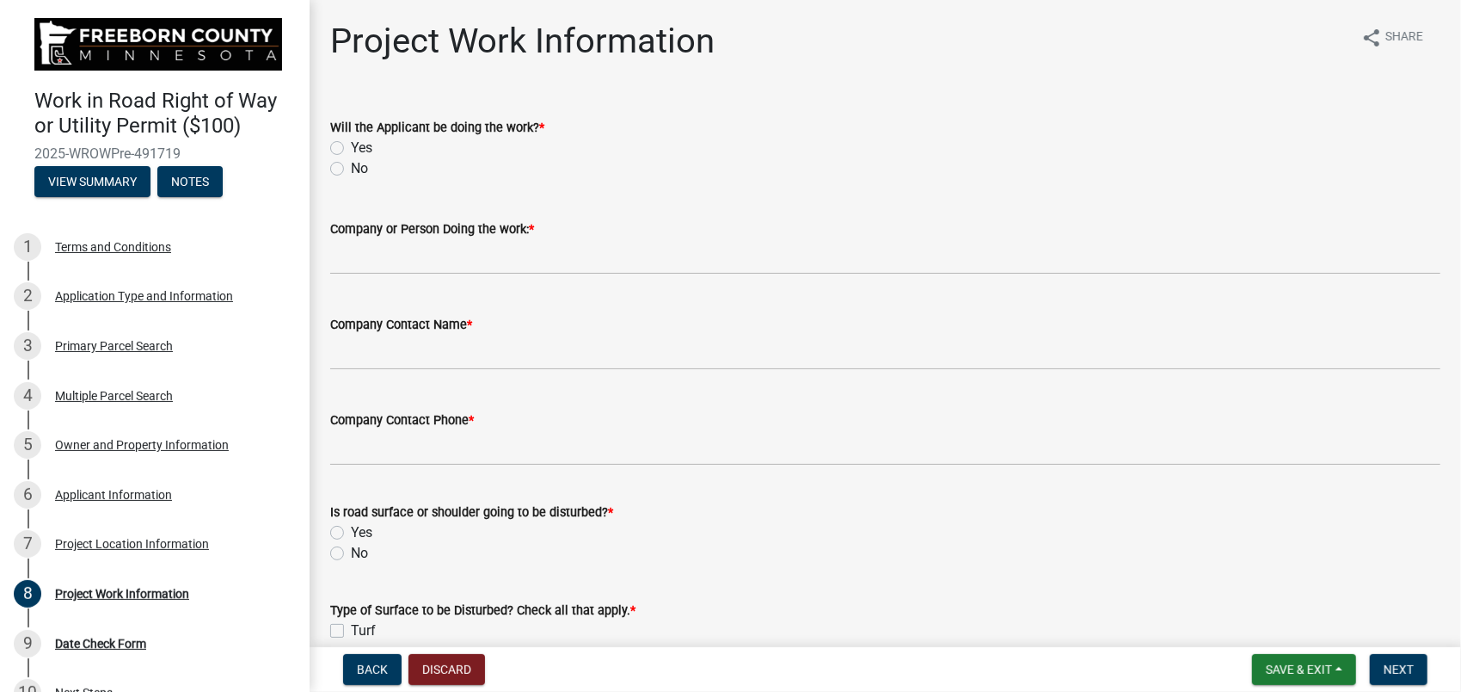
click at [351, 147] on label "Yes" at bounding box center [362, 148] width 22 height 21
click at [351, 147] on input "Yes" at bounding box center [356, 143] width 11 height 11
radio input "true"
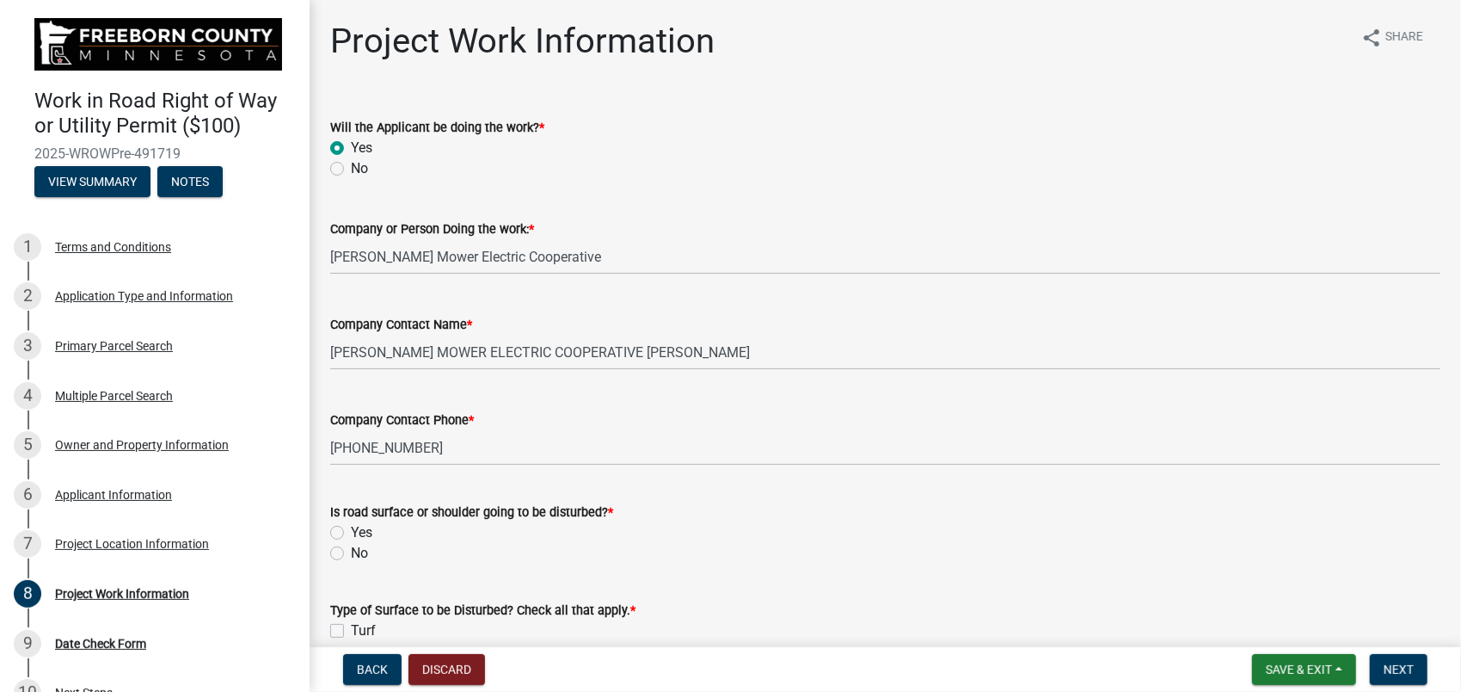
click at [351, 550] on label "No" at bounding box center [359, 553] width 17 height 21
click at [351, 550] on input "No" at bounding box center [356, 548] width 11 height 11
radio input "true"
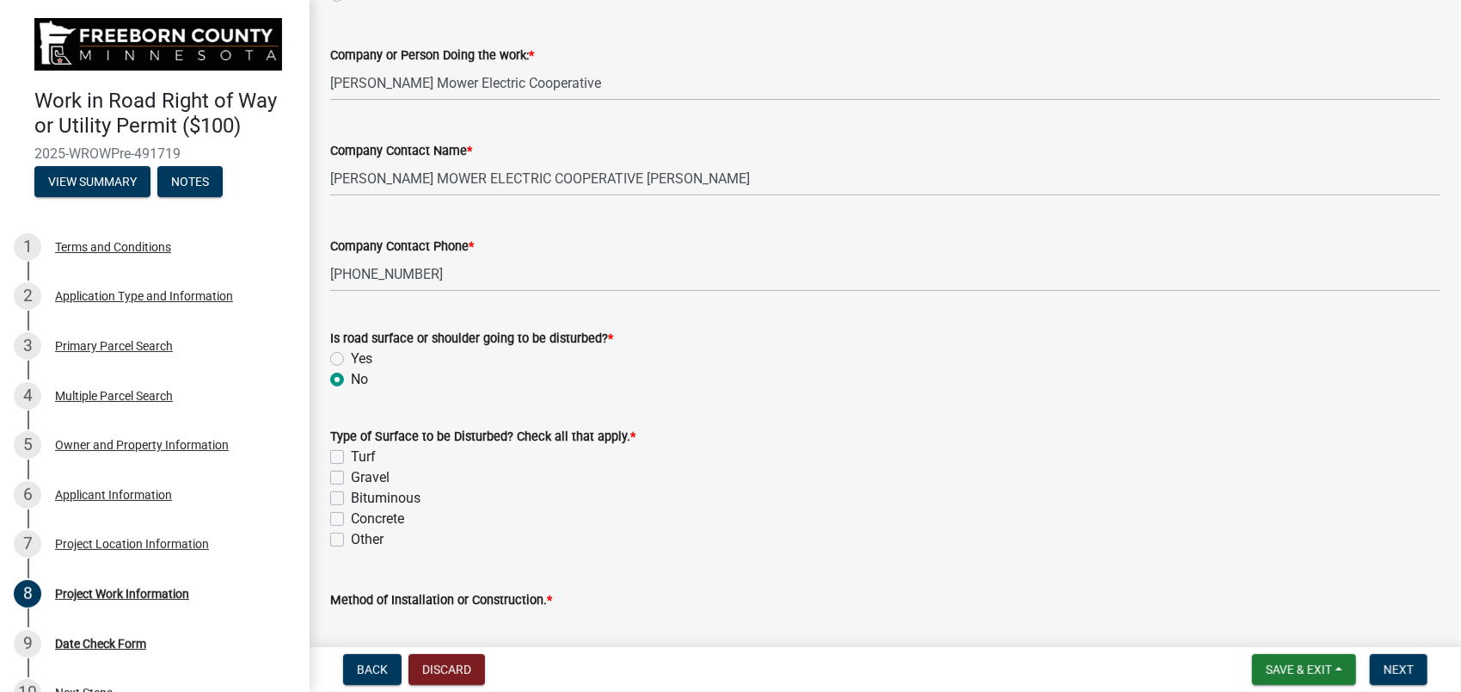
scroll to position [344, 0]
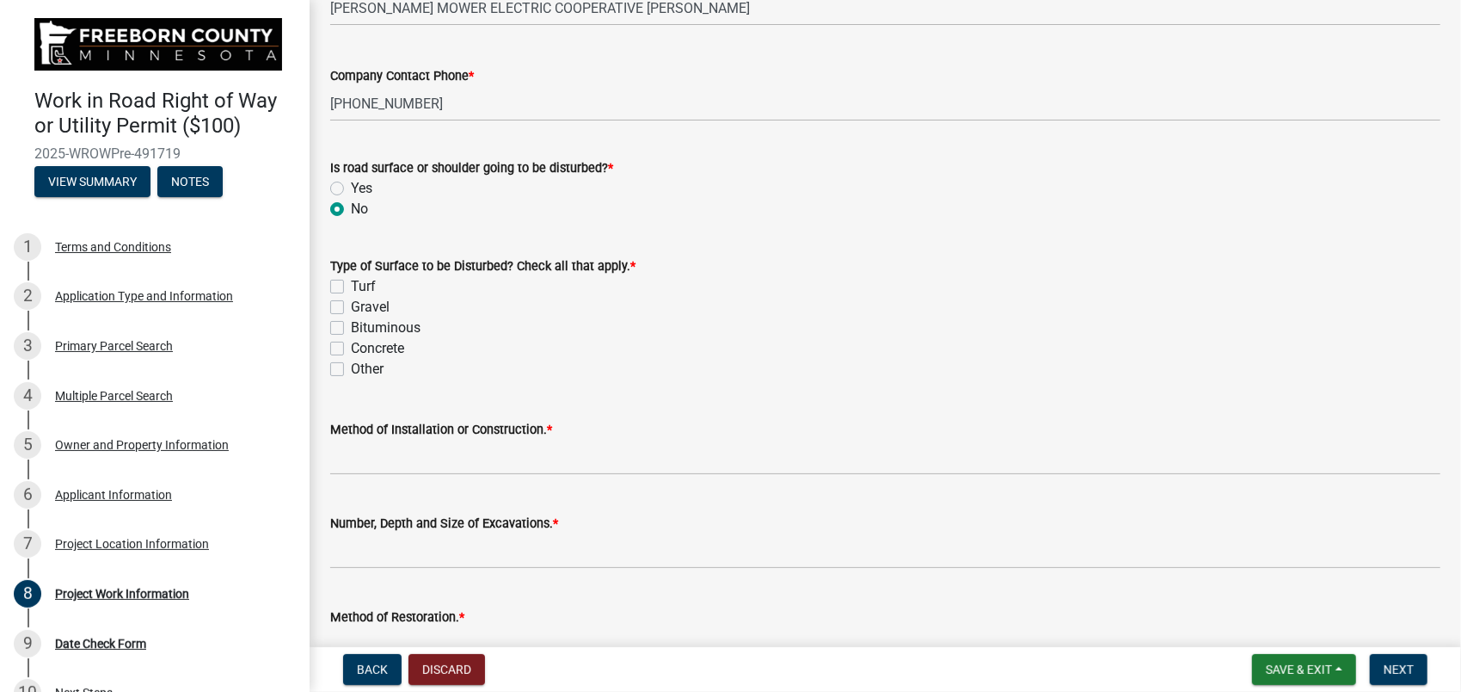
click at [351, 282] on label "Turf" at bounding box center [363, 286] width 25 height 21
click at [351, 282] on input "Turf" at bounding box center [356, 281] width 11 height 11
checkbox input "true"
checkbox input "false"
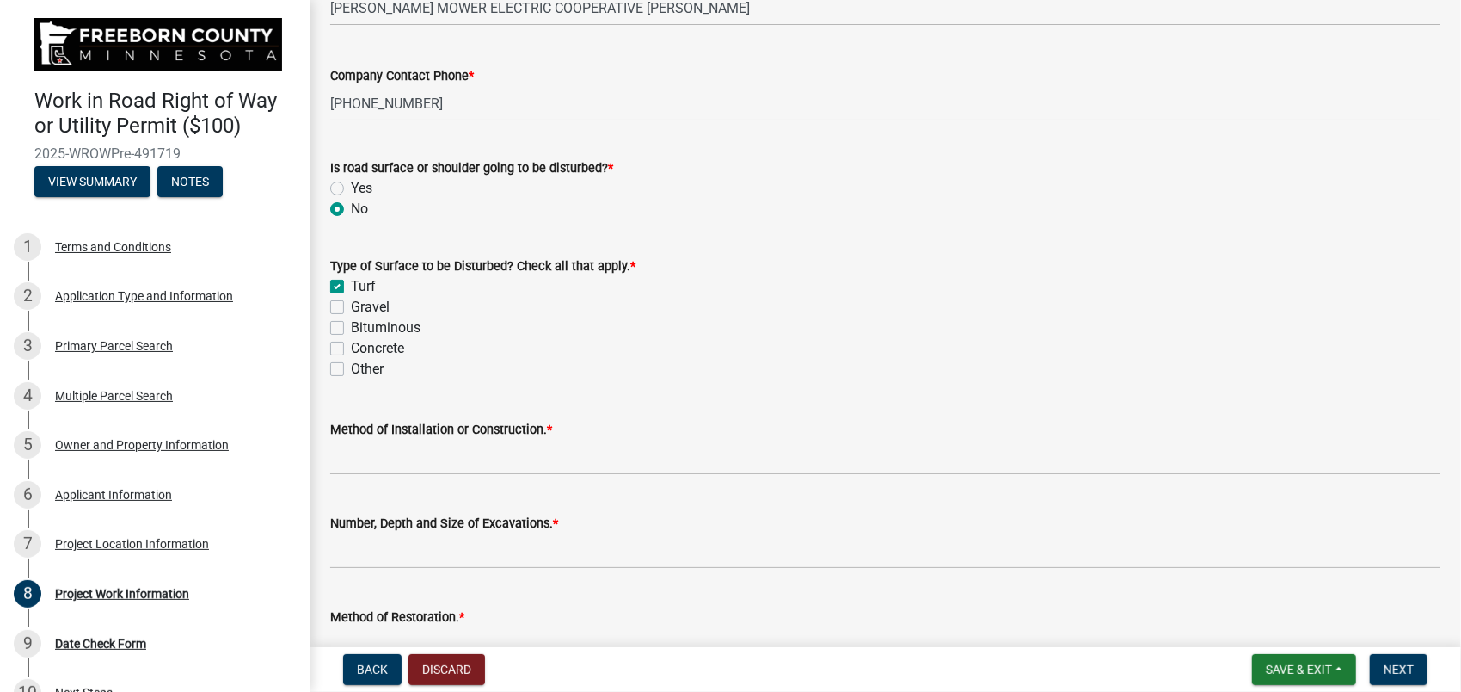
checkbox input "false"
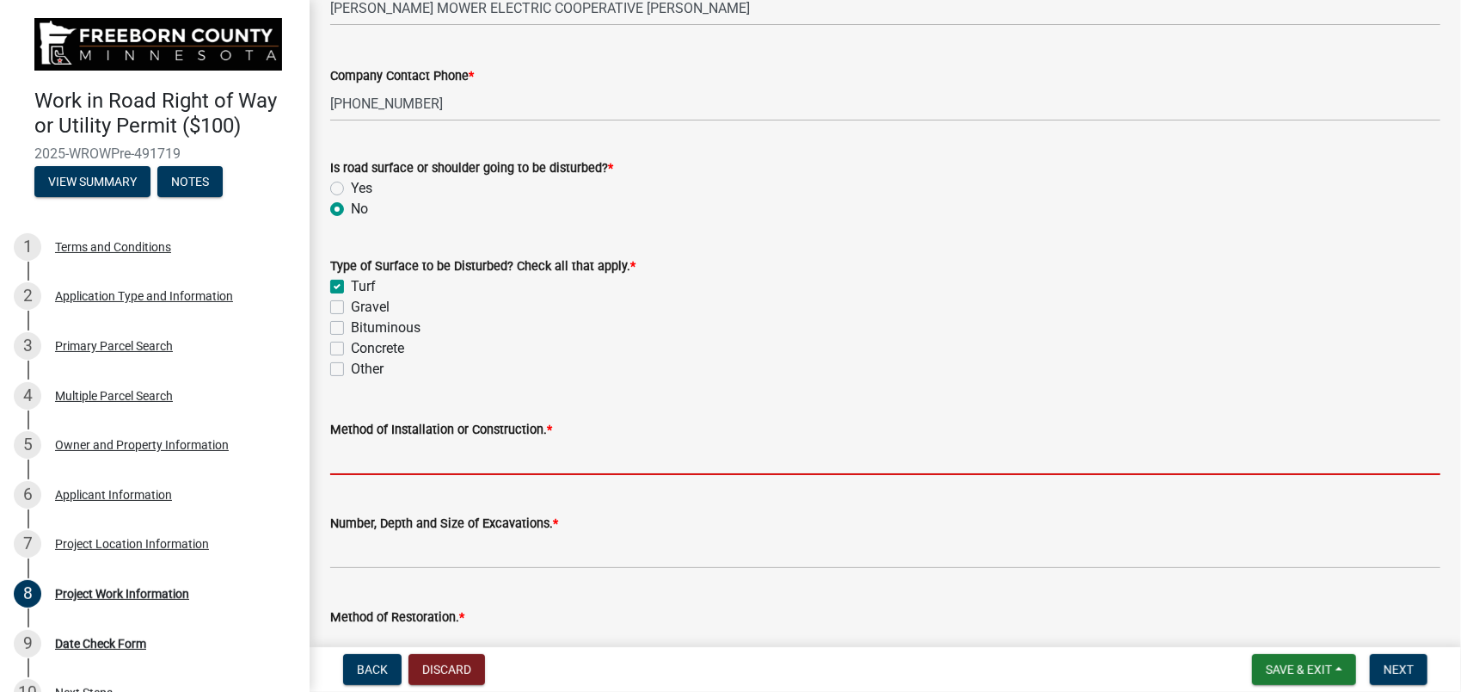
click at [399, 456] on input "Method of Installation or Construction. *" at bounding box center [885, 457] width 1110 height 35
type input "VIBRATORY PLOW AND BORE."
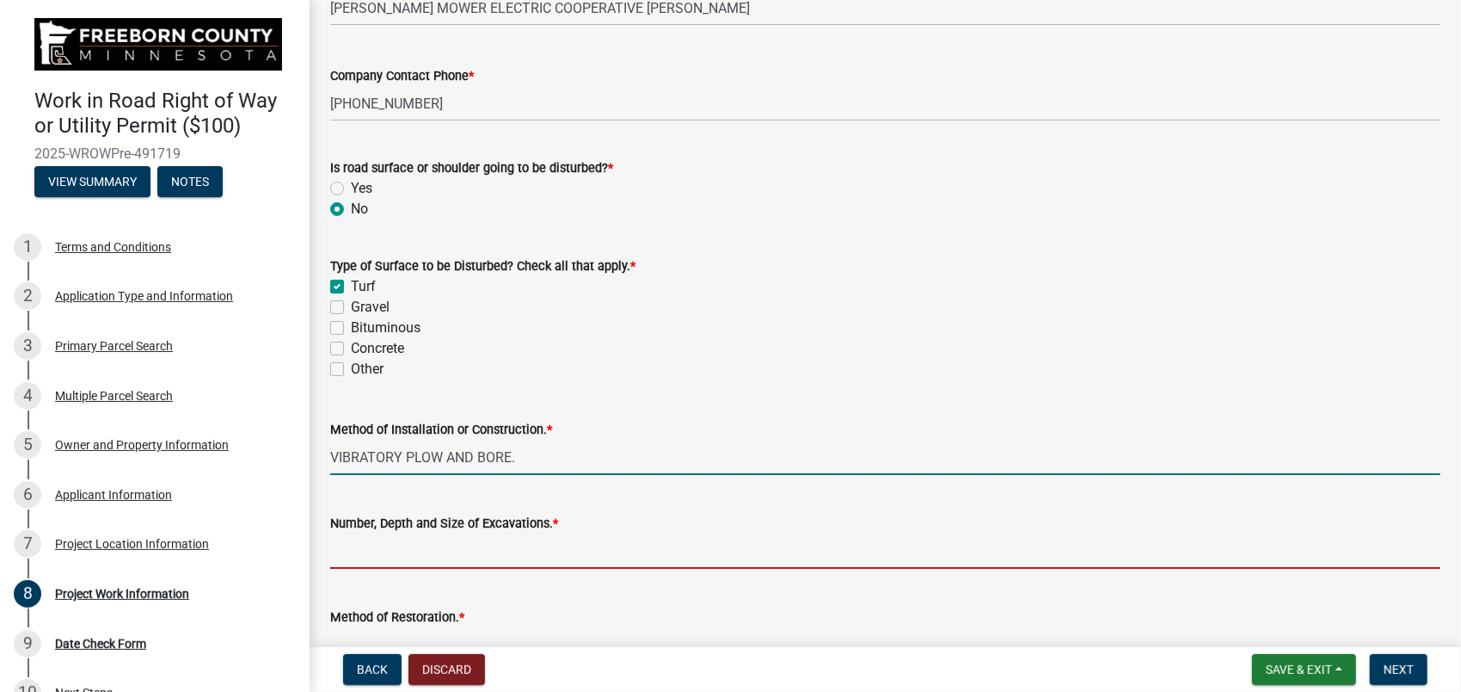
type input "NUMEROUS PLOW AND BORE OPENINGS."
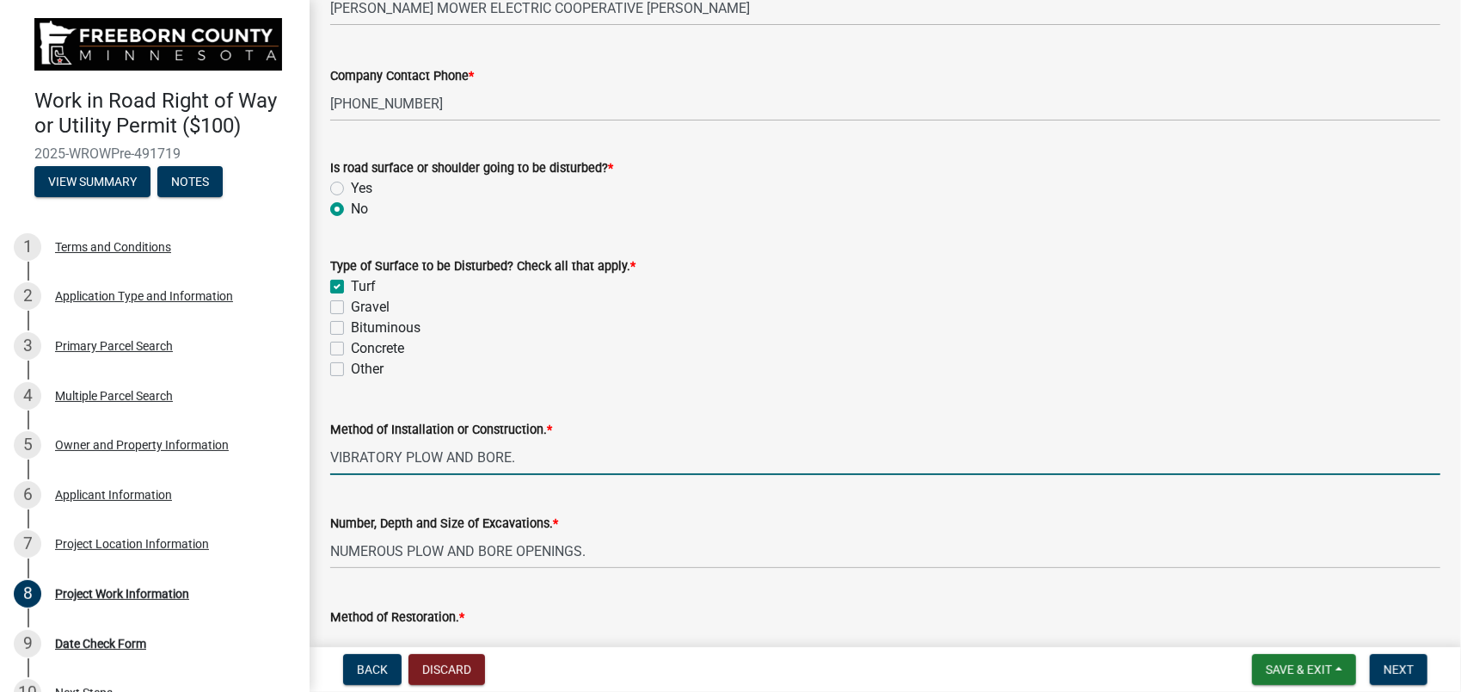
type input "BACK FILL, TAMP, AND SEED."
type input "[DATE]"
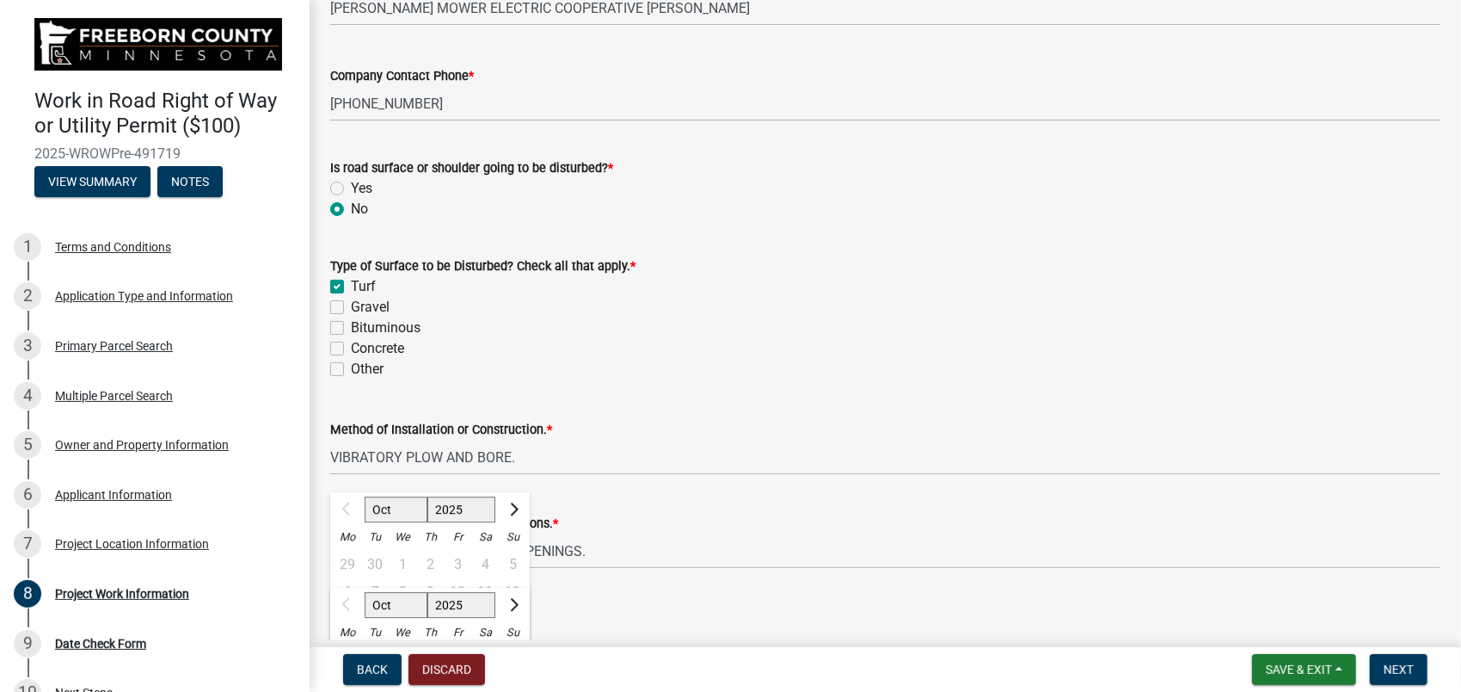
scroll to position [680, 0]
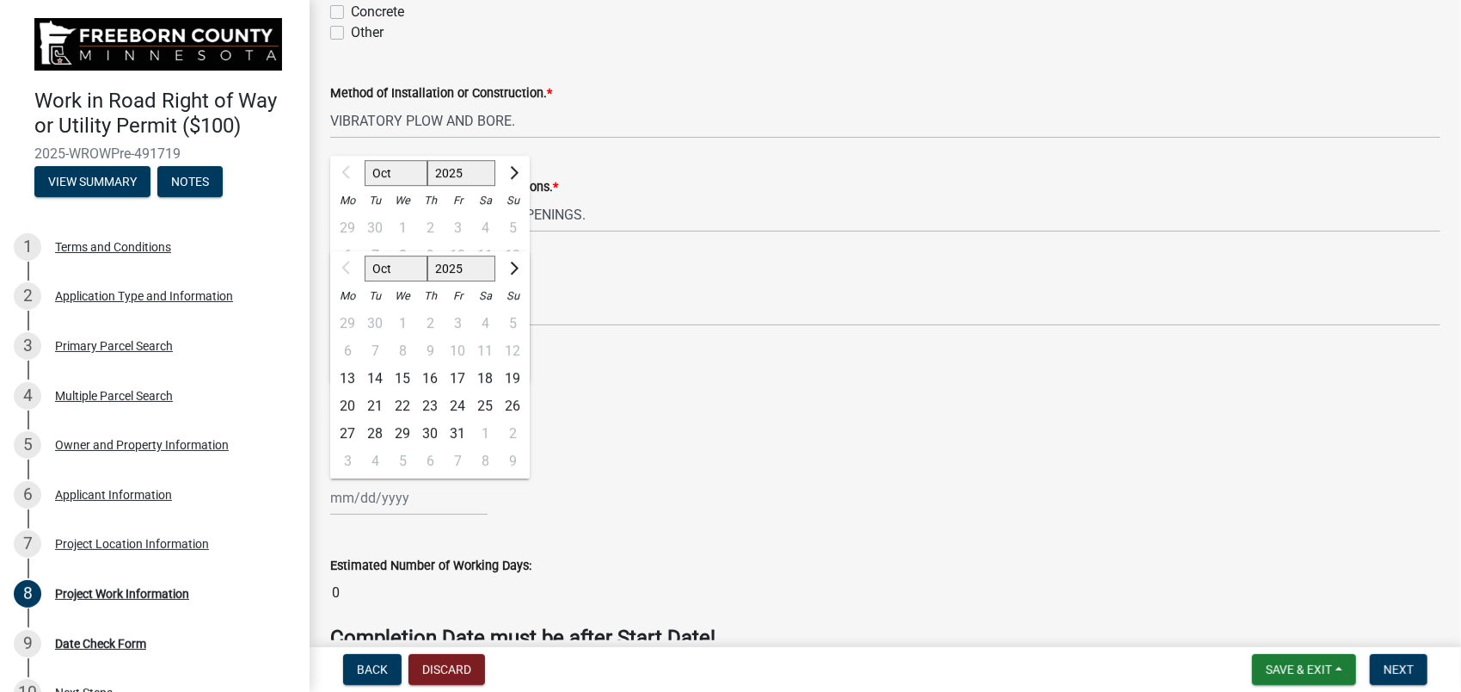
click at [635, 407] on div "[DATE] Oct Nov [DATE] 2026 2027 2028 Mo Tu We Th Fr Sa Su 29 30 1 2 3 4 5 6 7 8…" at bounding box center [885, 401] width 1110 height 35
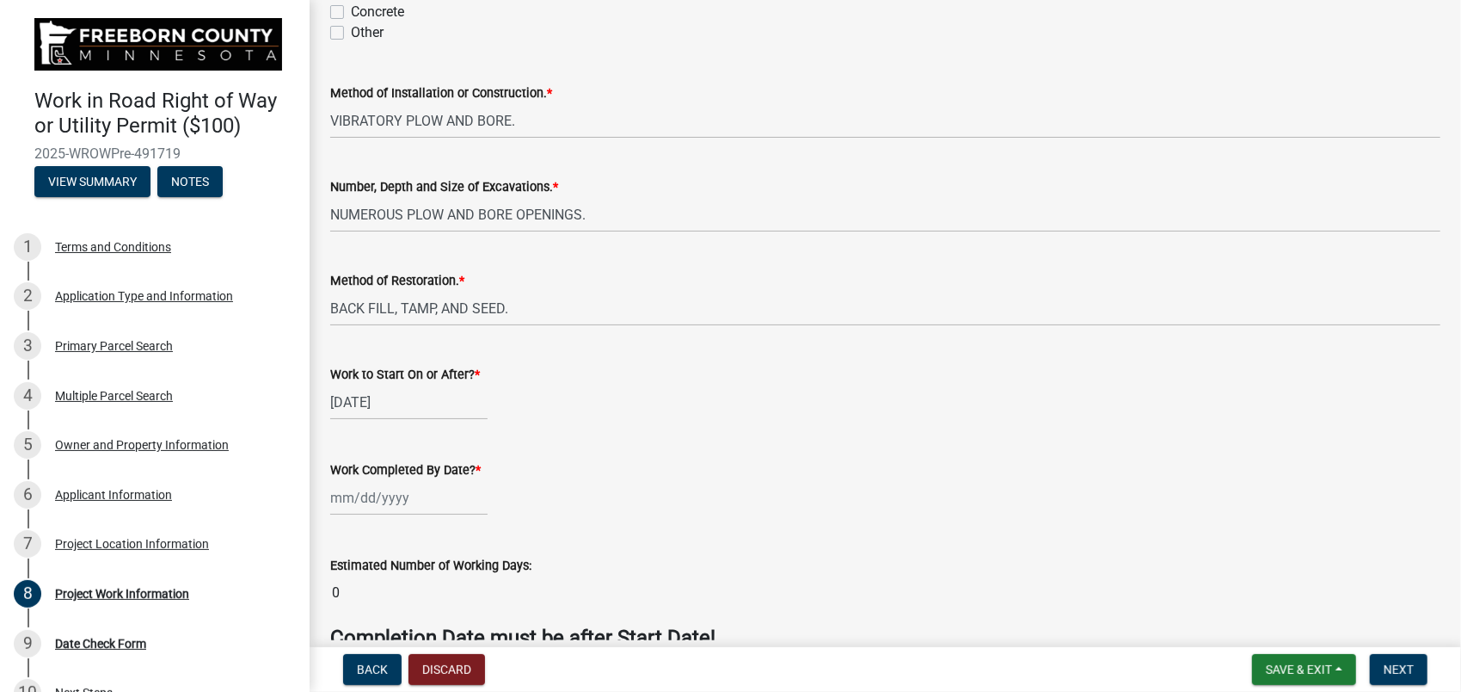
click at [417, 501] on input "Work Completed By Date? *" at bounding box center [408, 497] width 157 height 35
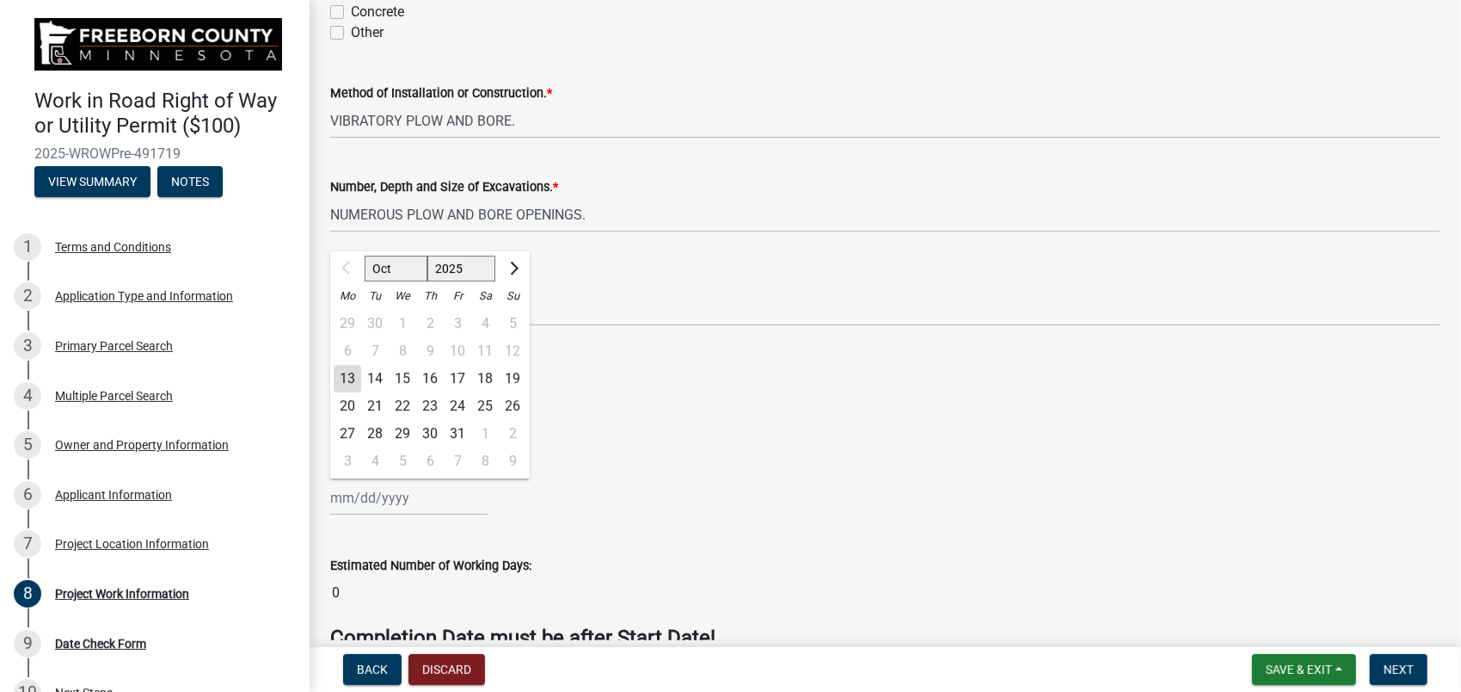
click at [463, 429] on div "31" at bounding box center [458, 434] width 28 height 28
type input "[DATE]"
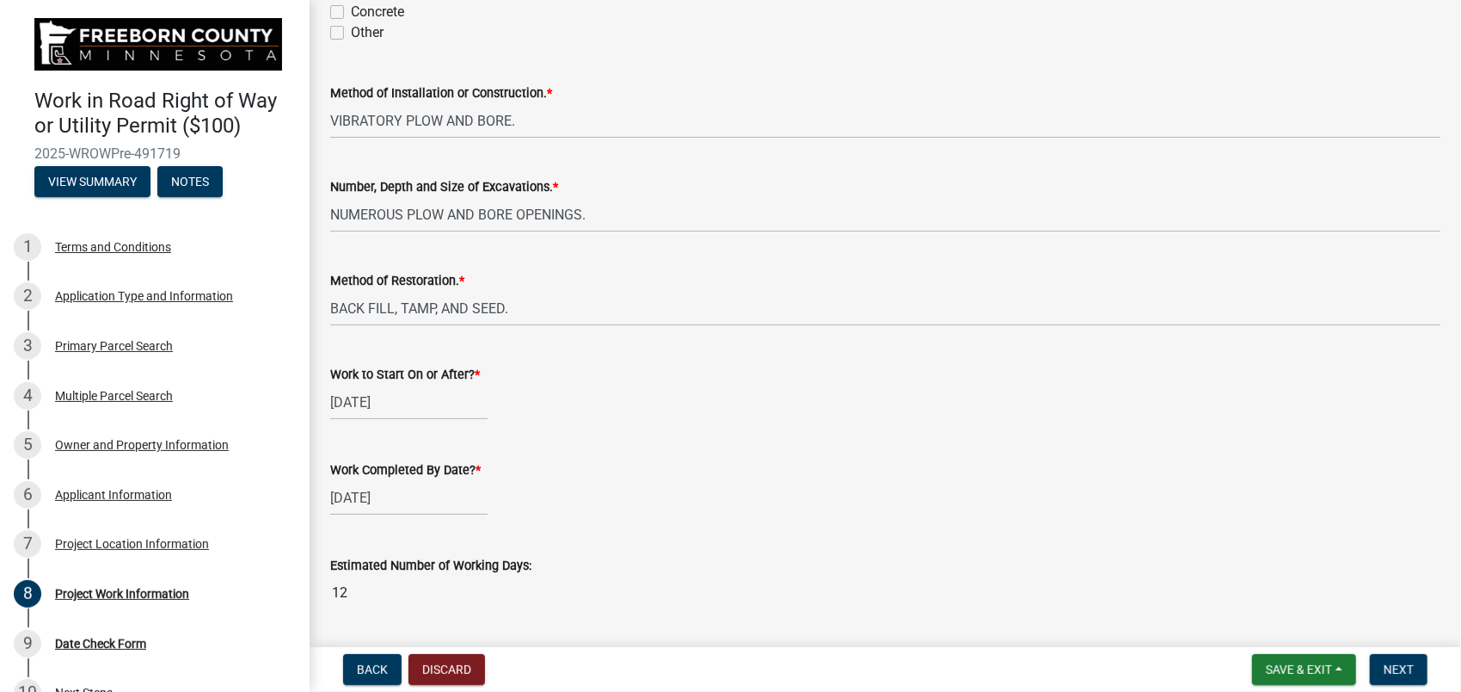
scroll to position [746, 0]
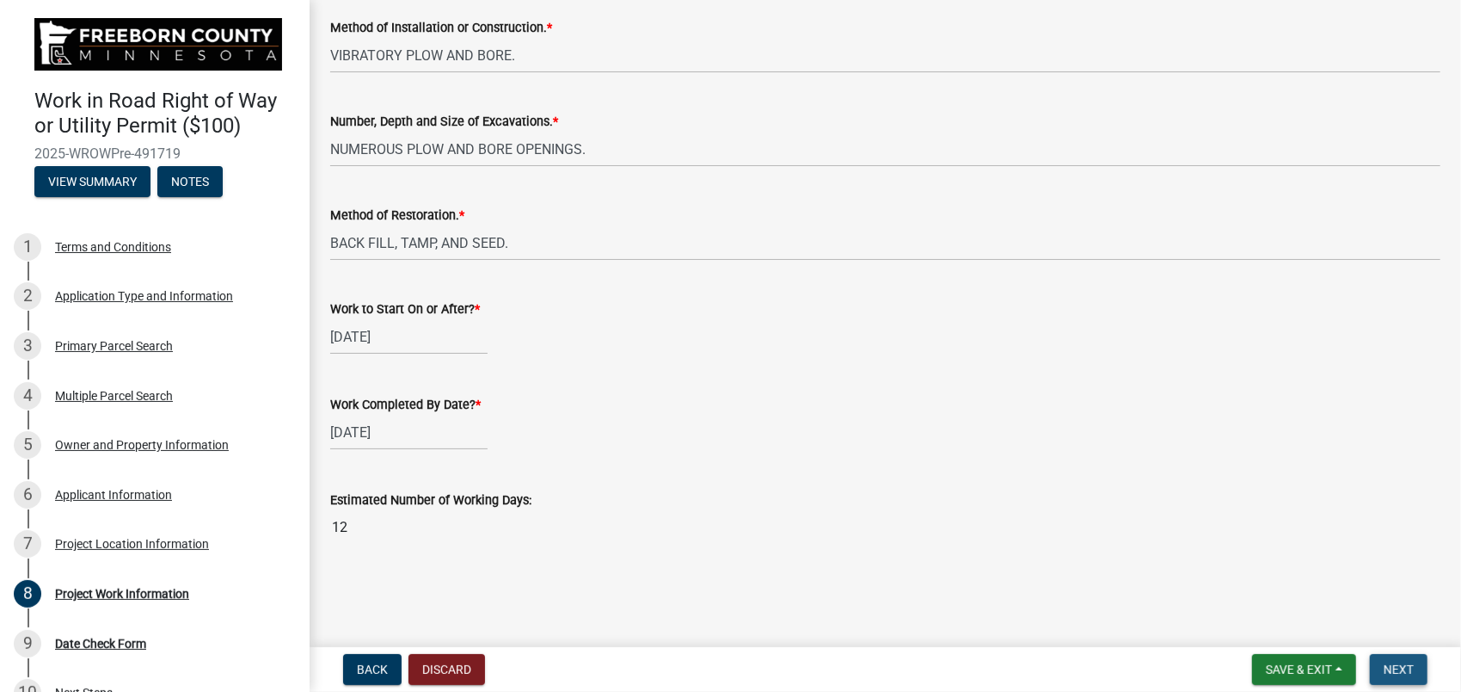
click at [1386, 672] on span "Next" at bounding box center [1399, 669] width 30 height 14
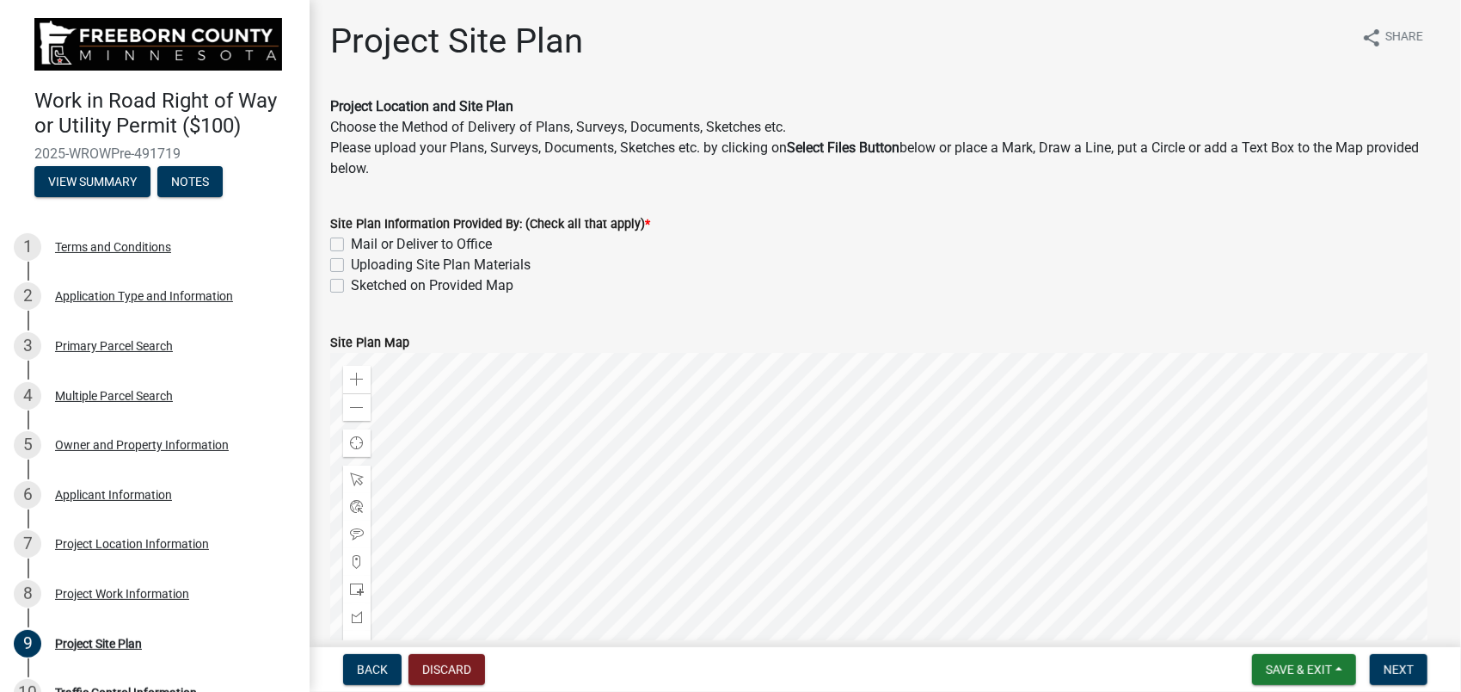
click at [351, 264] on label "Uploading Site Plan Materials" at bounding box center [441, 265] width 180 height 21
click at [351, 264] on input "Uploading Site Plan Materials" at bounding box center [356, 260] width 11 height 11
checkbox input "true"
checkbox input "false"
checkbox input "true"
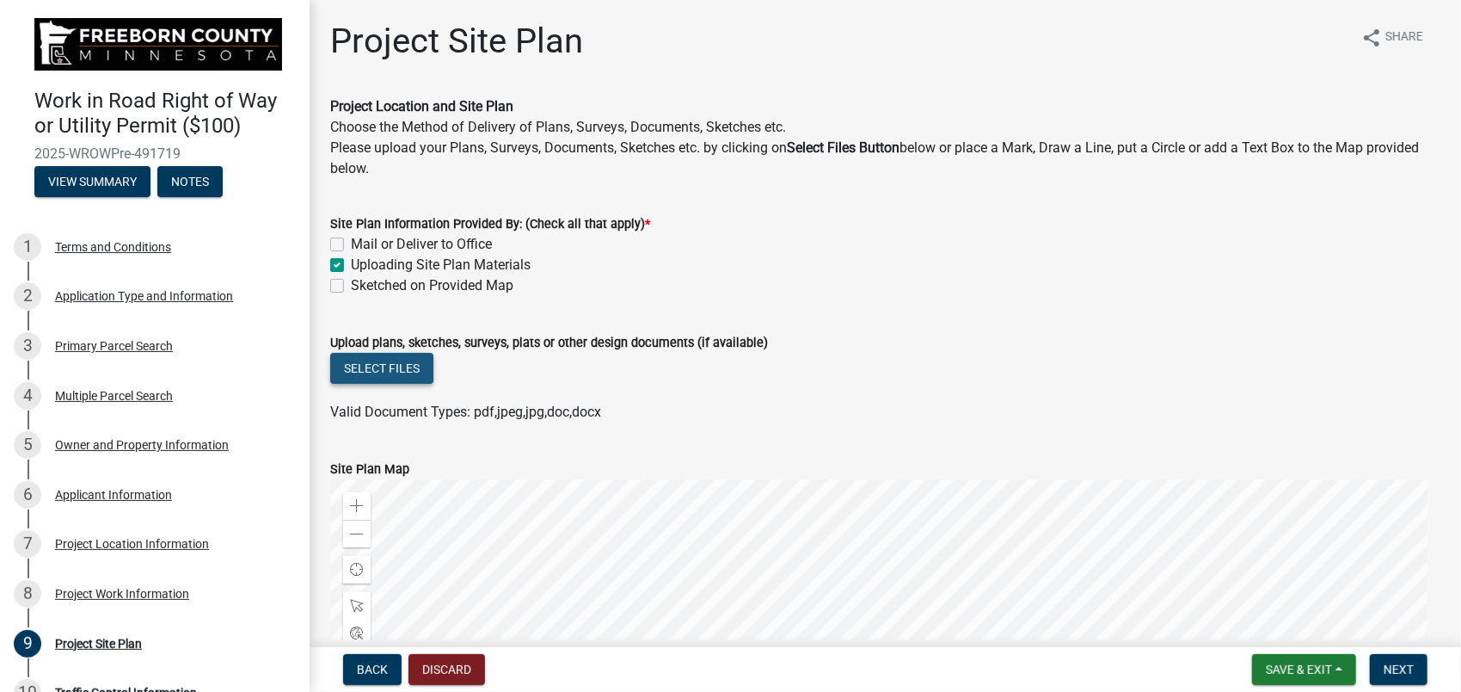
click at [360, 372] on button "Select files" at bounding box center [381, 368] width 103 height 31
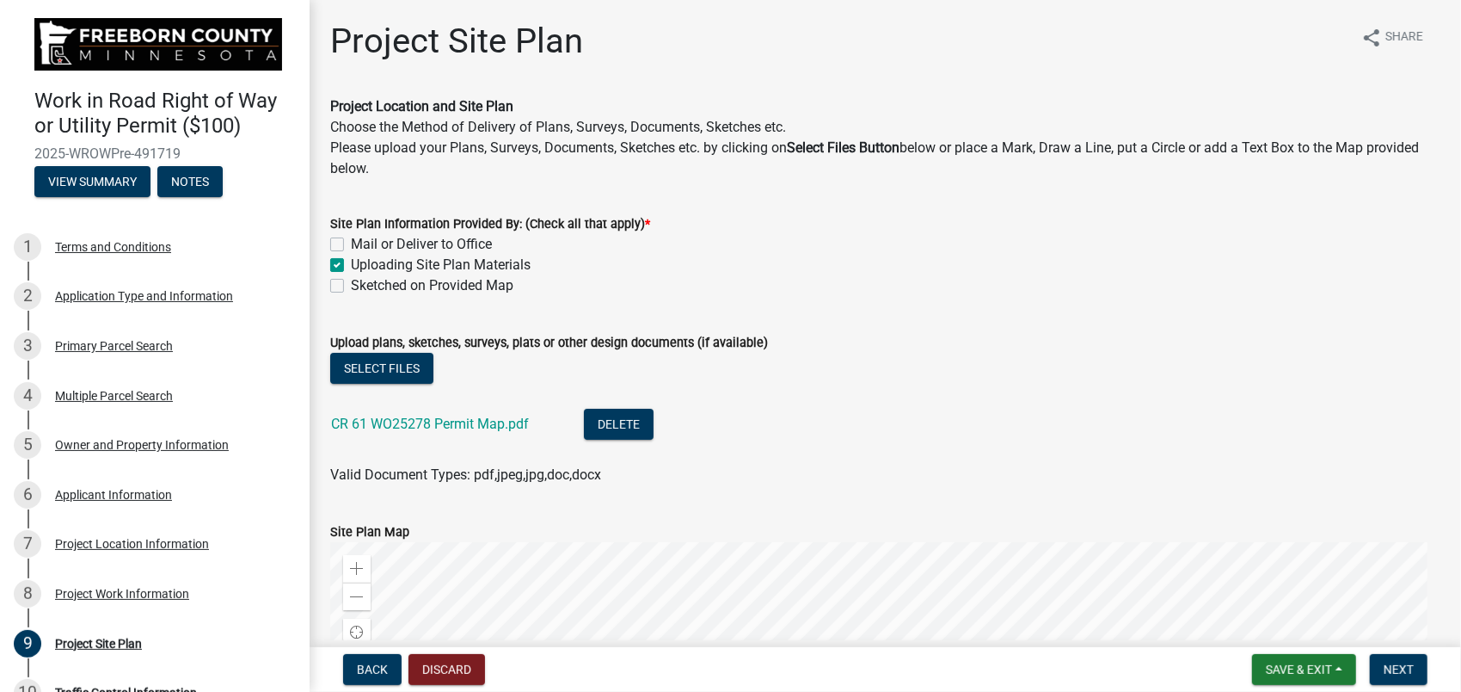
click at [351, 283] on label "Sketched on Provided Map" at bounding box center [432, 285] width 163 height 21
click at [351, 283] on input "Sketched on Provided Map" at bounding box center [356, 280] width 11 height 11
checkbox input "true"
checkbox input "false"
checkbox input "true"
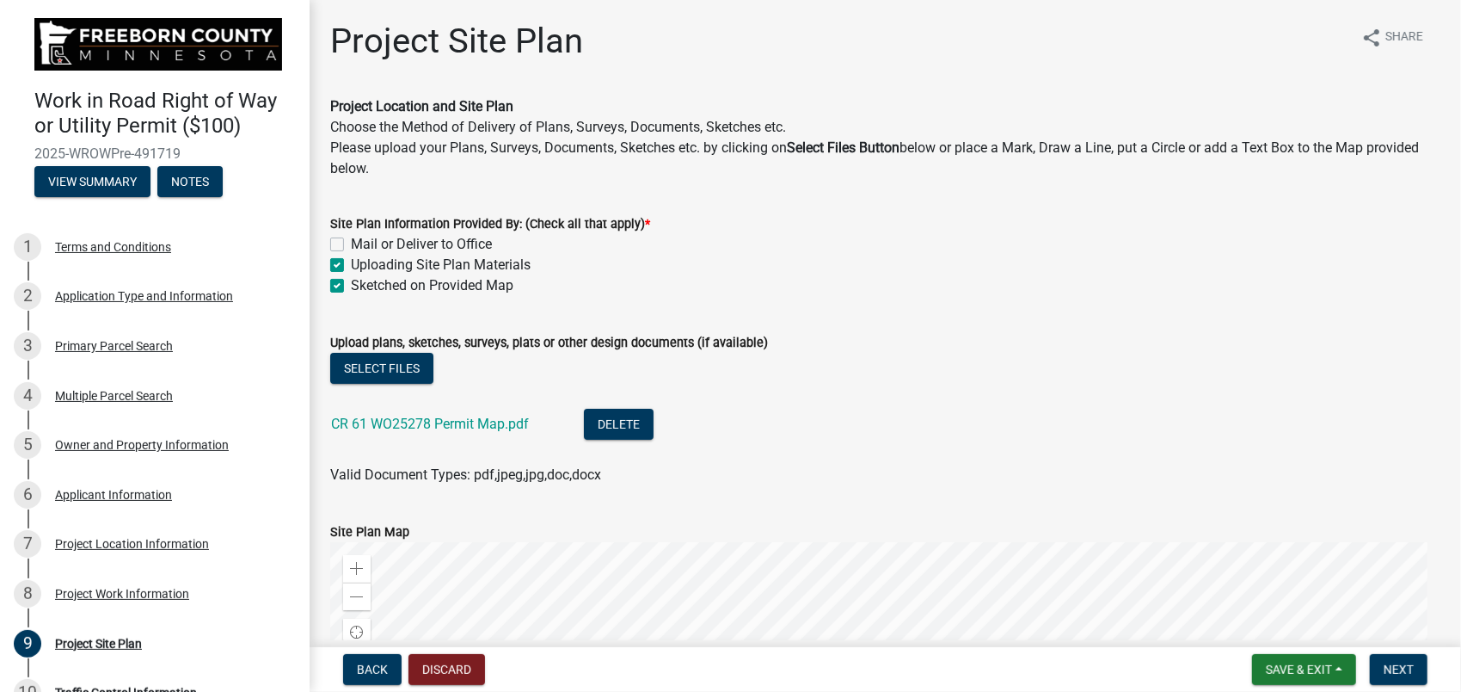
checkbox input "true"
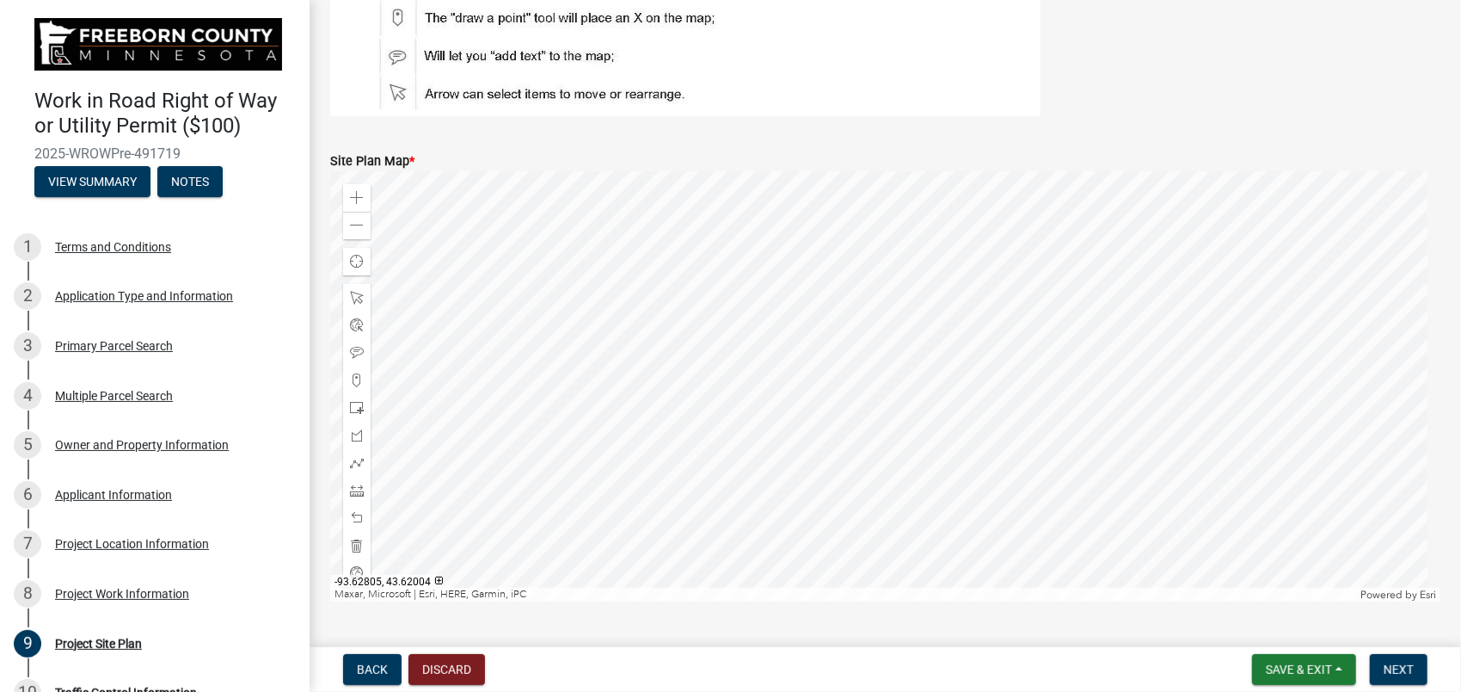
scroll to position [650, 0]
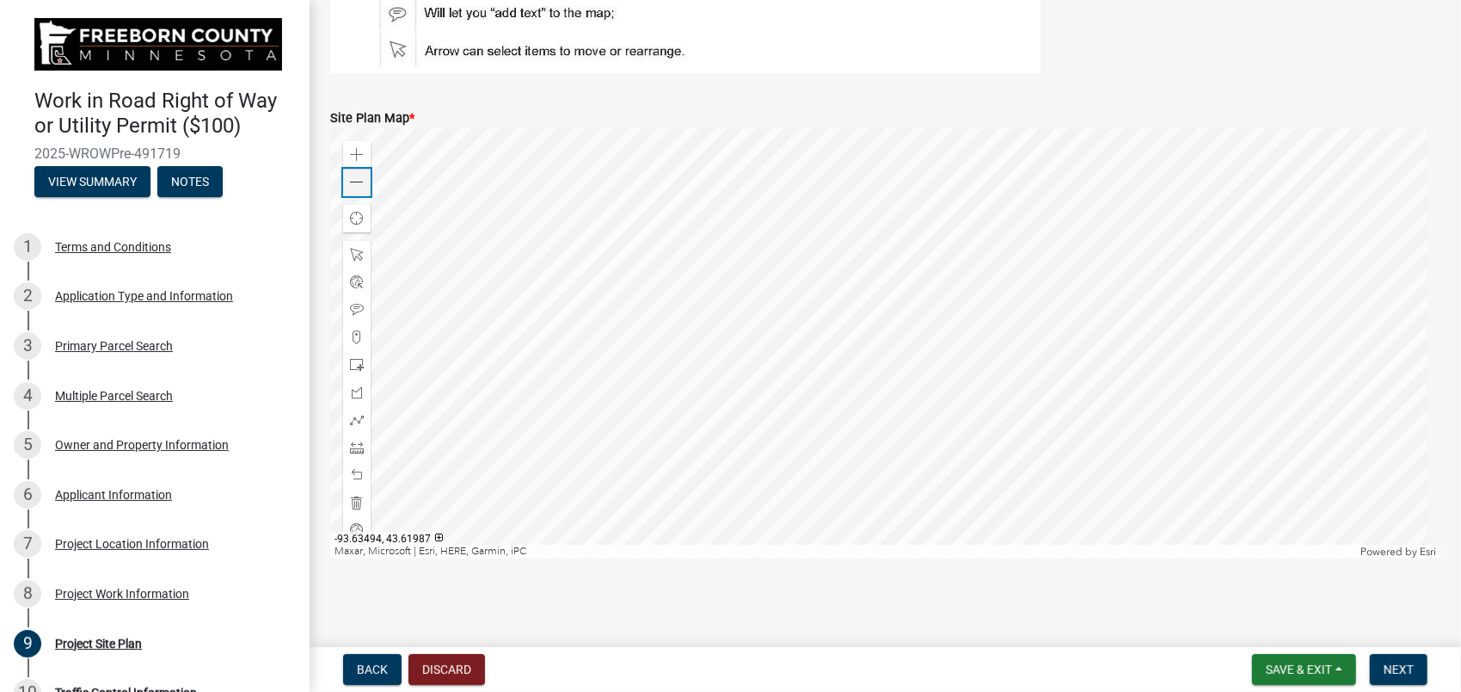
click at [360, 183] on span at bounding box center [357, 182] width 14 height 14
click at [1039, 349] on div at bounding box center [885, 343] width 1110 height 430
click at [360, 185] on span at bounding box center [357, 182] width 14 height 14
click at [874, 398] on div at bounding box center [885, 343] width 1110 height 430
click at [358, 419] on span at bounding box center [357, 420] width 14 height 14
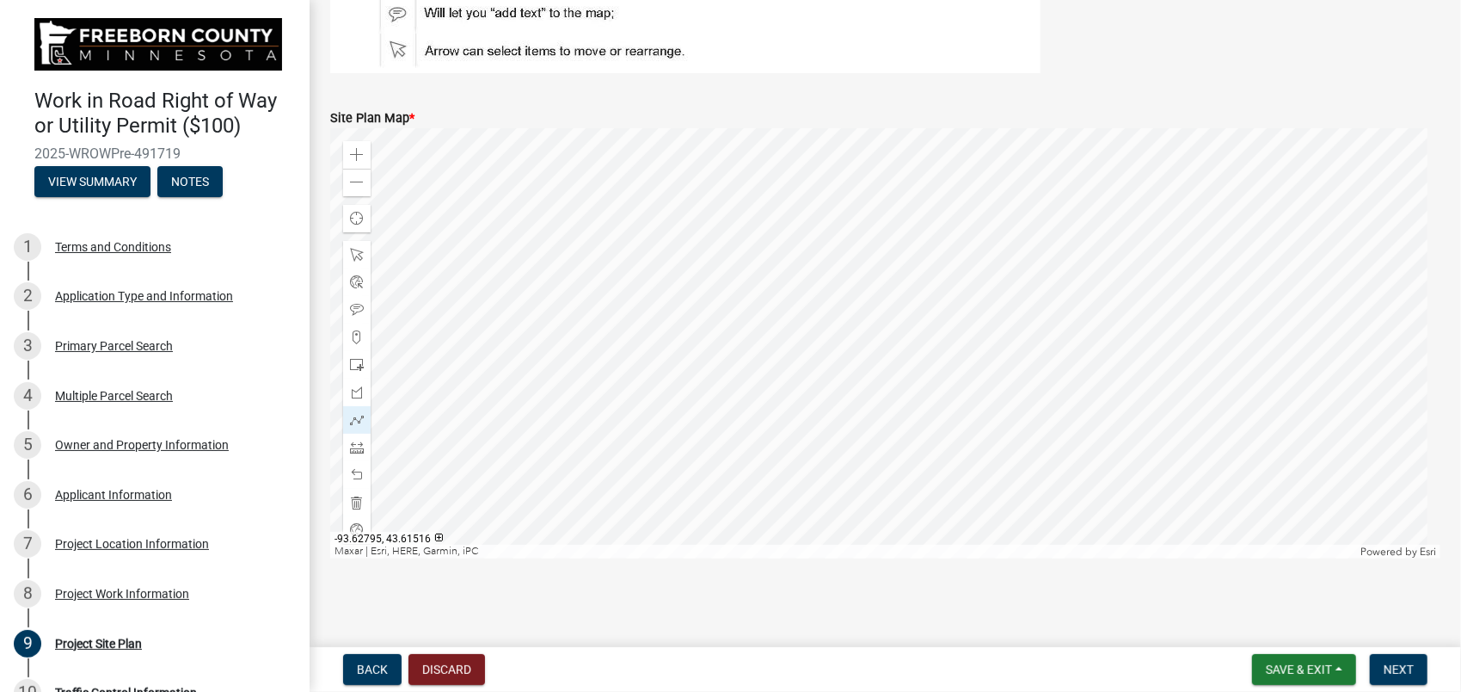
click at [829, 522] on div at bounding box center [885, 343] width 1110 height 430
click at [831, 264] on div at bounding box center [885, 343] width 1110 height 430
click at [967, 268] on div at bounding box center [885, 343] width 1110 height 430
click at [972, 266] on div at bounding box center [885, 343] width 1110 height 430
click at [974, 262] on div at bounding box center [885, 343] width 1110 height 430
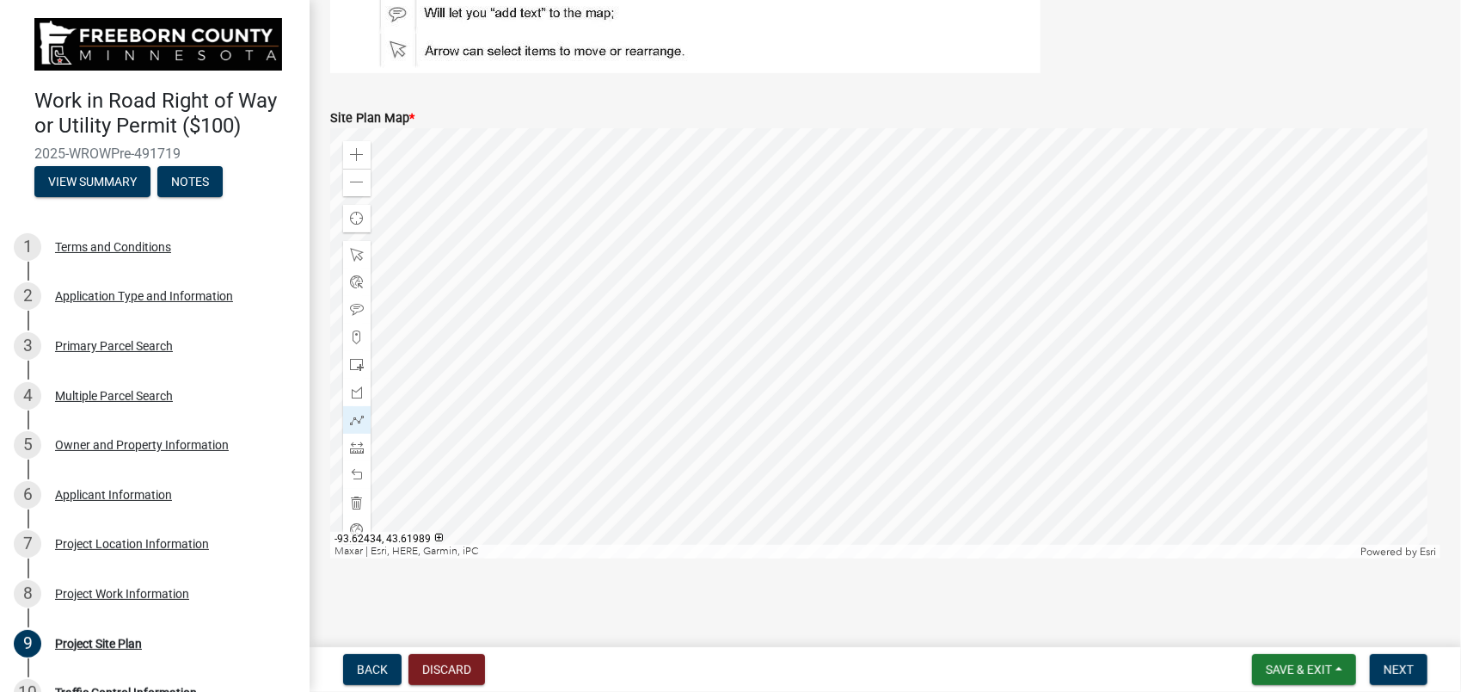
click at [974, 260] on div at bounding box center [885, 343] width 1110 height 430
click at [1391, 666] on span "Next" at bounding box center [1399, 669] width 30 height 14
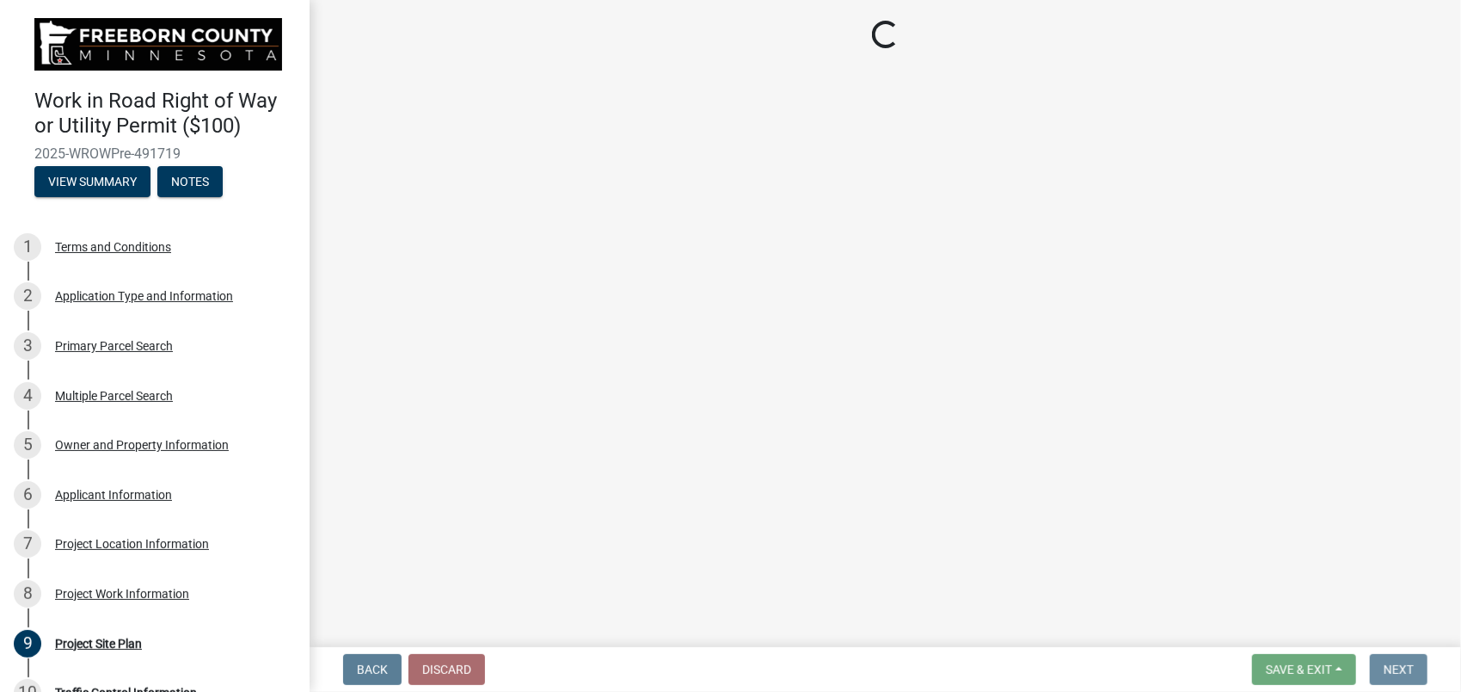
scroll to position [0, 0]
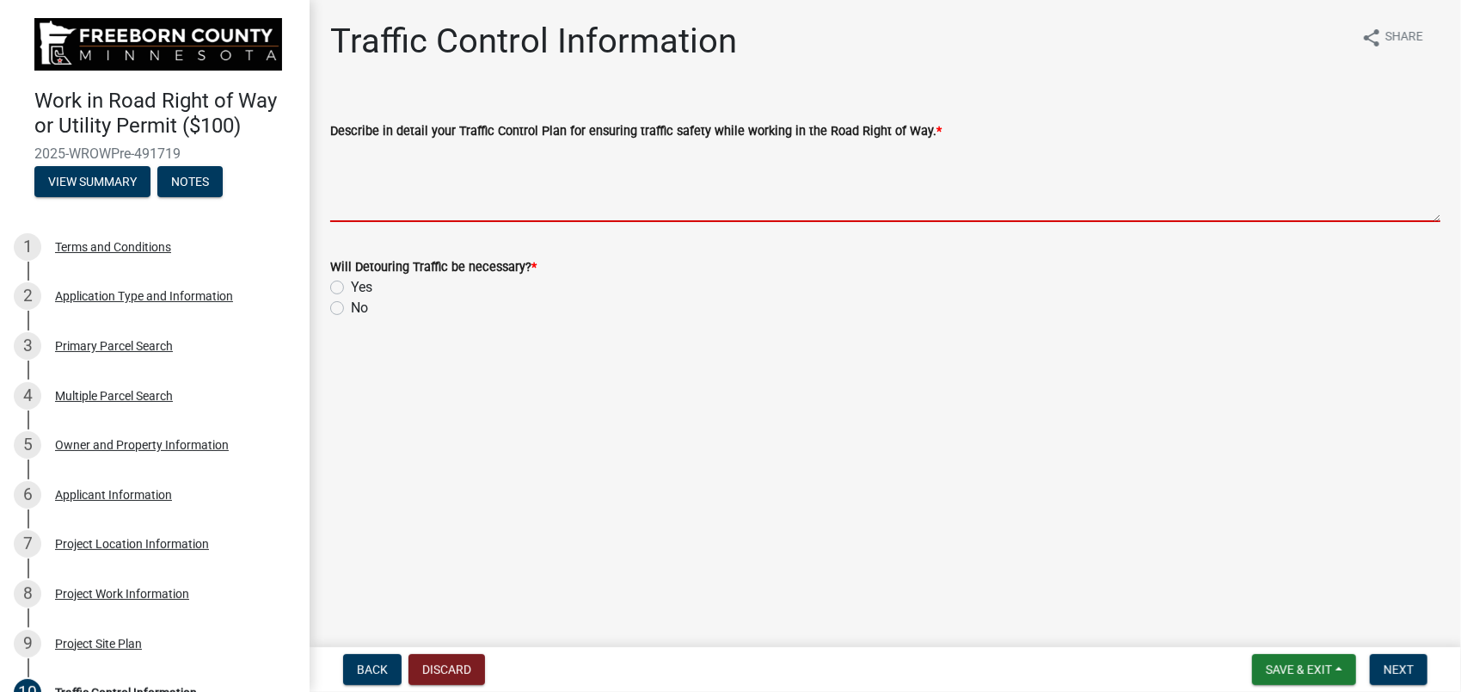
click at [471, 153] on textarea "Describe in detail your Traffic Control Plan for ensuring traffic safety while …" at bounding box center [885, 181] width 1110 height 81
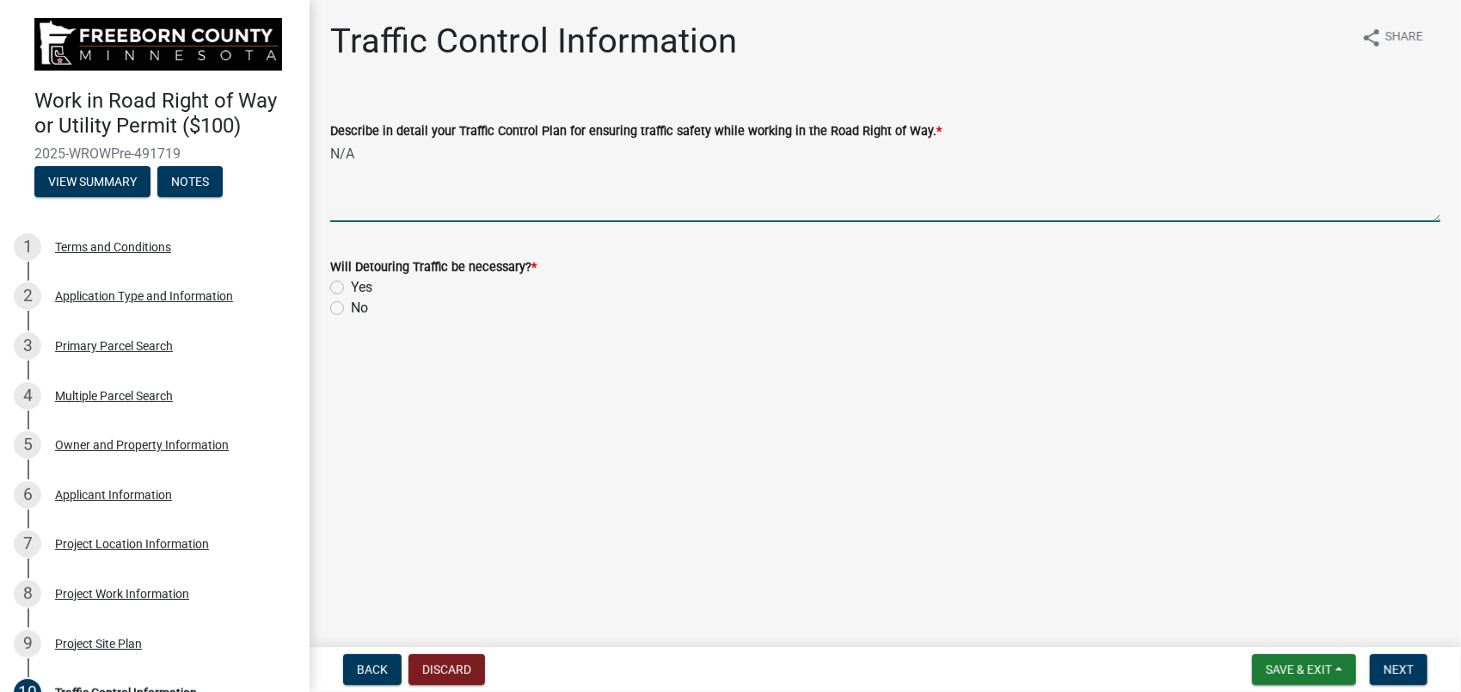
type textarea "N/A"
click at [351, 311] on label "No" at bounding box center [359, 308] width 17 height 21
click at [351, 309] on input "No" at bounding box center [356, 303] width 11 height 11
radio input "true"
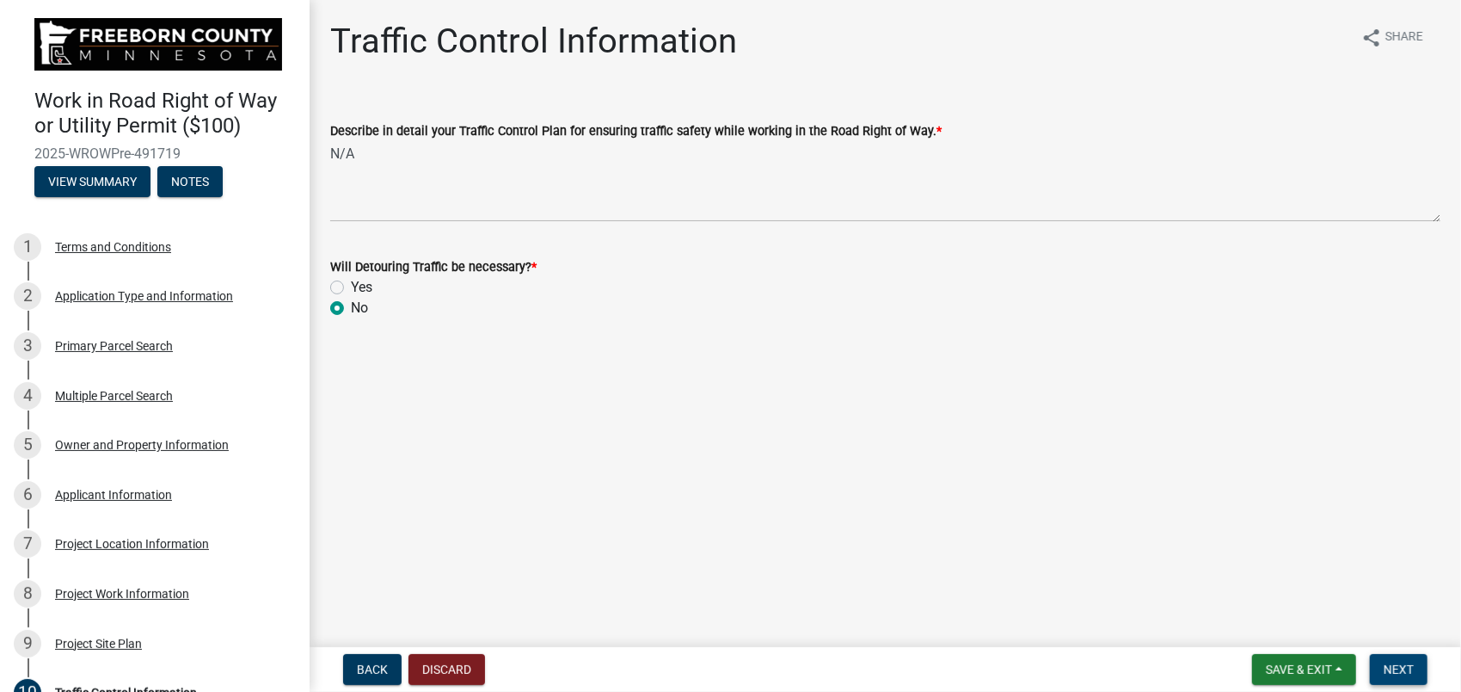
click at [1383, 669] on button "Next" at bounding box center [1399, 669] width 58 height 31
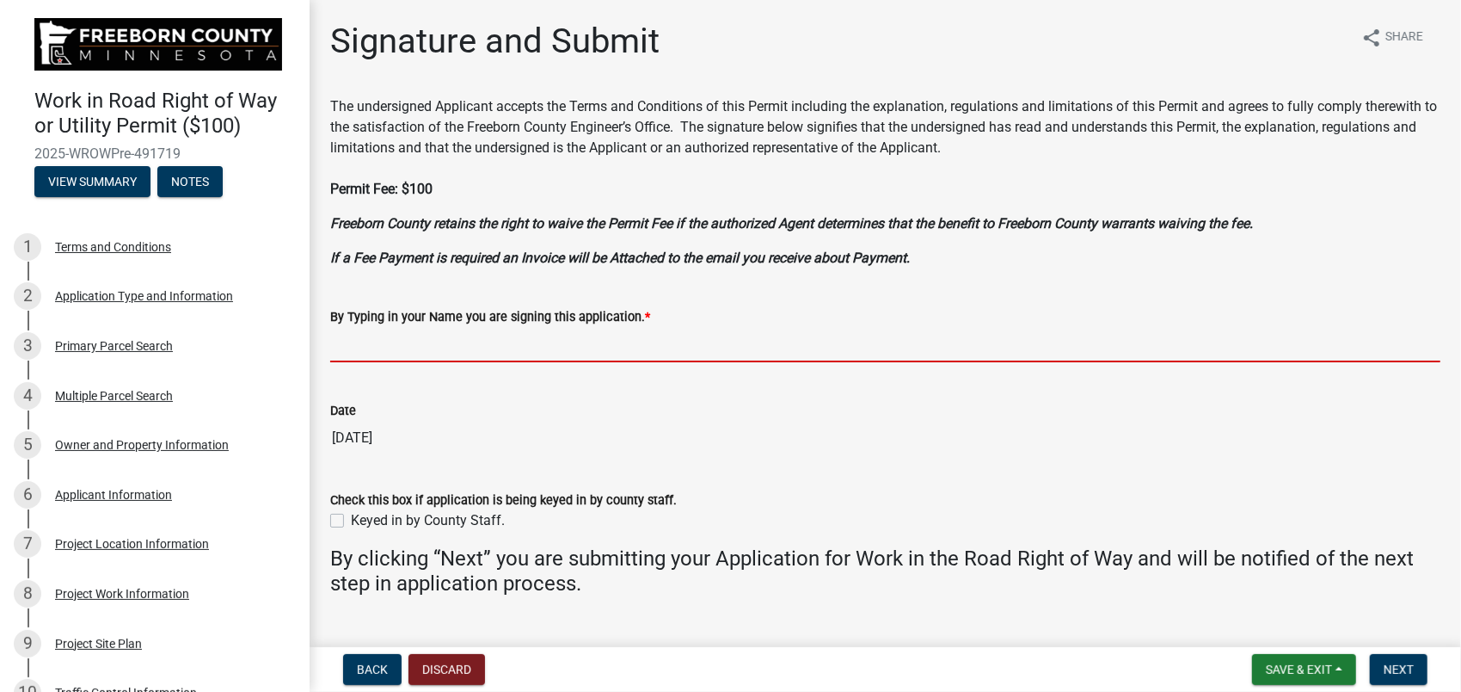
click at [532, 347] on input "By Typing in your Name you are signing this application. *" at bounding box center [885, 344] width 1110 height 35
type input "[PERSON_NAME]"
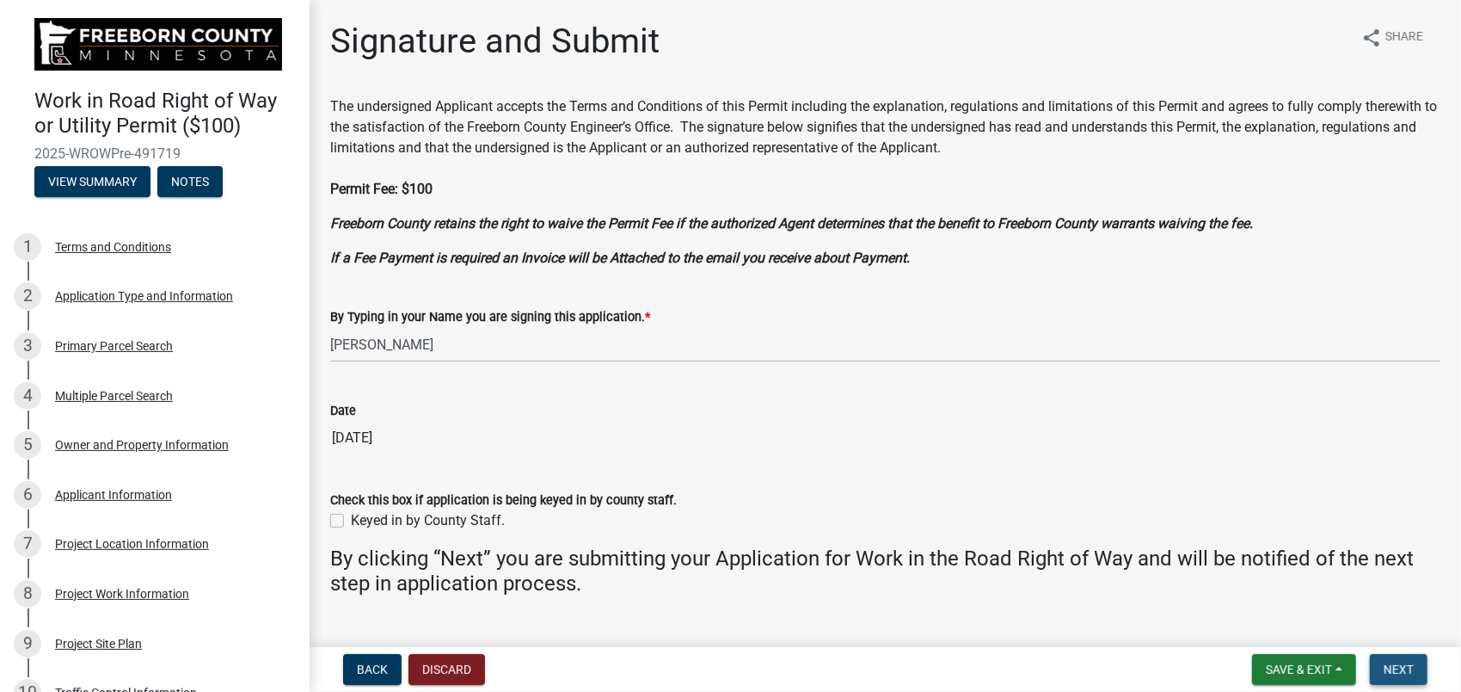
click at [1378, 659] on button "Next" at bounding box center [1399, 669] width 58 height 31
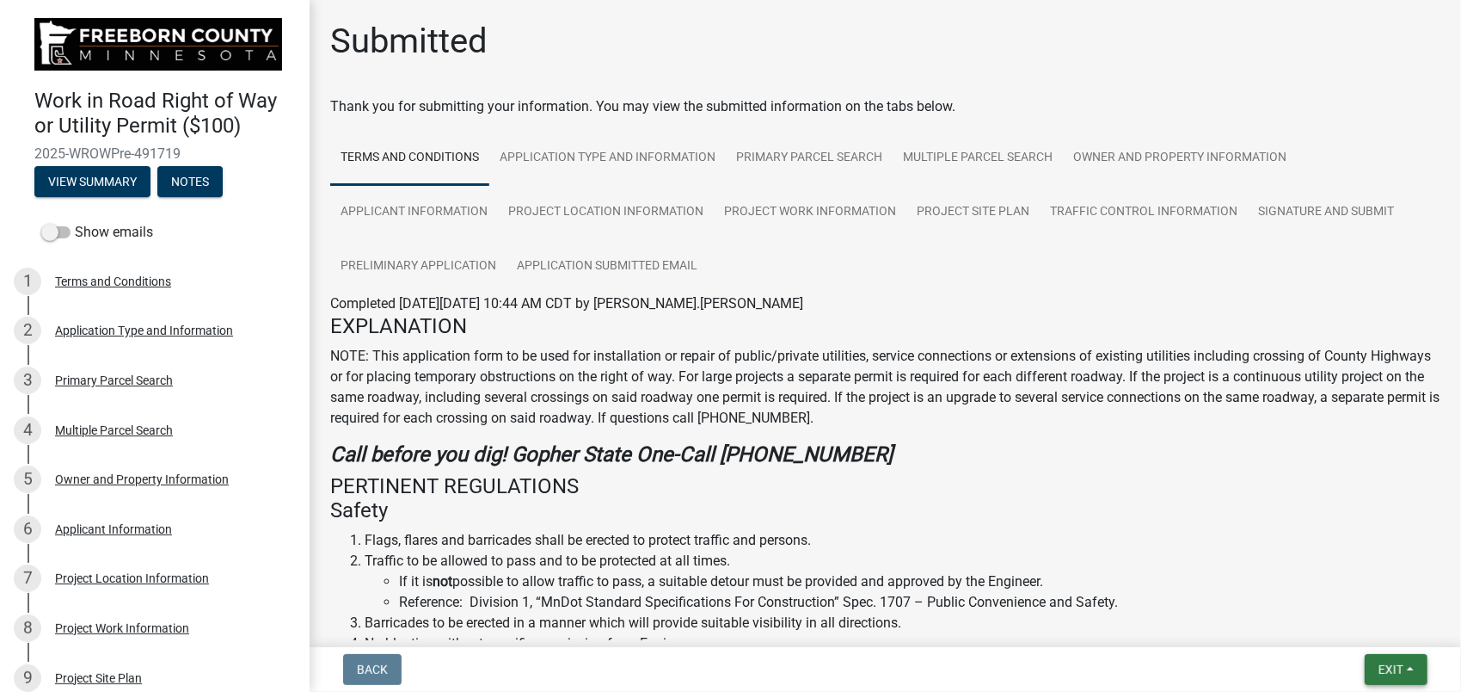
click at [1386, 667] on span "Exit" at bounding box center [1391, 669] width 25 height 14
click at [1330, 630] on button "Save & Exit" at bounding box center [1360, 624] width 138 height 41
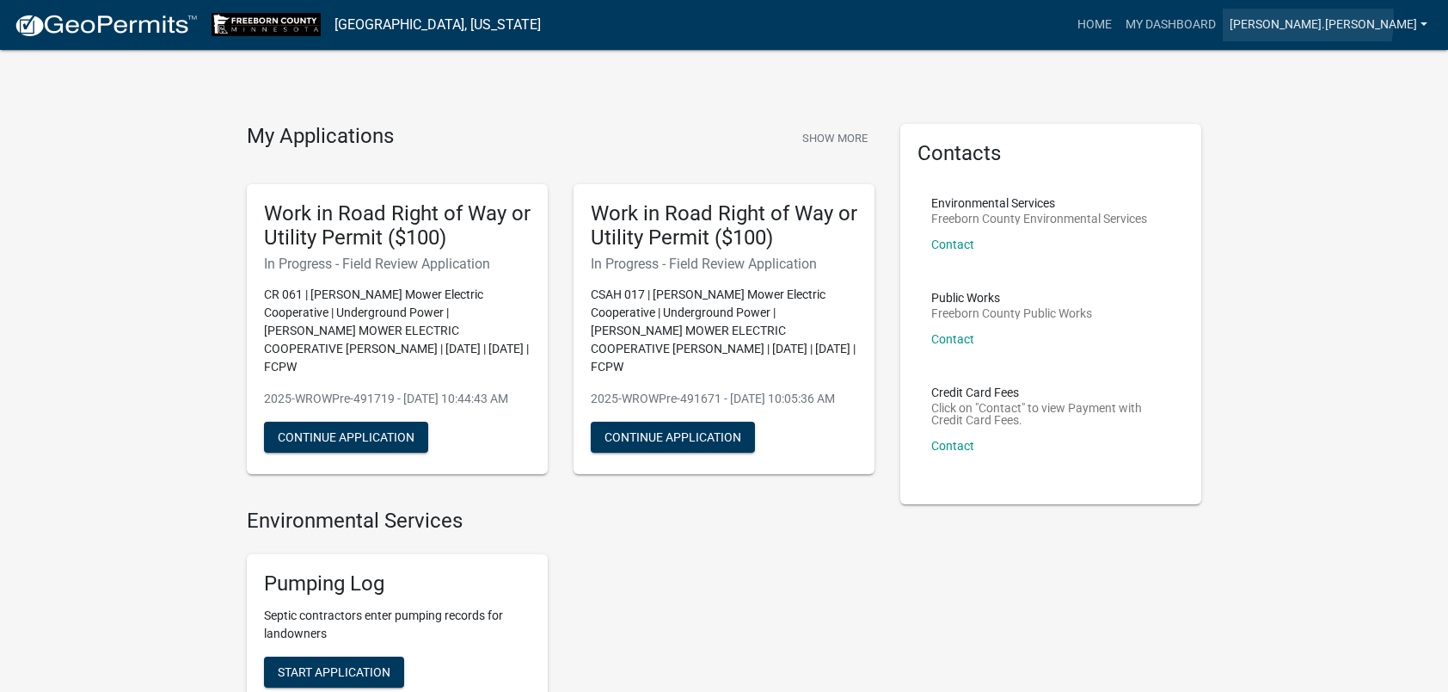
click at [1393, 19] on link "[PERSON_NAME].[PERSON_NAME]" at bounding box center [1329, 25] width 212 height 33
click at [1347, 129] on link "Logout" at bounding box center [1366, 126] width 138 height 41
